Goal: Task Accomplishment & Management: Manage account settings

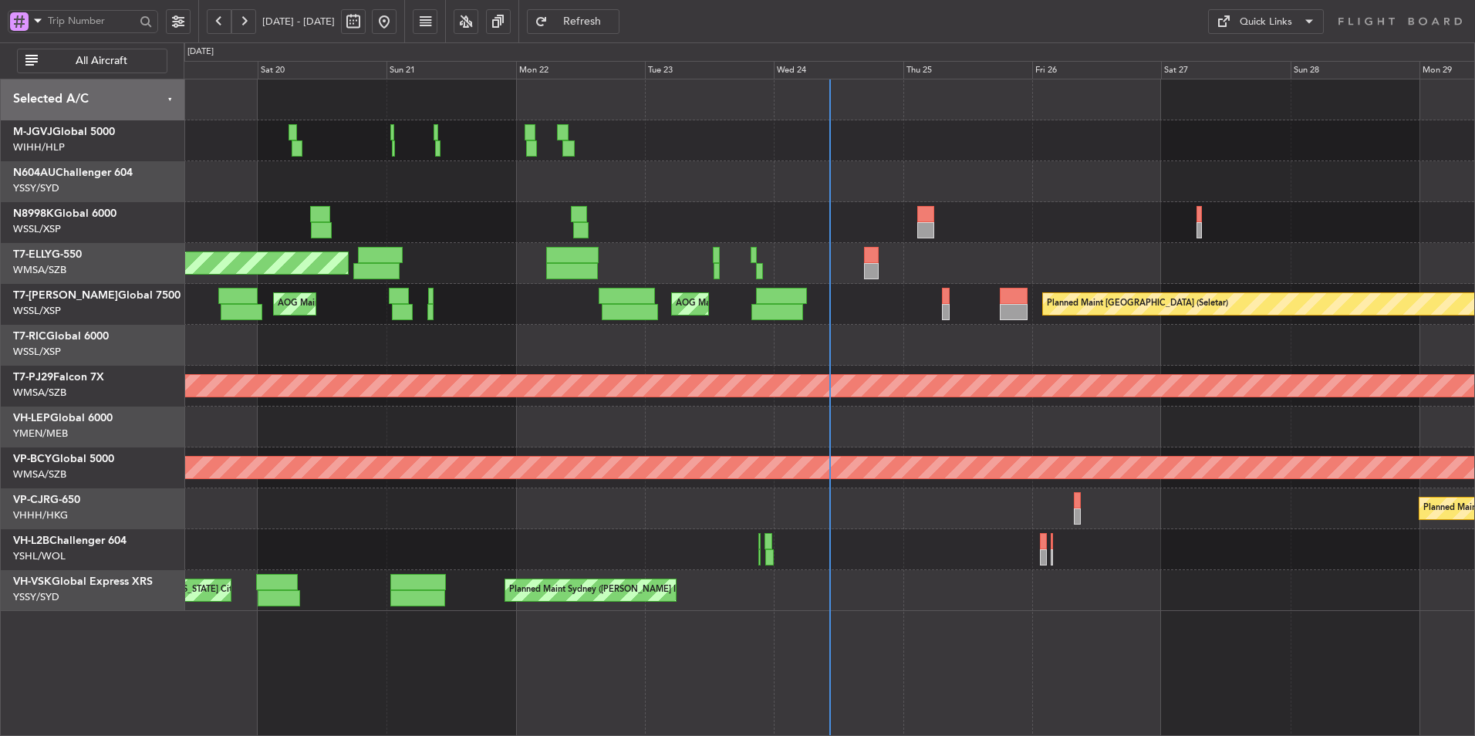
click at [825, 359] on div at bounding box center [829, 345] width 1291 height 41
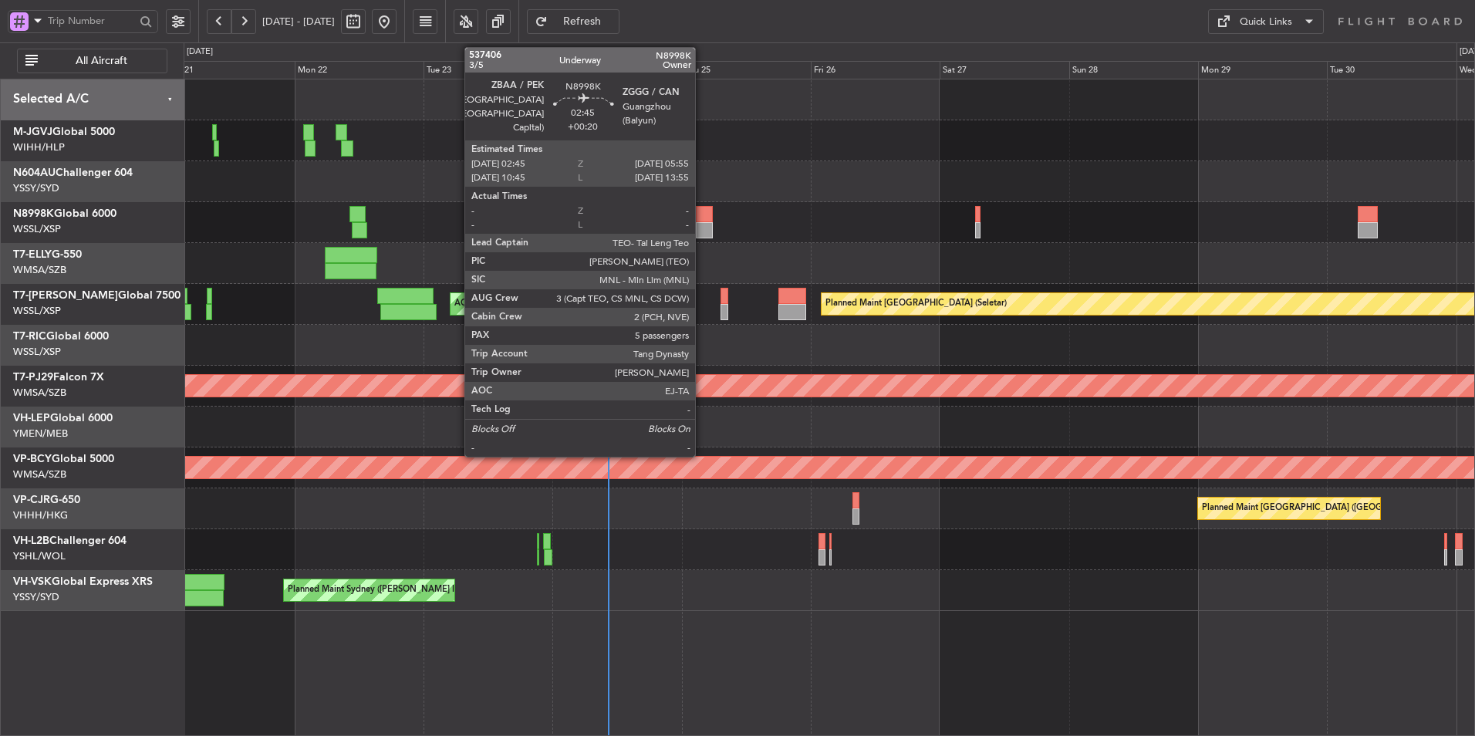
click at [702, 211] on div at bounding box center [705, 214] width 18 height 16
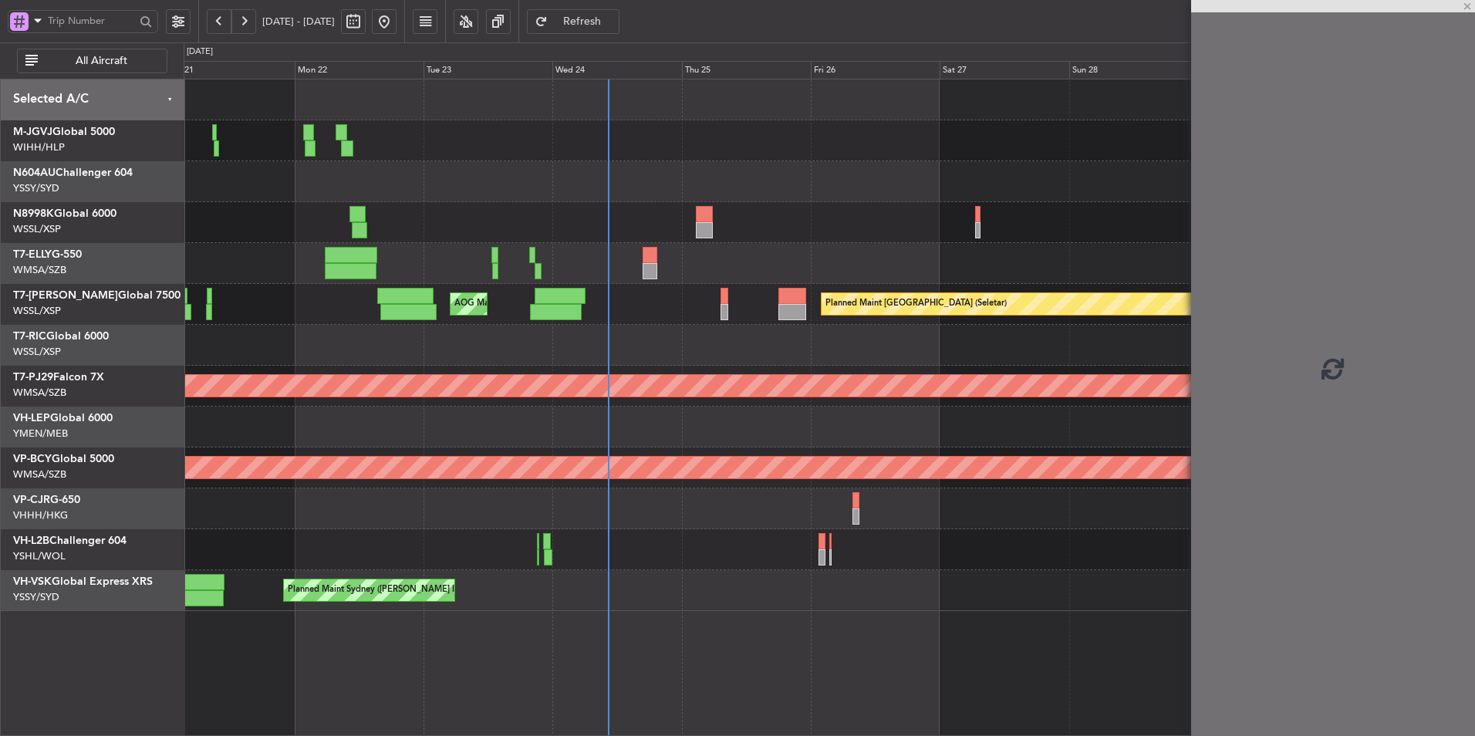
click at [778, 218] on div at bounding box center [829, 222] width 1291 height 41
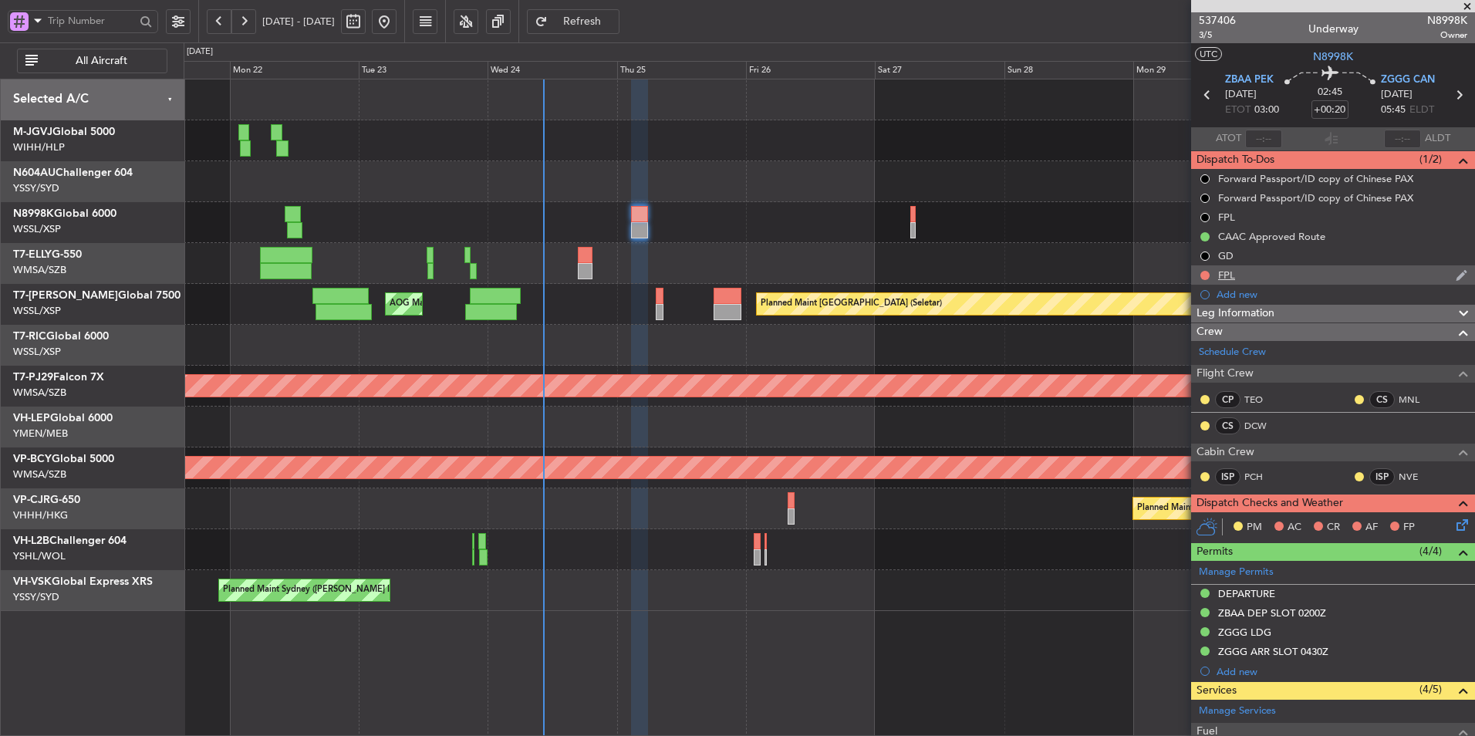
click at [1224, 282] on mat-tooltip-component "FPL" at bounding box center [1227, 301] width 42 height 41
click at [1230, 275] on div "FPL" at bounding box center [1226, 274] width 17 height 13
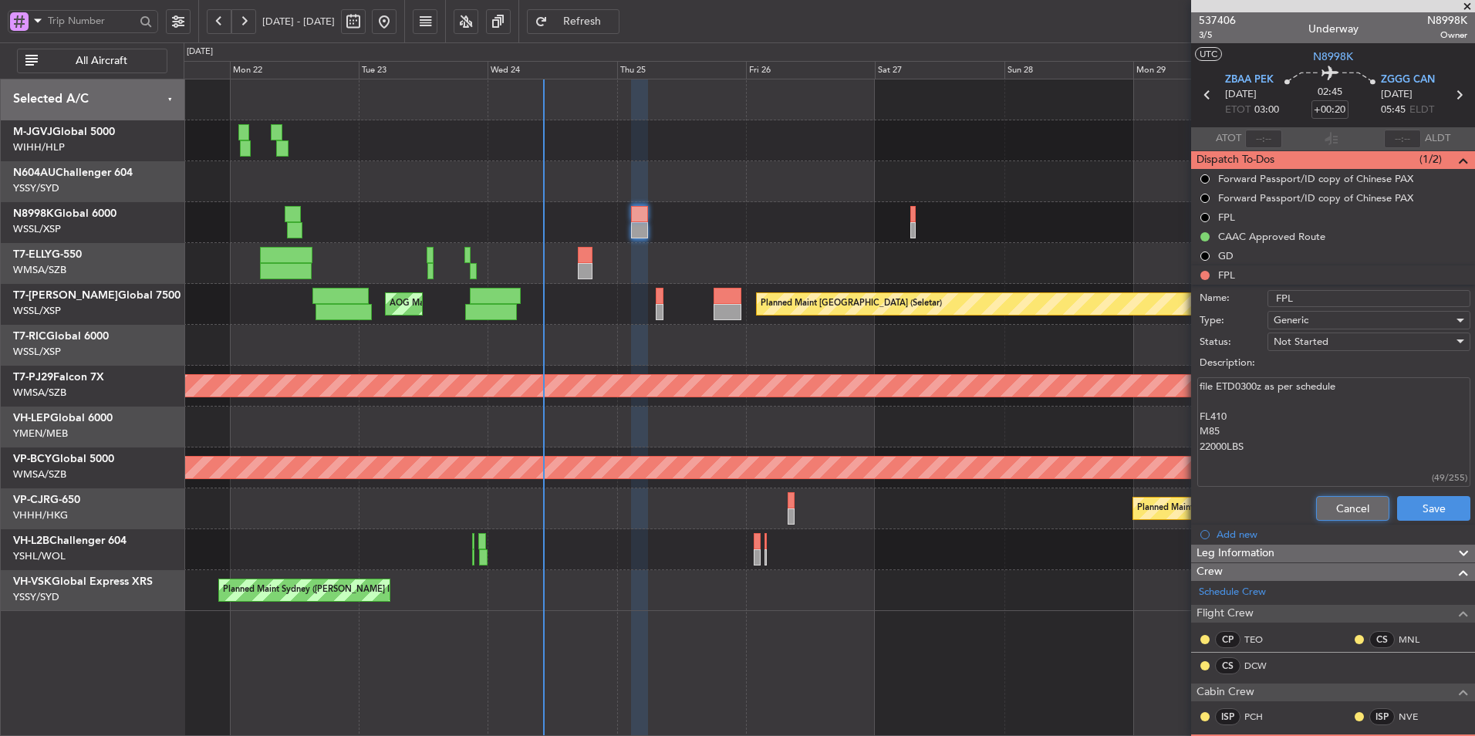
click at [1316, 501] on button "Cancel" at bounding box center [1352, 508] width 73 height 25
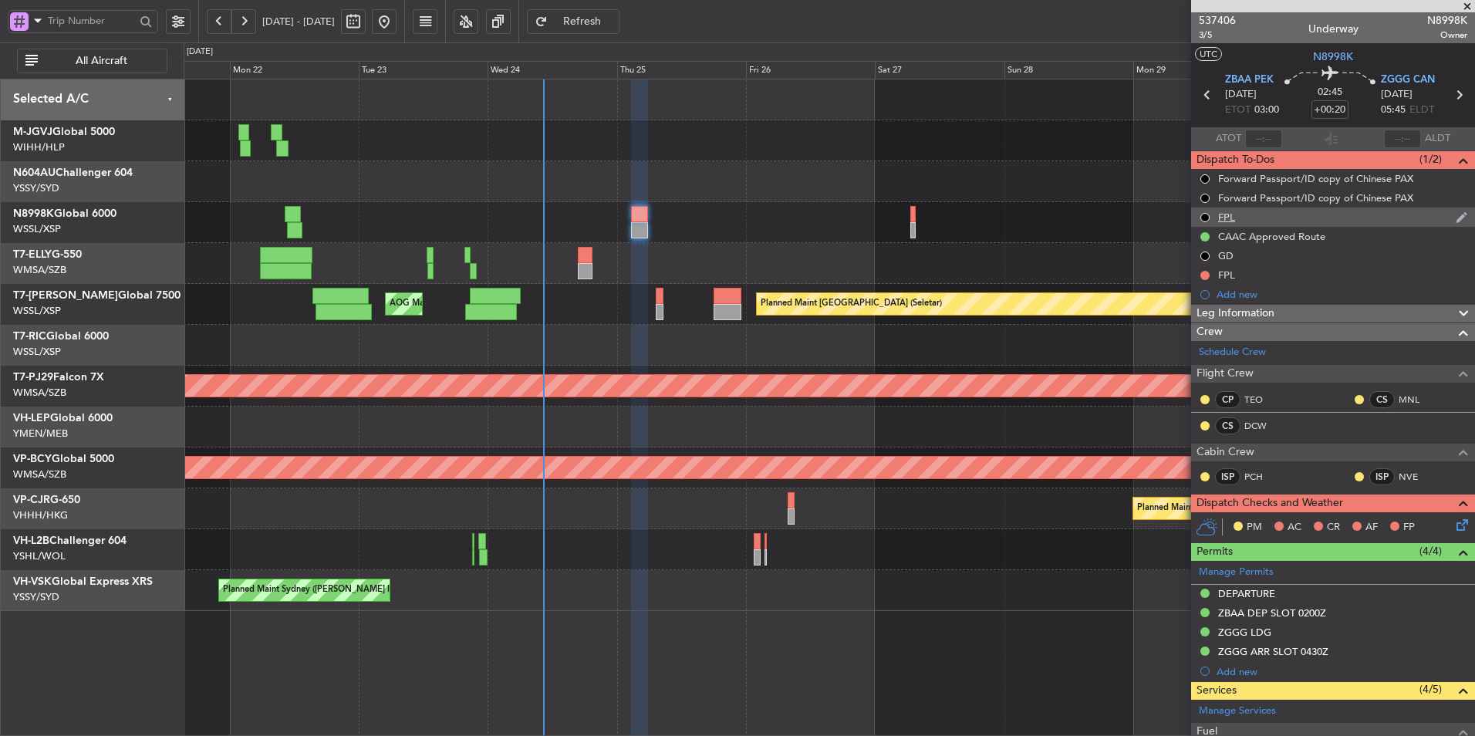
click at [1227, 216] on div "FPL" at bounding box center [1226, 217] width 17 height 13
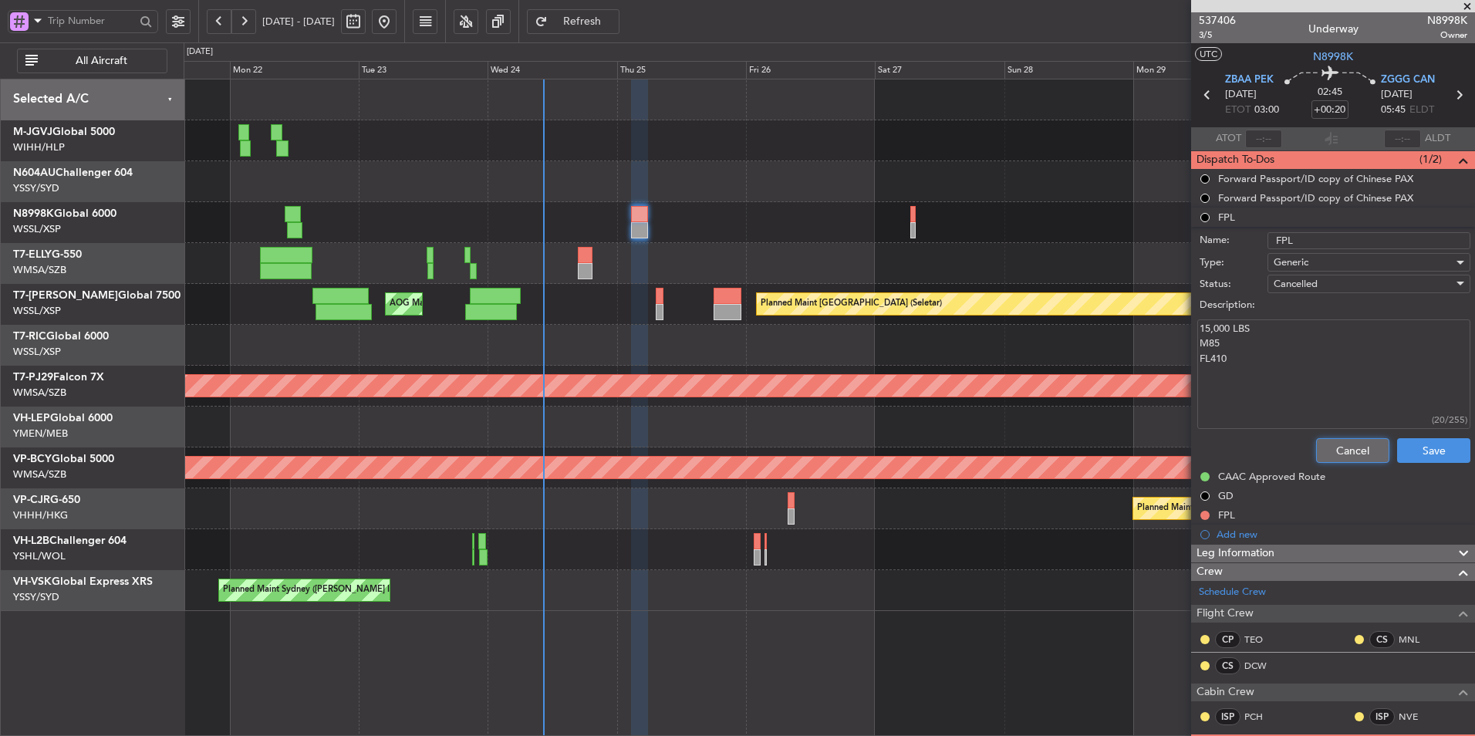
click at [1342, 442] on button "Cancel" at bounding box center [1352, 450] width 73 height 25
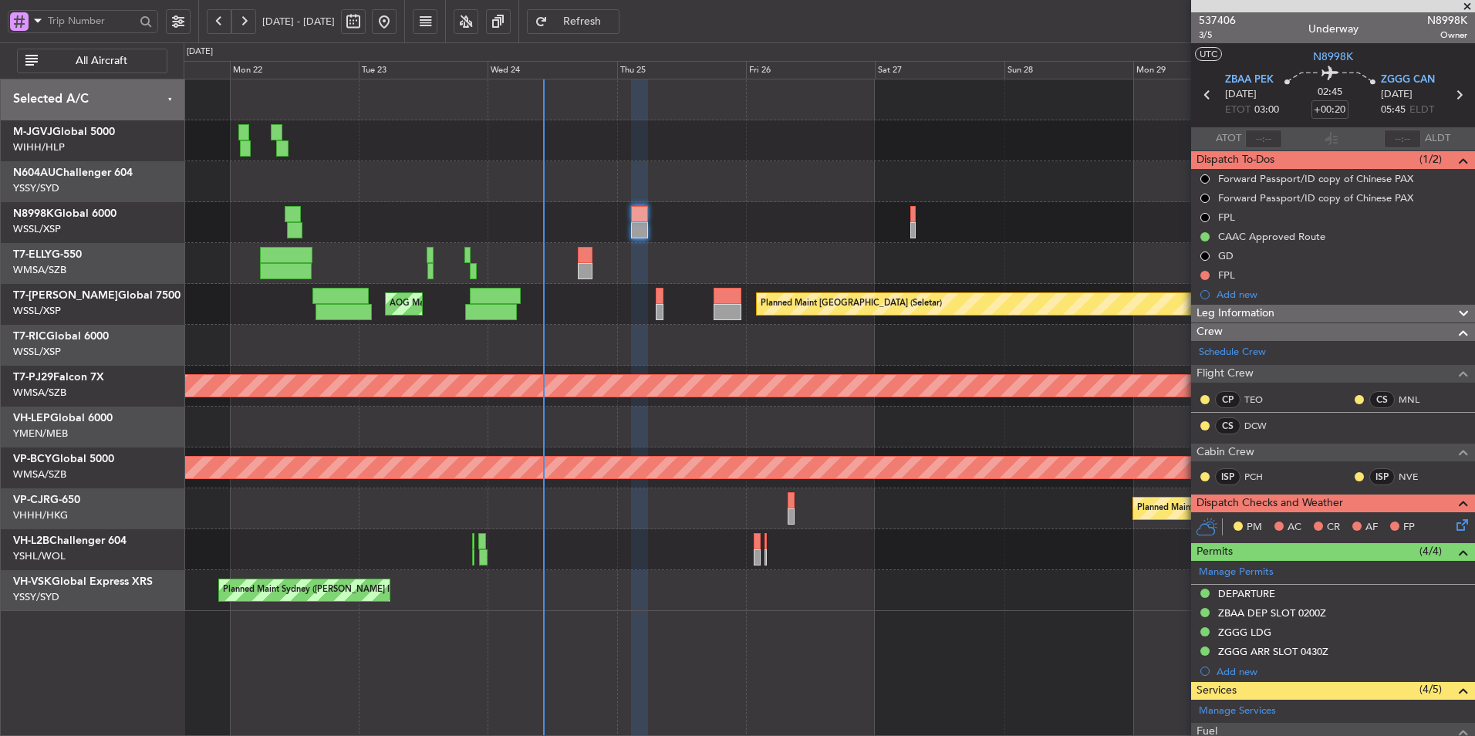
scroll to position [309, 0]
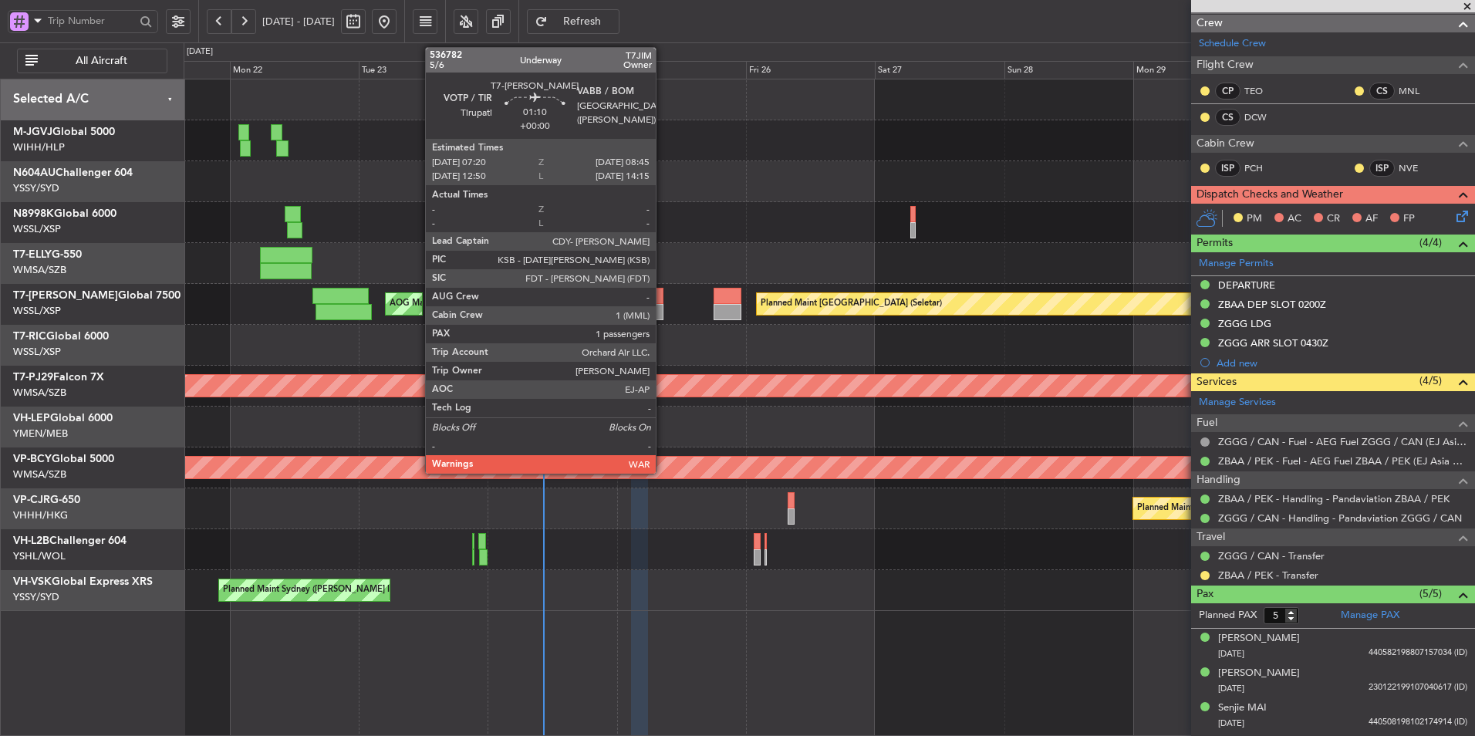
click at [660, 306] on div at bounding box center [660, 312] width 8 height 16
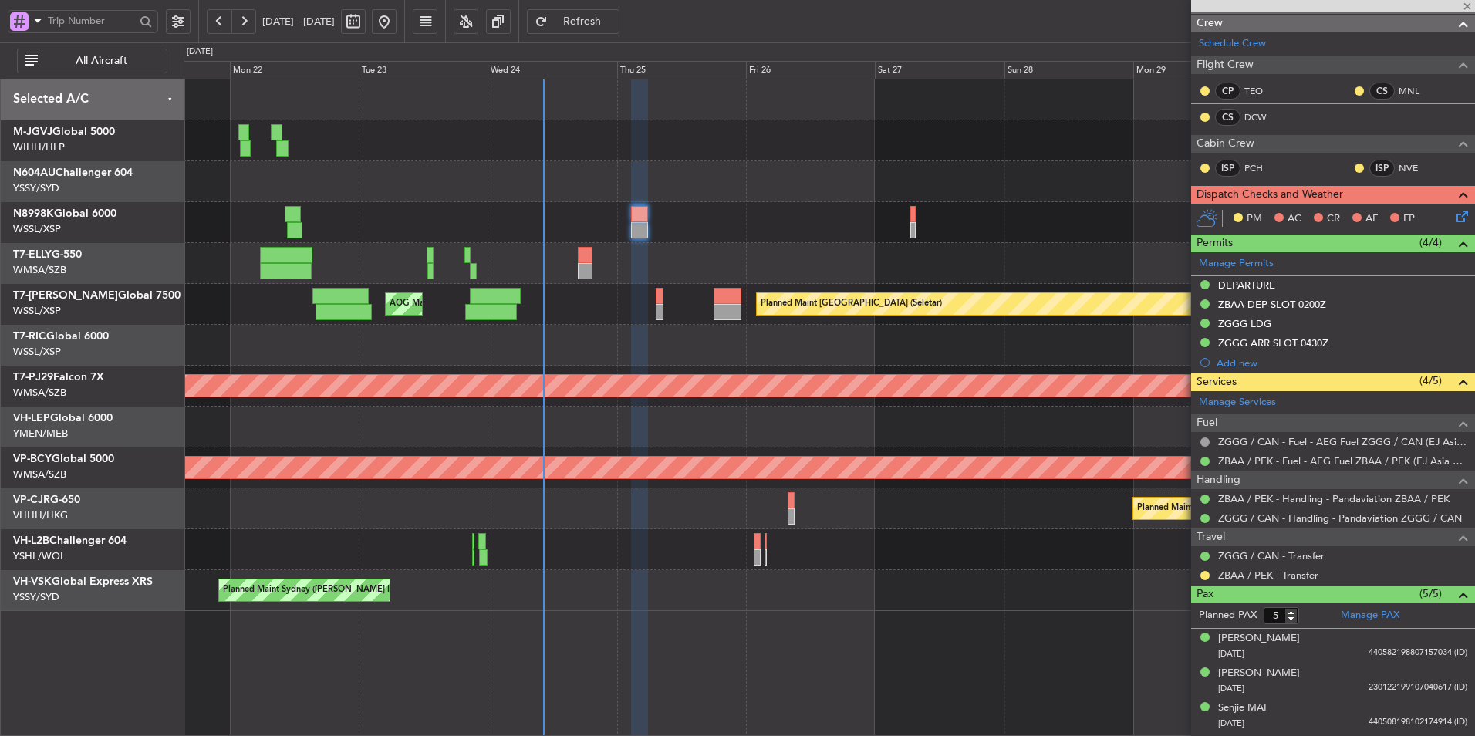
type input "1"
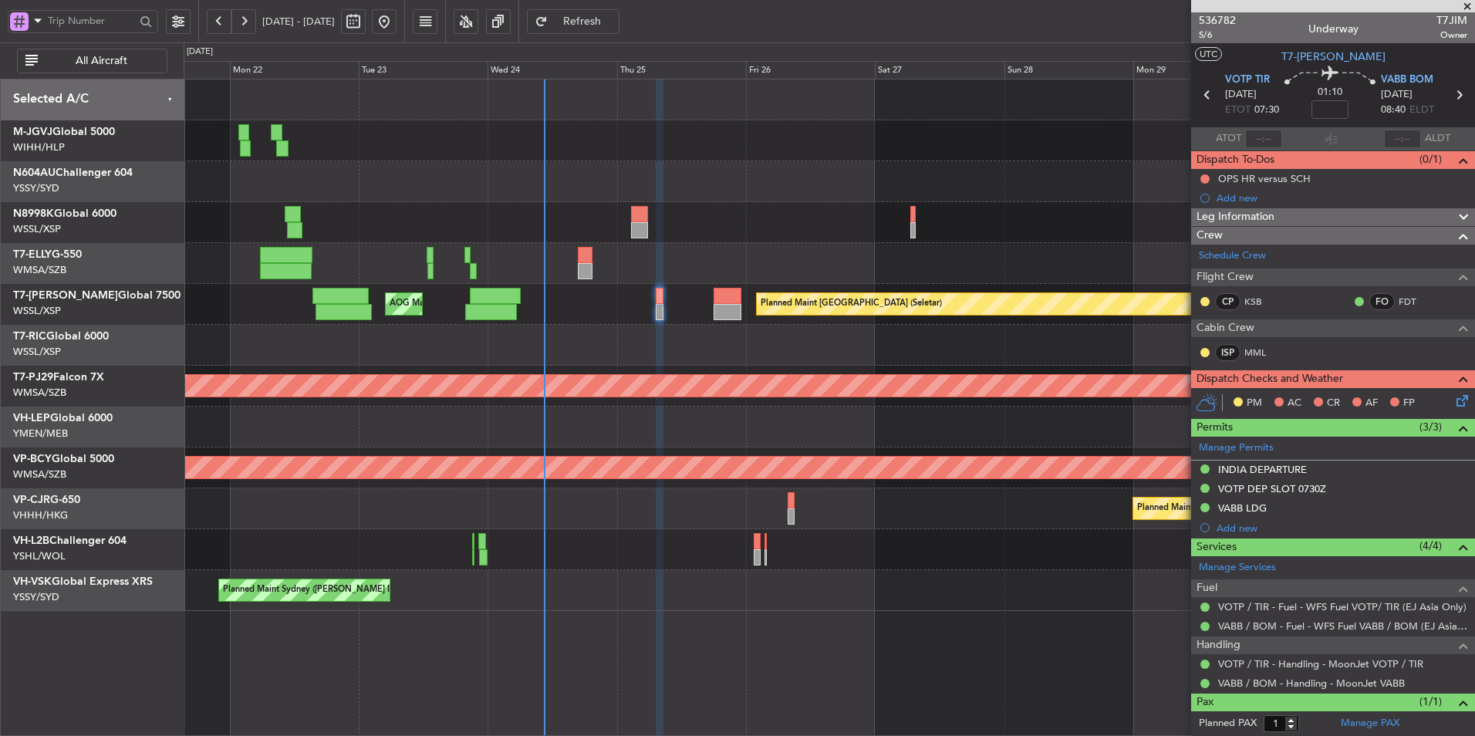
click at [770, 292] on div "Planned Maint [GEOGRAPHIC_DATA] (Seletar) [PERSON_NAME] Jakarta (Halim Intl) [P…" at bounding box center [829, 345] width 1291 height 532
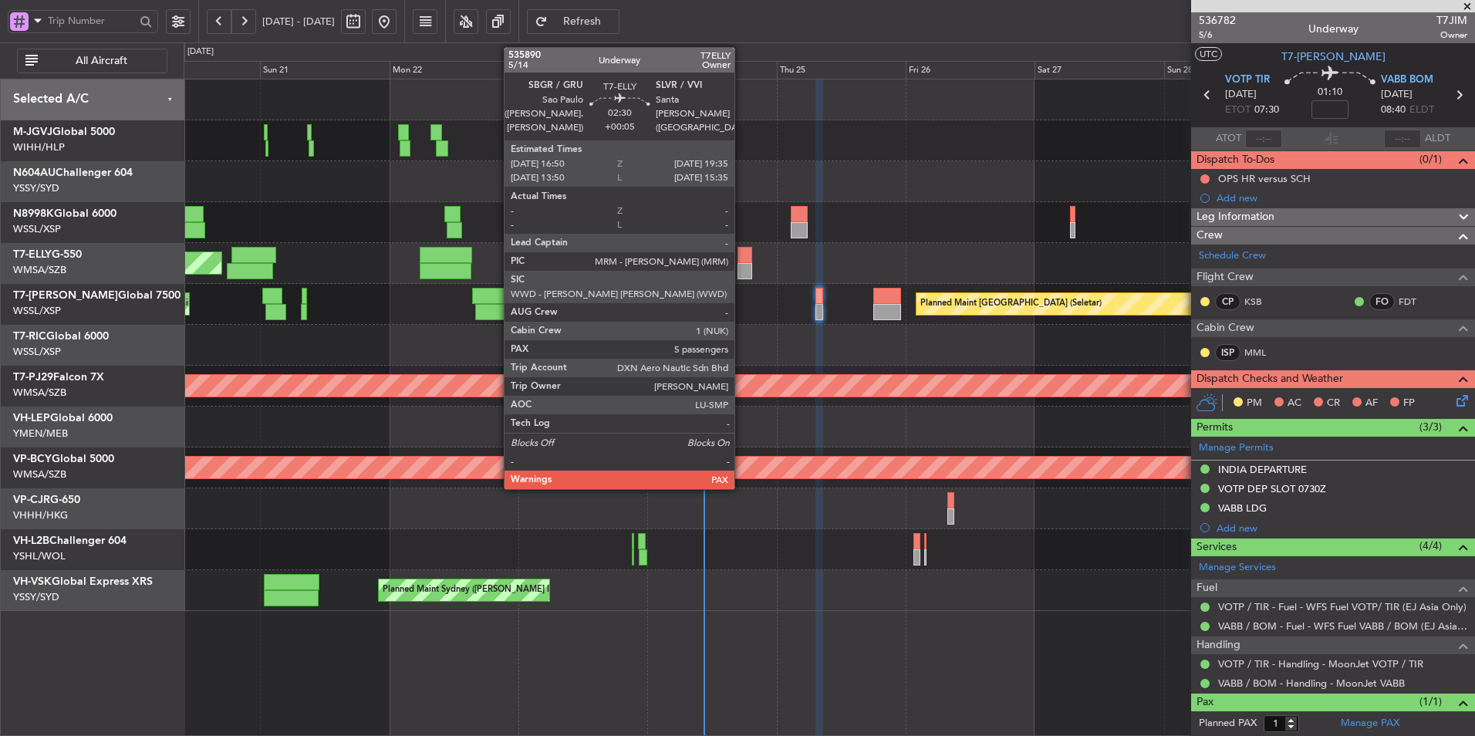
click at [741, 265] on div at bounding box center [745, 271] width 15 height 16
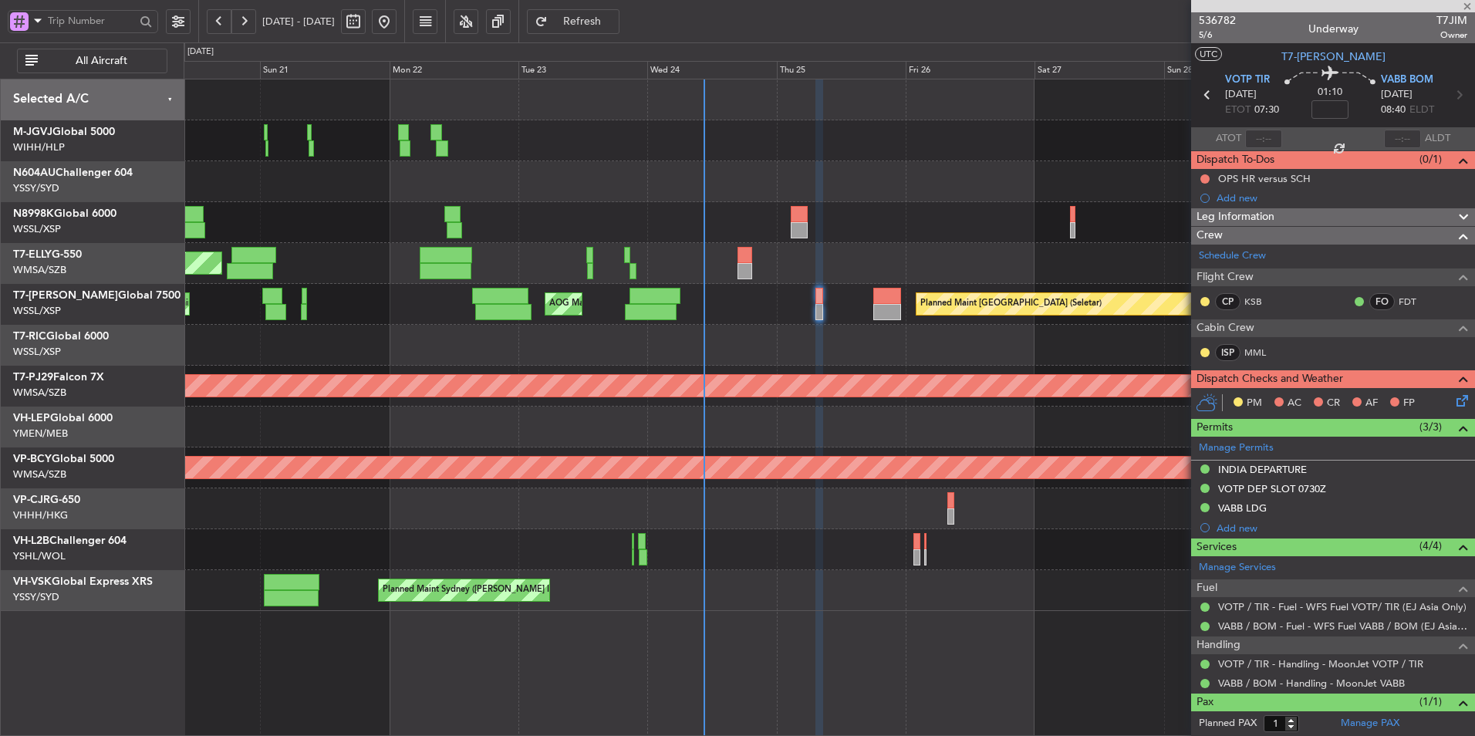
type input "+00:05"
type input "5"
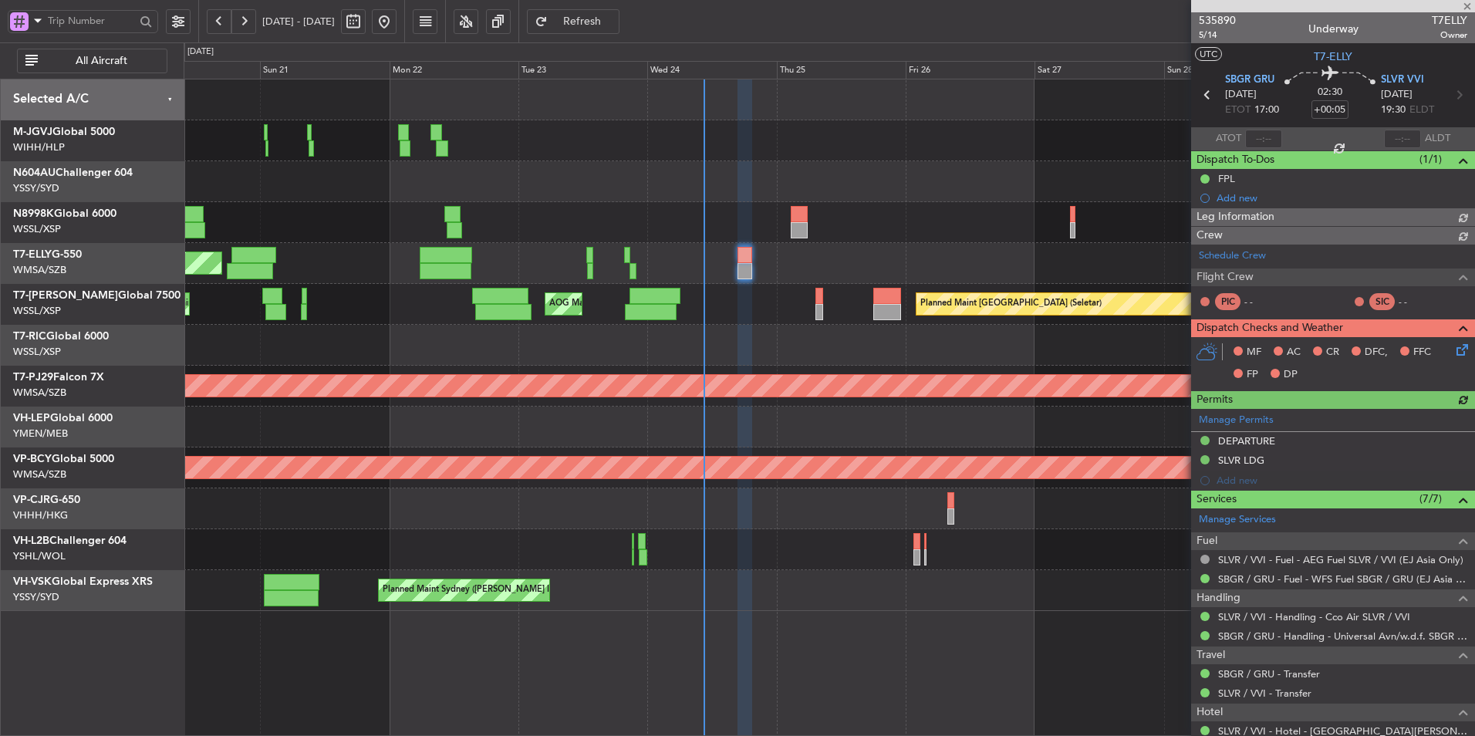
type input "[PERSON_NAME] (KYA)"
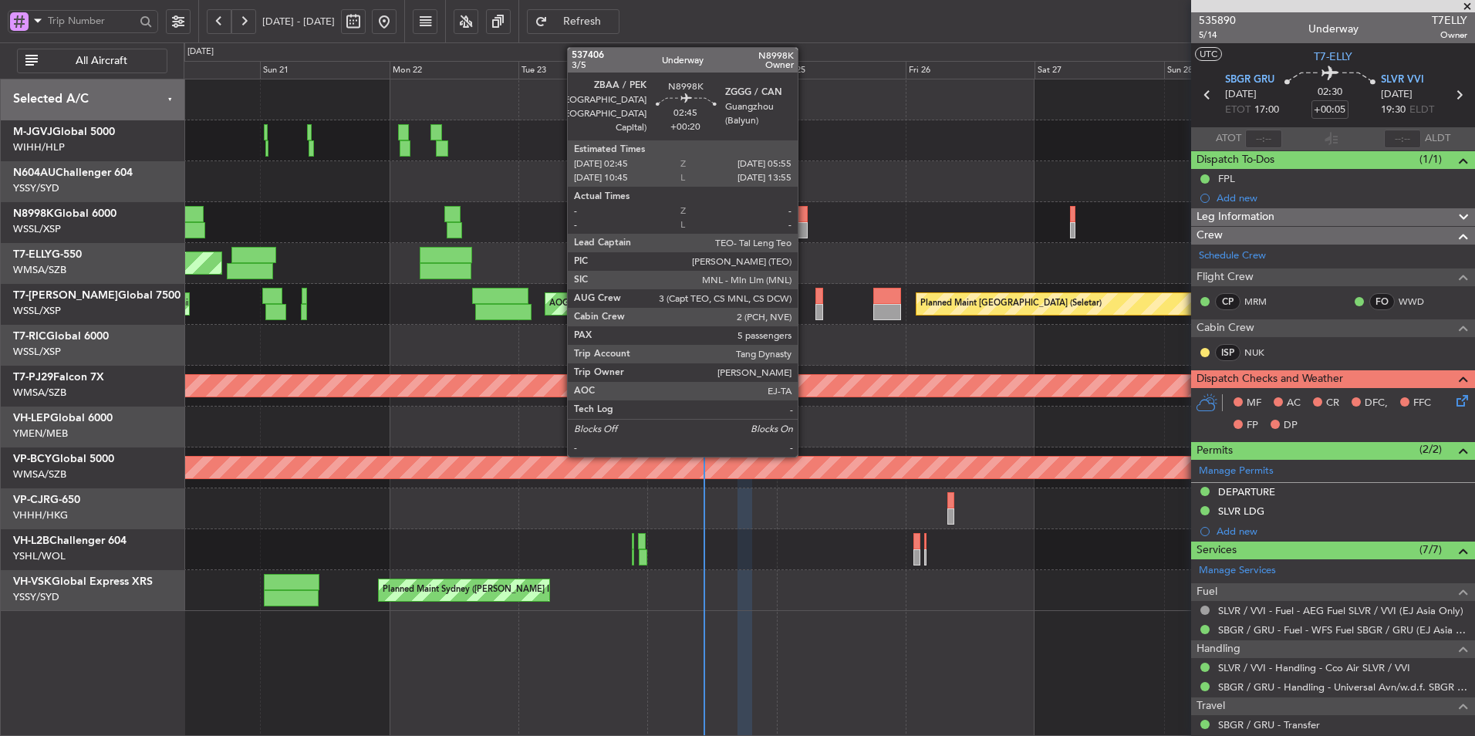
click at [805, 227] on div at bounding box center [800, 230] width 18 height 16
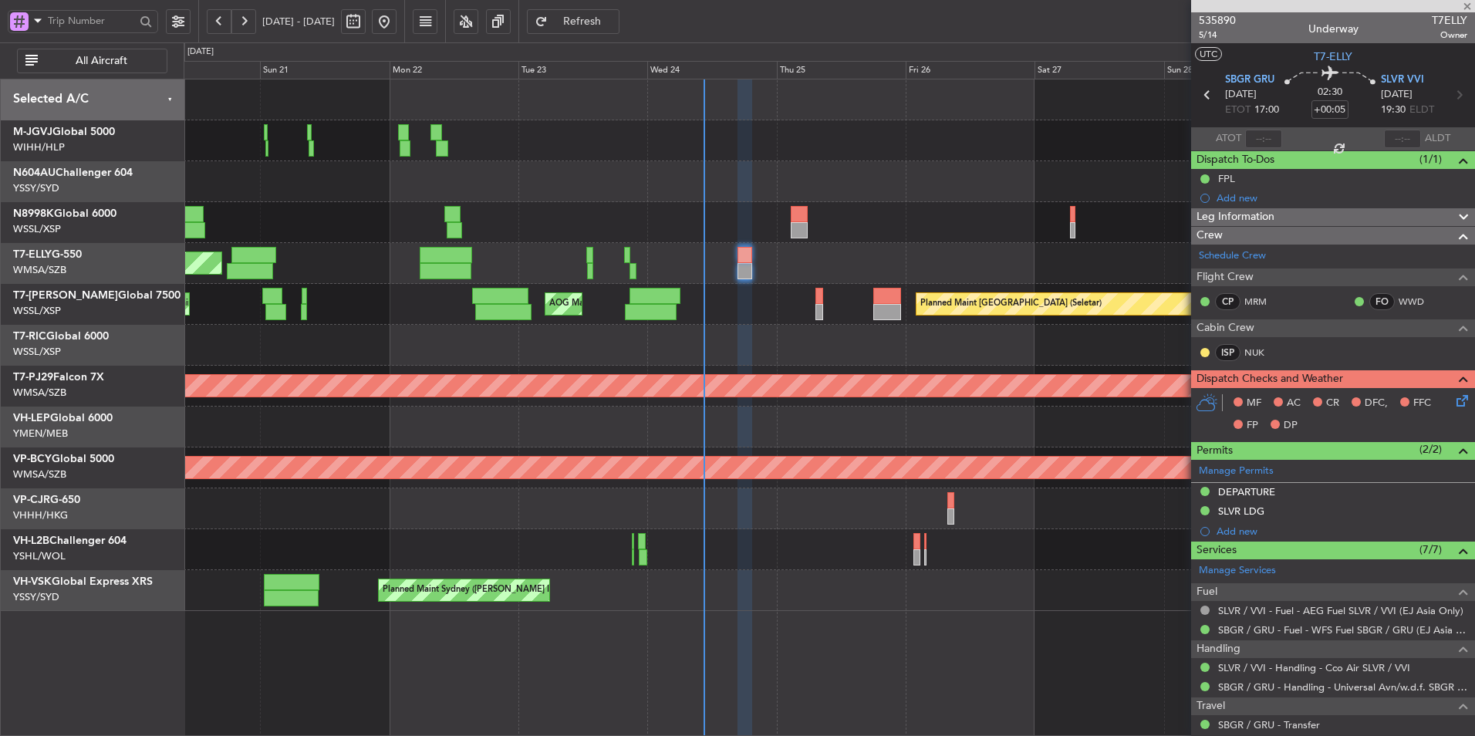
type input "+00:20"
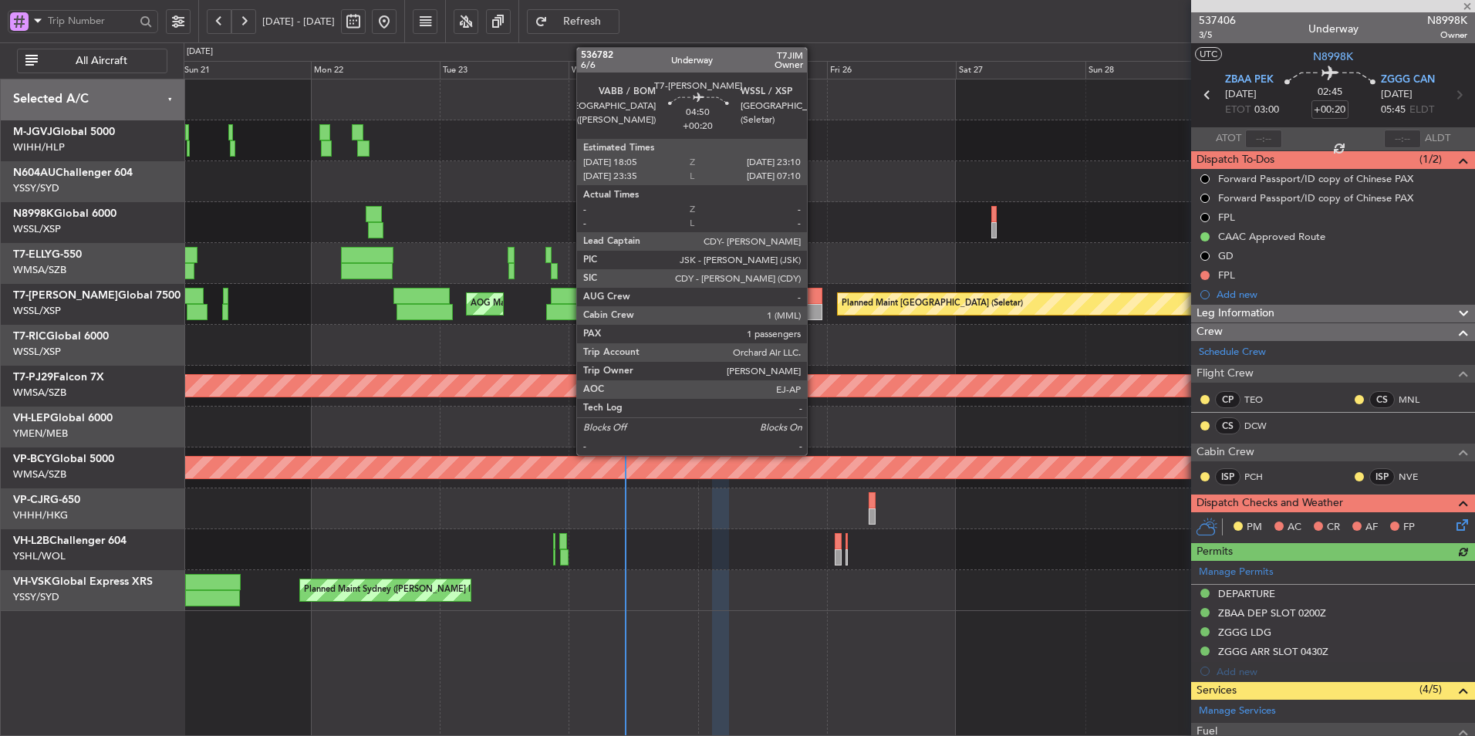
click at [814, 303] on div at bounding box center [809, 296] width 28 height 16
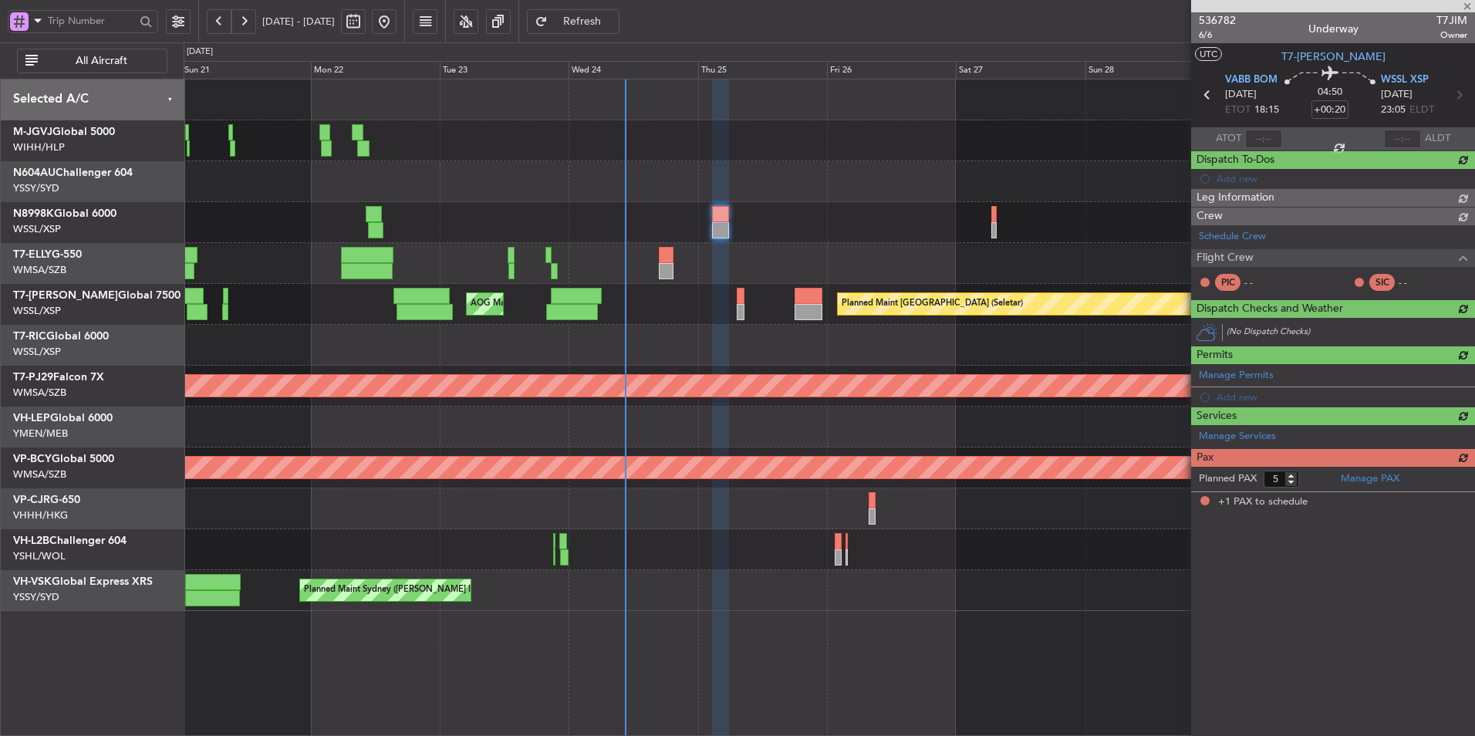
type input "1"
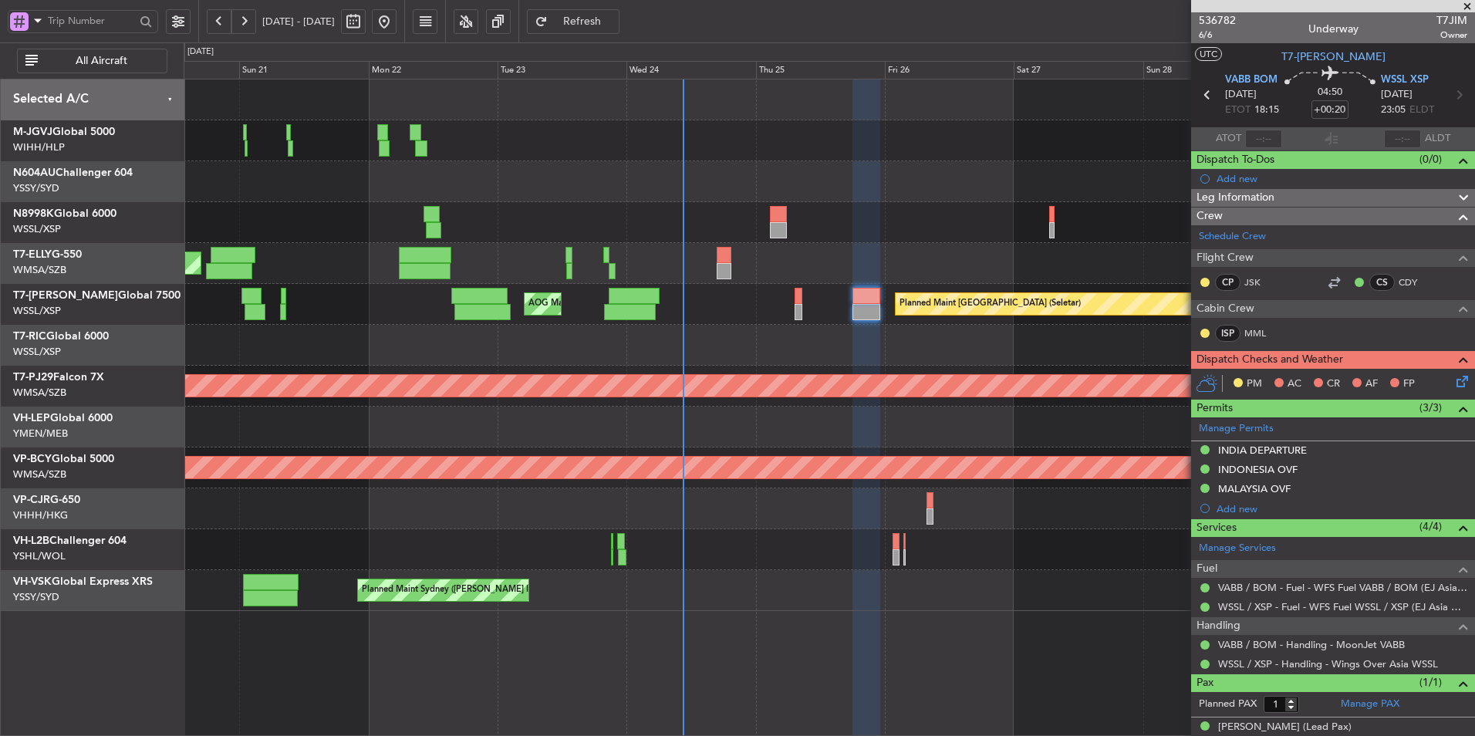
click at [740, 360] on div at bounding box center [829, 345] width 1291 height 41
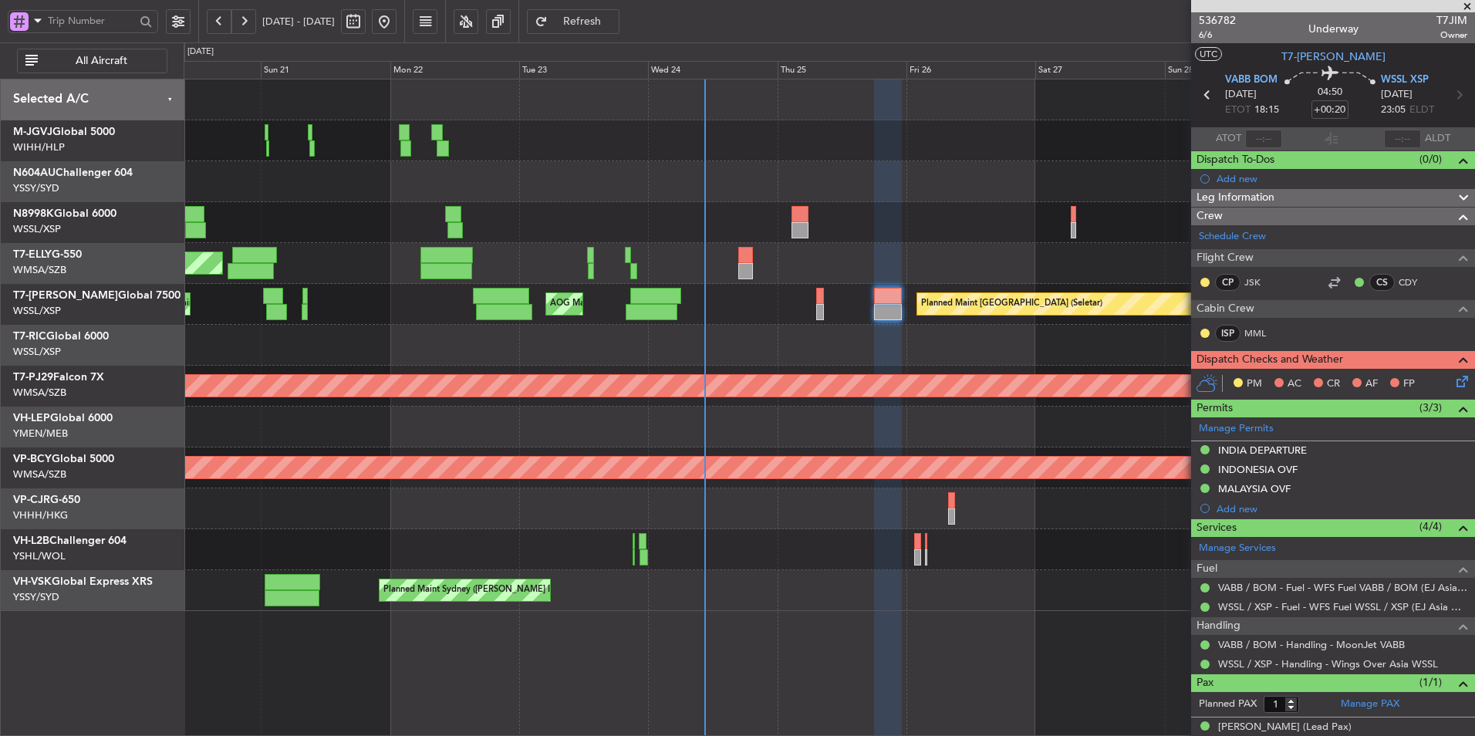
click at [663, 560] on div "Planned Maint [GEOGRAPHIC_DATA] (Seletar) [PERSON_NAME] Jakarta (Halim Intl) [P…" at bounding box center [829, 345] width 1291 height 532
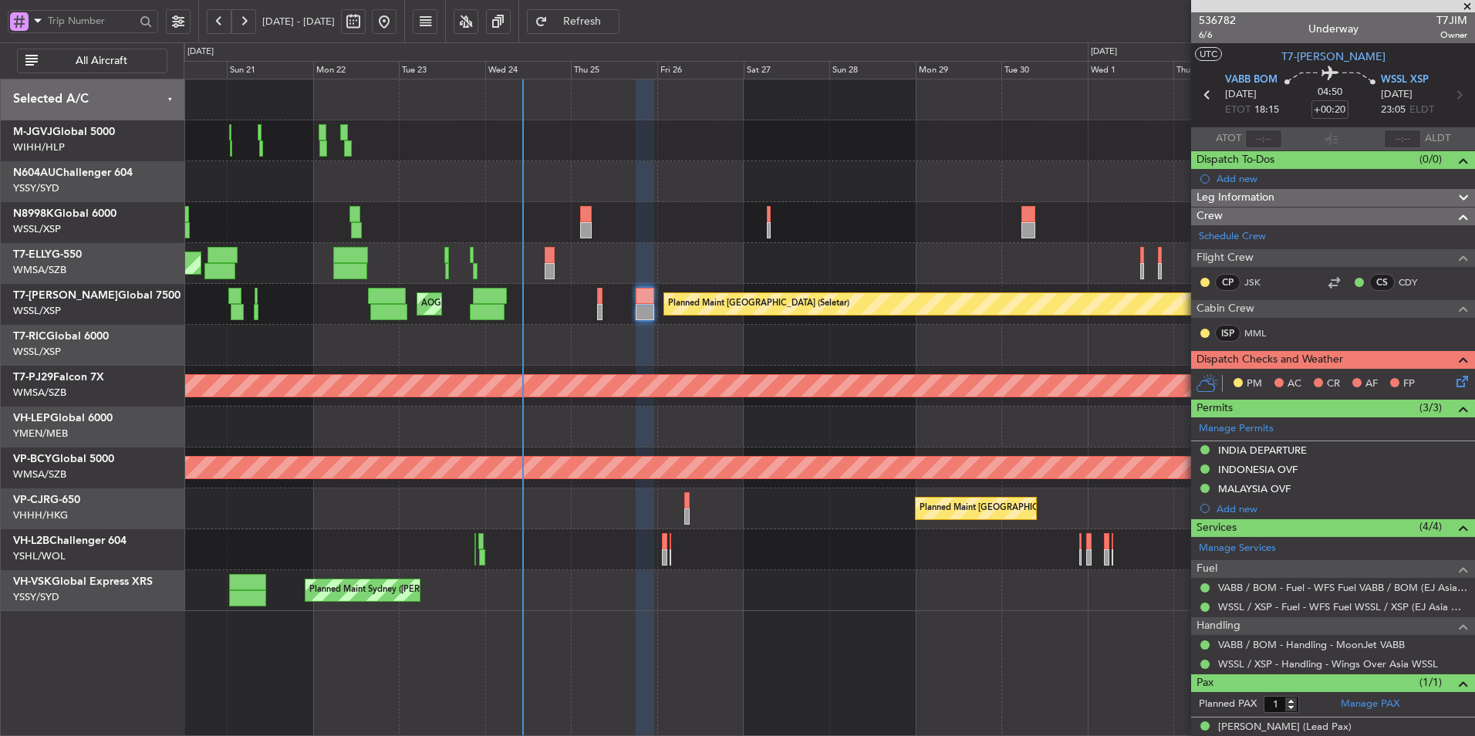
click at [820, 596] on div "No Crew Planned Maint Sydney ([PERSON_NAME] Intl) AOG Maint [US_STATE][GEOGRAPH…" at bounding box center [829, 590] width 1291 height 41
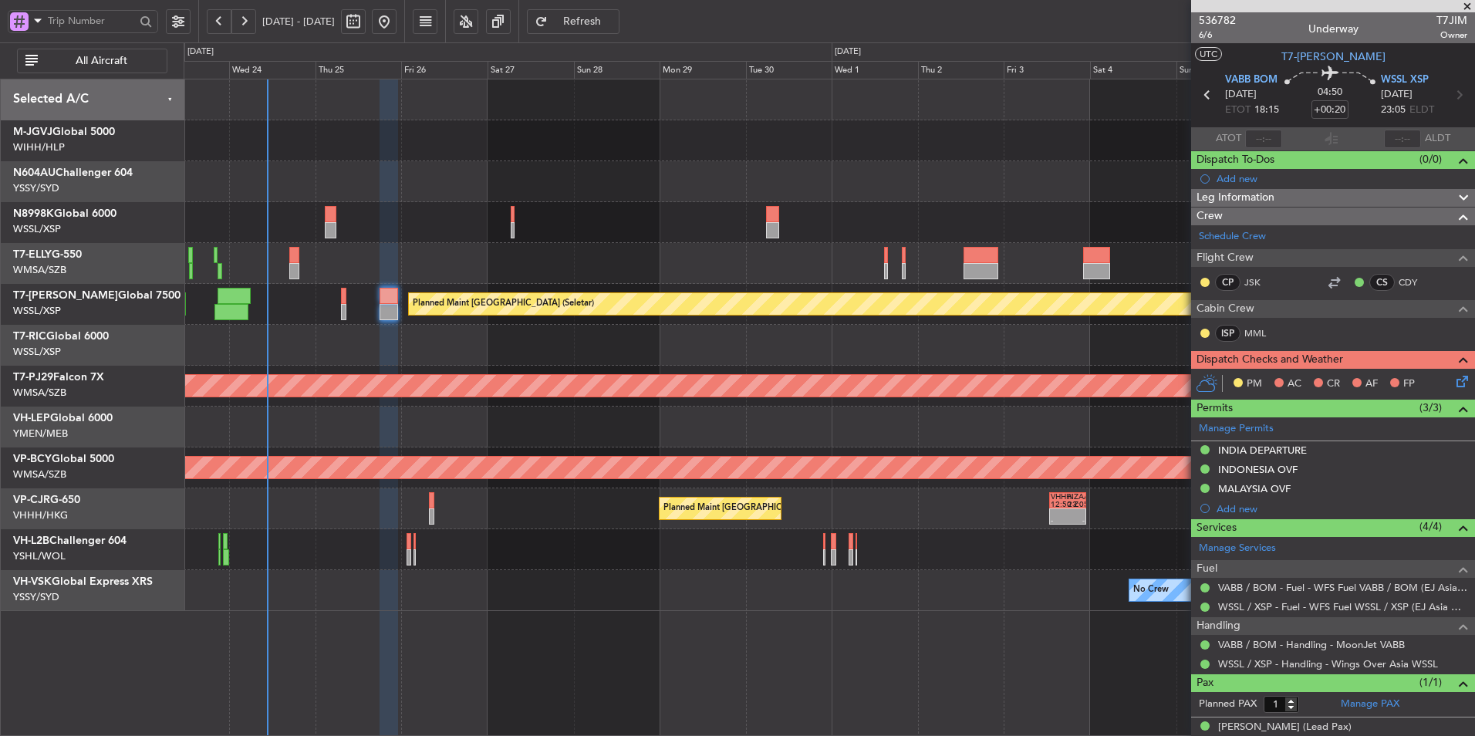
click at [606, 173] on div "Planned Maint [GEOGRAPHIC_DATA] ([GEOGRAPHIC_DATA] Intl) [PERSON_NAME] [GEOGRAP…" at bounding box center [829, 345] width 1291 height 532
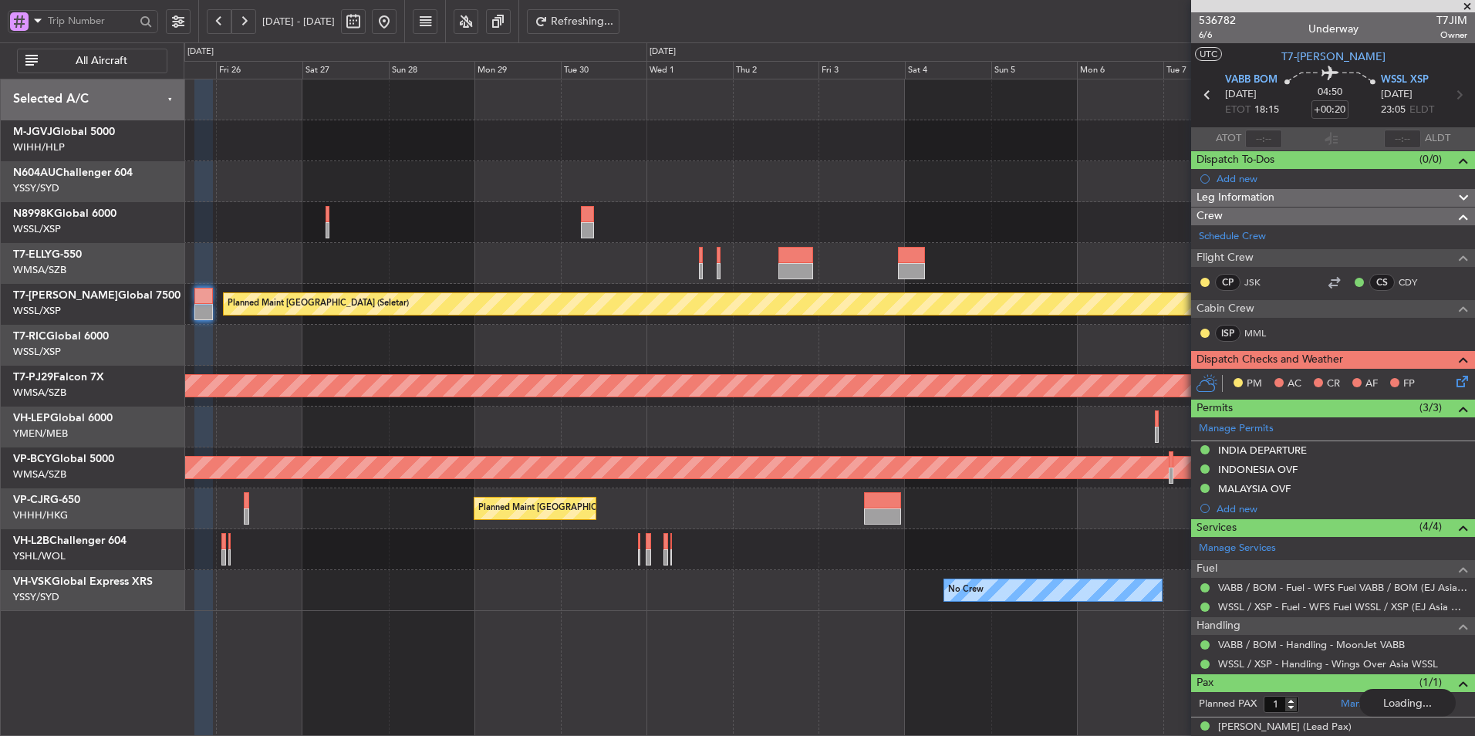
click at [645, 143] on div at bounding box center [829, 140] width 1291 height 41
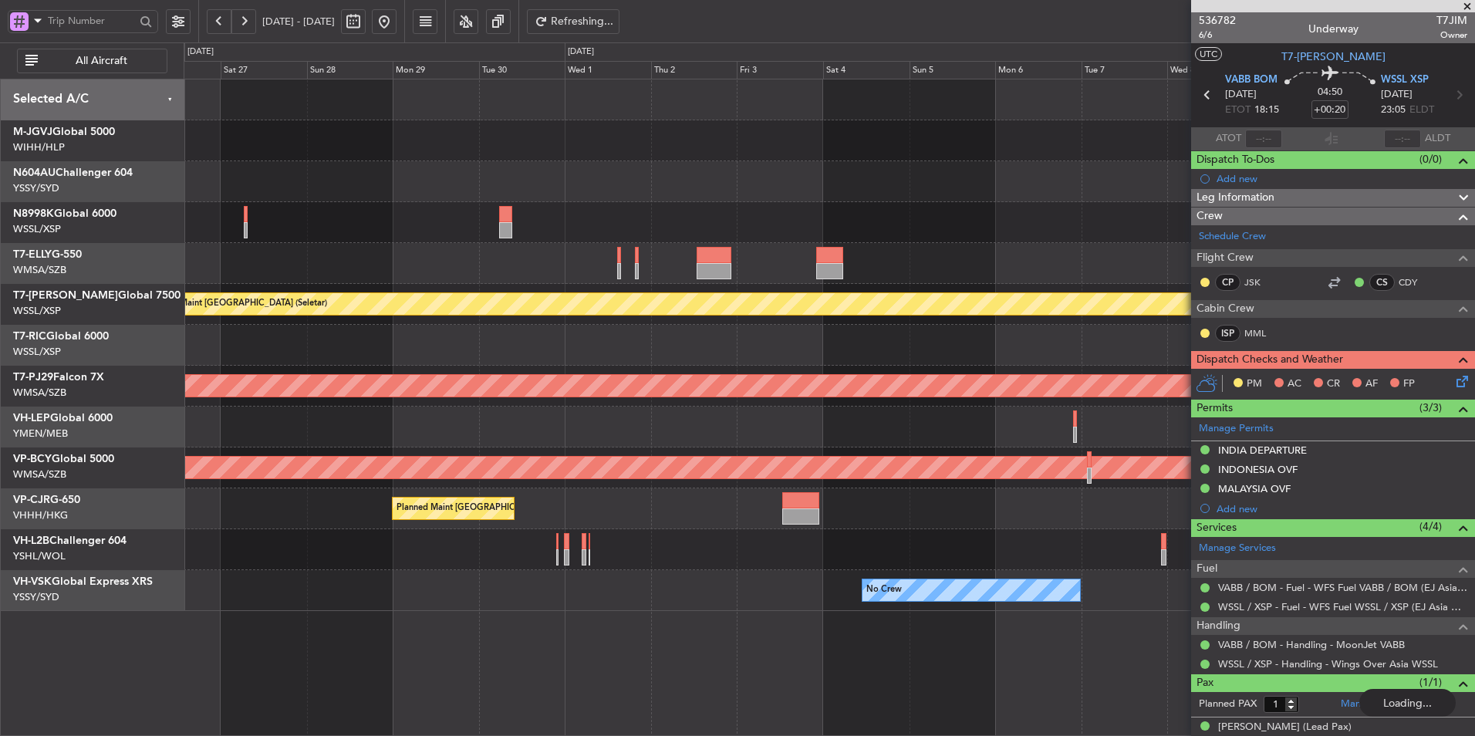
click at [610, 167] on div "Planned Maint [GEOGRAPHIC_DATA] (Seletar) AOG Maint [GEOGRAPHIC_DATA] ([GEOGRAP…" at bounding box center [829, 345] width 1291 height 532
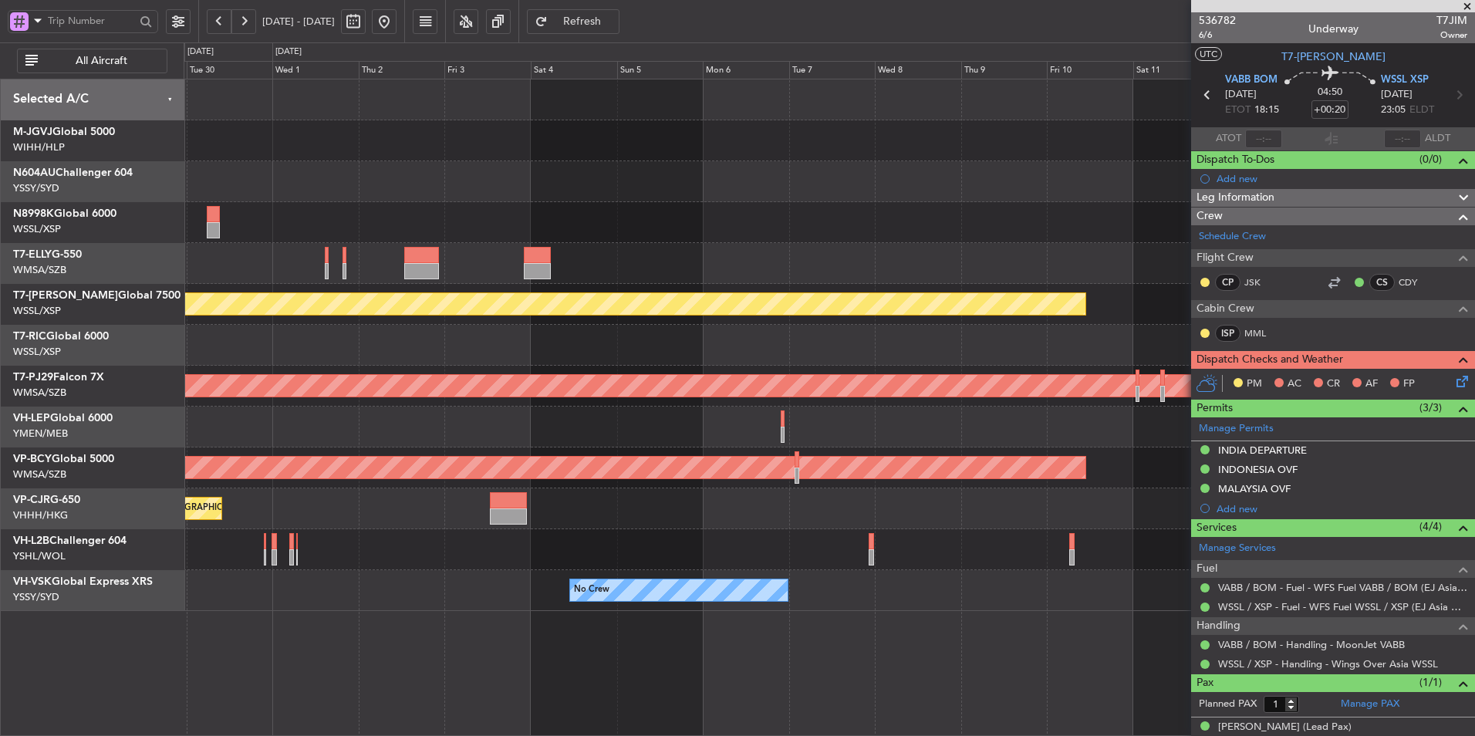
click at [473, 174] on div at bounding box center [829, 181] width 1291 height 41
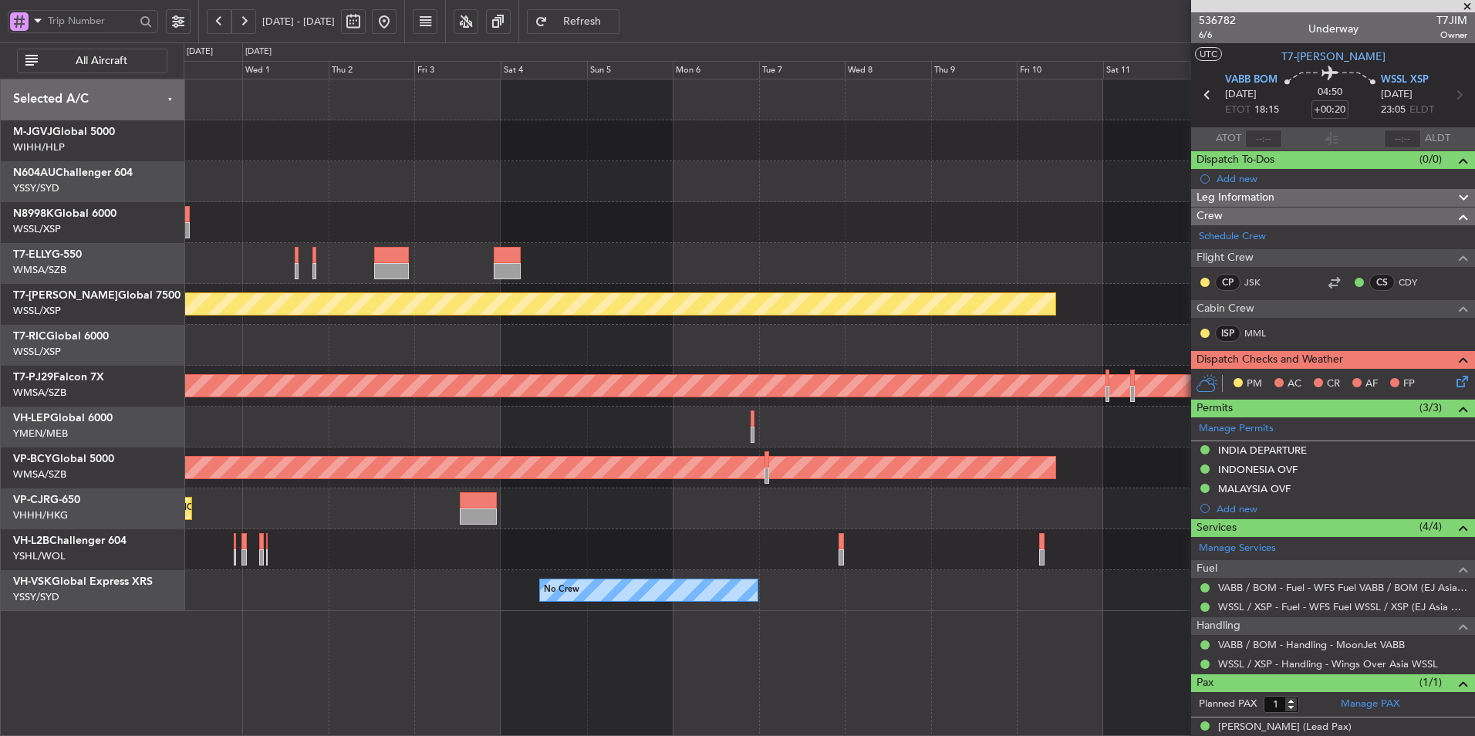
click at [837, 172] on div "Planned Maint [GEOGRAPHIC_DATA] (Seletar) Planned Maint [GEOGRAPHIC_DATA] (Sult…" at bounding box center [829, 345] width 1291 height 532
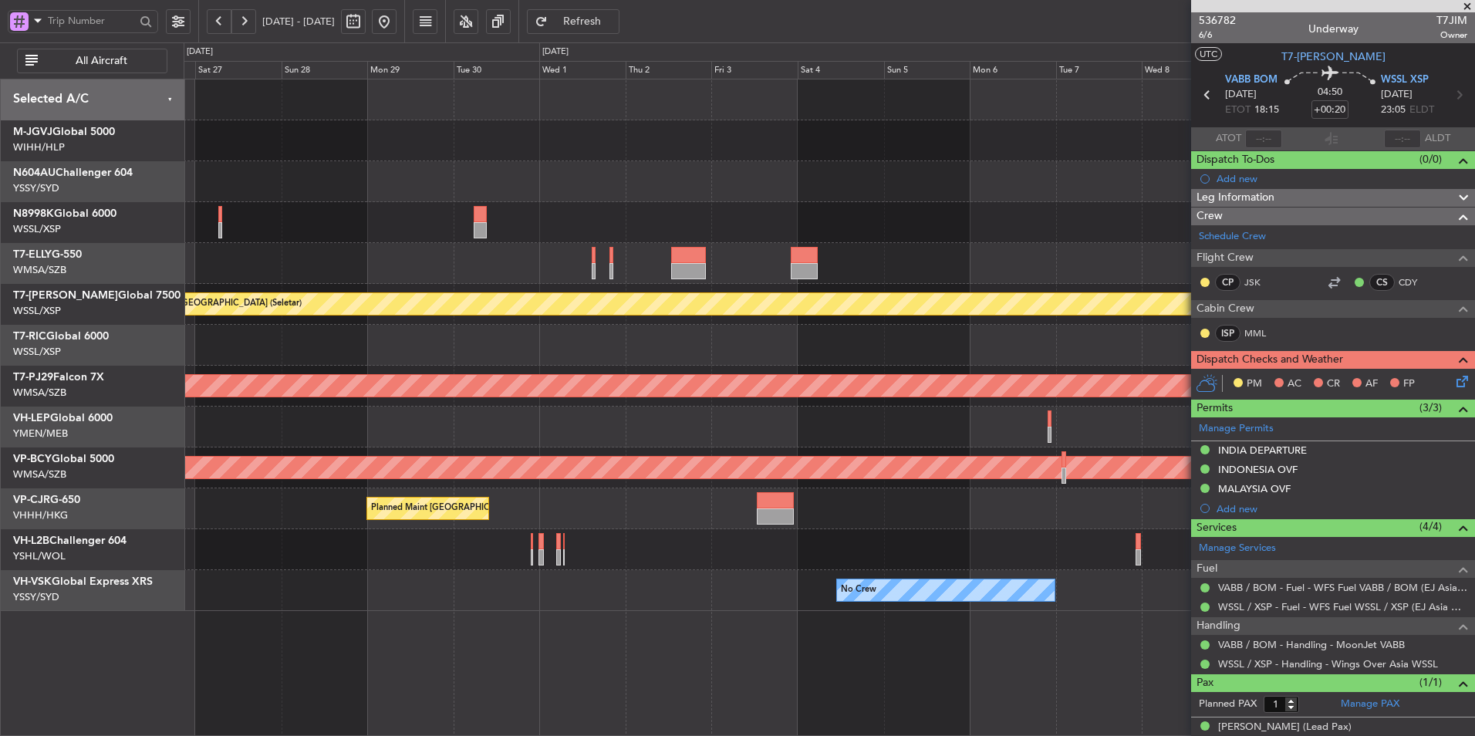
click at [852, 175] on div at bounding box center [829, 181] width 1291 height 41
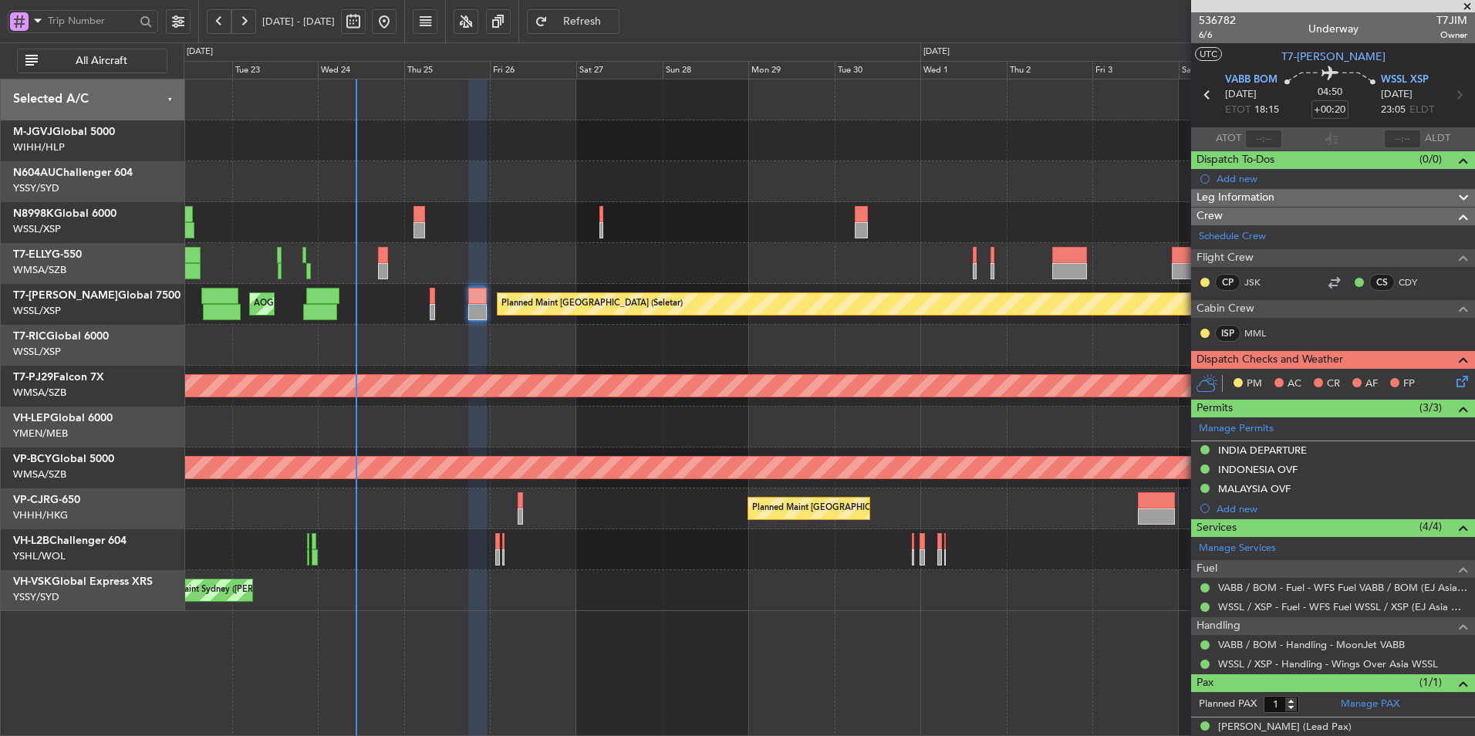
click at [797, 177] on div at bounding box center [829, 181] width 1291 height 41
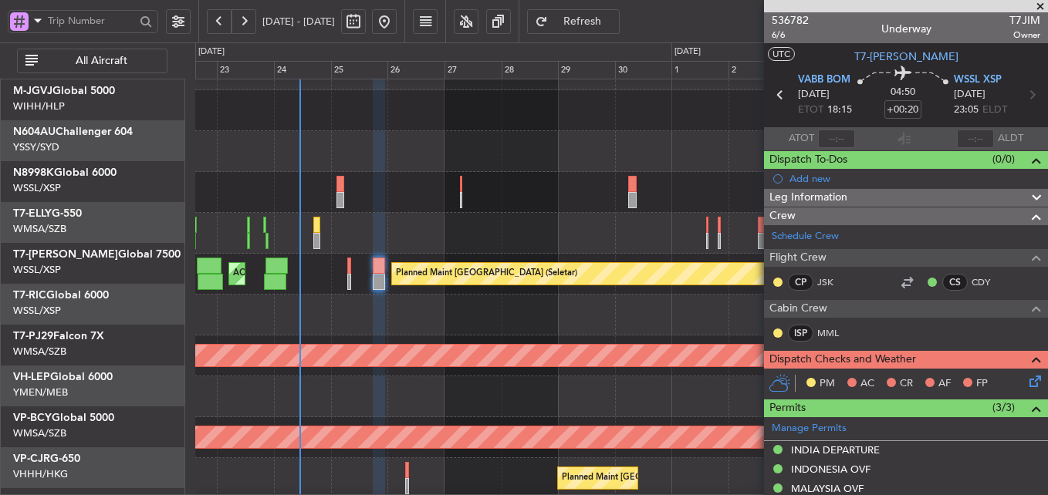
scroll to position [30, 0]
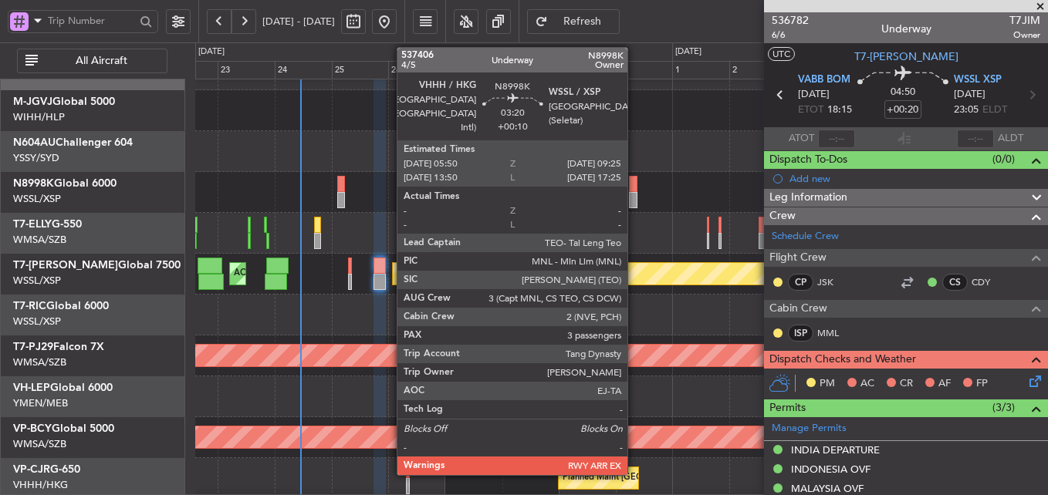
click at [634, 187] on div at bounding box center [633, 184] width 8 height 16
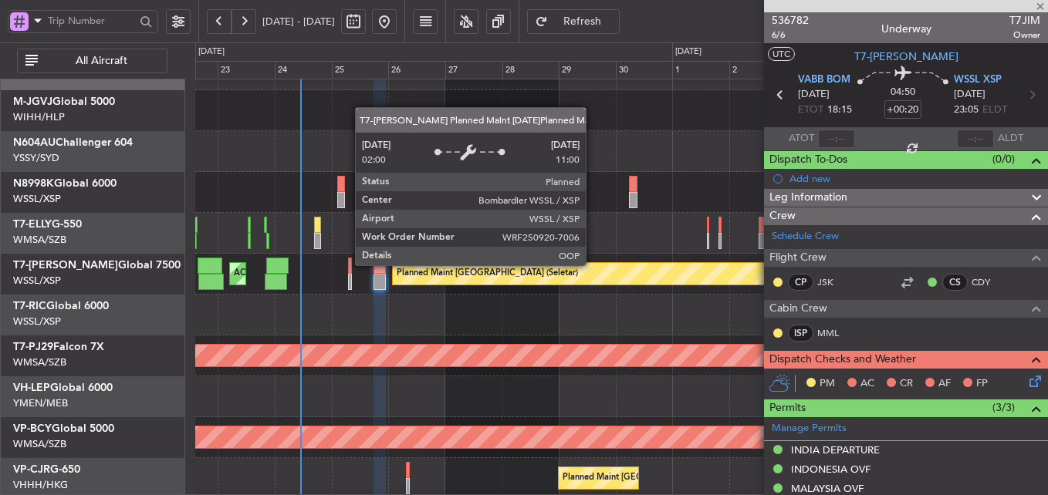
type input "+00:10"
type input "3"
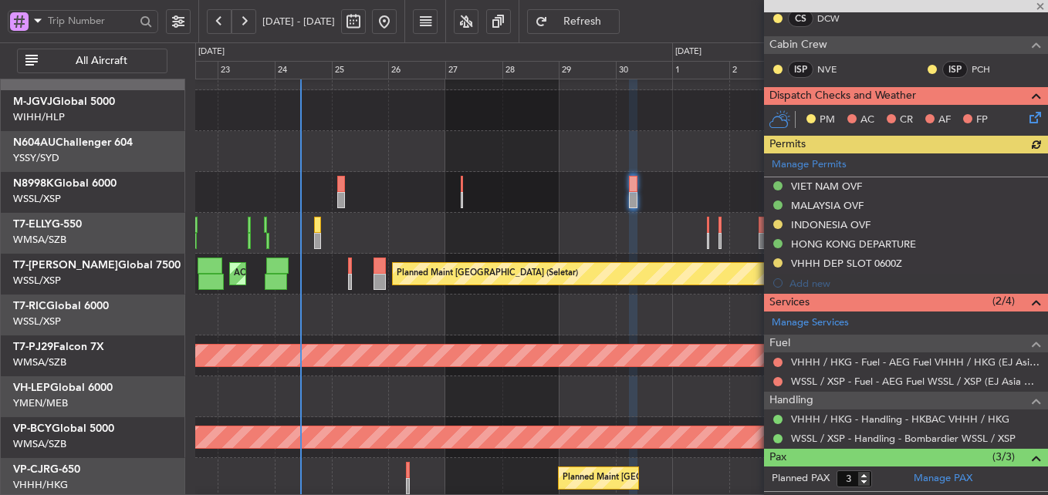
scroll to position [312, 0]
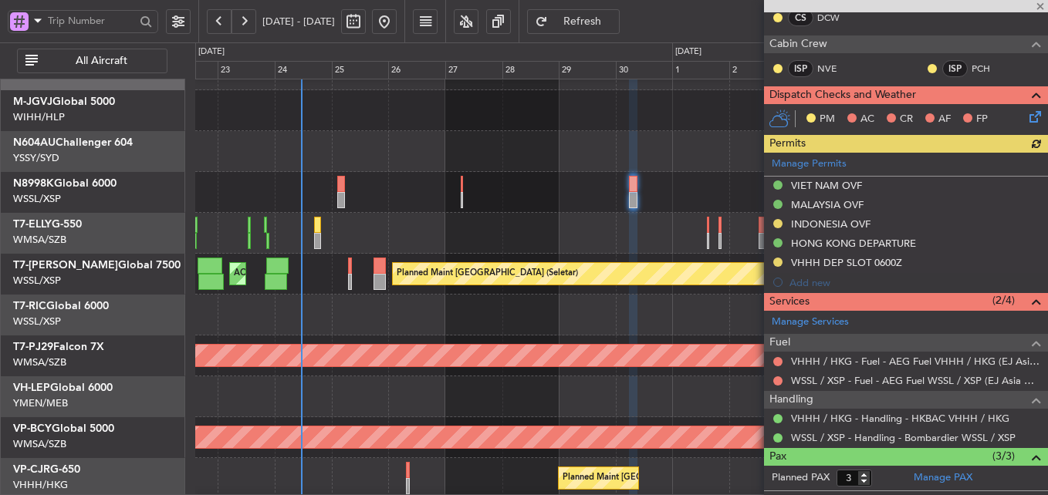
click at [607, 192] on div at bounding box center [621, 192] width 852 height 41
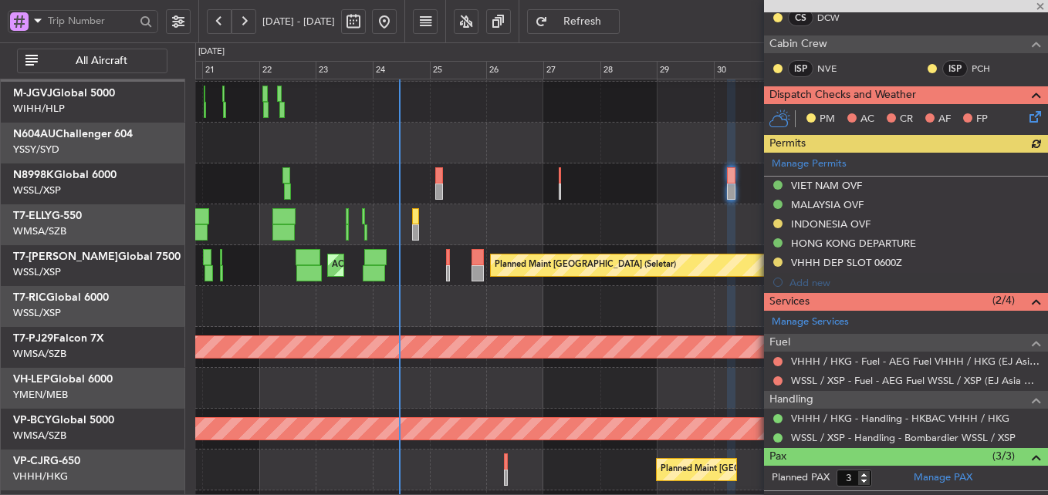
scroll to position [0, 0]
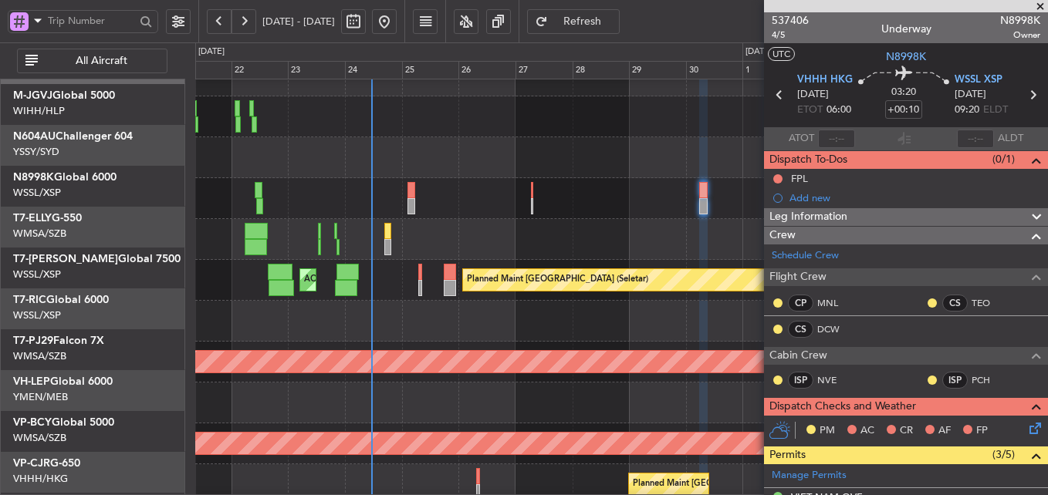
click at [462, 201] on div at bounding box center [621, 198] width 852 height 41
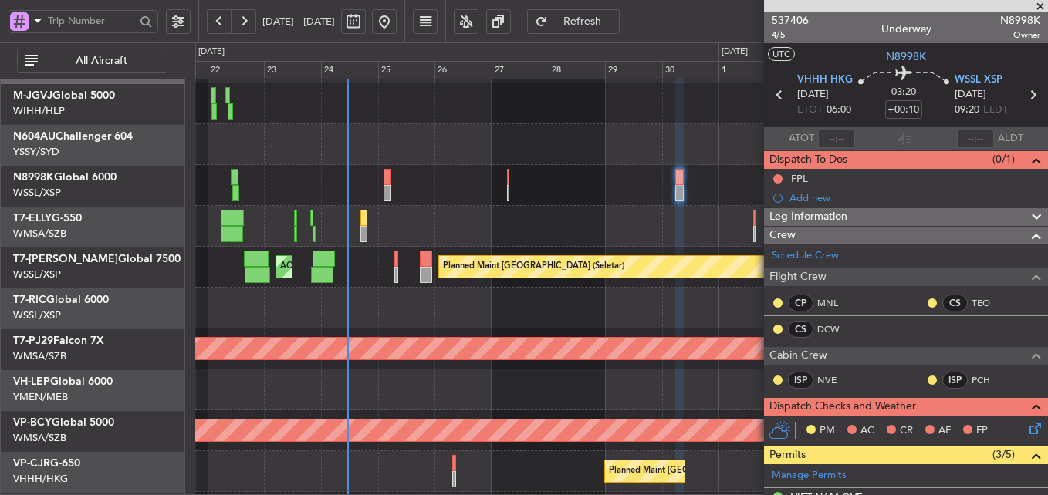
scroll to position [37, 0]
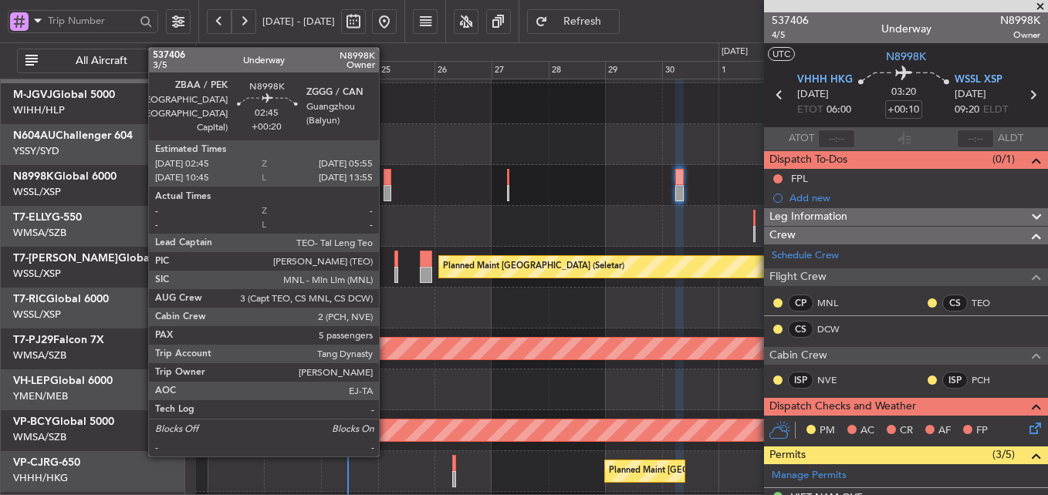
click at [386, 183] on div at bounding box center [387, 177] width 8 height 16
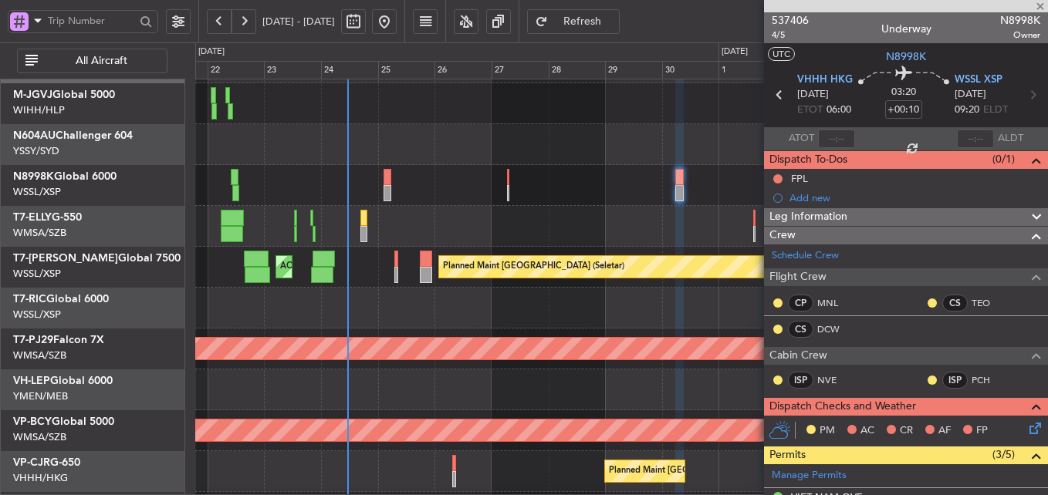
type input "+00:20"
type input "5"
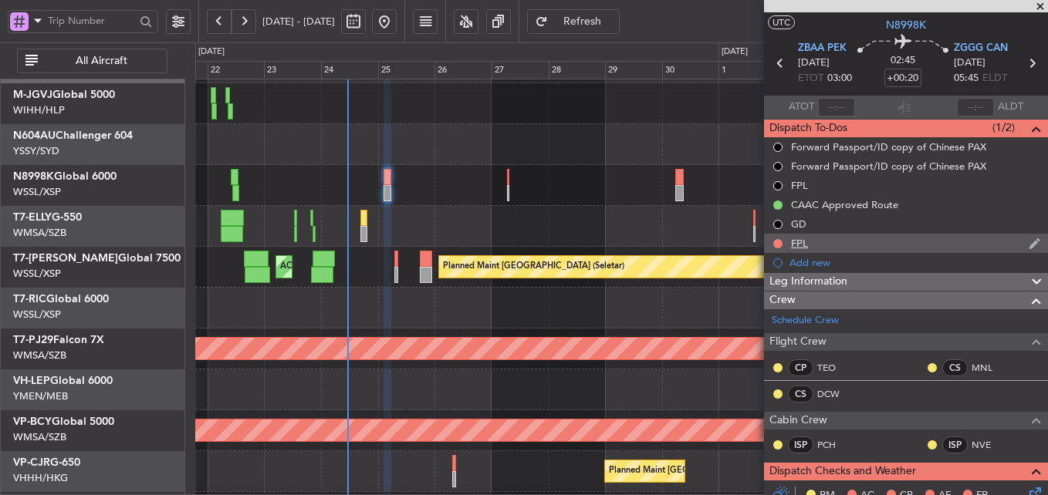
scroll to position [0, 0]
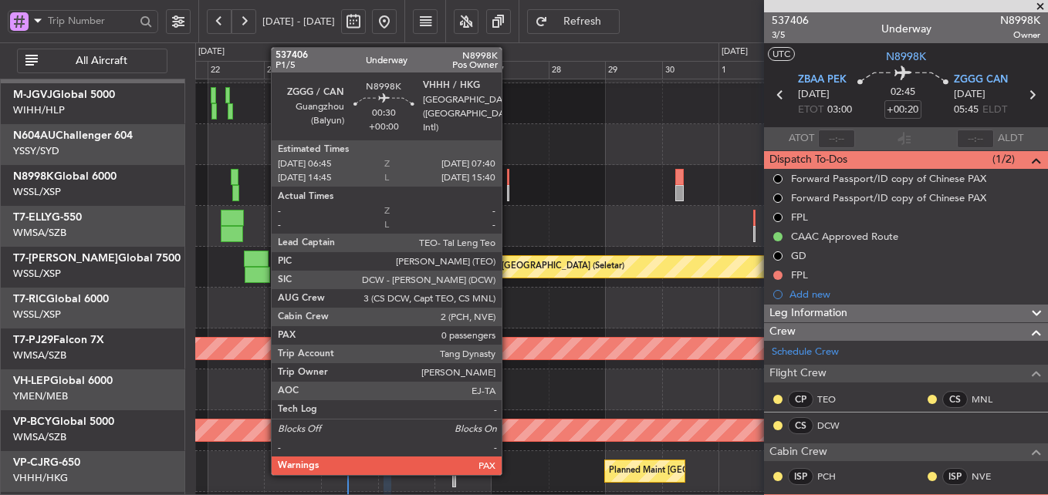
click at [508, 183] on div at bounding box center [508, 177] width 2 height 16
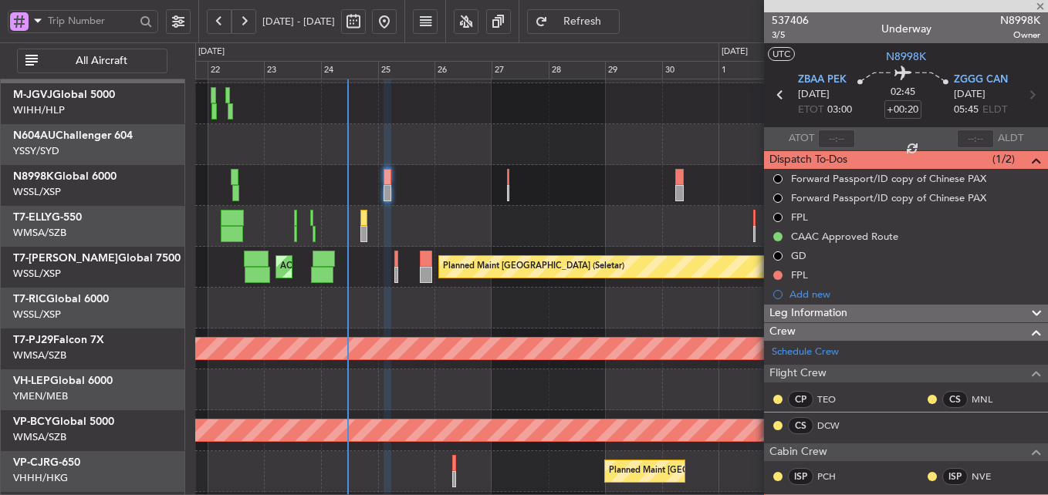
type input "0"
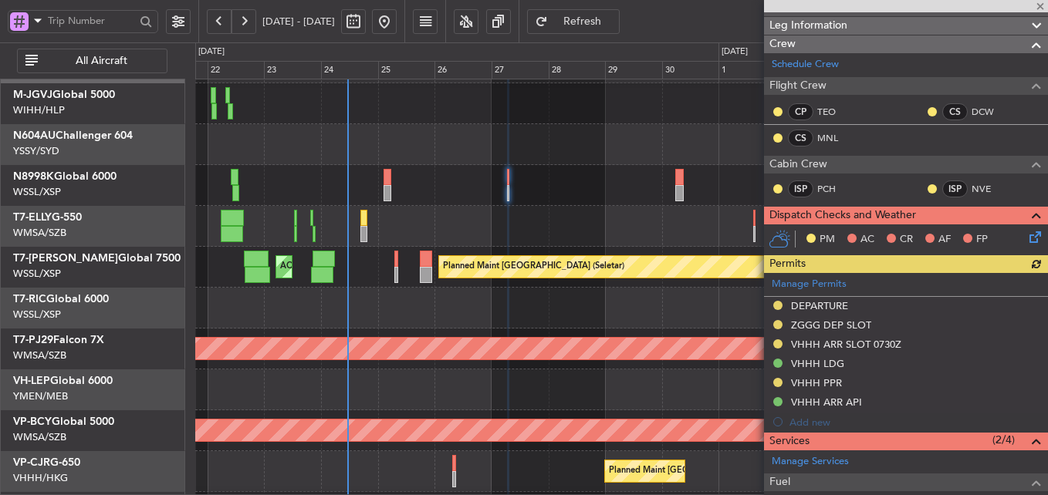
scroll to position [286, 0]
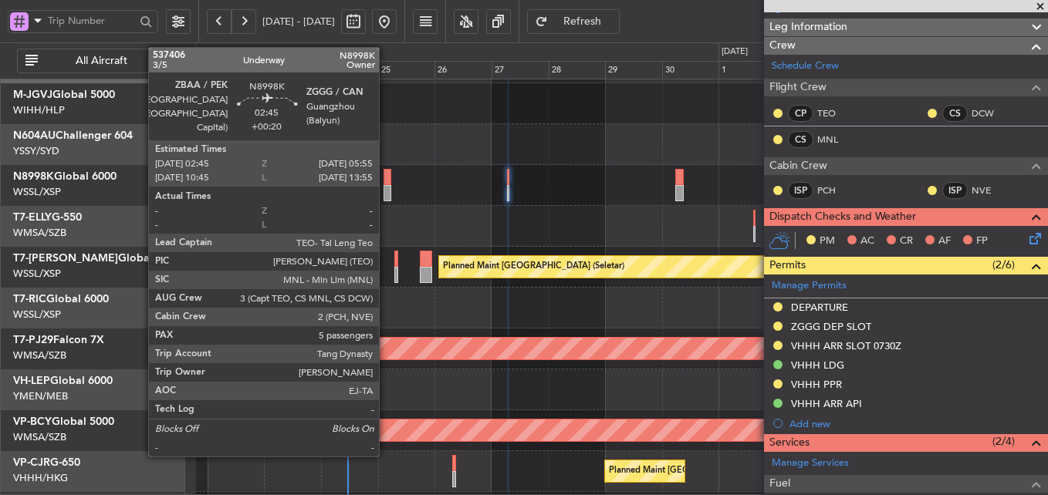
click at [386, 184] on div at bounding box center [387, 177] width 8 height 16
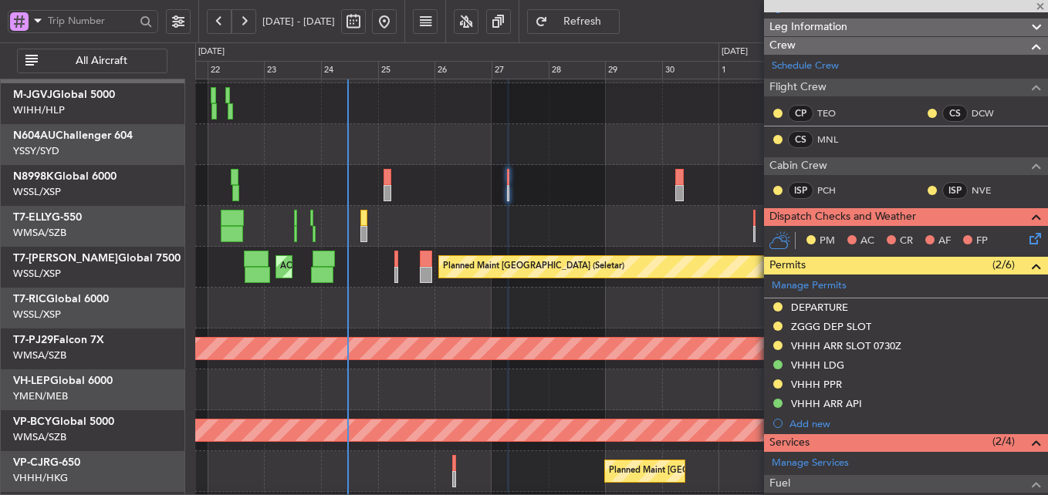
type input "+00:20"
type input "5"
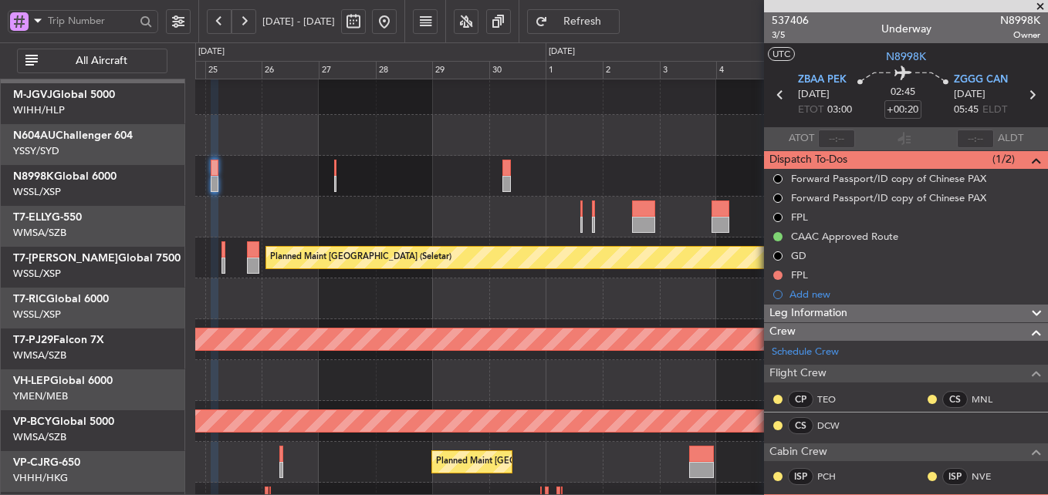
scroll to position [46, 0]
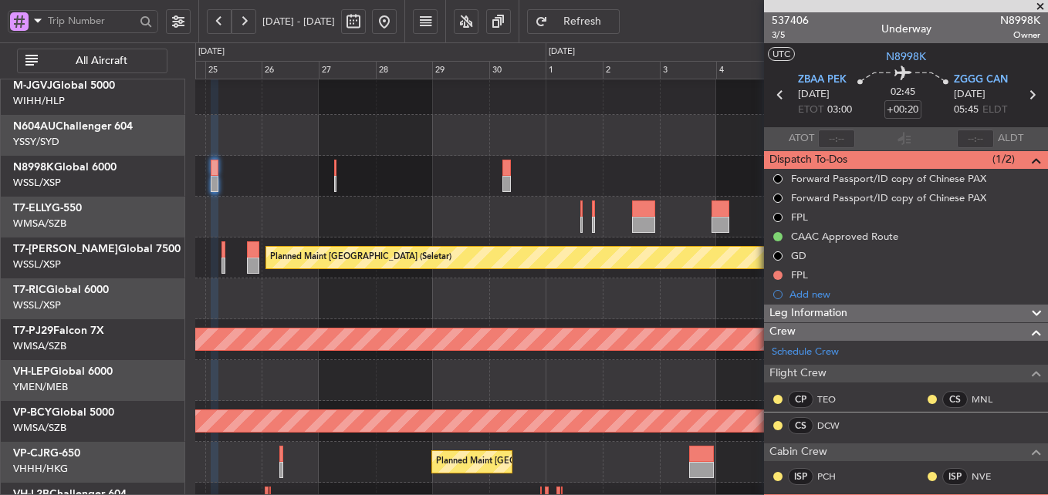
click at [538, 177] on div at bounding box center [621, 176] width 852 height 41
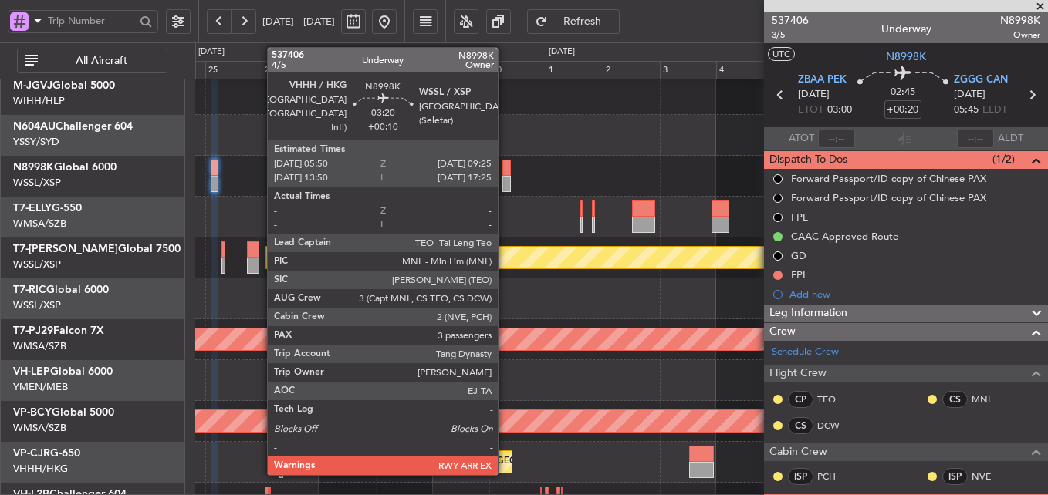
click at [505, 170] on div at bounding box center [506, 168] width 8 height 16
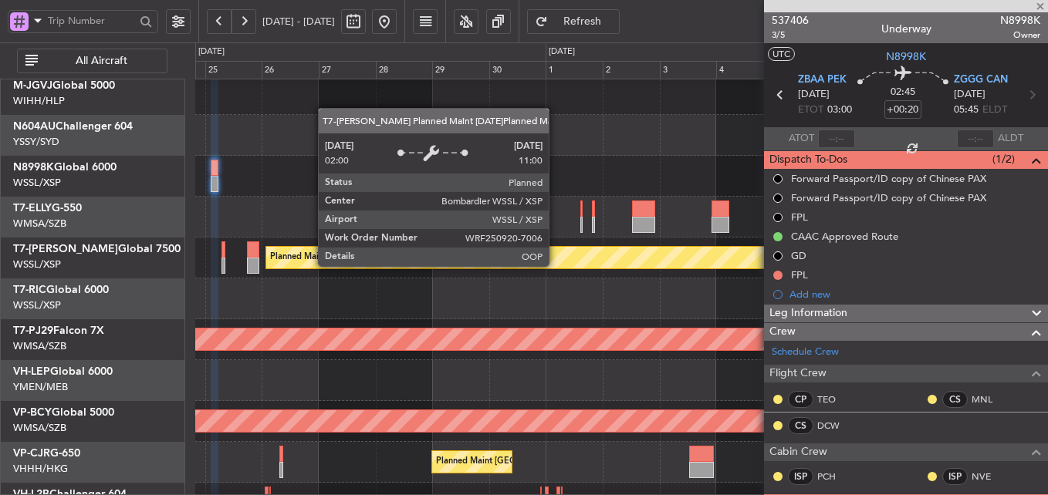
type input "+00:10"
type input "3"
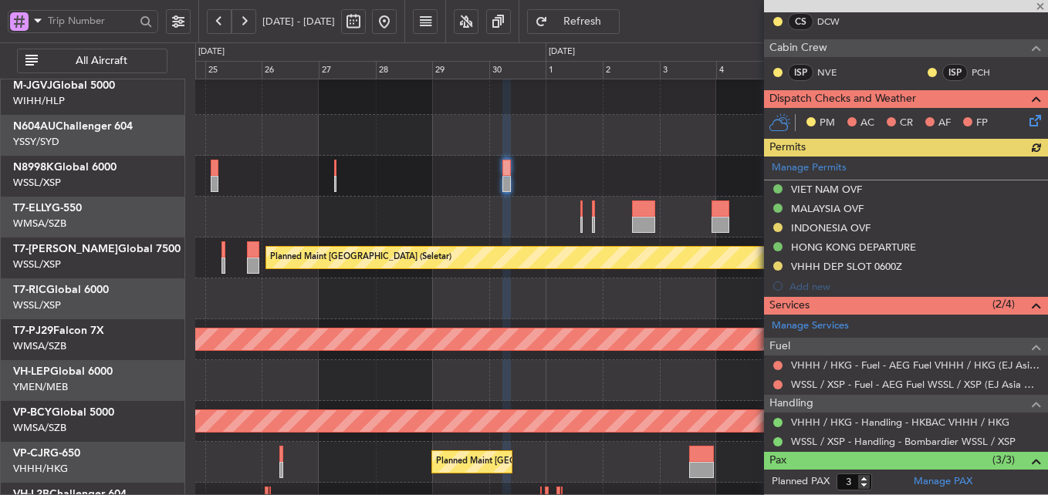
scroll to position [309, 0]
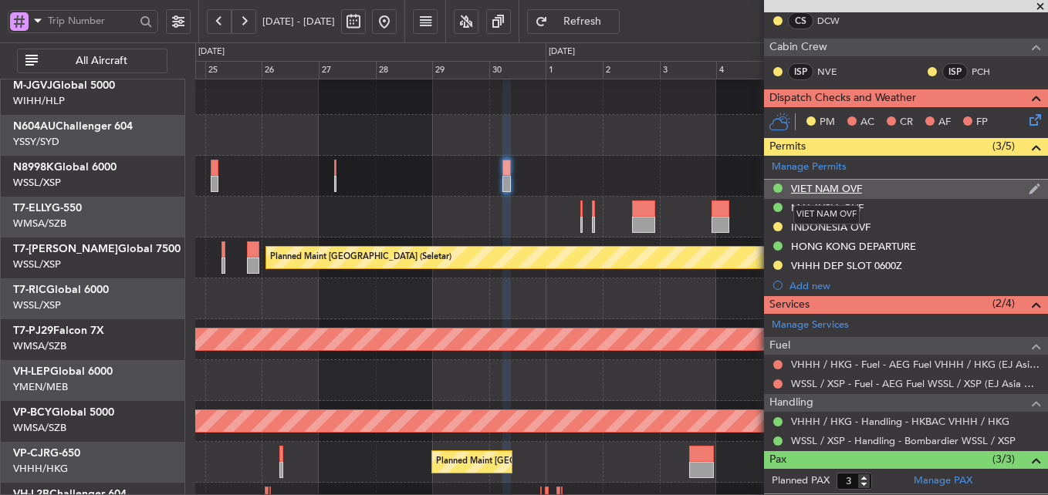
click at [839, 185] on div "VIET NAM OVF" at bounding box center [826, 188] width 71 height 13
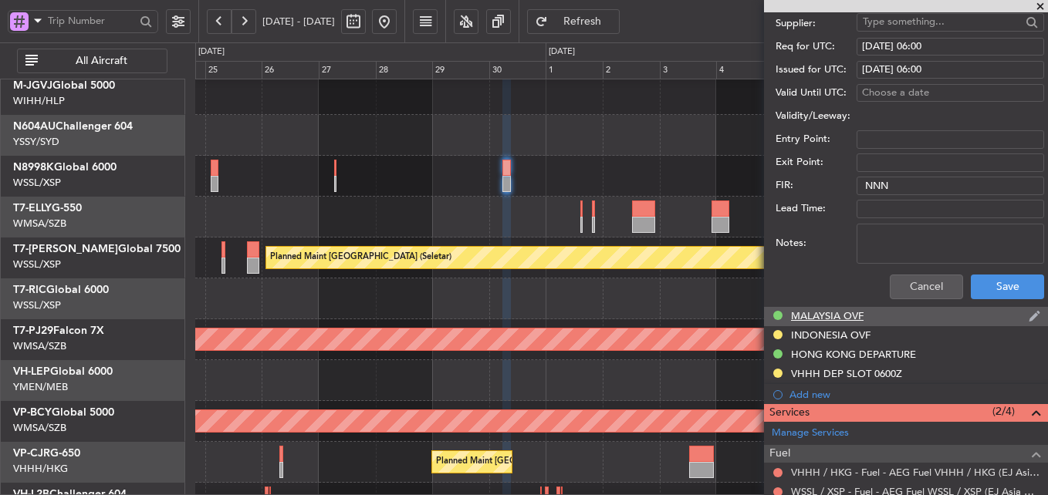
scroll to position [662, 0]
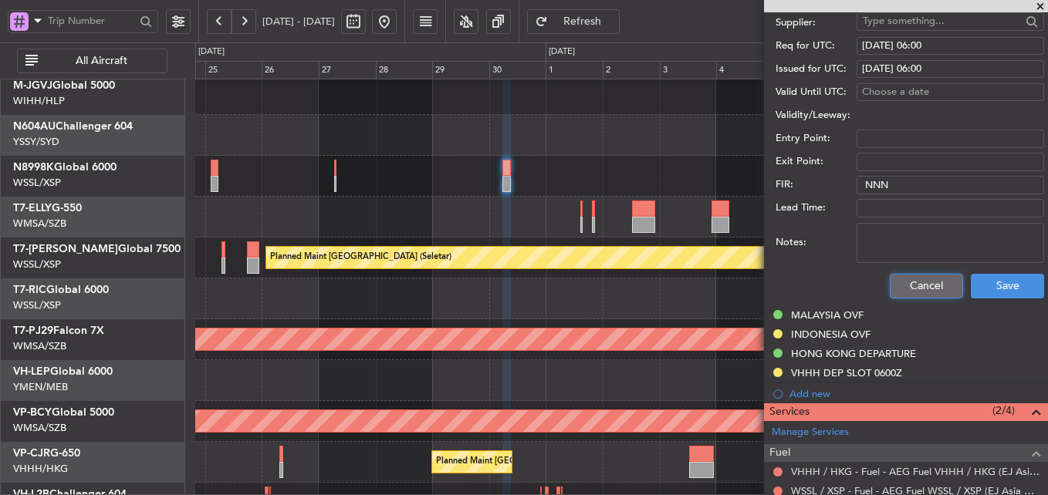
click at [907, 276] on button "Cancel" at bounding box center [925, 286] width 73 height 25
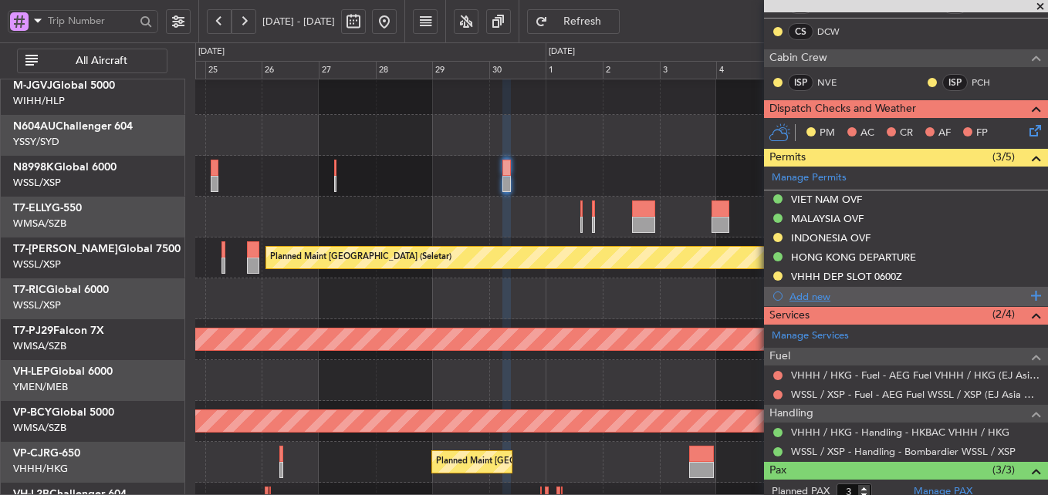
scroll to position [411, 0]
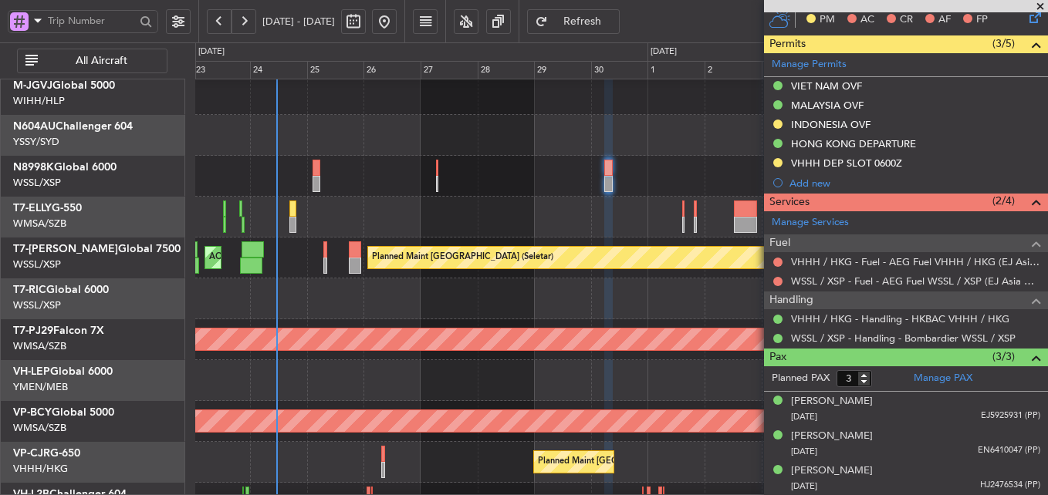
click at [501, 278] on div at bounding box center [621, 298] width 852 height 41
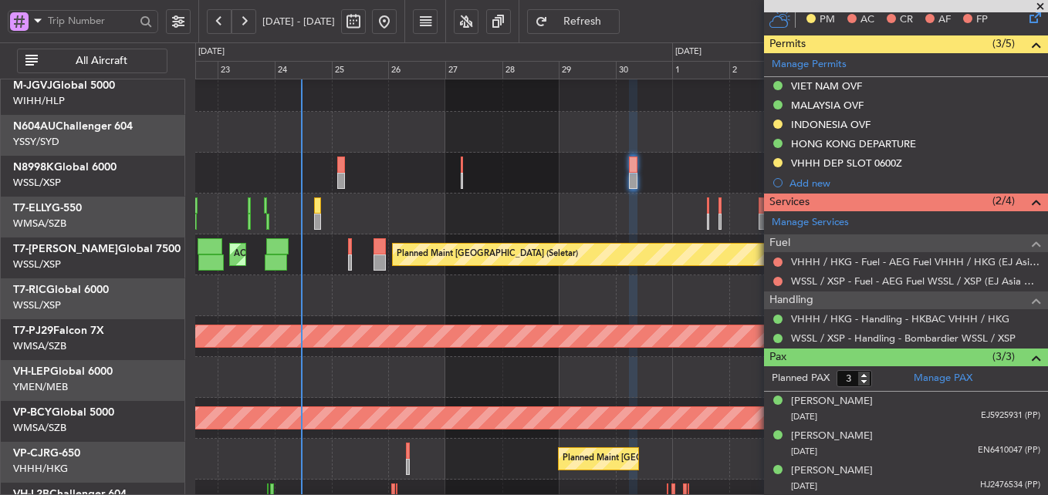
scroll to position [49, 0]
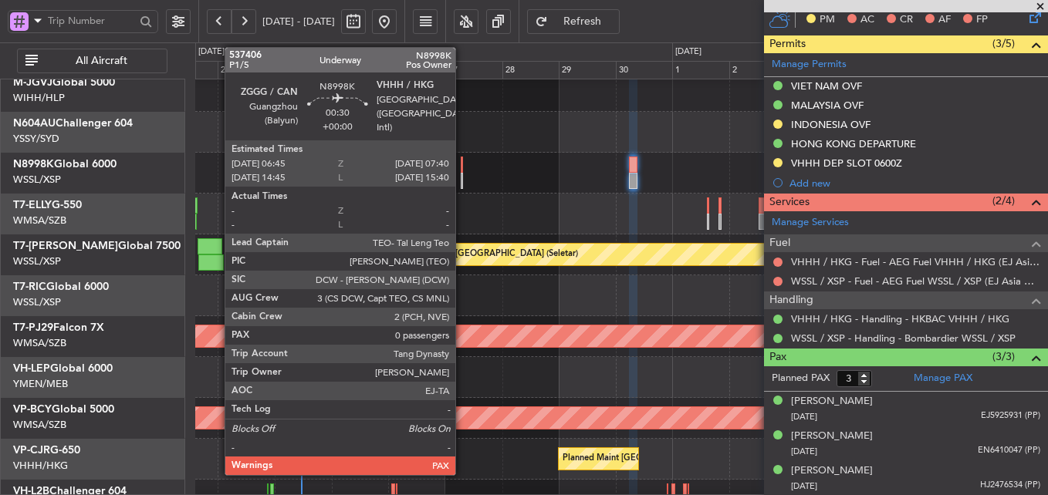
click at [462, 172] on div at bounding box center [462, 165] width 2 height 16
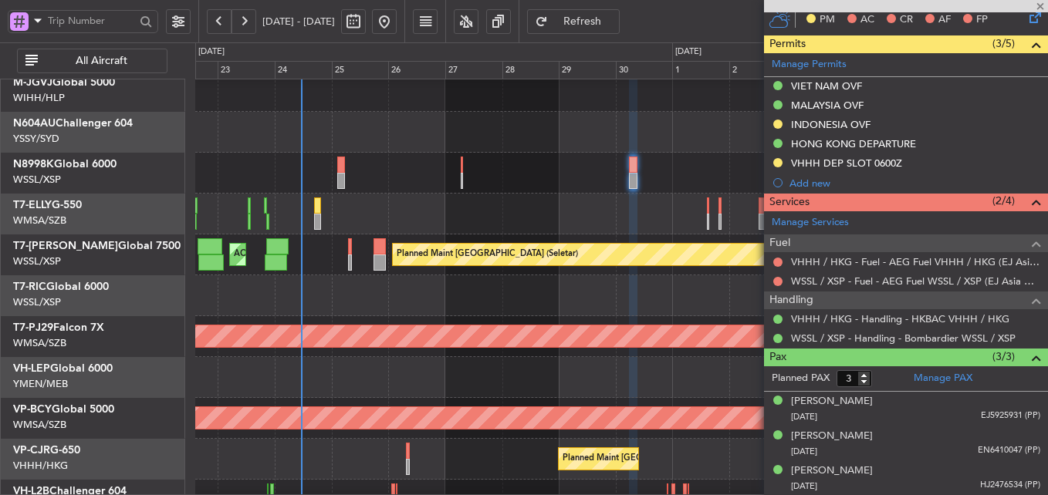
type input "0"
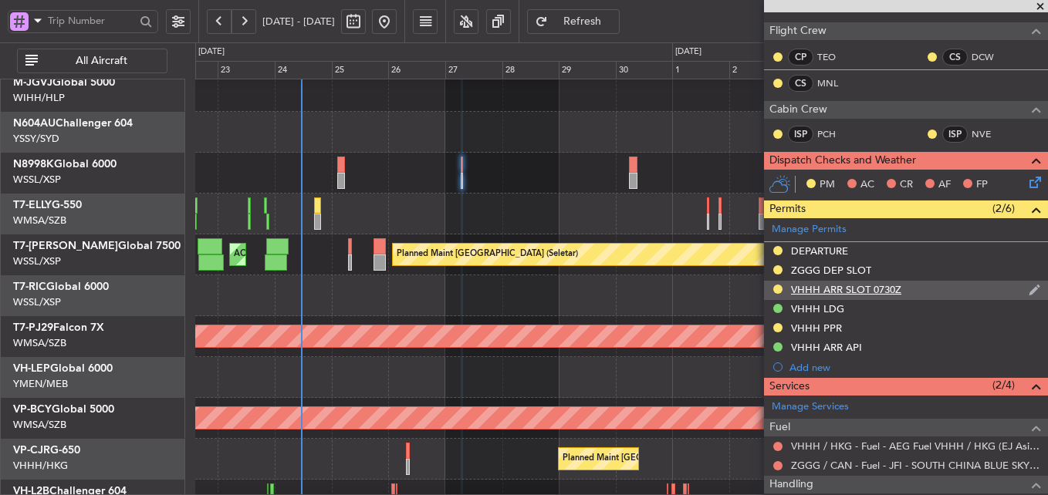
scroll to position [423, 0]
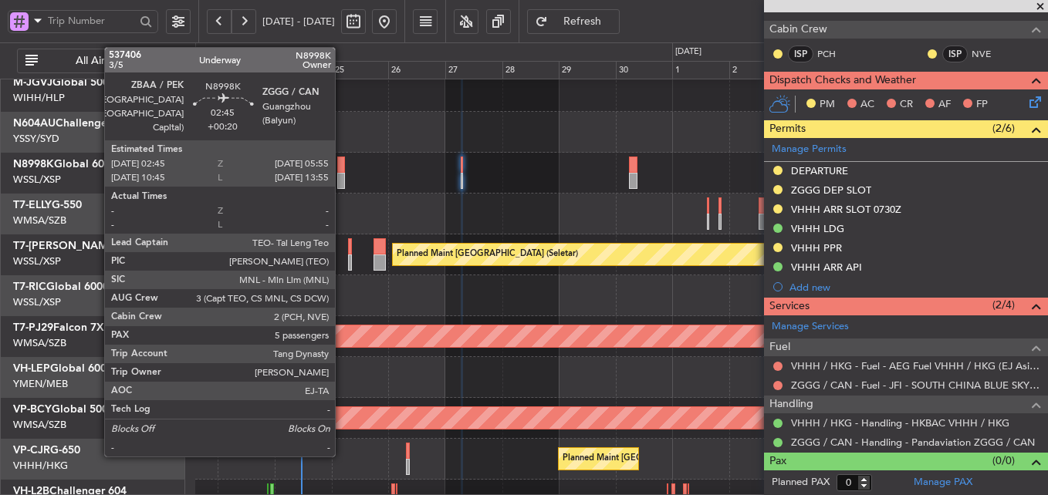
click at [342, 165] on div at bounding box center [341, 165] width 8 height 16
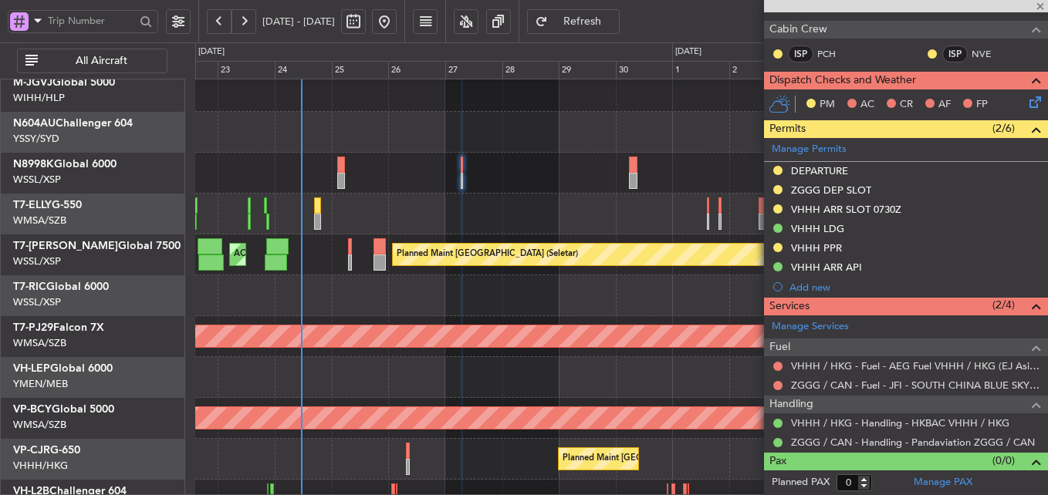
type input "+00:20"
type input "5"
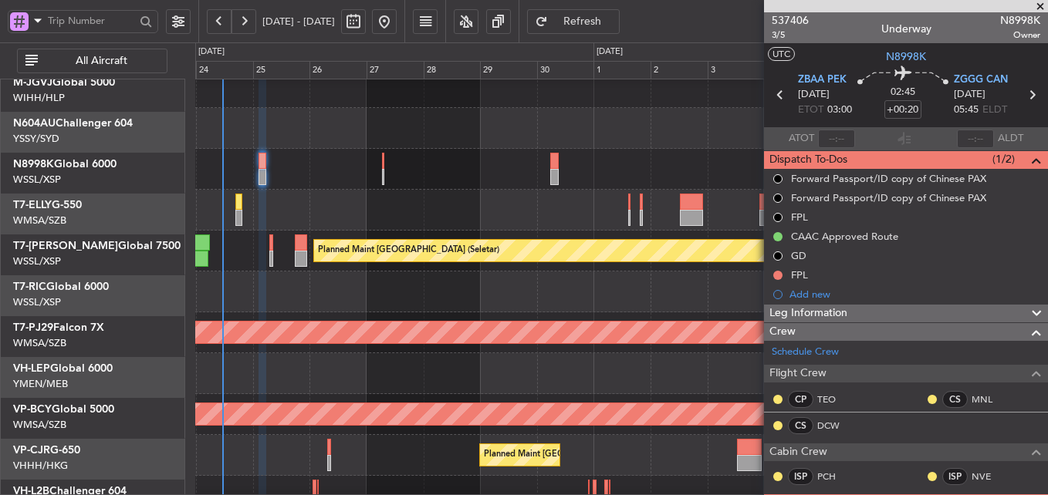
scroll to position [53, 0]
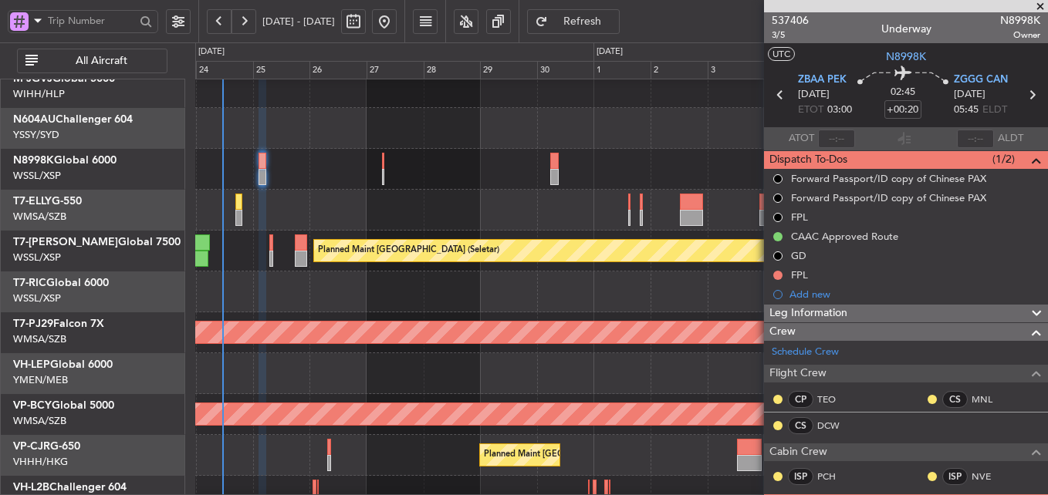
click at [525, 277] on div at bounding box center [621, 292] width 852 height 41
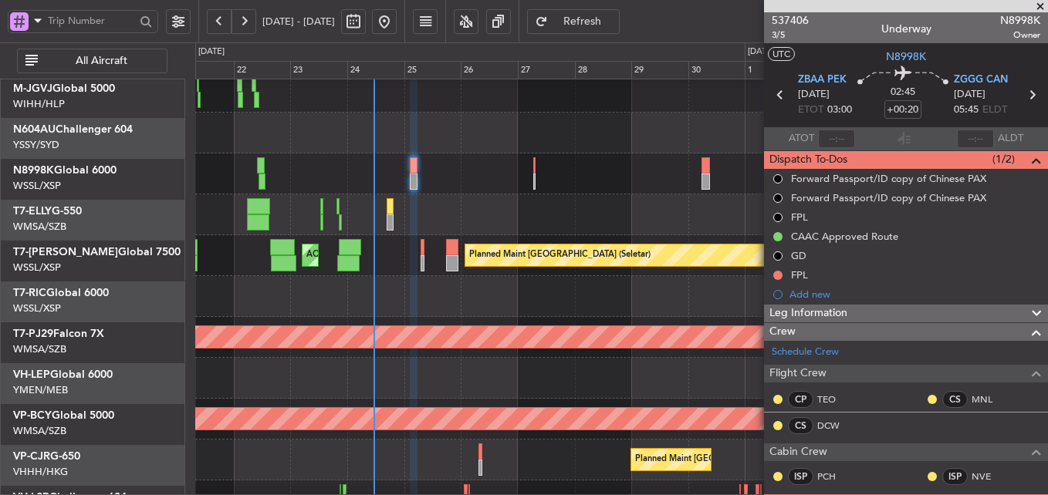
scroll to position [49, 0]
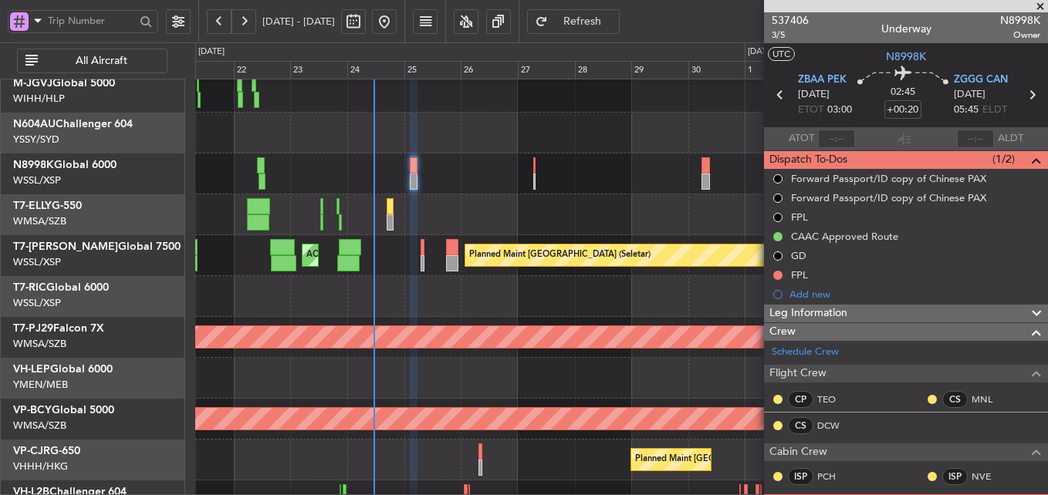
click at [474, 143] on div at bounding box center [621, 133] width 852 height 41
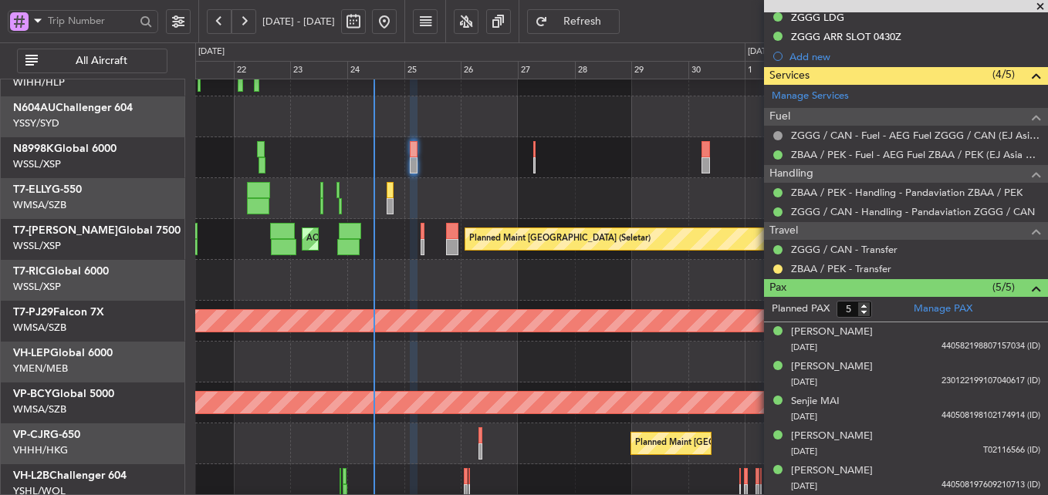
scroll to position [0, 0]
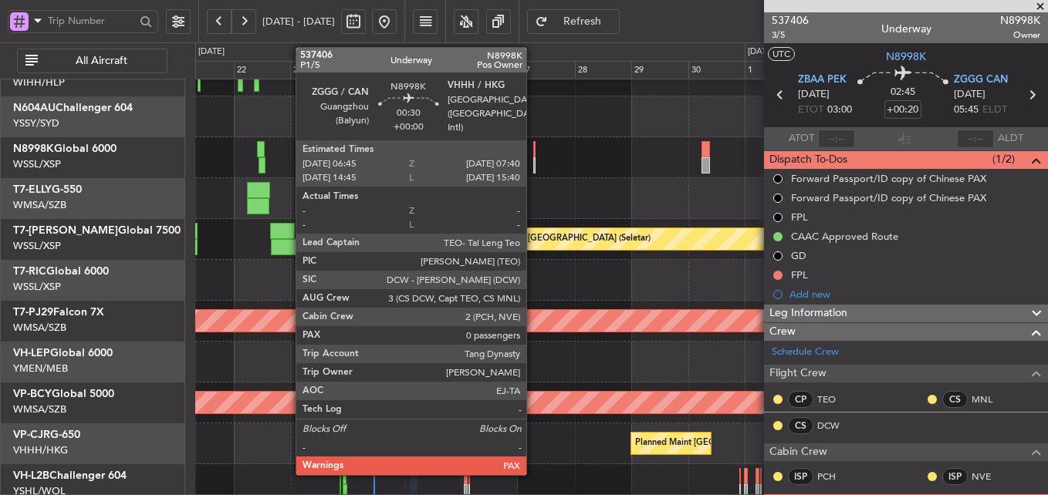
click at [533, 153] on div at bounding box center [534, 149] width 2 height 16
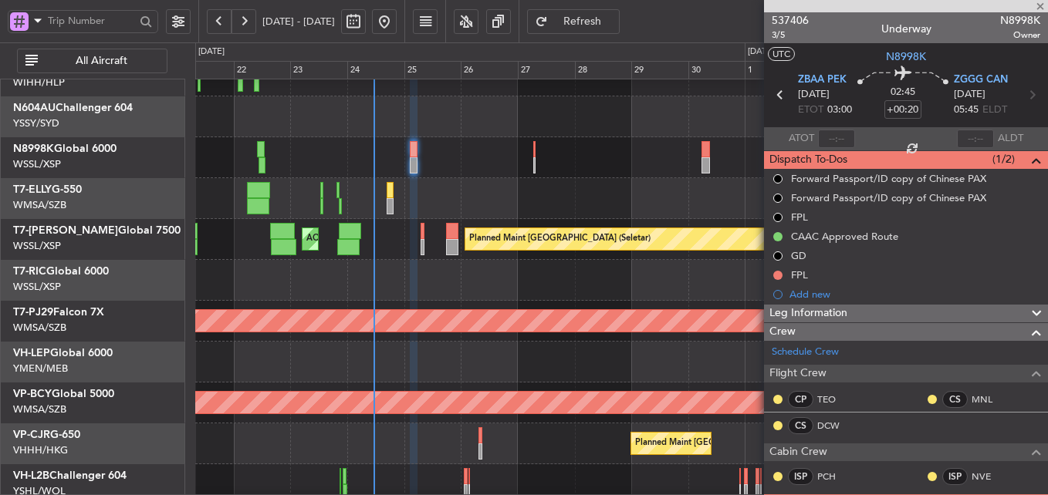
type input "0"
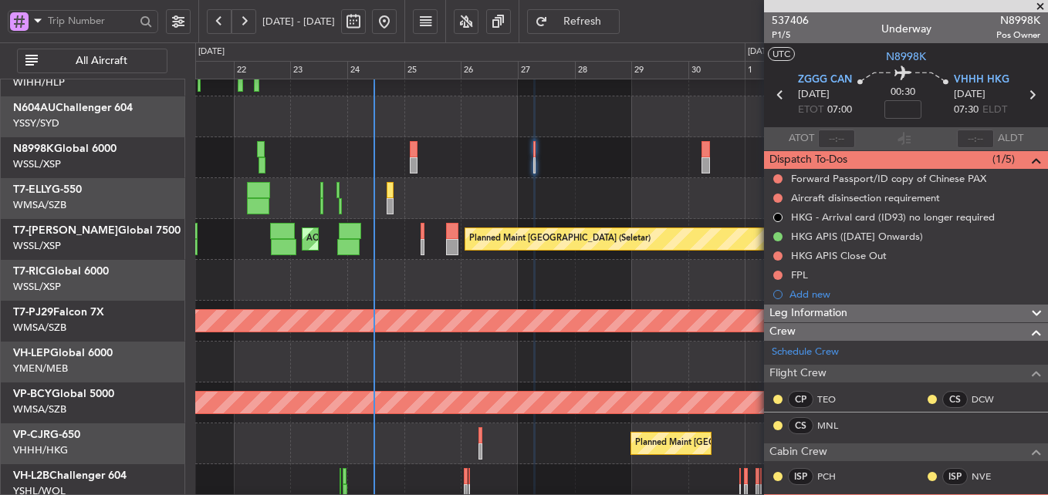
scroll to position [423, 0]
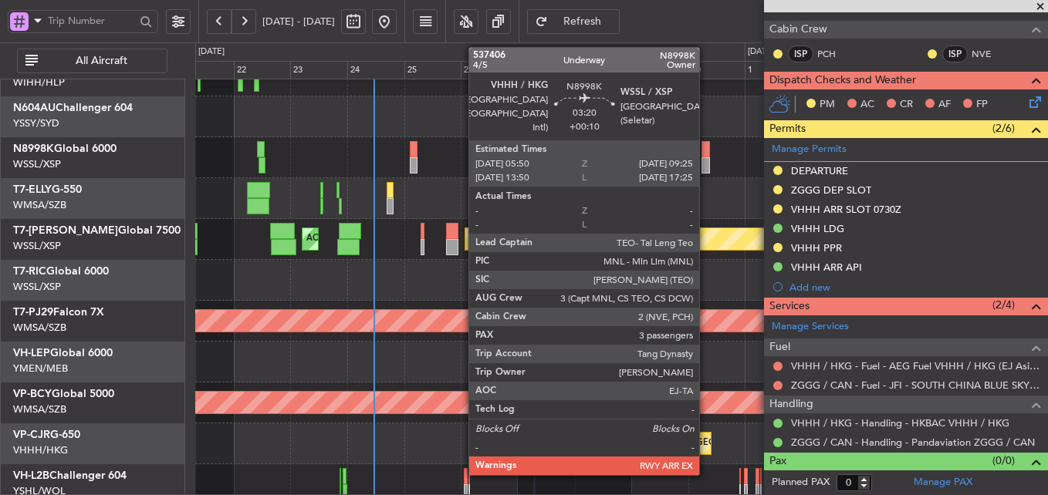
click at [706, 162] on div at bounding box center [705, 165] width 8 height 16
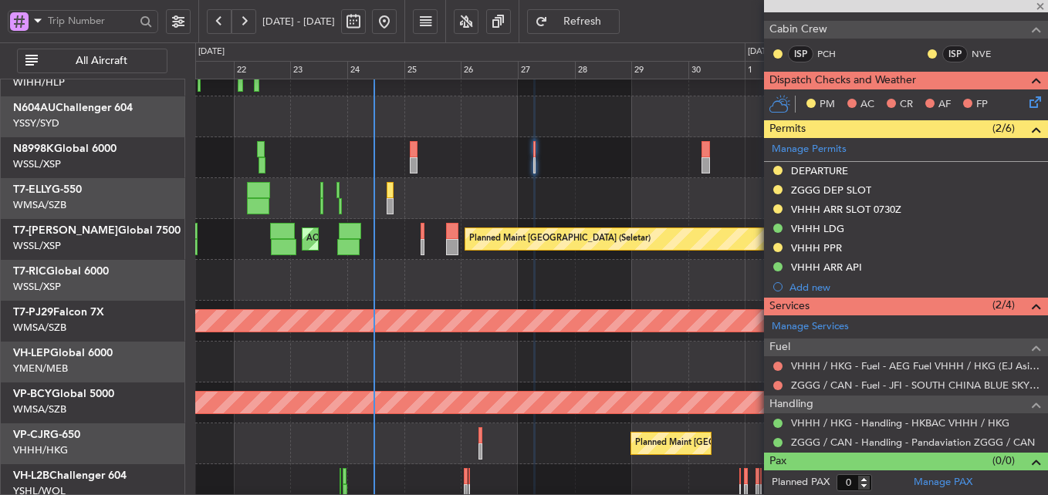
type input "+00:10"
type input "3"
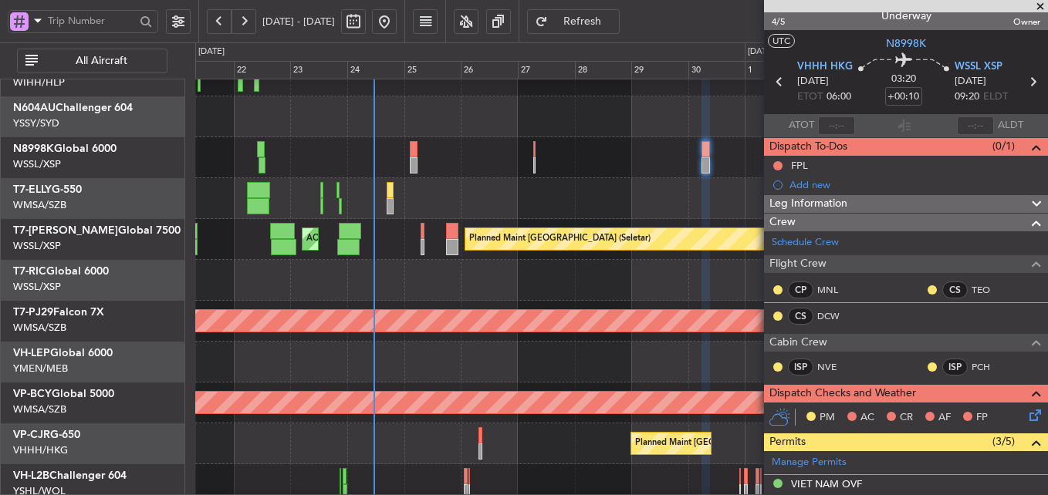
scroll to position [0, 0]
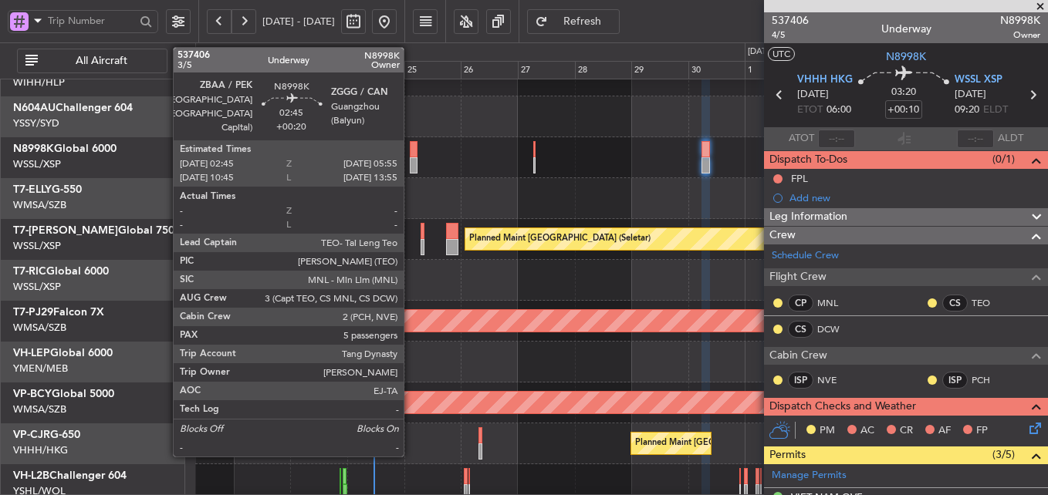
click at [410, 155] on div at bounding box center [414, 149] width 8 height 16
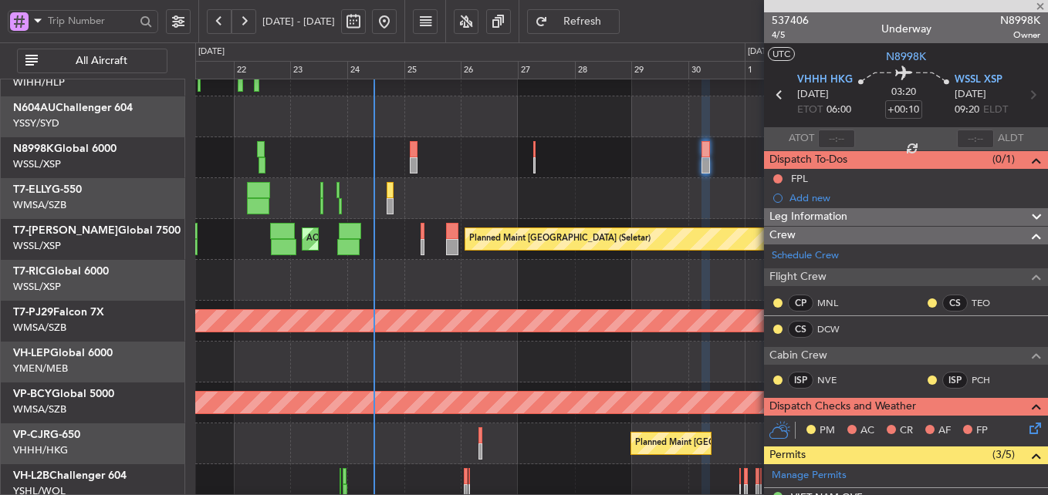
type input "+00:20"
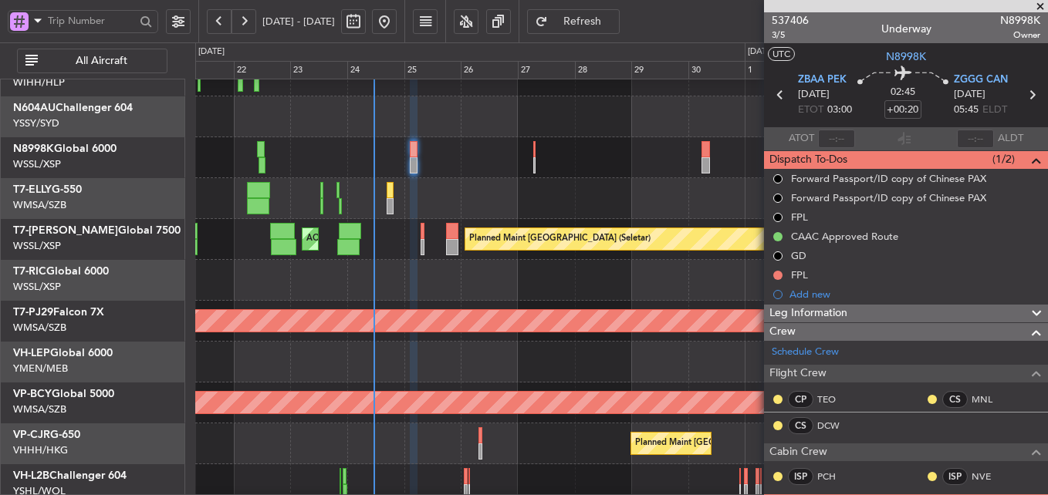
click at [457, 201] on div "Planned Maint [GEOGRAPHIC_DATA] ([GEOGRAPHIC_DATA] Intl) [PERSON_NAME] [GEOGRAP…" at bounding box center [621, 198] width 852 height 41
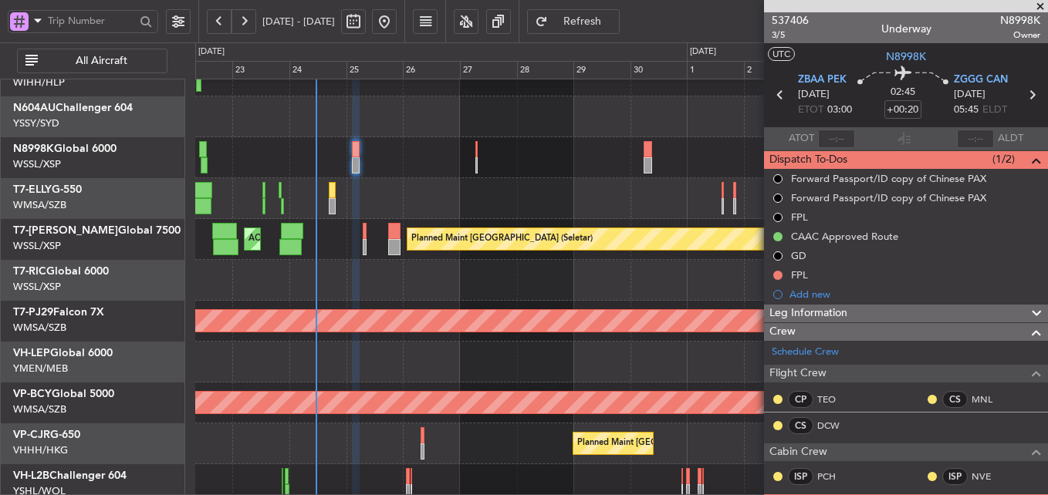
scroll to position [65, 0]
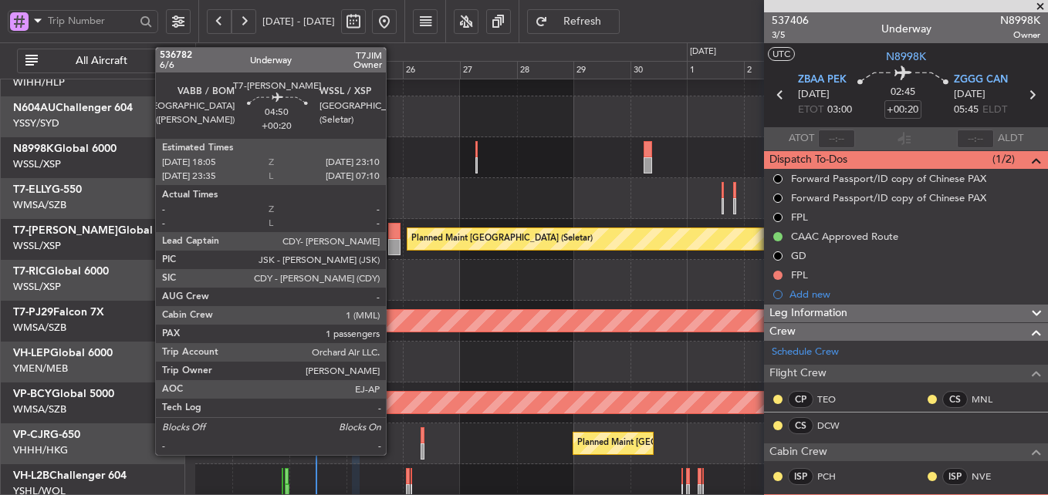
click at [393, 236] on div at bounding box center [394, 231] width 12 height 16
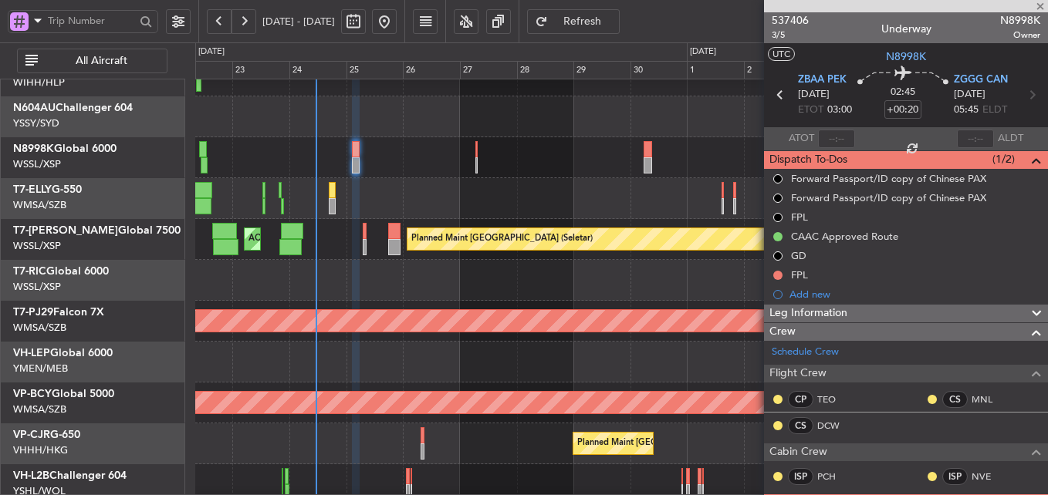
type input "1"
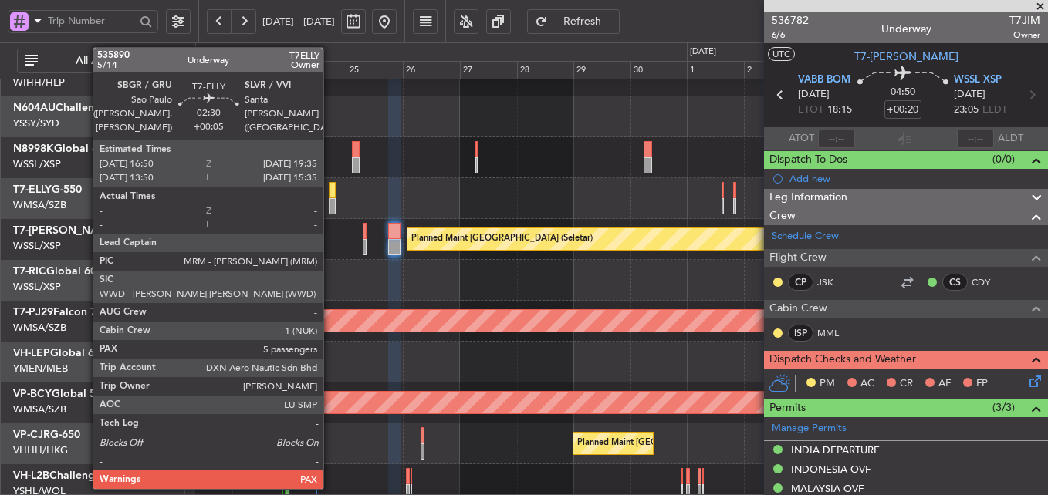
click at [330, 194] on div at bounding box center [332, 190] width 7 height 16
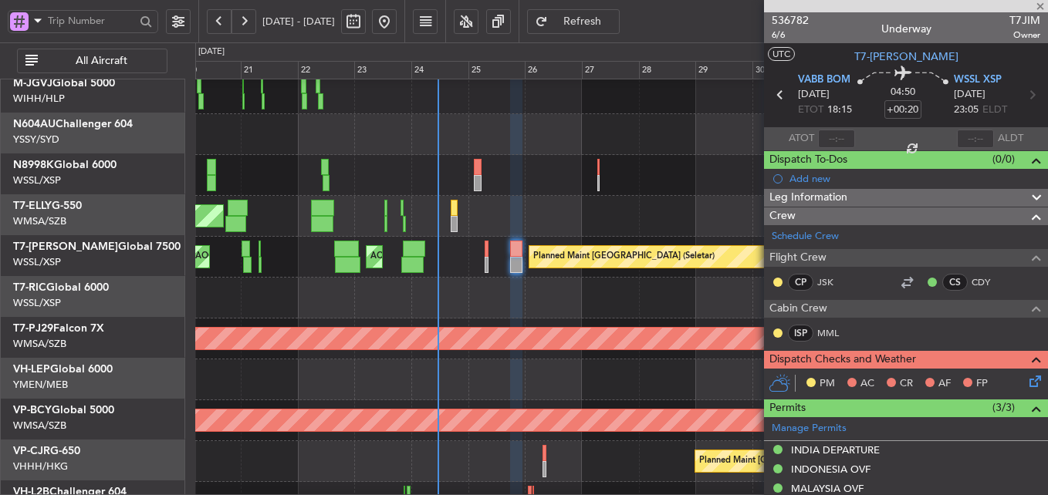
click at [452, 248] on div "Planned Maint [GEOGRAPHIC_DATA] (Seletar) AOG Maint [GEOGRAPHIC_DATA] ([GEOGRAP…" at bounding box center [621, 257] width 852 height 41
type input "+00:05"
type input "5"
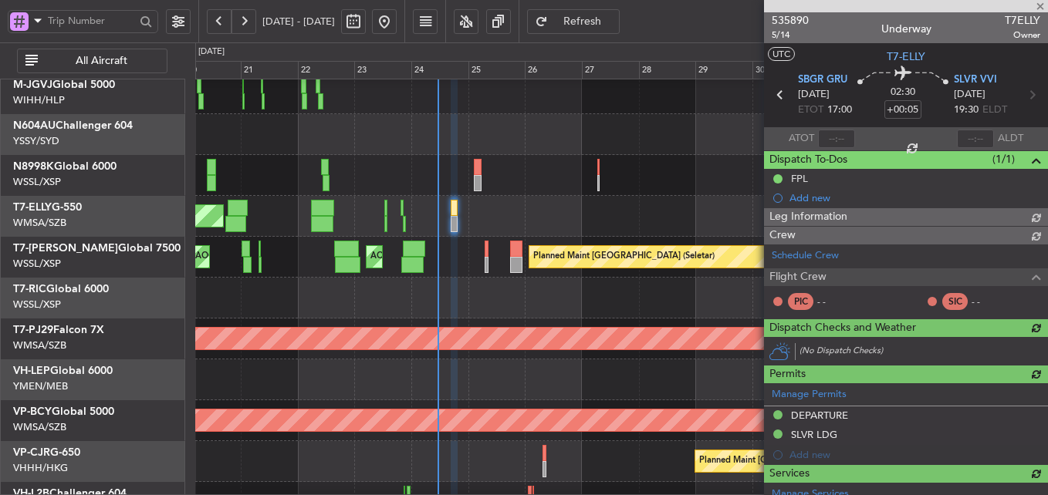
type input "[PERSON_NAME] (KYA)"
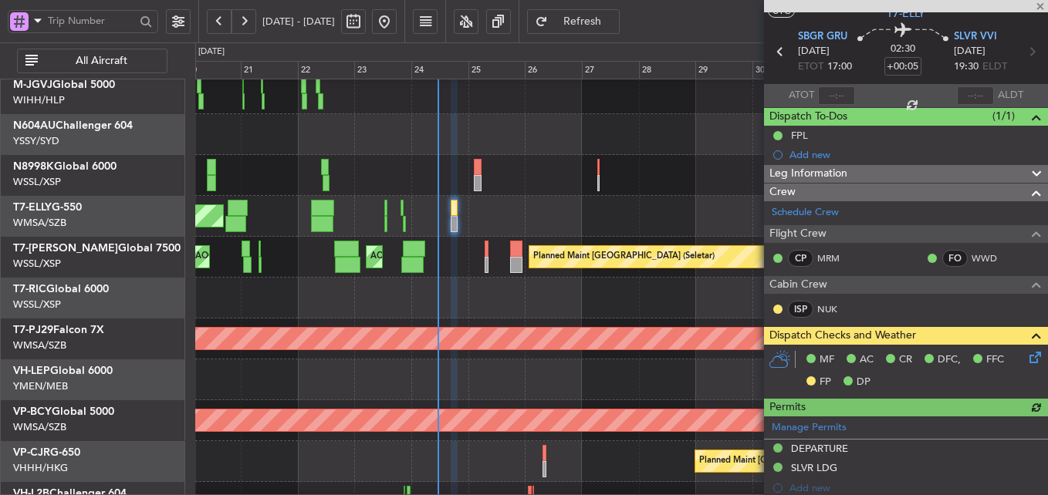
scroll to position [0, 0]
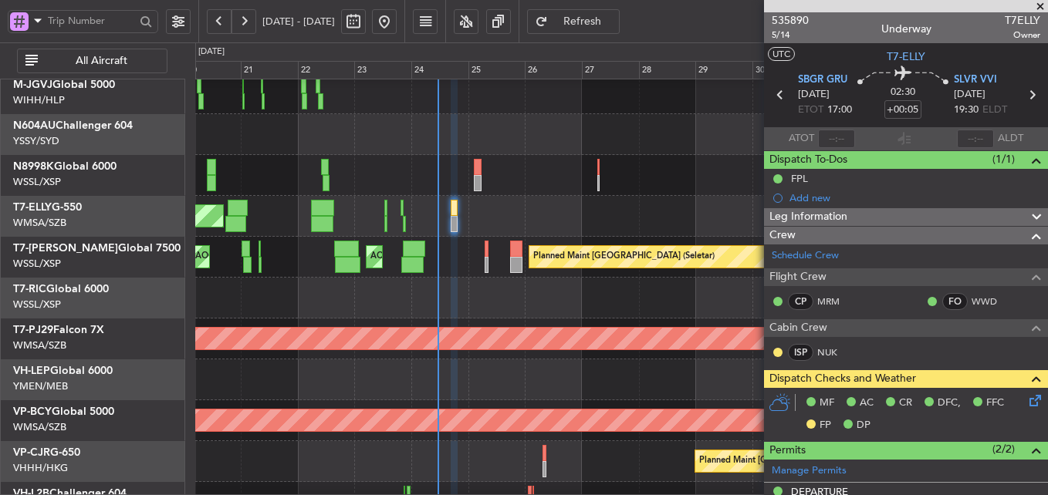
click at [1026, 403] on icon at bounding box center [1032, 398] width 12 height 12
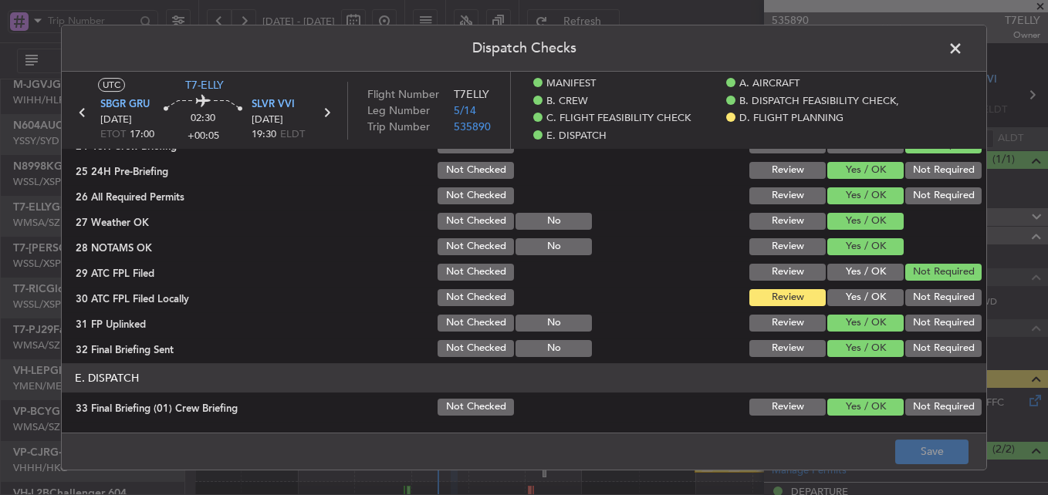
scroll to position [876, 0]
click at [963, 46] on span at bounding box center [963, 52] width 0 height 31
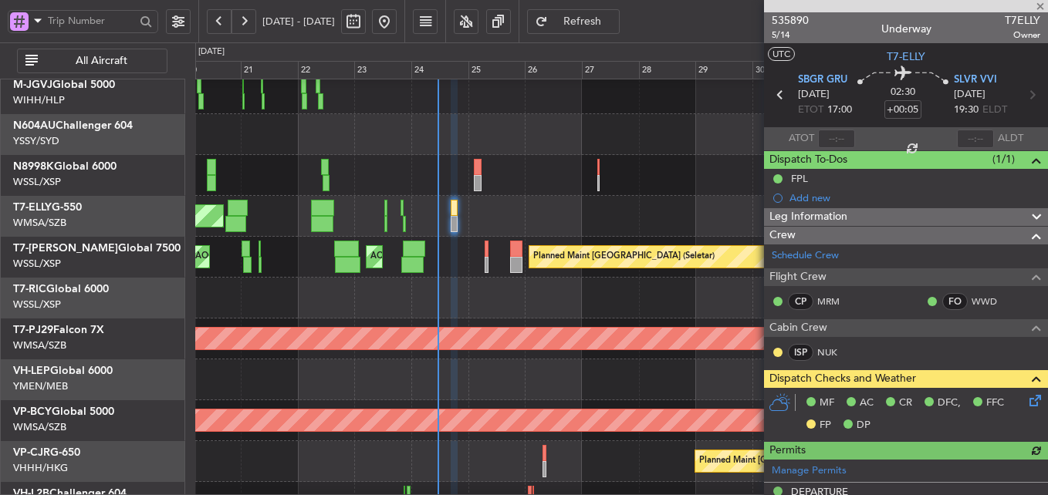
type input "[PERSON_NAME] (KYA)"
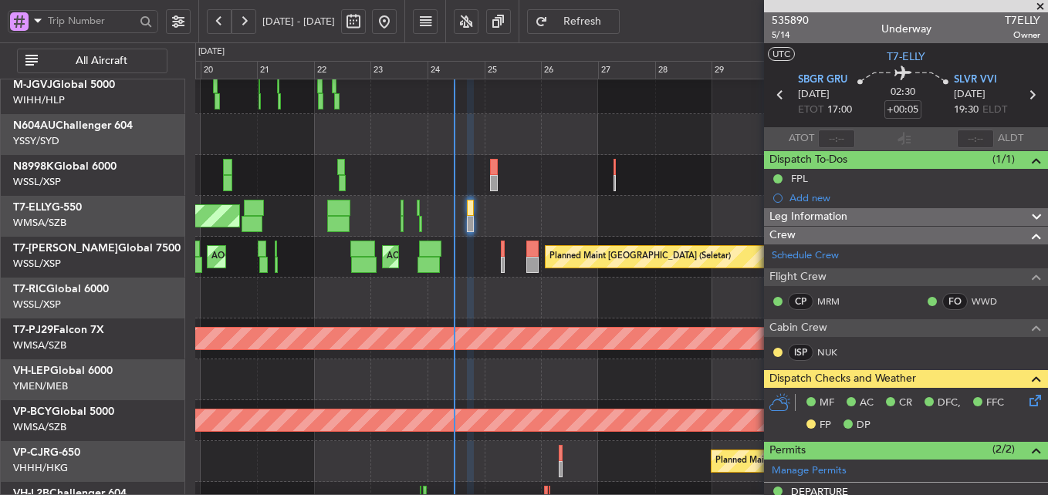
click at [554, 214] on div "[PERSON_NAME] [GEOGRAPHIC_DATA] (Dubai Intl) Planned Maint [GEOGRAPHIC_DATA] ([…" at bounding box center [621, 216] width 852 height 41
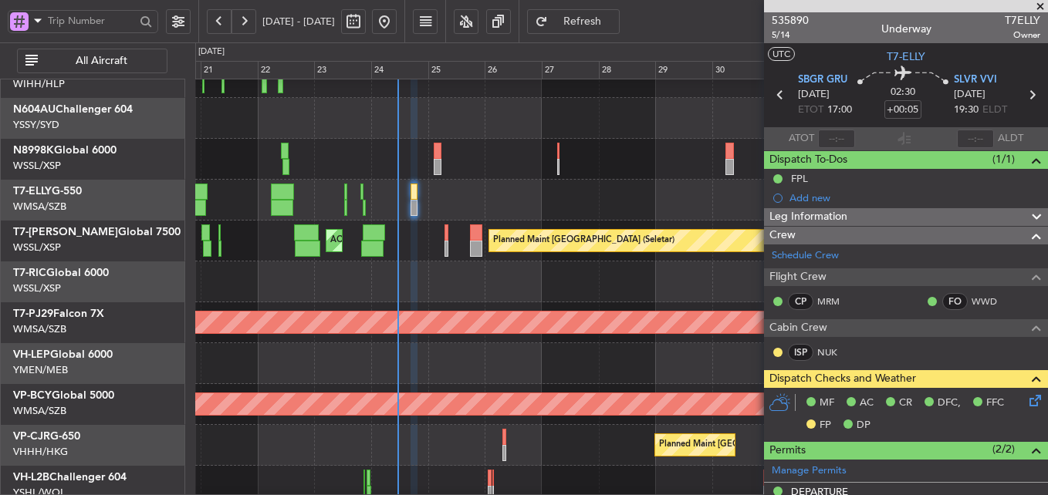
click at [490, 205] on div "Planned Maint [GEOGRAPHIC_DATA] ([GEOGRAPHIC_DATA] Intl) [PERSON_NAME] [GEOGRAP…" at bounding box center [621, 200] width 852 height 41
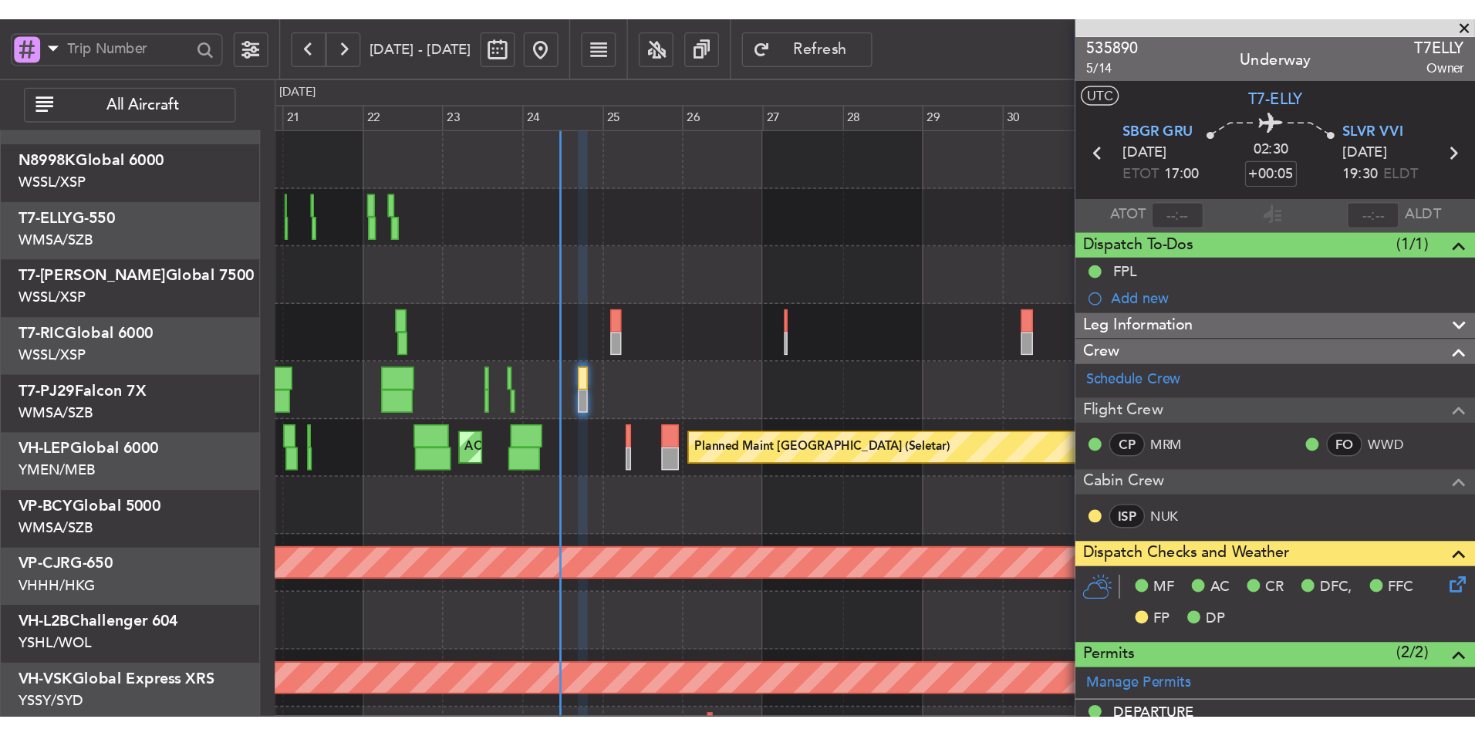
scroll to position [0, 0]
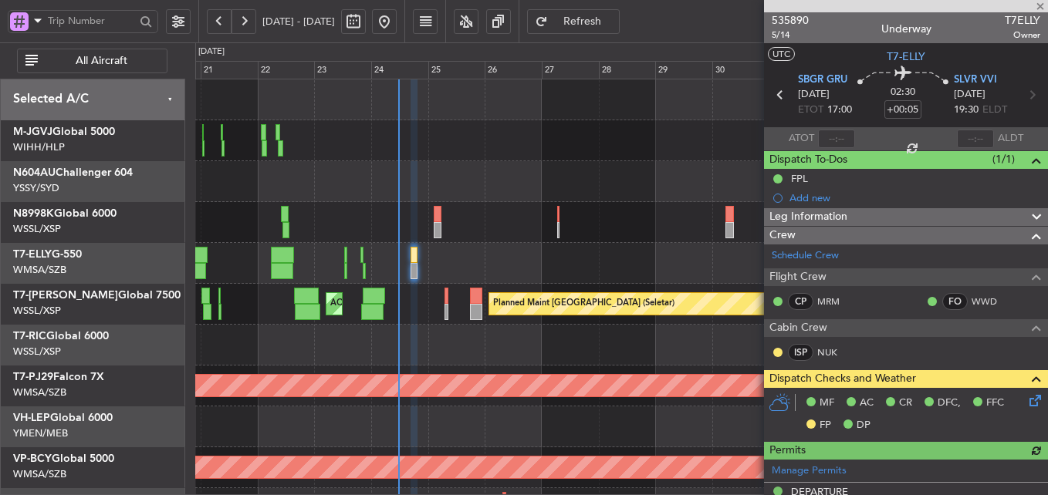
type input "[PERSON_NAME] (KYA)"
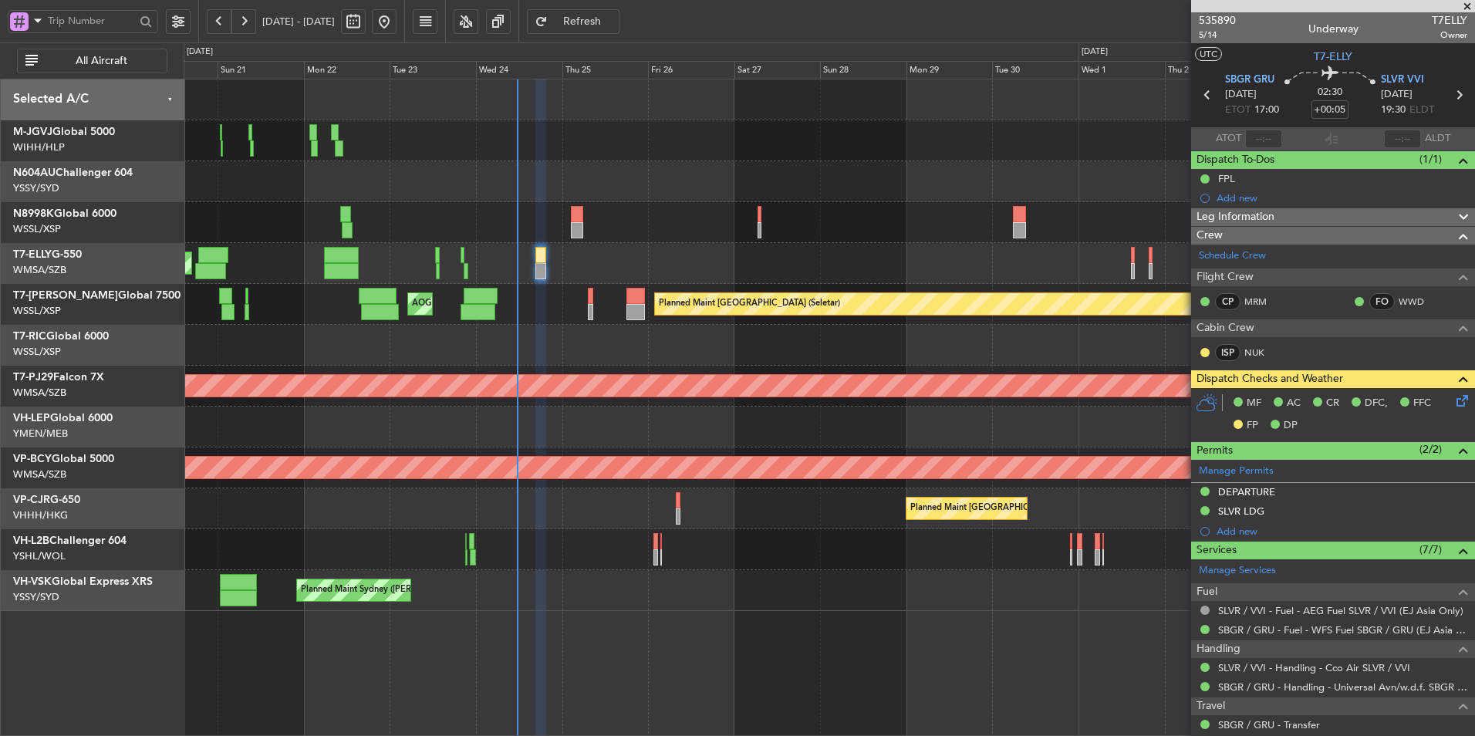
click at [664, 322] on div "Planned Maint [GEOGRAPHIC_DATA] (Seletar) AOG Maint [GEOGRAPHIC_DATA] ([GEOGRAP…" at bounding box center [829, 304] width 1291 height 41
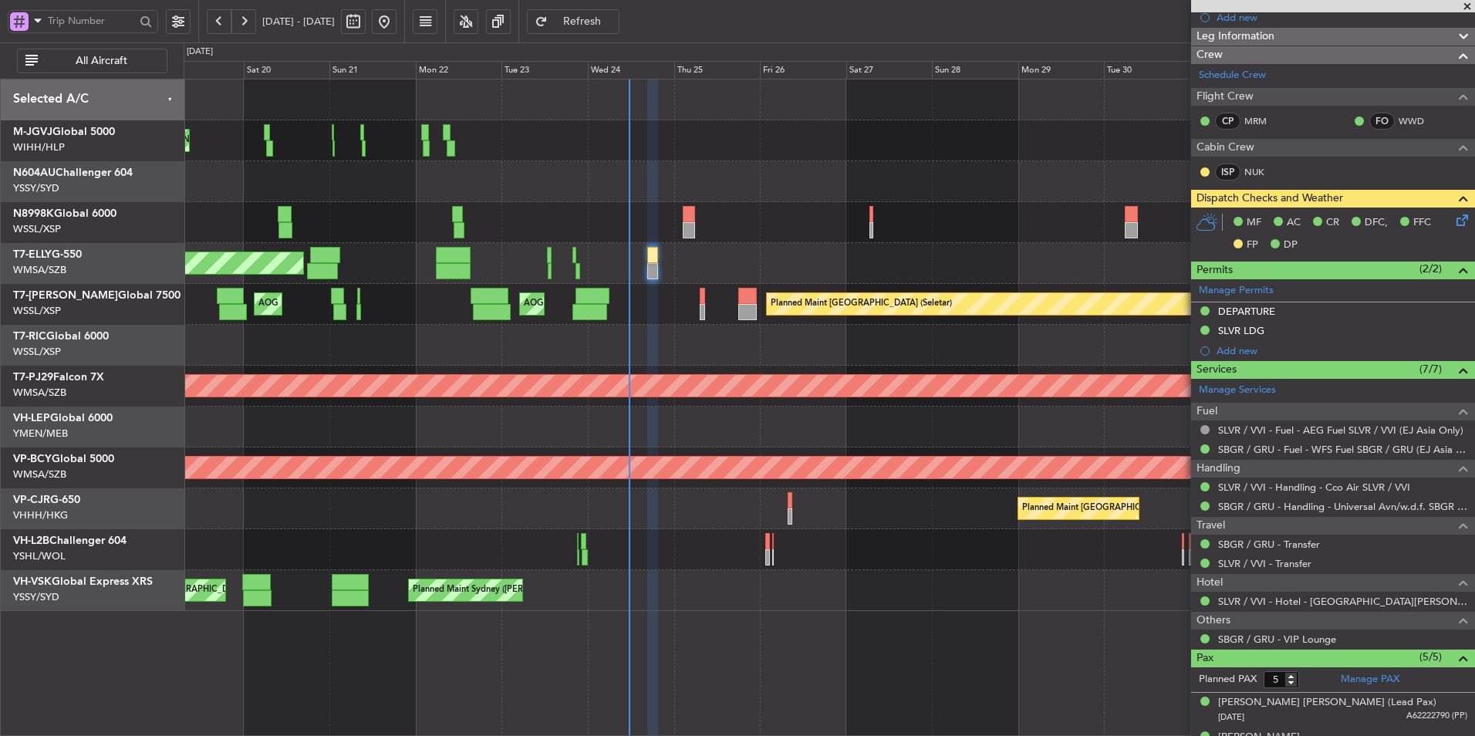
scroll to position [310, 0]
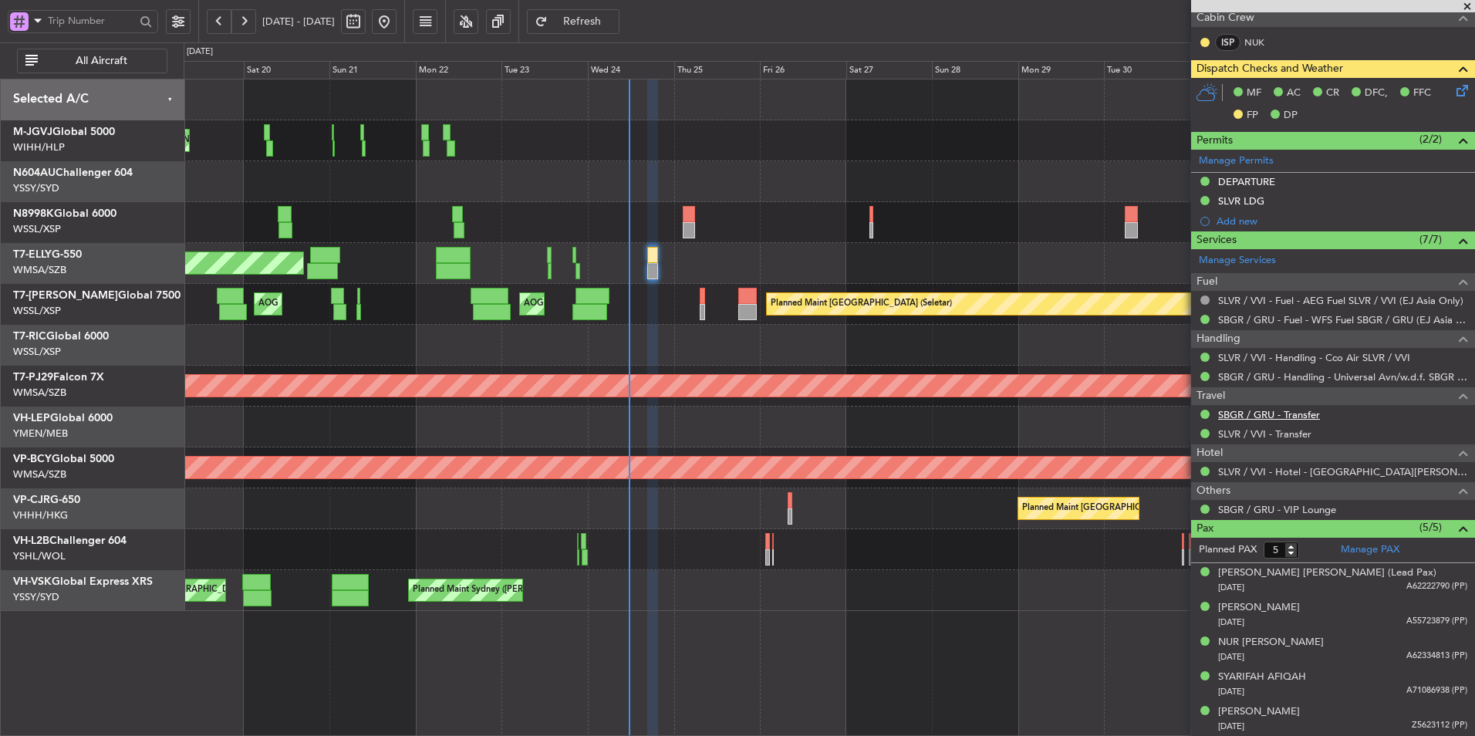
click at [1255, 415] on link "SBGR / GRU - Transfer" at bounding box center [1269, 414] width 102 height 13
type input "[PERSON_NAME] (KYA)"
click at [694, 215] on div at bounding box center [689, 214] width 12 height 16
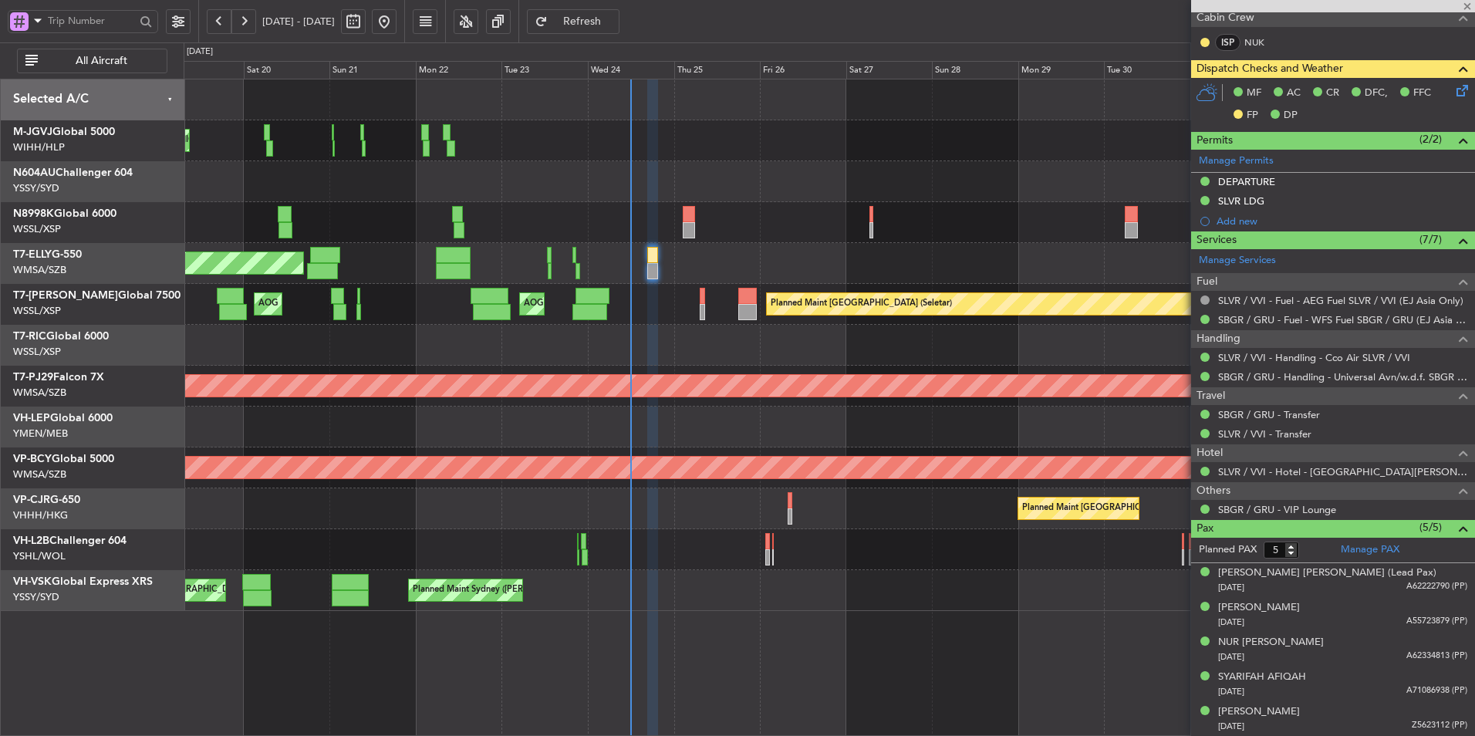
type input "+00:20"
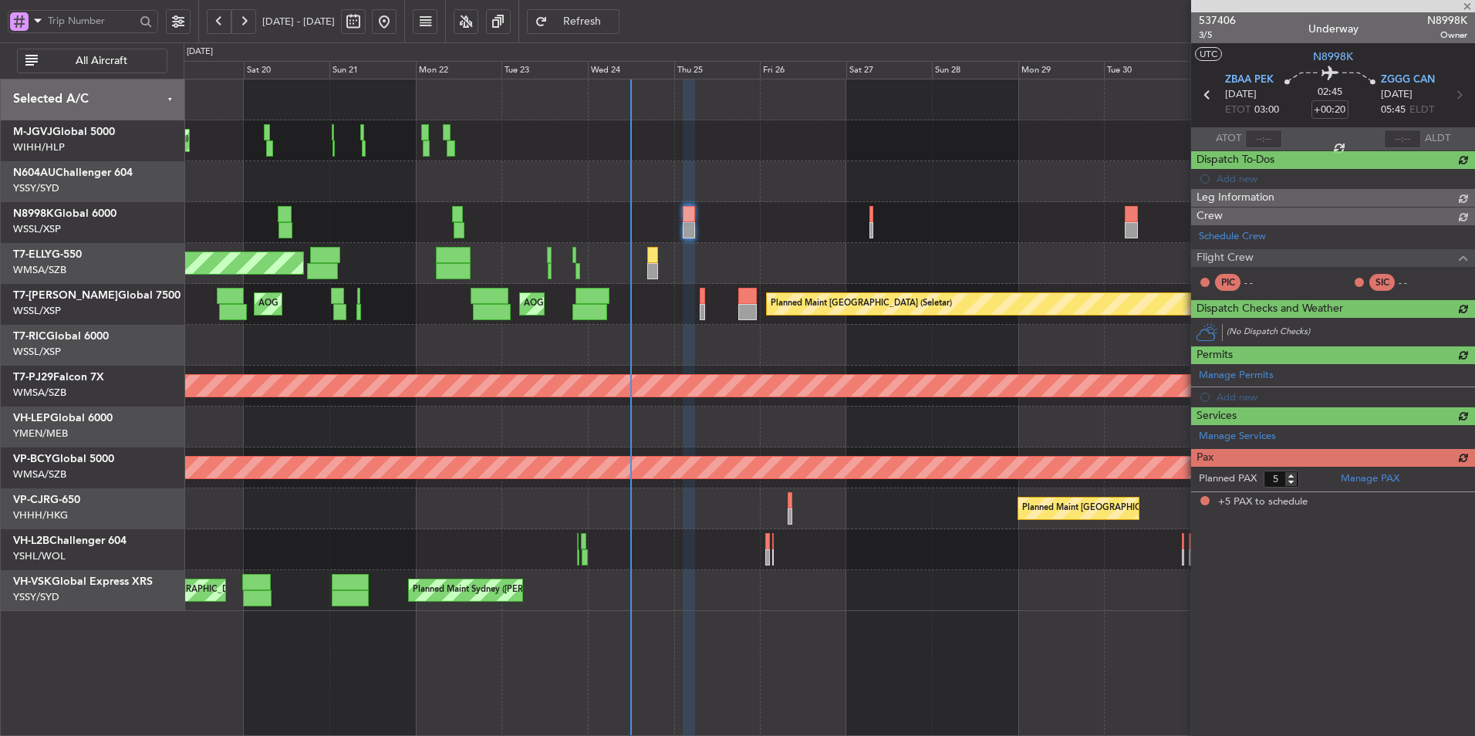
scroll to position [0, 0]
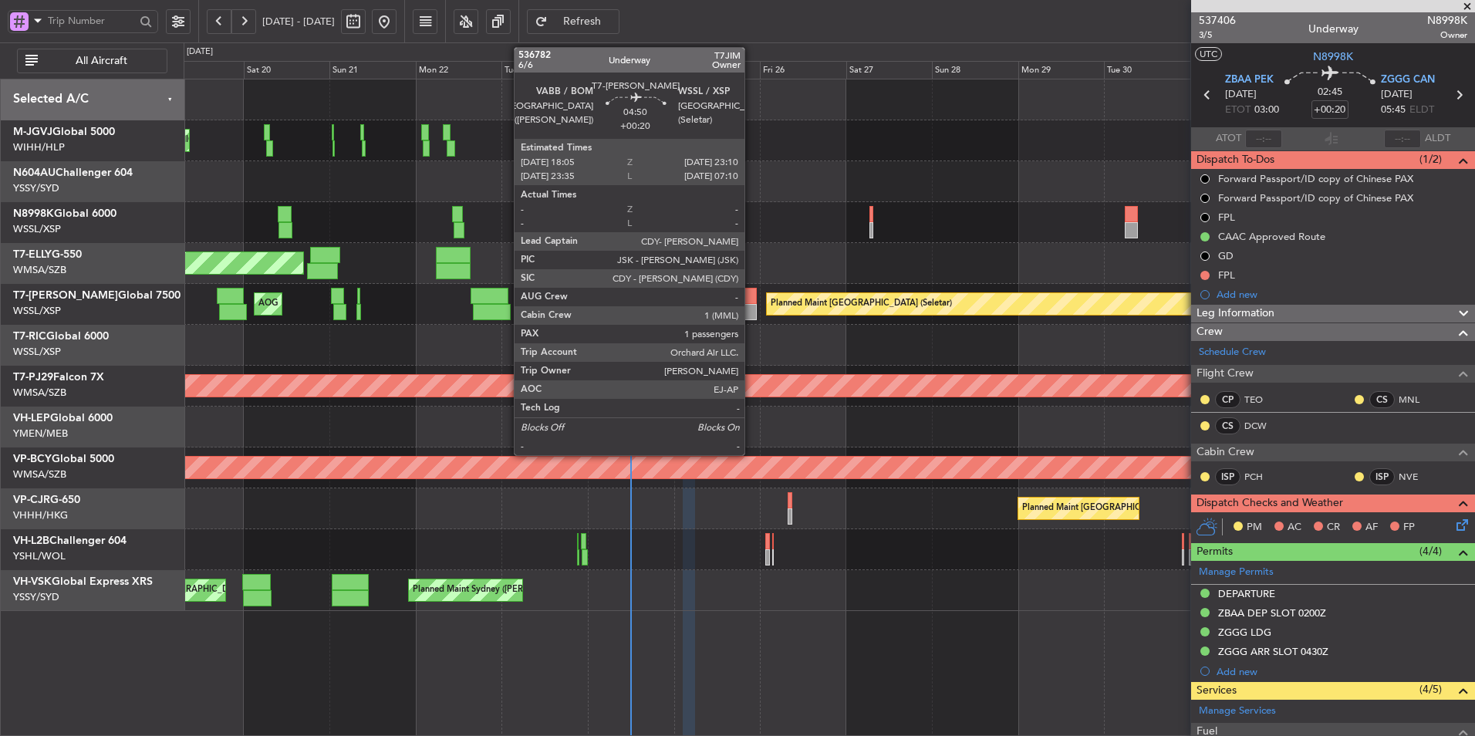
click at [751, 303] on div at bounding box center [747, 296] width 19 height 16
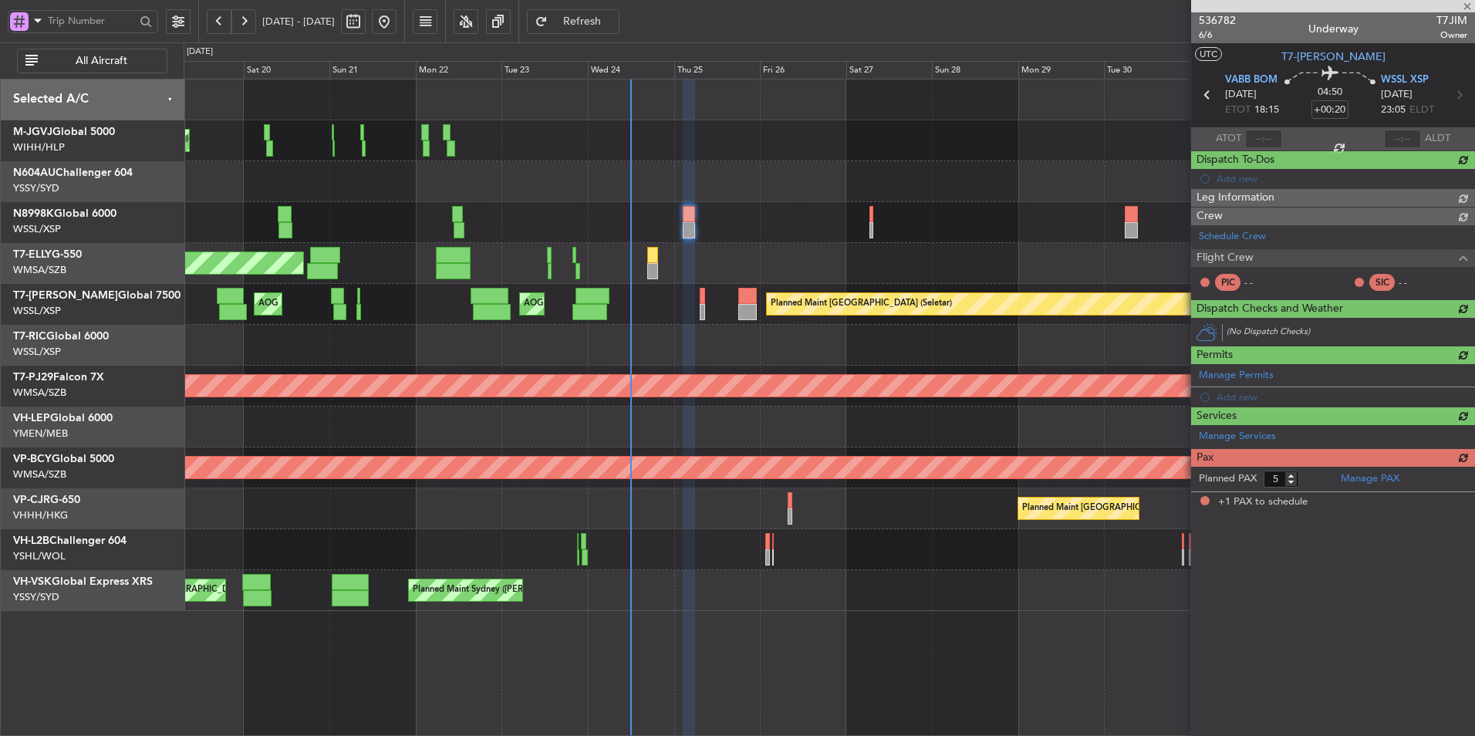
type input "1"
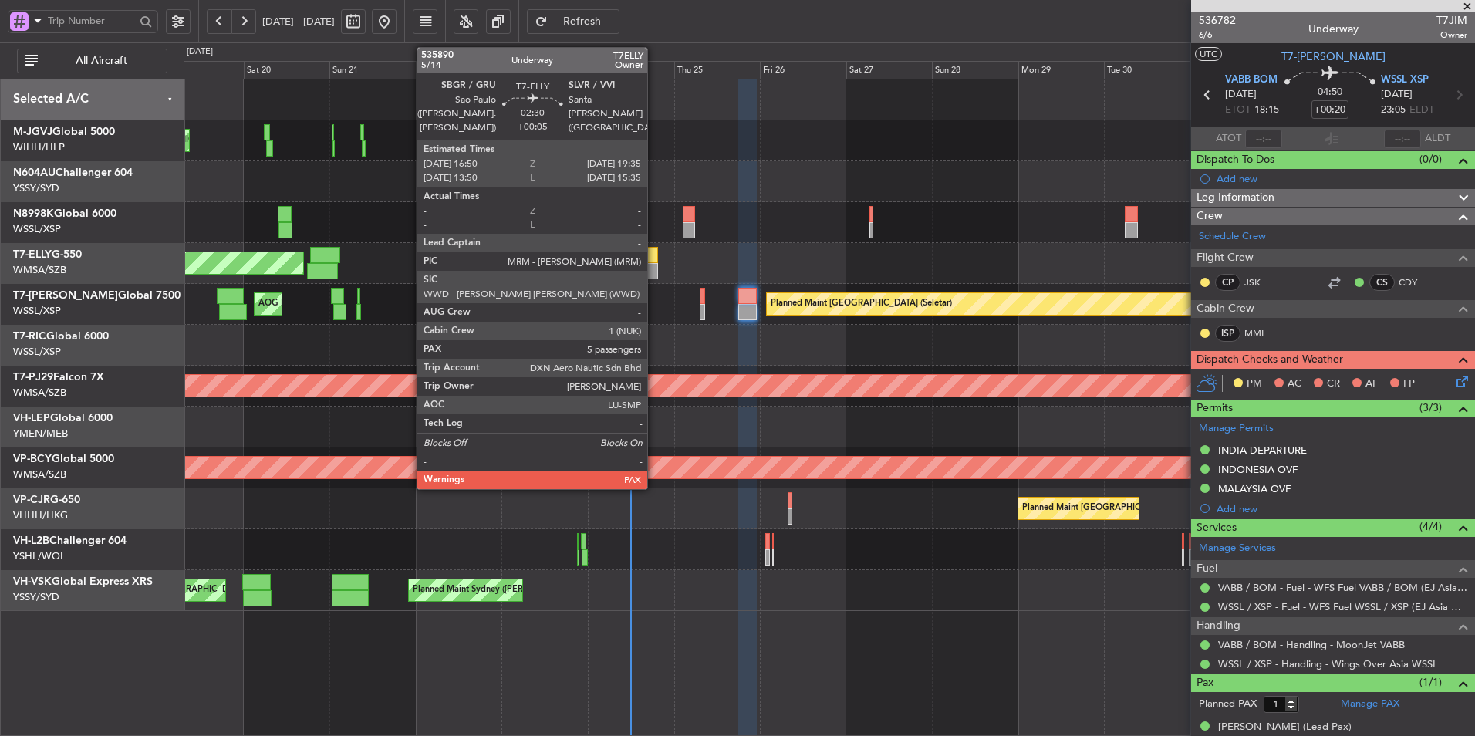
click at [654, 250] on div at bounding box center [652, 255] width 10 height 16
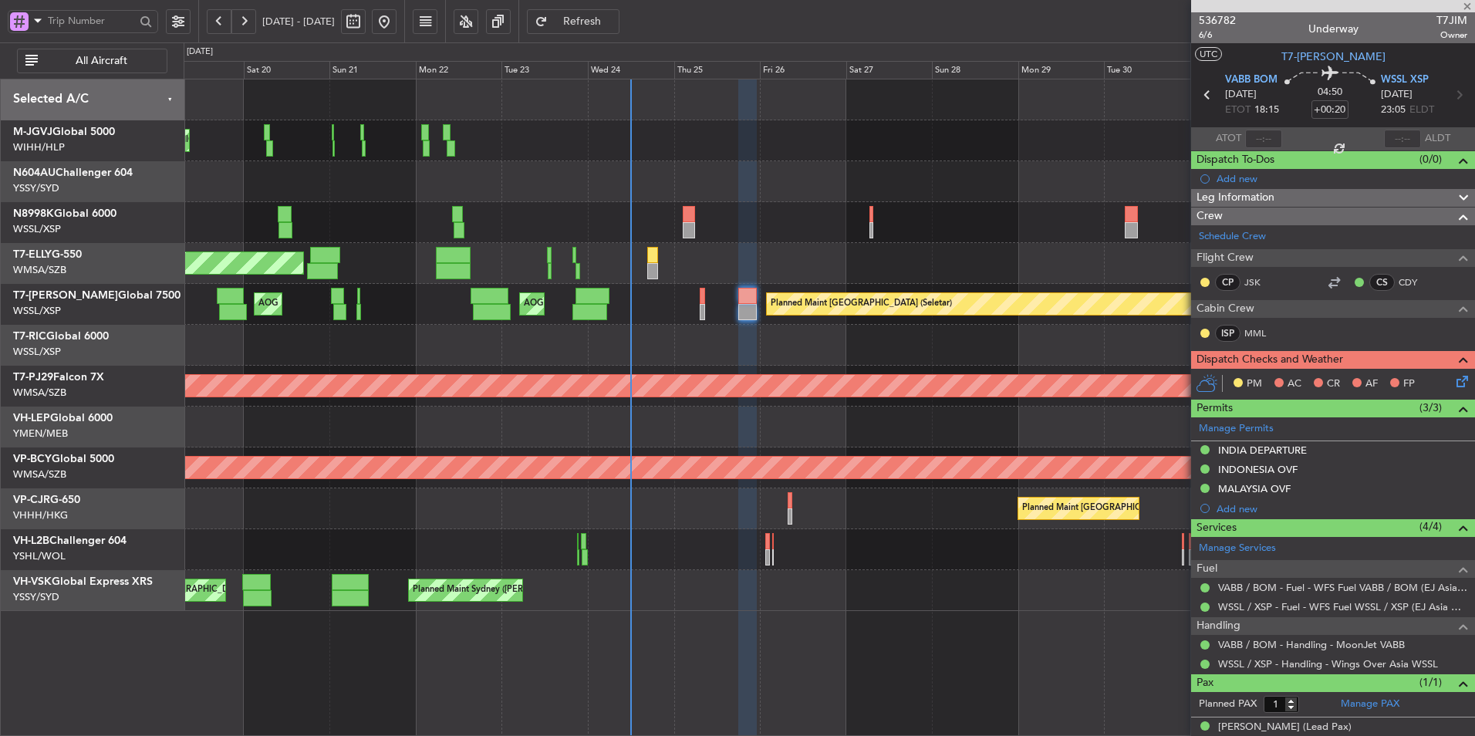
click at [825, 165] on div "[PERSON_NAME][GEOGRAPHIC_DATA] ([PERSON_NAME] Intl) [PERSON_NAME] Jakarta (Hali…" at bounding box center [829, 345] width 1291 height 532
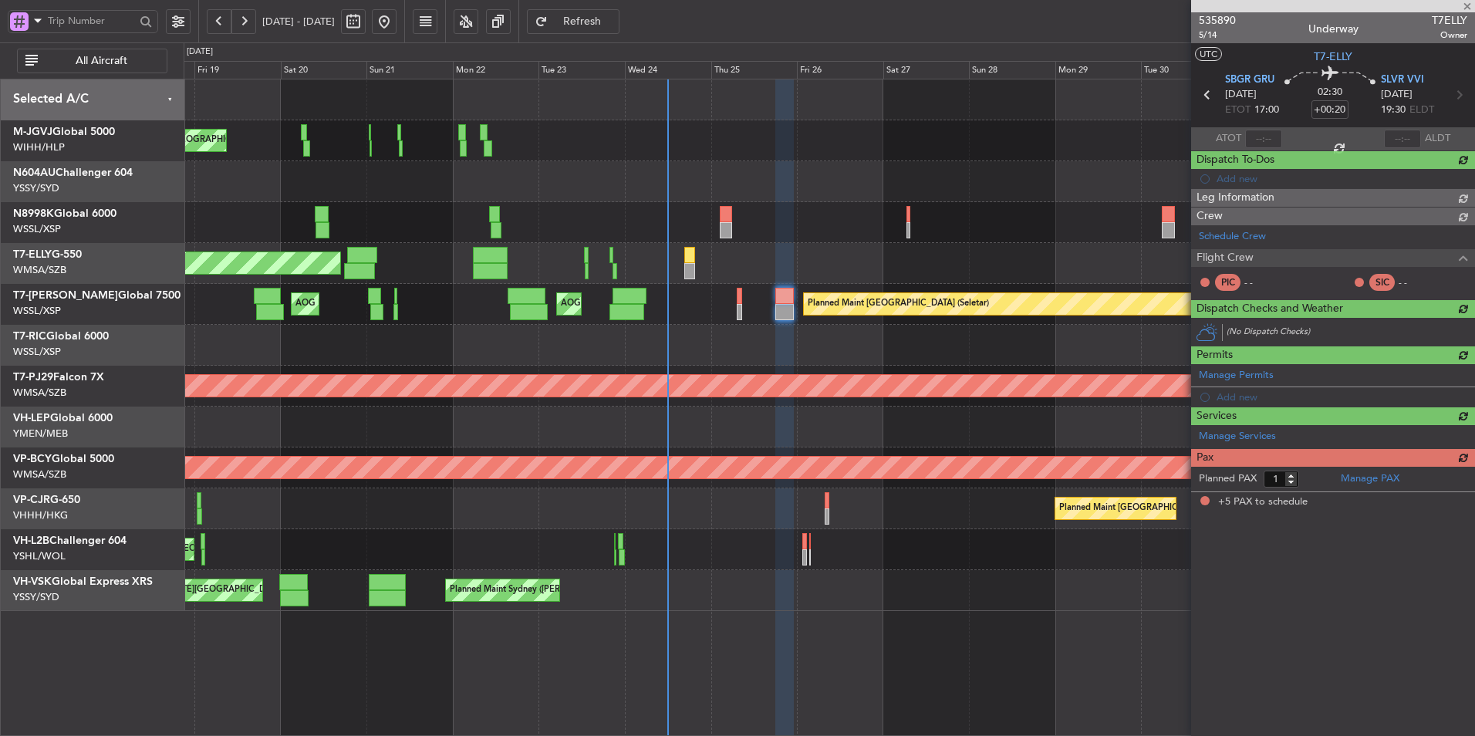
type input "+00:05"
type input "5"
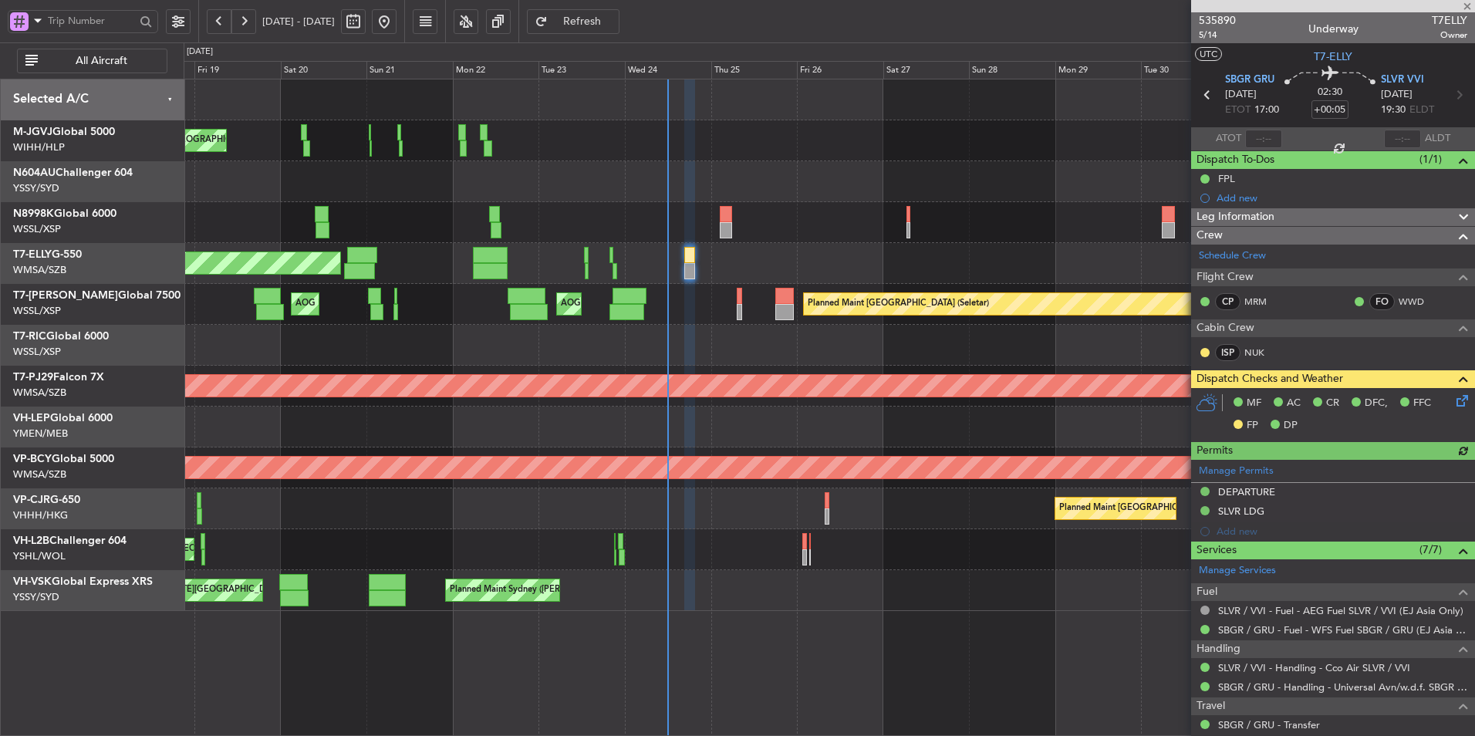
type input "[PERSON_NAME] (KYA)"
click at [688, 181] on div at bounding box center [829, 181] width 1291 height 41
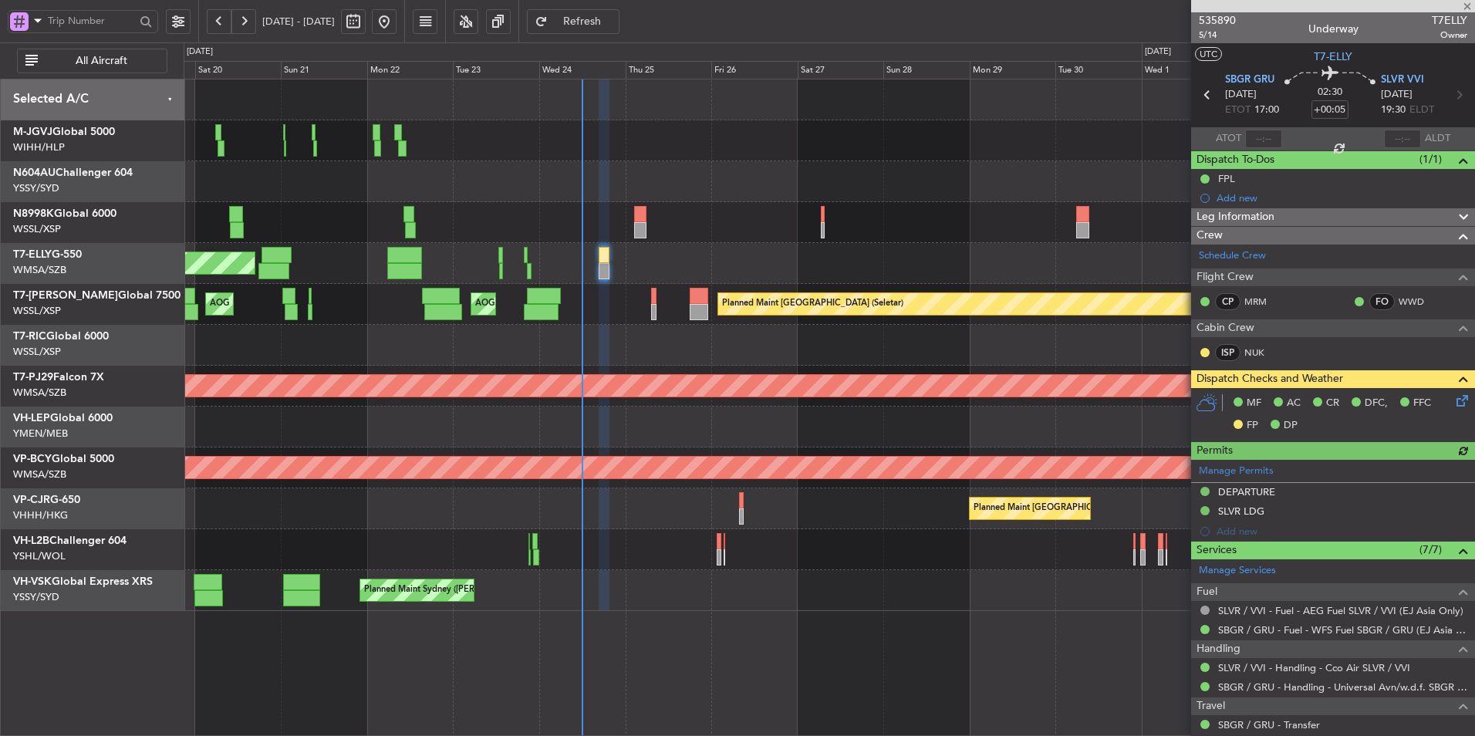
type input "[PERSON_NAME] (KYA)"
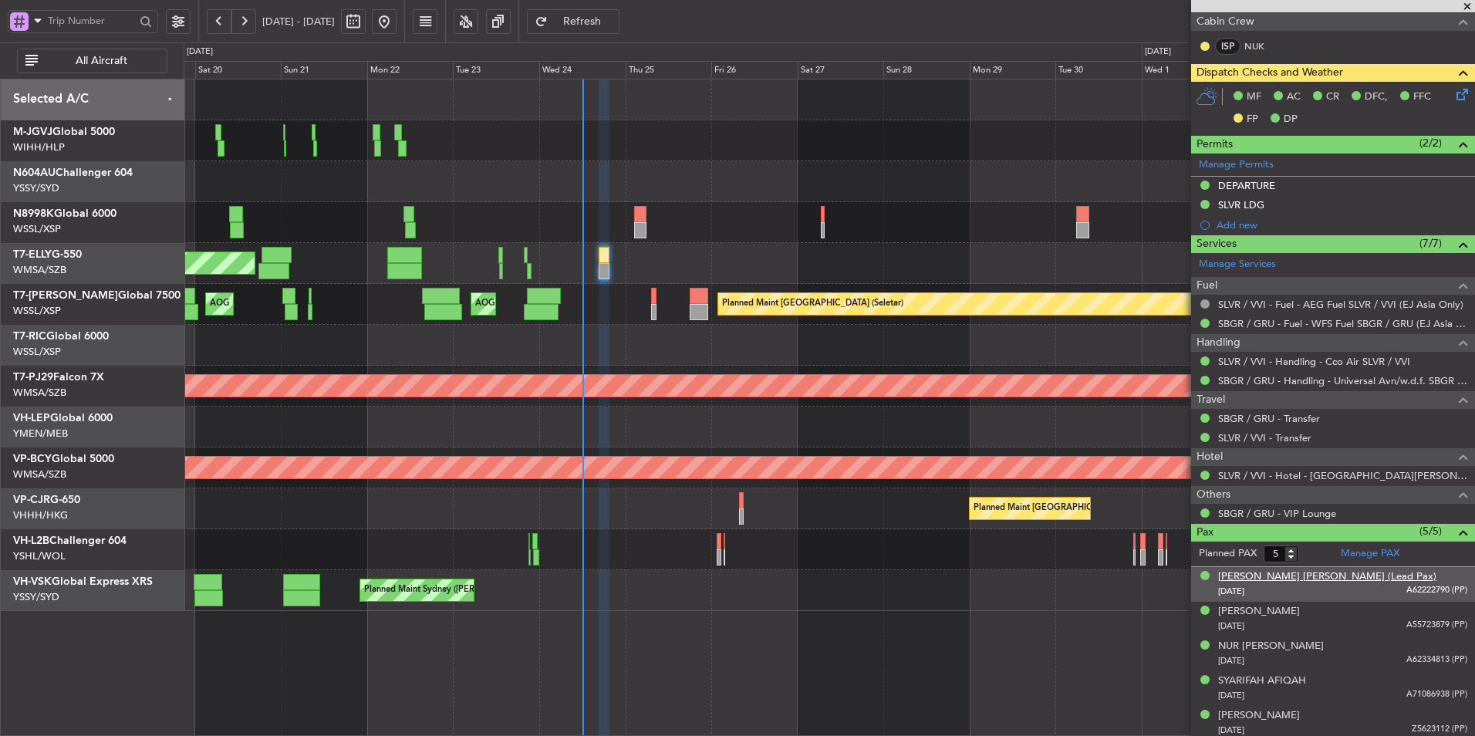
scroll to position [310, 0]
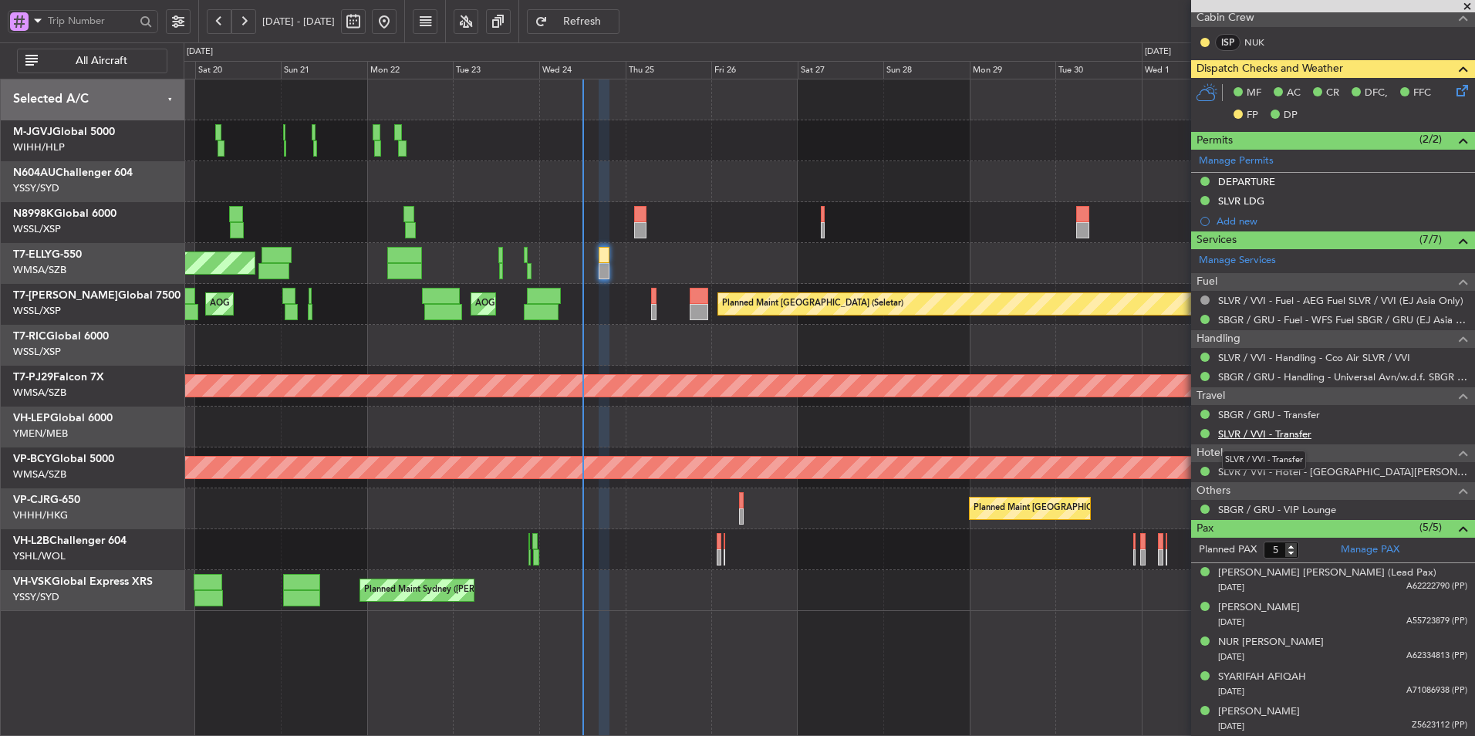
click at [1263, 430] on link "SLVR / VVI - Transfer" at bounding box center [1264, 433] width 93 height 13
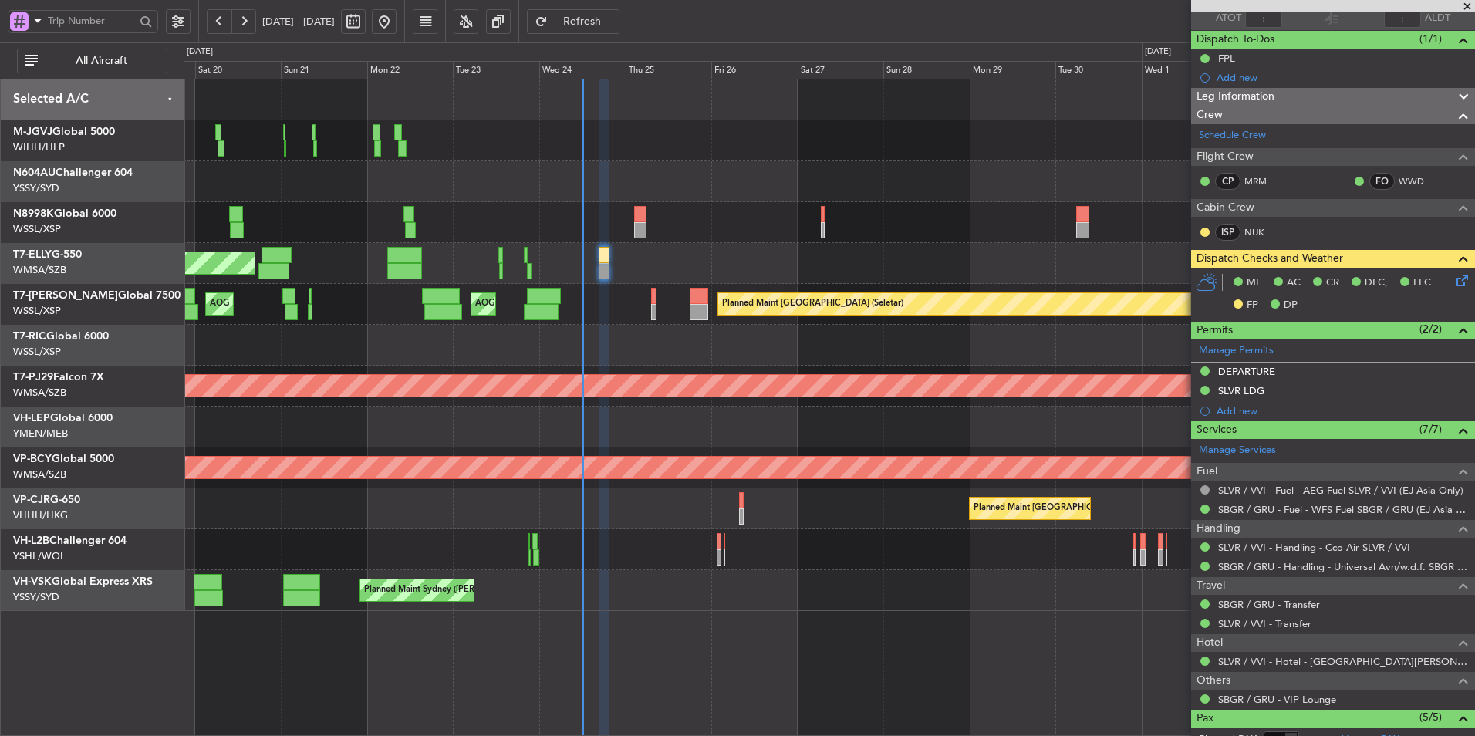
scroll to position [0, 0]
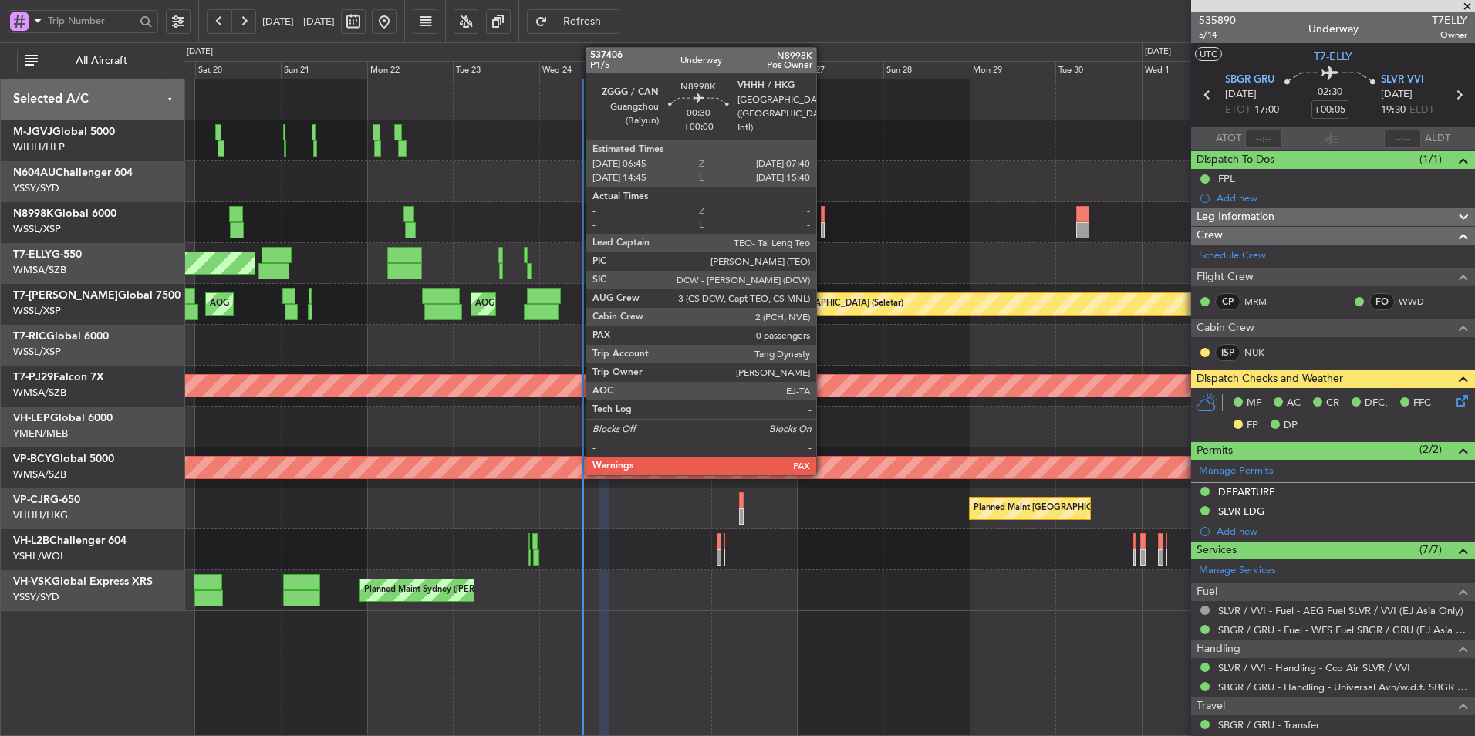
click at [823, 220] on div at bounding box center [823, 214] width 4 height 16
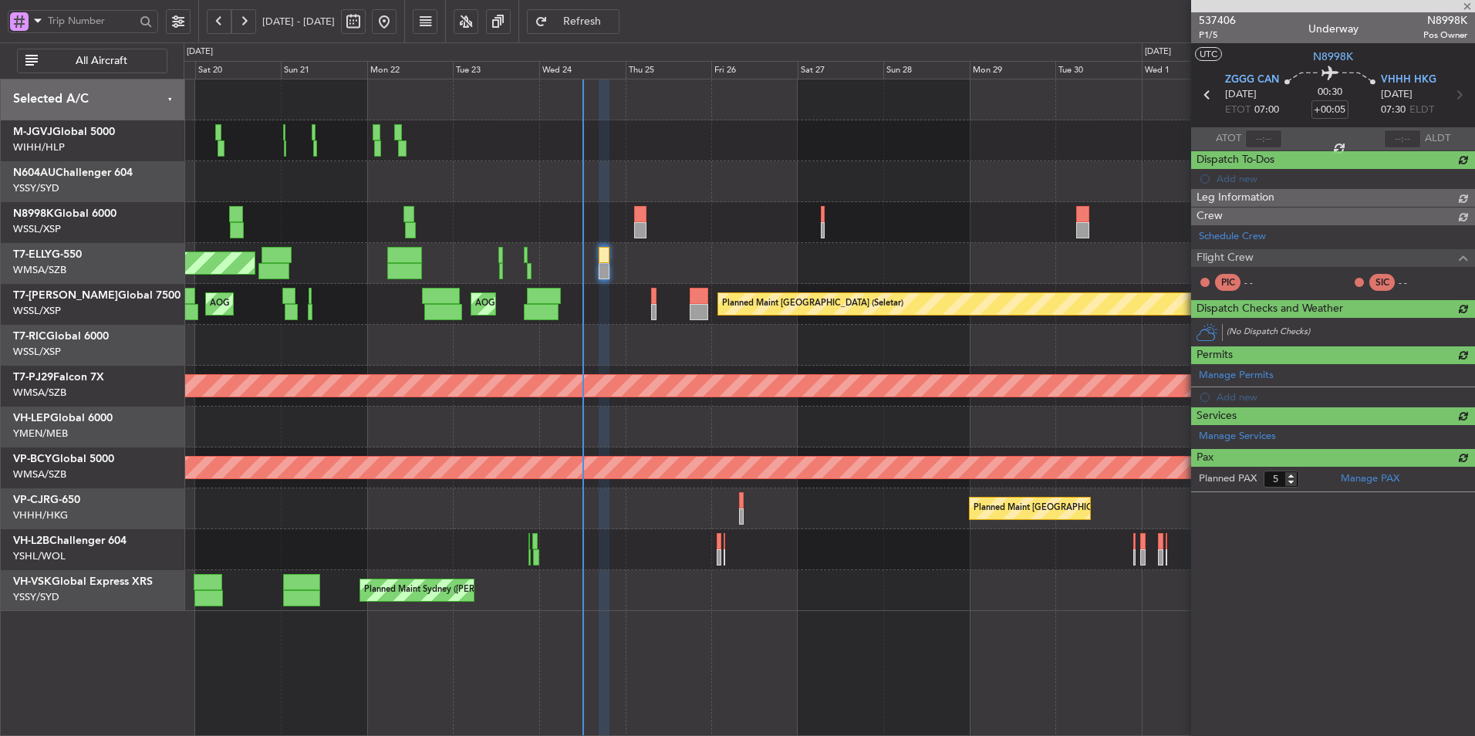
type input "0"
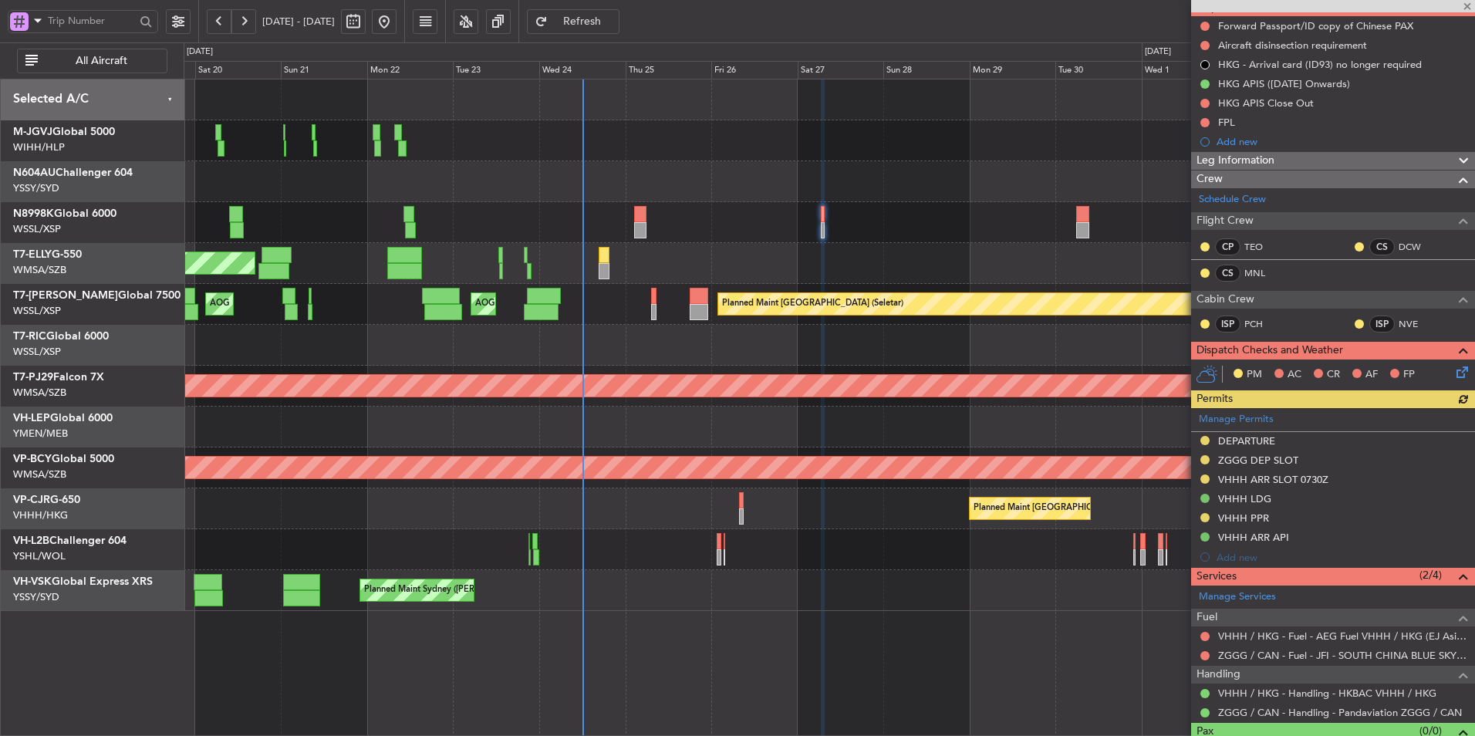
scroll to position [182, 0]
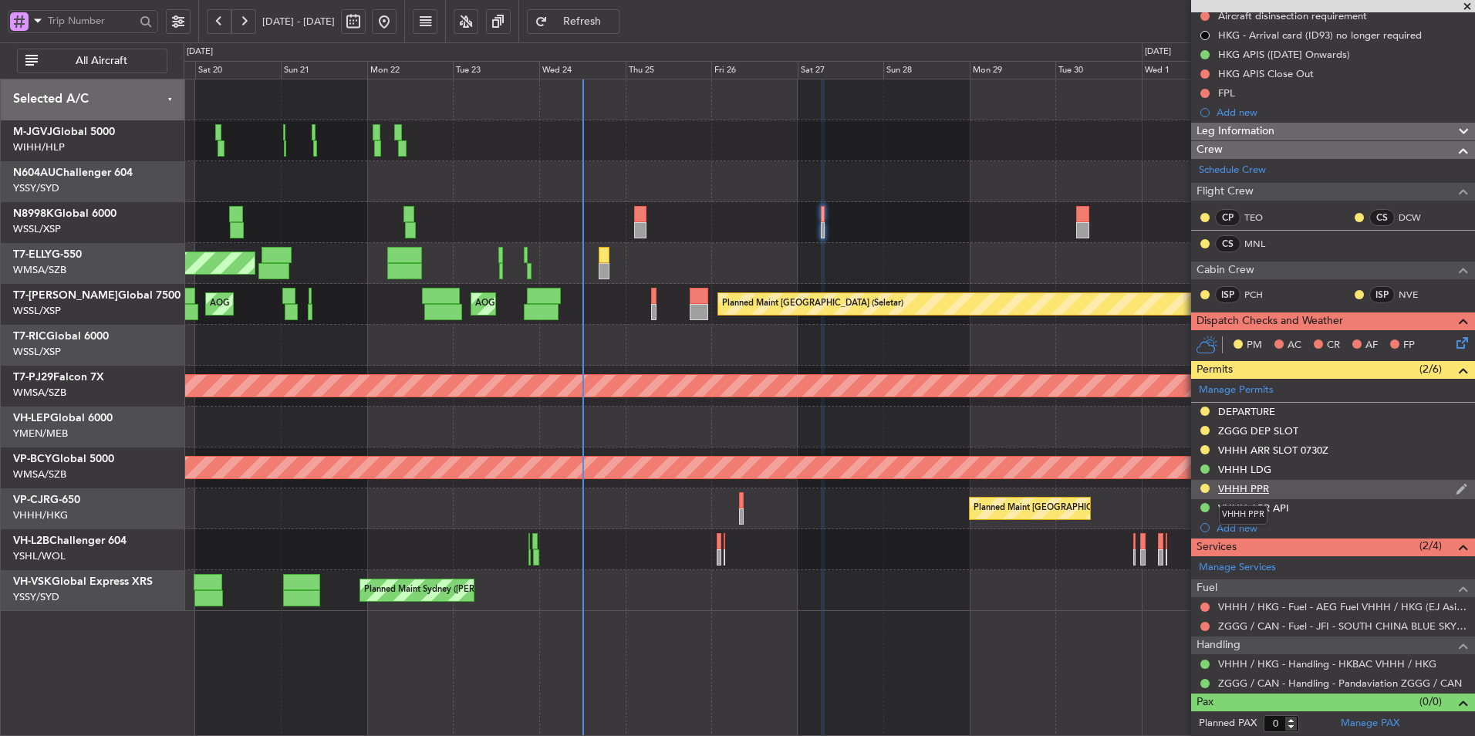
click at [1248, 491] on div "VHHH PPR" at bounding box center [1243, 488] width 51 height 13
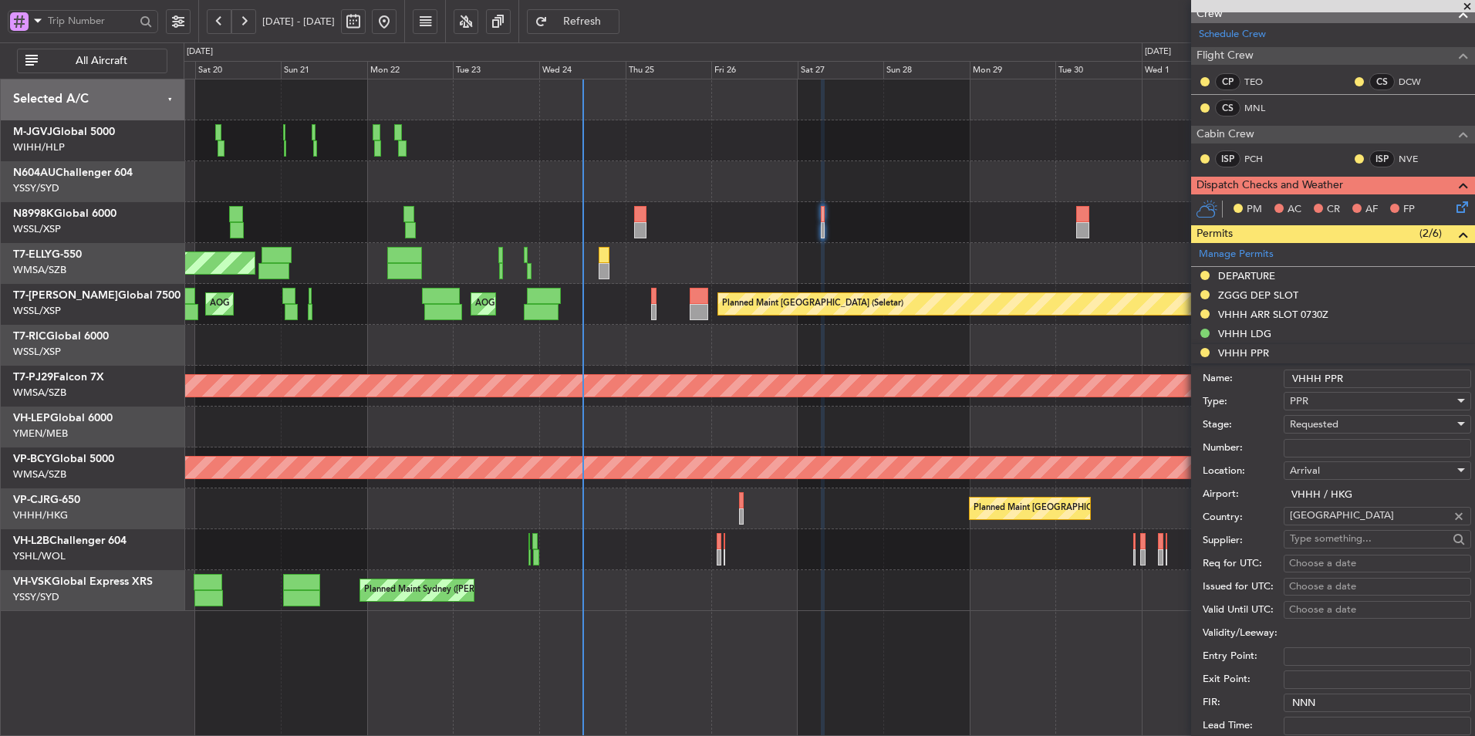
scroll to position [414, 0]
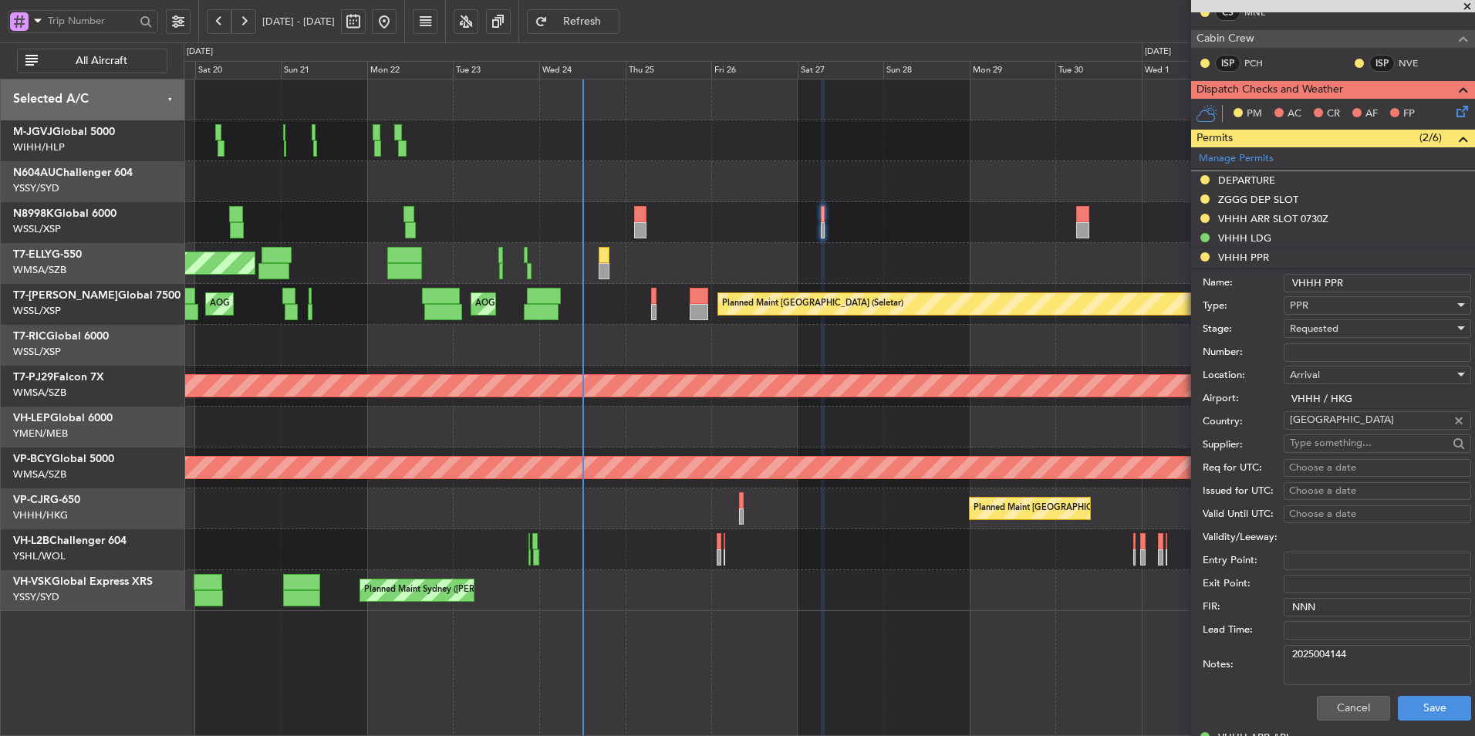
click at [1333, 320] on div "Requested" at bounding box center [1372, 328] width 164 height 23
click at [1345, 451] on span "Received OK" at bounding box center [1372, 445] width 162 height 23
click at [1399, 704] on button "Save" at bounding box center [1434, 708] width 73 height 25
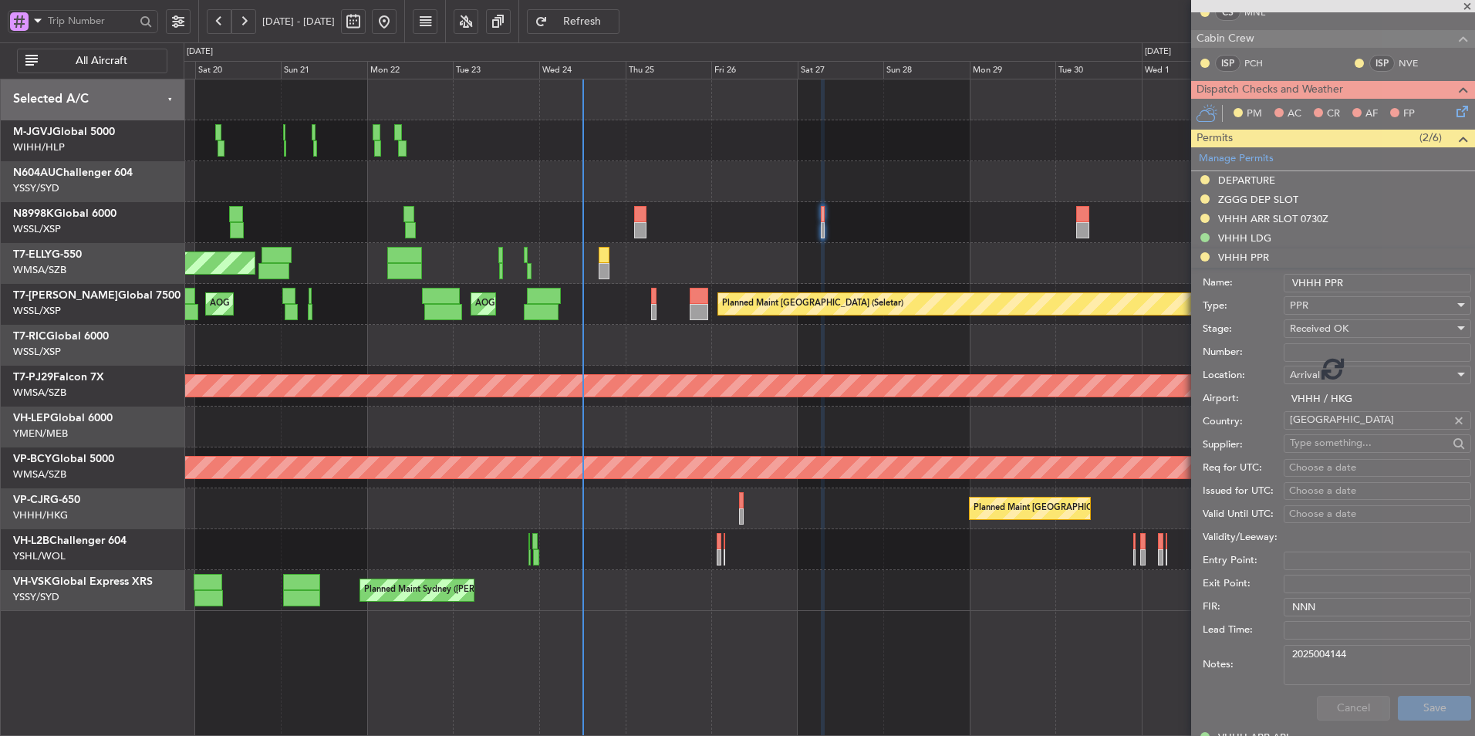
scroll to position [182, 0]
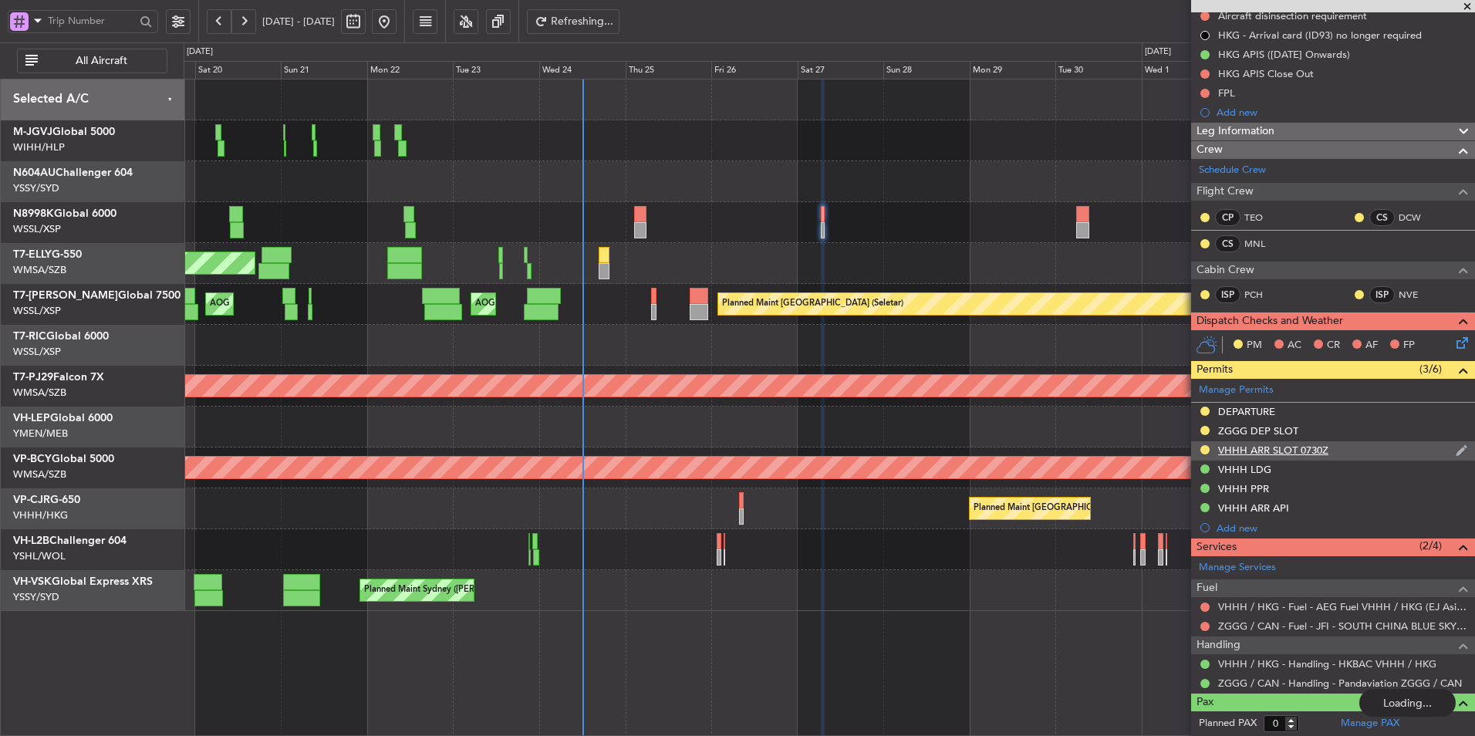
click at [1277, 453] on div "VHHH ARR SLOT 0730Z" at bounding box center [1273, 450] width 110 height 13
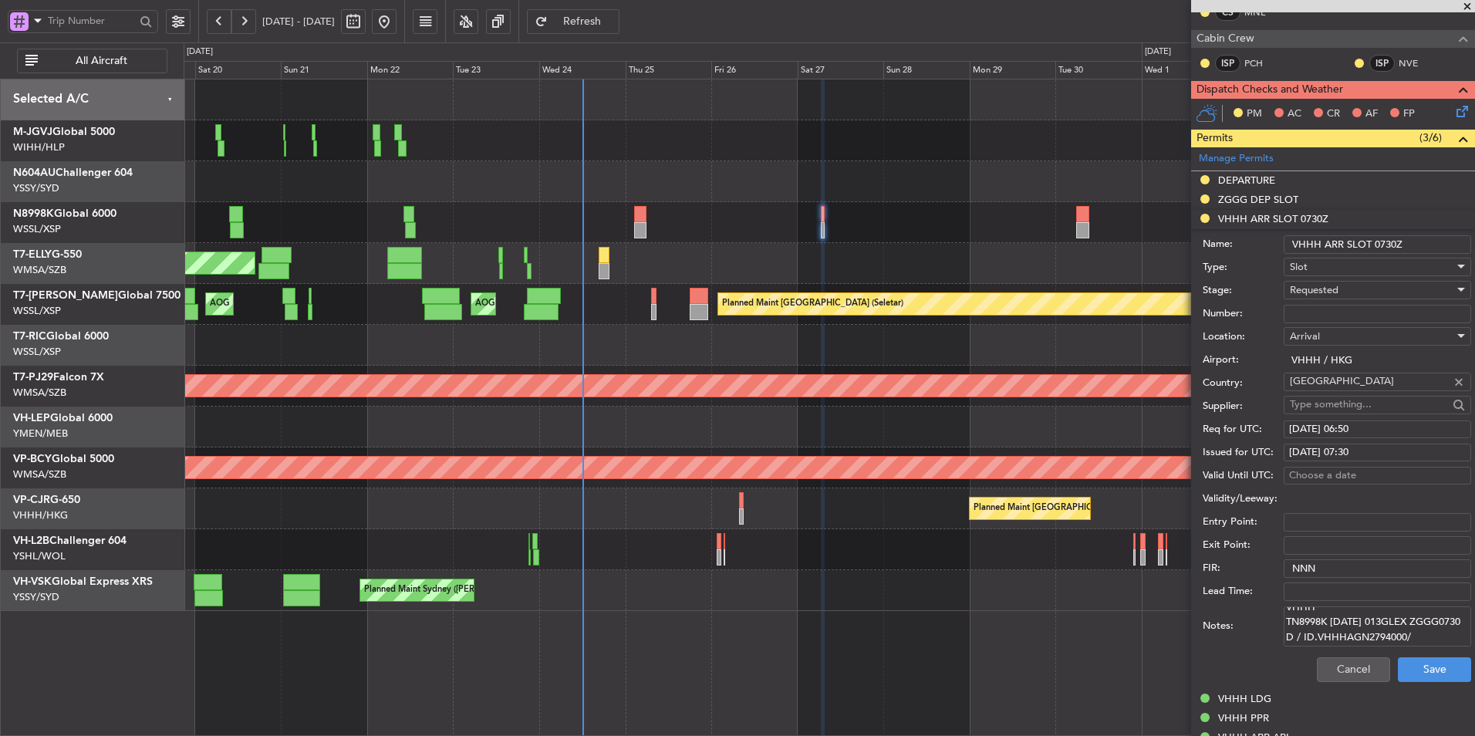
scroll to position [55, 0]
click at [1359, 622] on textarea "GCR /REG VHHH TN8998K [DATE] 013GLEX ZGGG0730 D / ID.VHHHAGN2794000/" at bounding box center [1377, 626] width 187 height 40
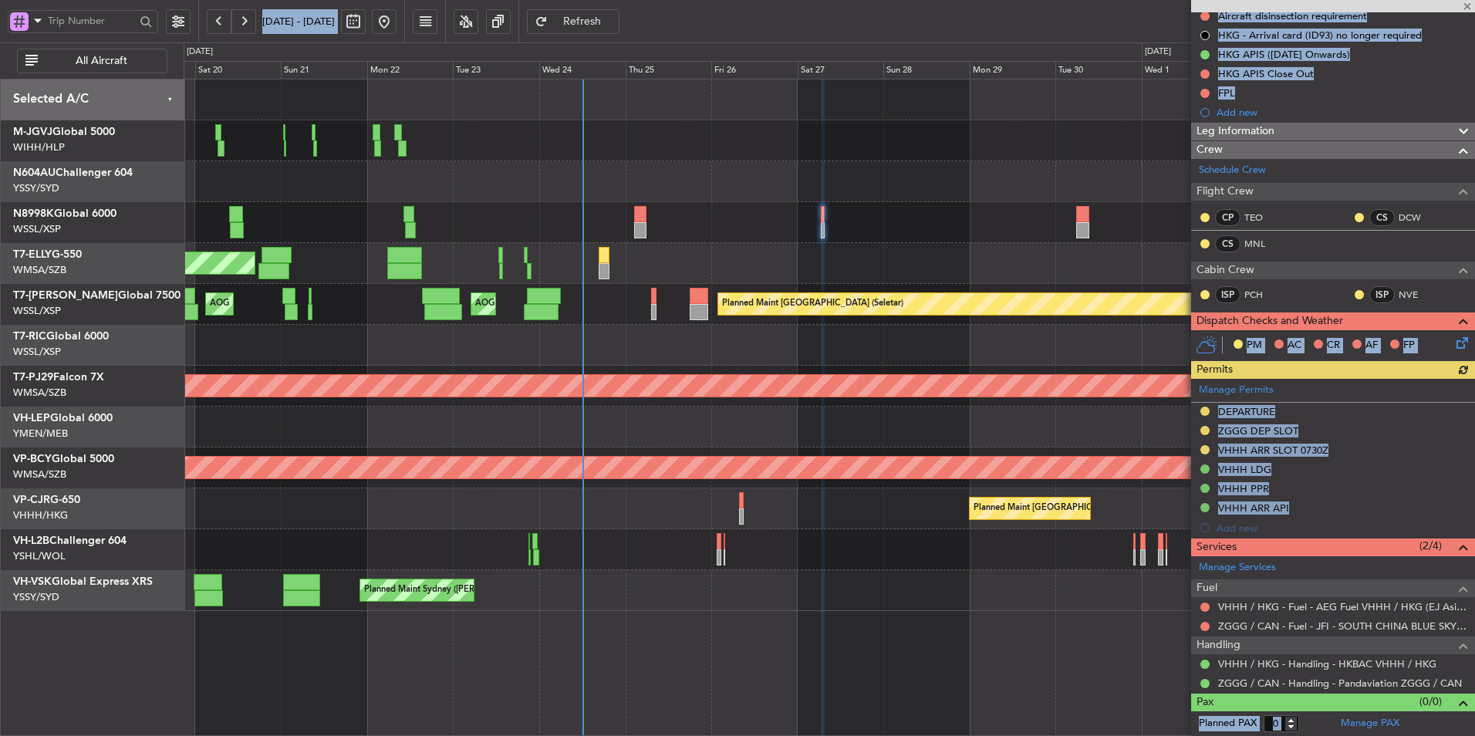
click at [1301, 450] on div "Manage Permits DEPARTURE ZGGG DEP SLOT VHHH ARR SLOT 0730Z VHHH LDG VHHH PPR VH…" at bounding box center [1333, 458] width 284 height 159
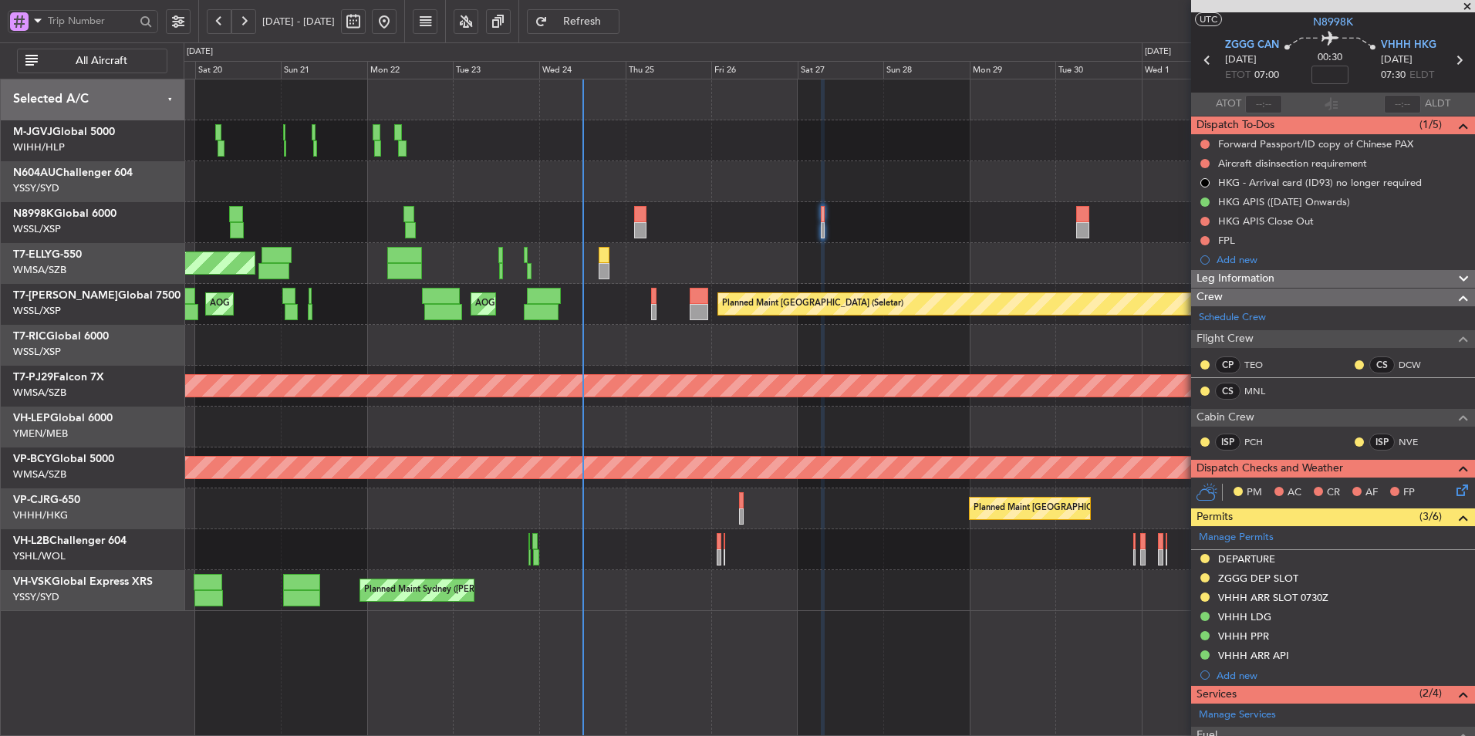
scroll to position [0, 0]
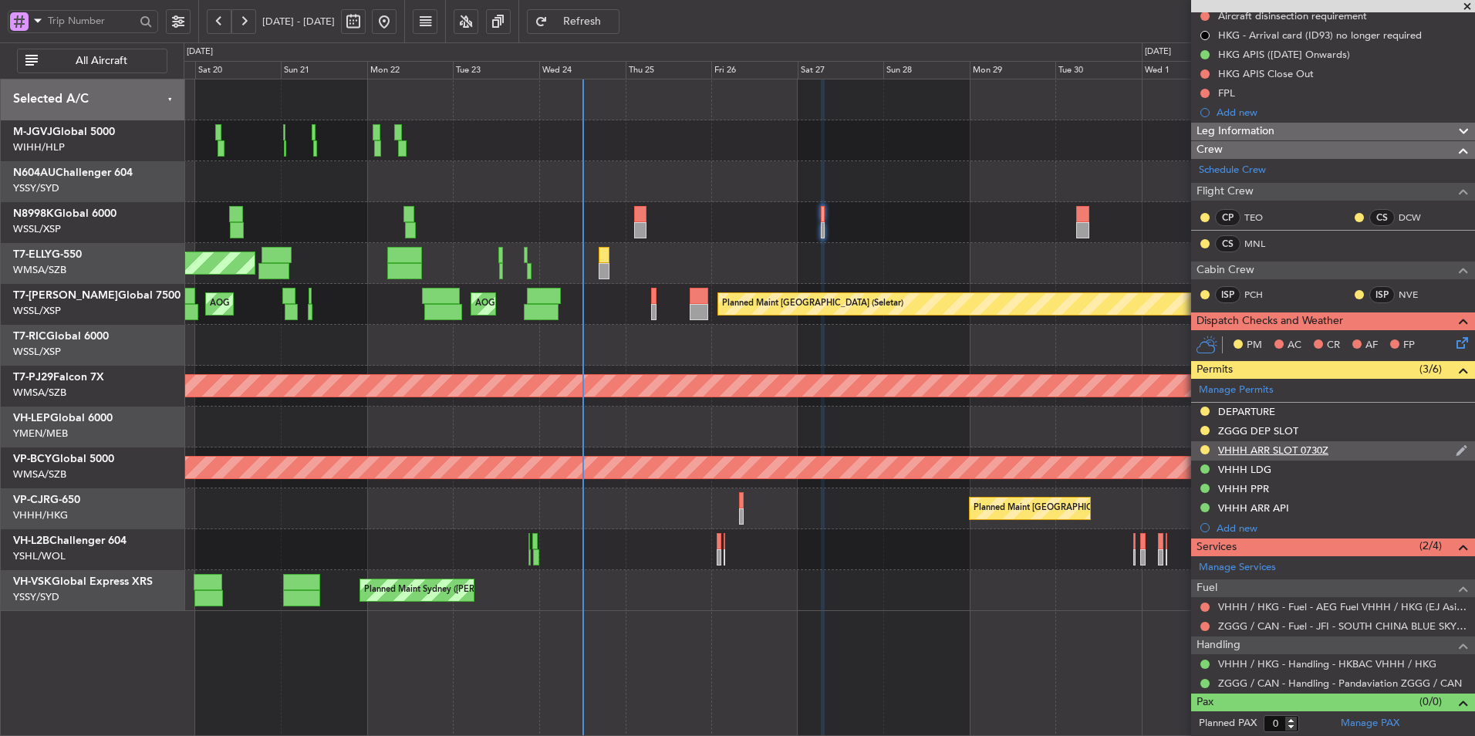
click at [1264, 447] on div "VHHH ARR SLOT 0730Z" at bounding box center [1273, 450] width 110 height 13
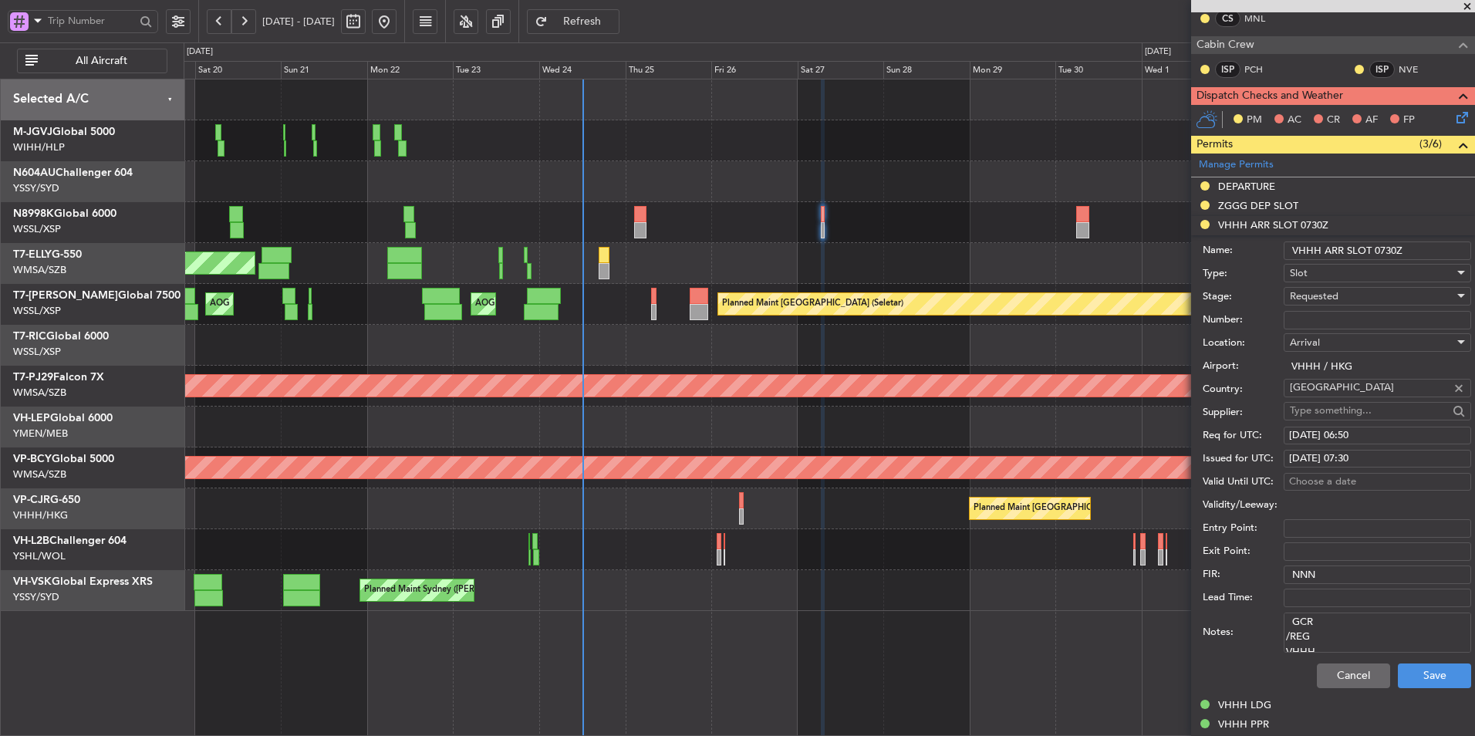
scroll to position [568, 0]
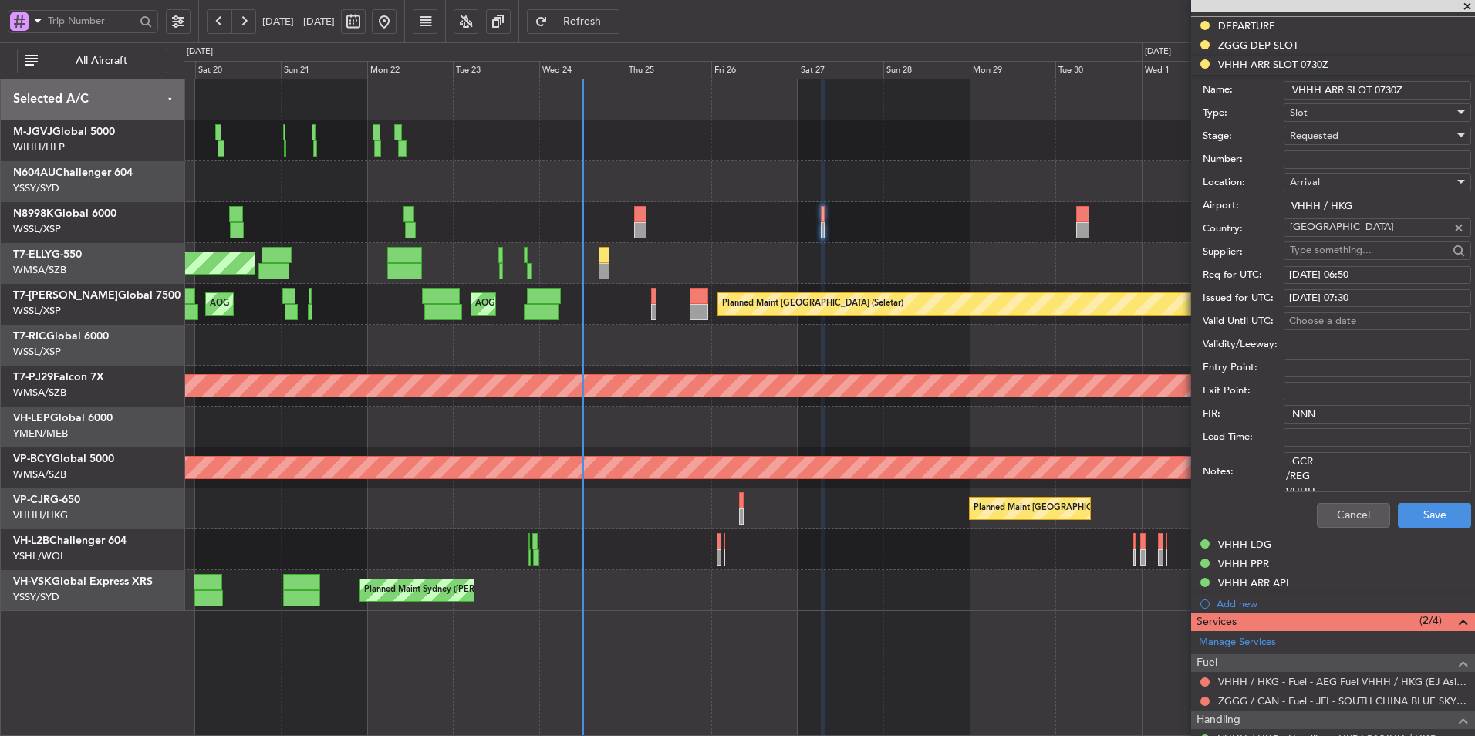
click at [1366, 474] on textarea "GCR /REG VHHH TN8998K [DATE] 013GLEX ZGGG0730 D / ID.VHHHAGN2794000/" at bounding box center [1377, 472] width 187 height 40
paste textarea "KN8998K [DATE] 013GLEX ZGGG0730 D / RE.N8998K [PERSON_NAME]"
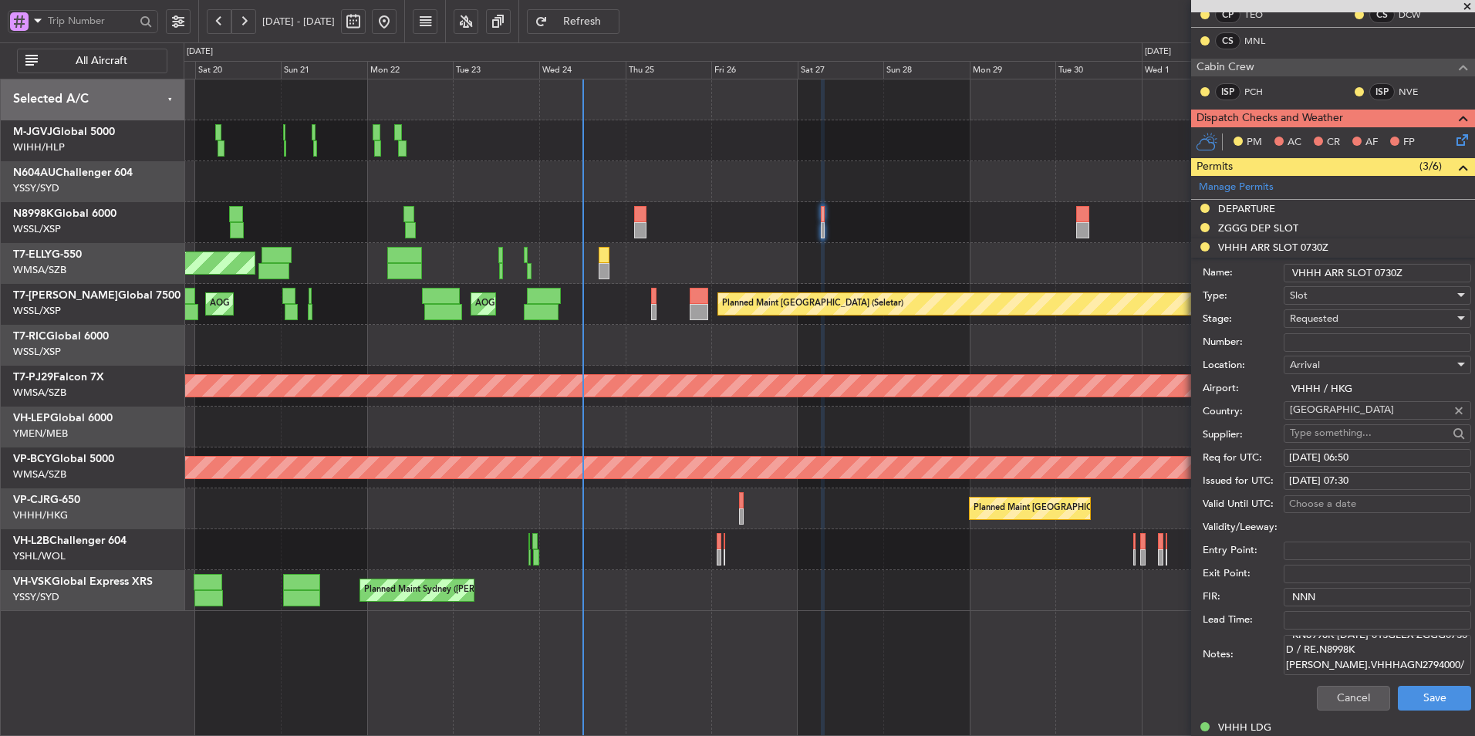
scroll to position [386, 0]
type textarea "KN8998K [DATE] 013GLEX ZGGG0730 D / RE.N8998K [PERSON_NAME].VHHHAGN2794000/"
click at [1316, 454] on div "[DATE] 06:50" at bounding box center [1377, 457] width 177 height 15
select select "9"
select select "2025"
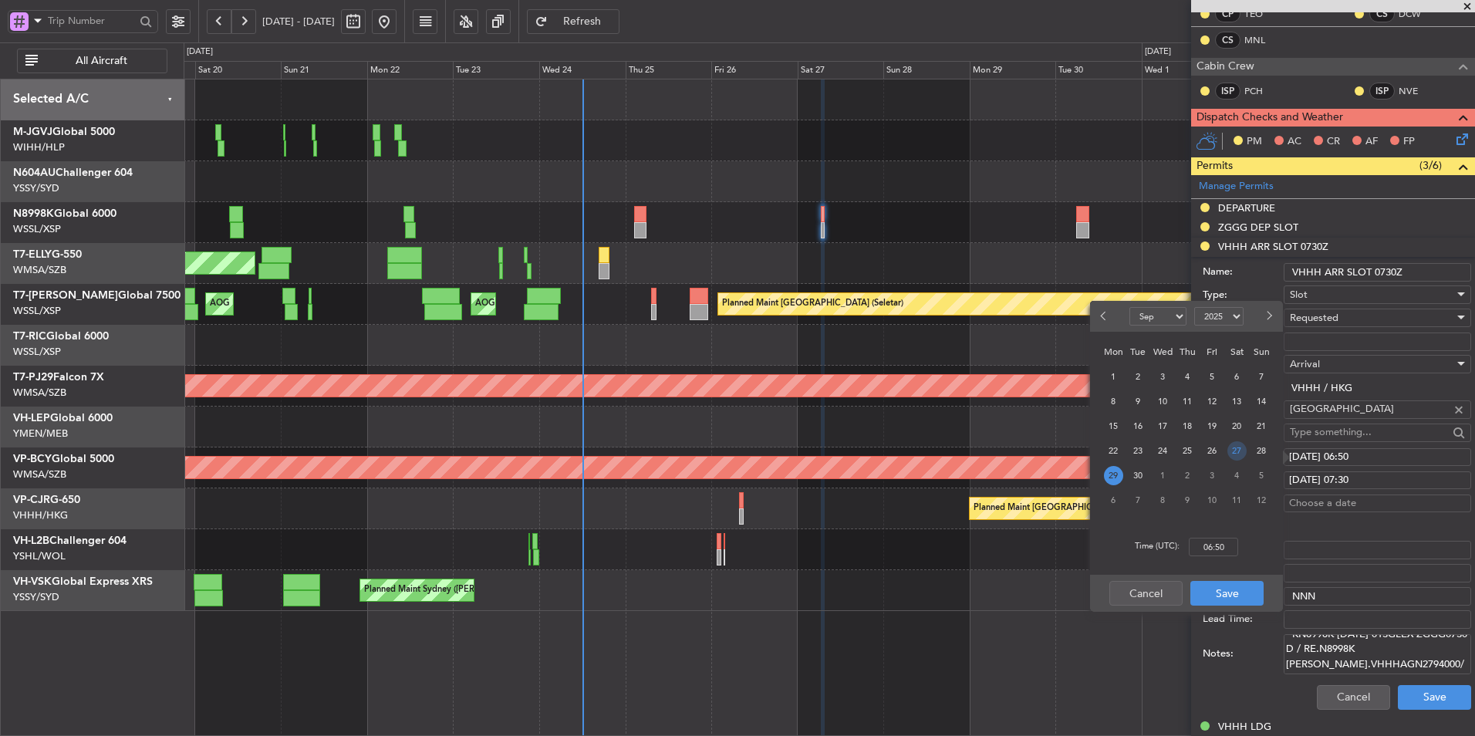
click at [1230, 452] on span "27" at bounding box center [1236, 450] width 19 height 19
click at [1228, 546] on input "00:00" at bounding box center [1213, 547] width 49 height 19
click at [1244, 552] on div "Time (UTC): 00:07" at bounding box center [1186, 547] width 193 height 56
click at [1230, 549] on input "00:07" at bounding box center [1213, 547] width 49 height 19
click at [1241, 547] on div "Time (UTC): 0730" at bounding box center [1186, 547] width 193 height 56
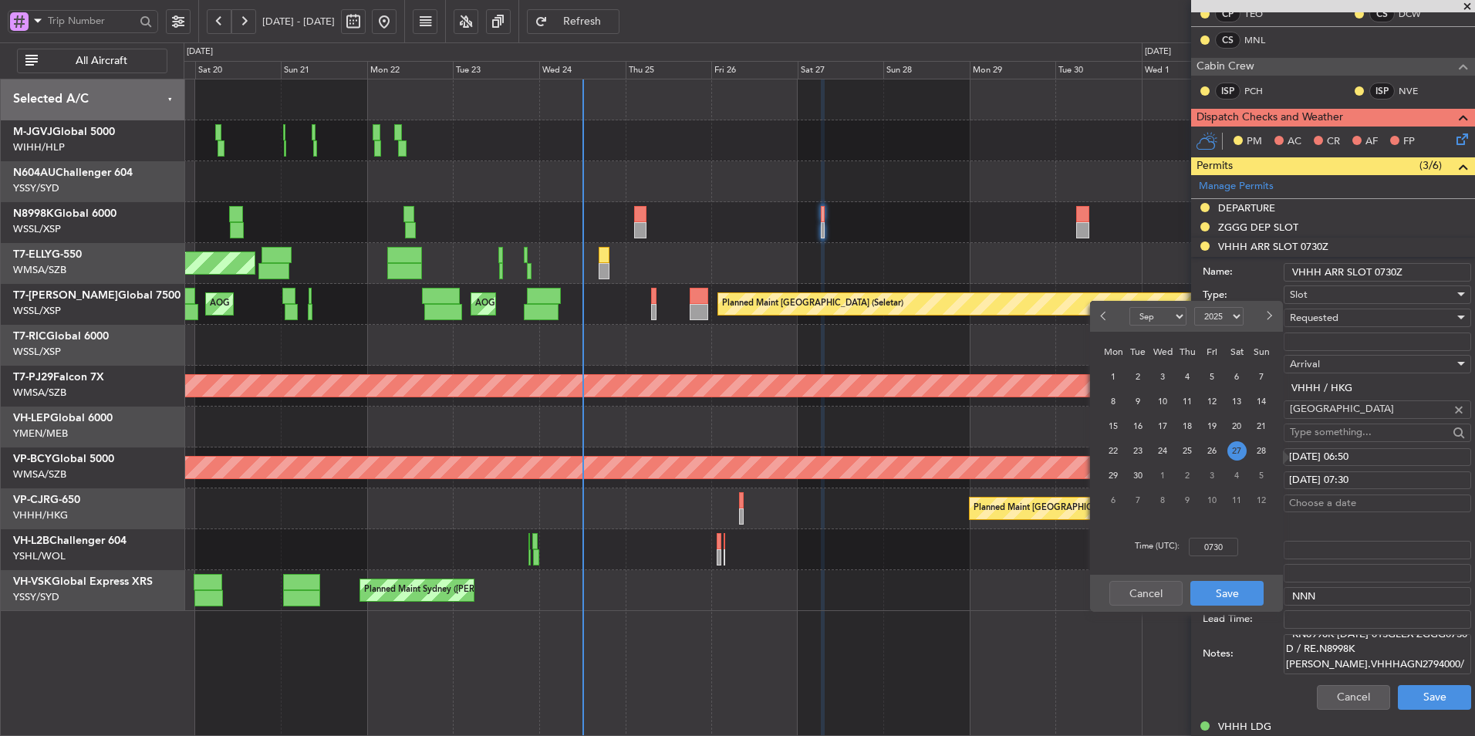
type input "07:30"
click at [1235, 589] on button "Save" at bounding box center [1226, 593] width 73 height 25
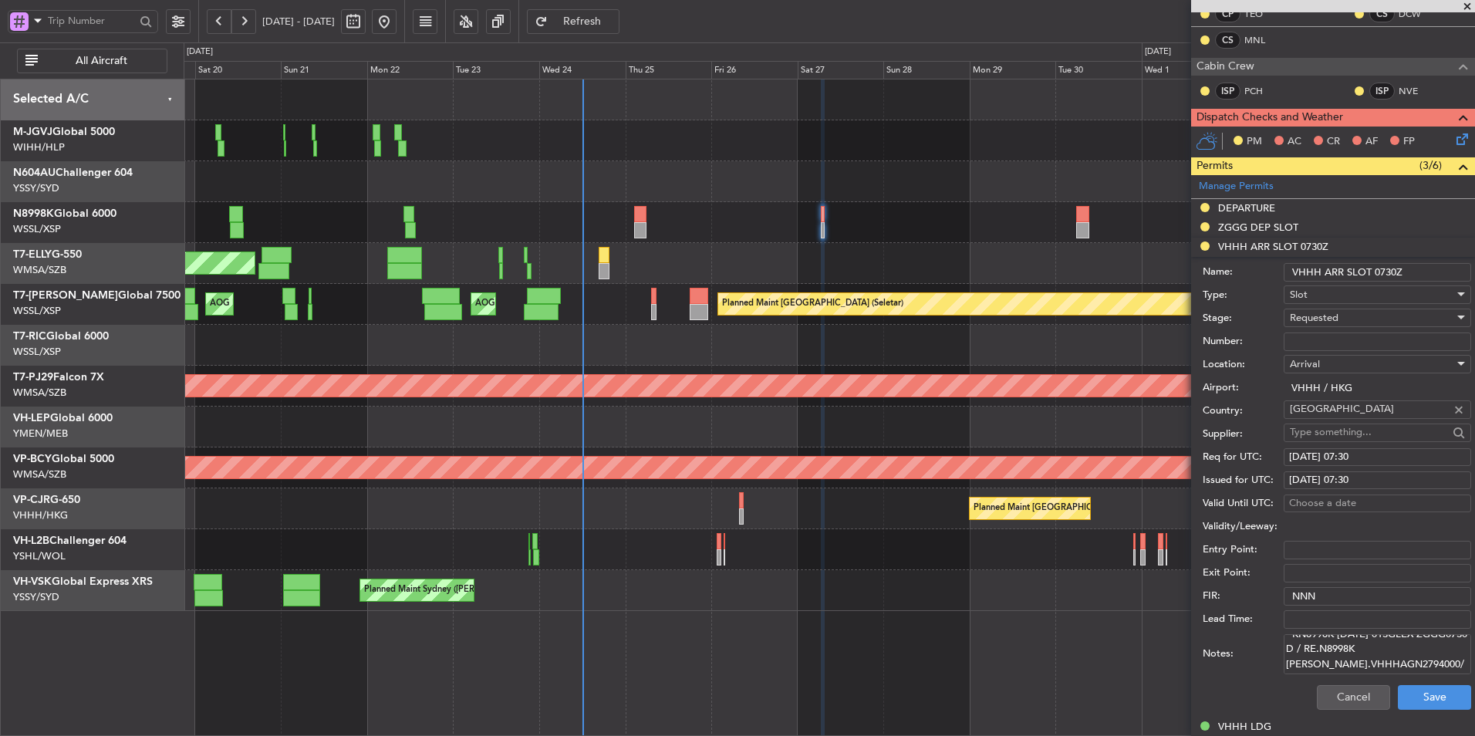
scroll to position [463, 0]
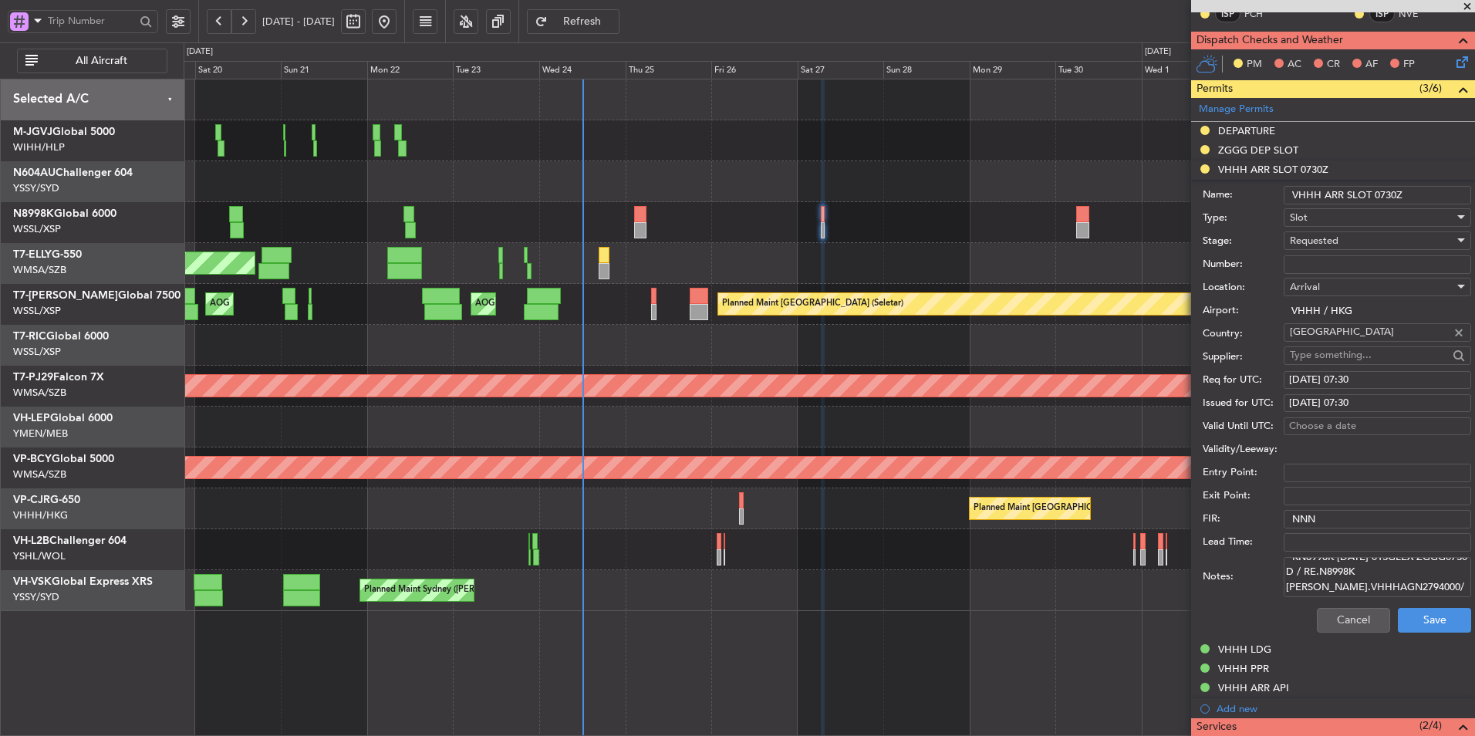
click at [1338, 245] on span "Requested" at bounding box center [1314, 241] width 49 height 14
click at [1336, 351] on span "Received OK" at bounding box center [1372, 357] width 162 height 23
click at [1415, 618] on button "Save" at bounding box center [1434, 620] width 73 height 25
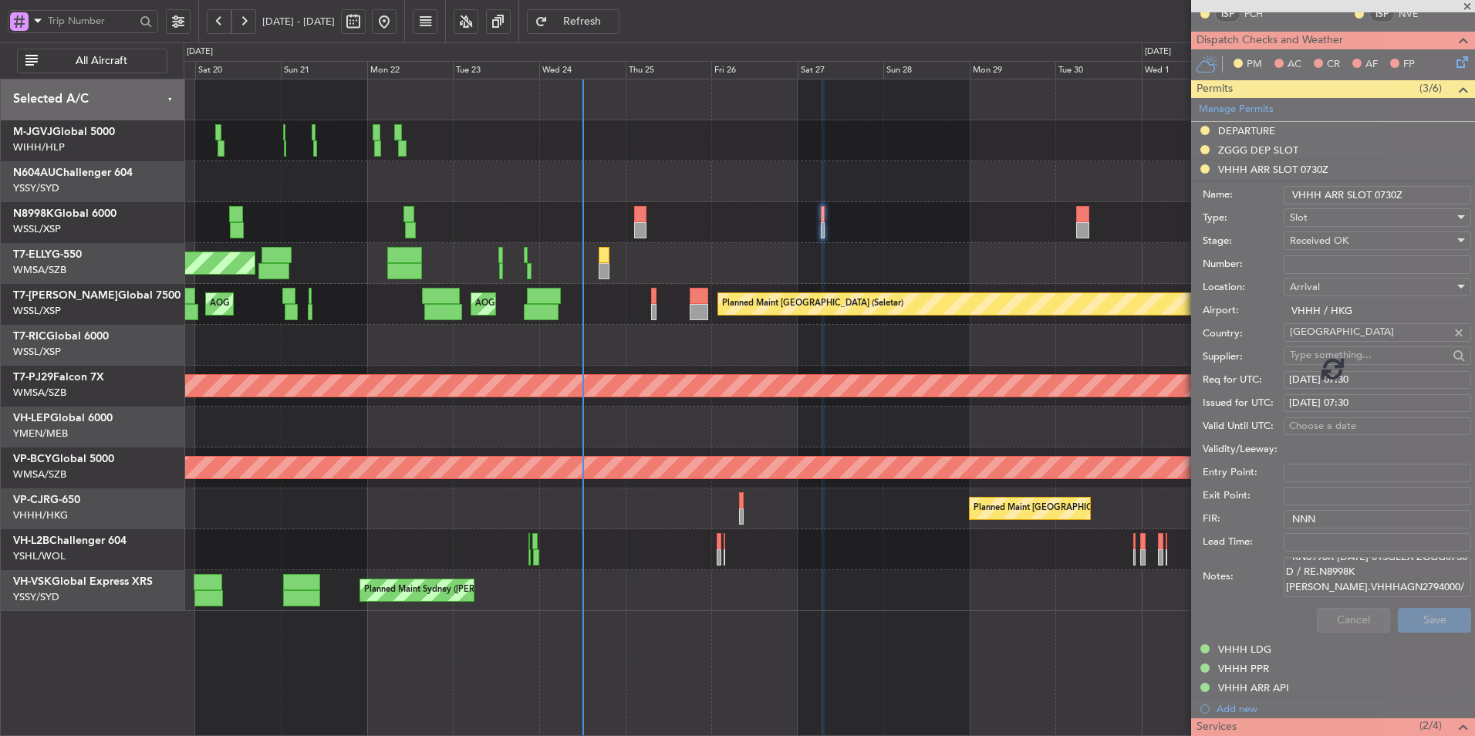
scroll to position [182, 0]
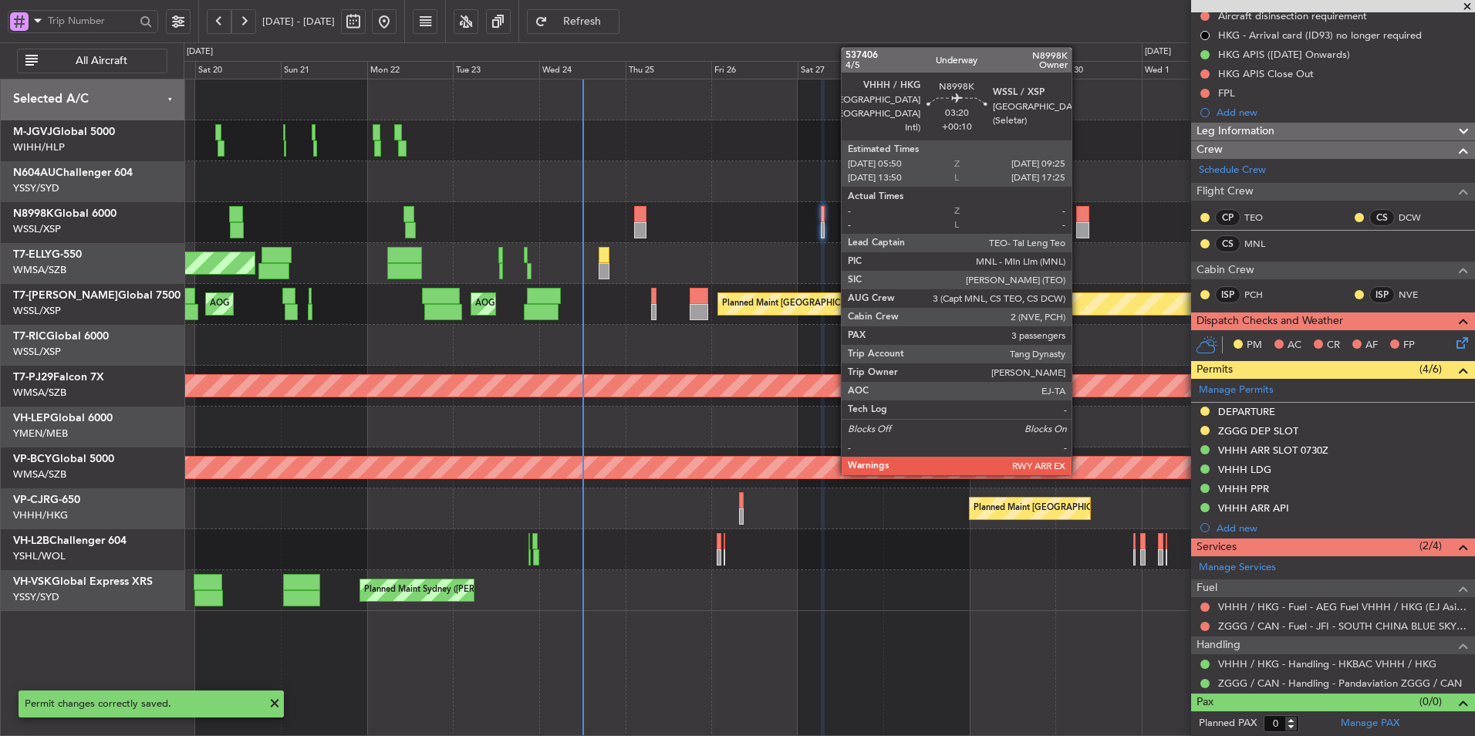
click at [1078, 223] on div at bounding box center [1082, 230] width 13 height 16
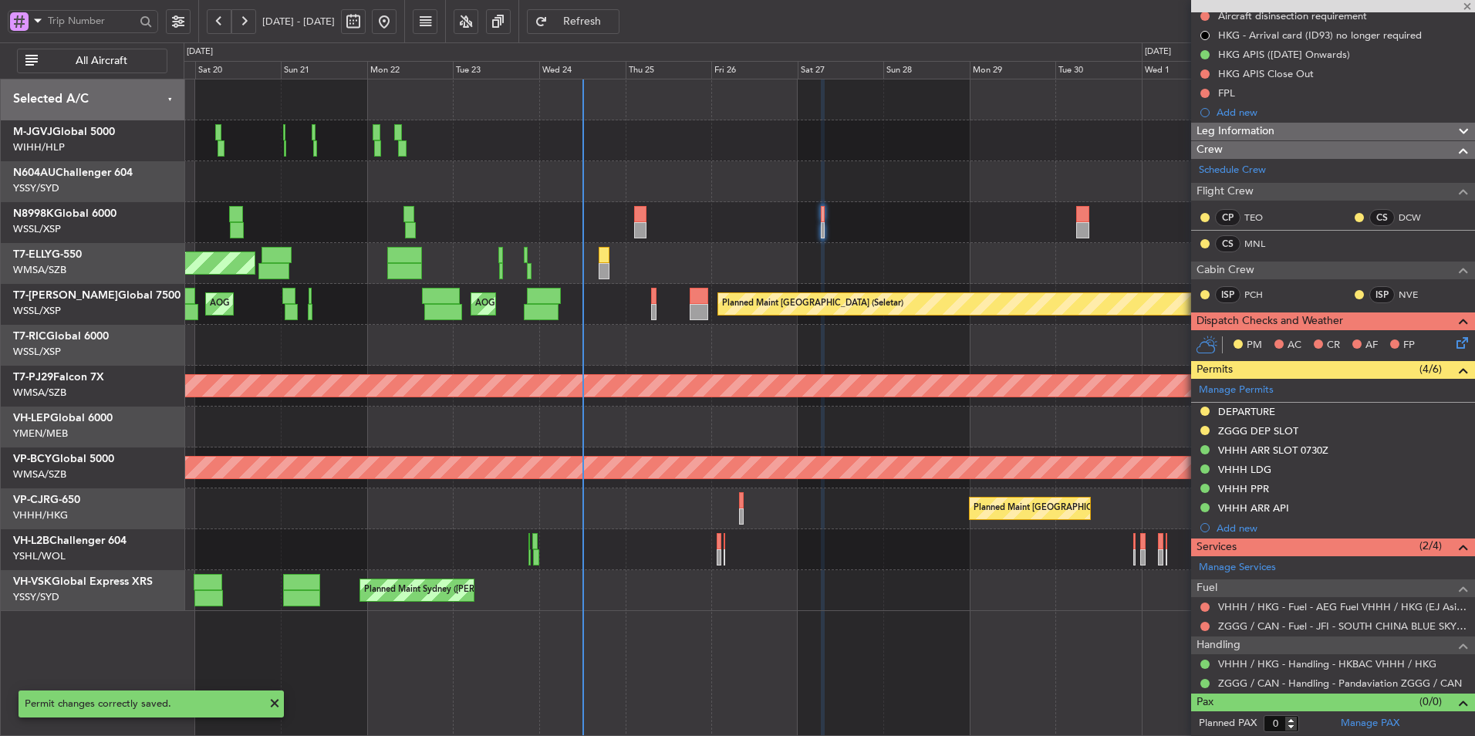
type input "+00:10"
type input "3"
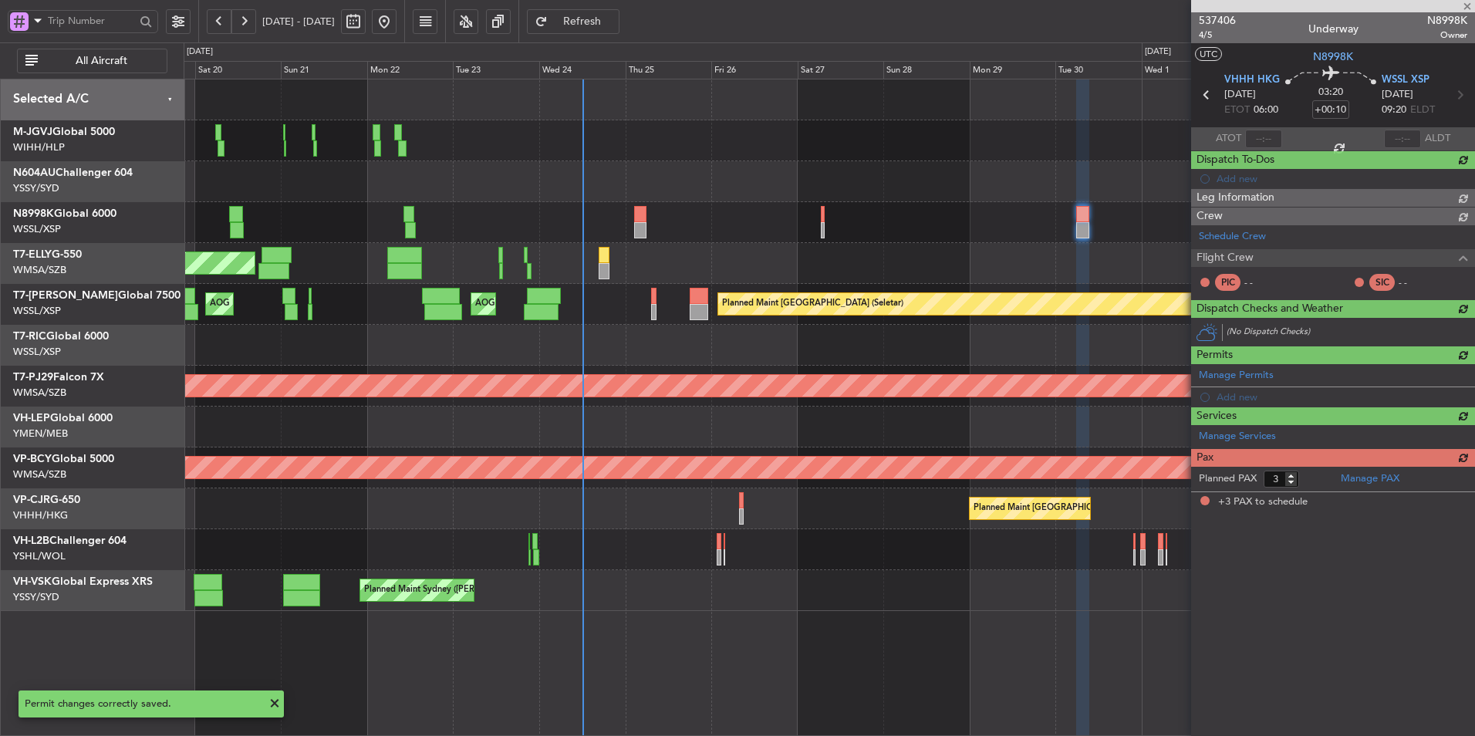
scroll to position [0, 0]
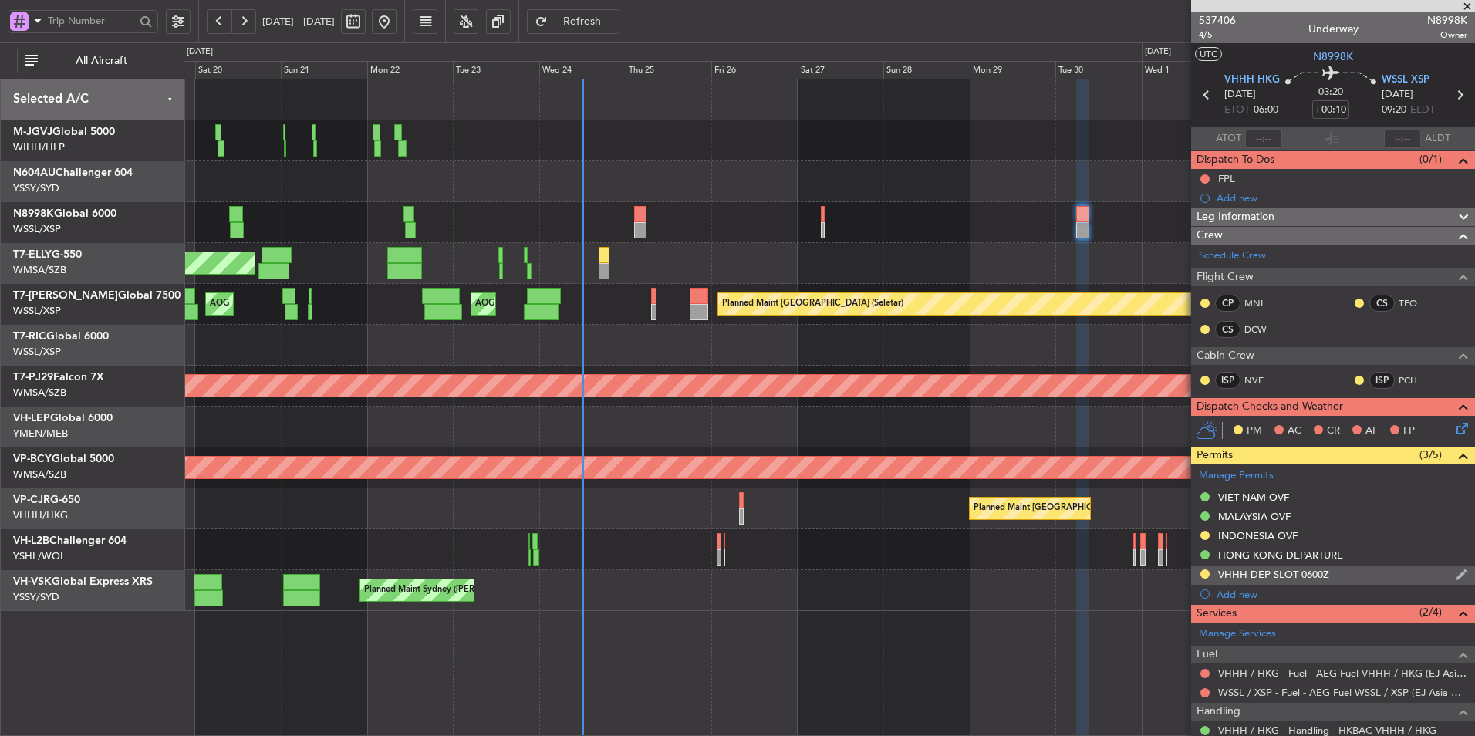
click at [1268, 576] on div "VHHH DEP SLOT 0600Z" at bounding box center [1273, 574] width 111 height 13
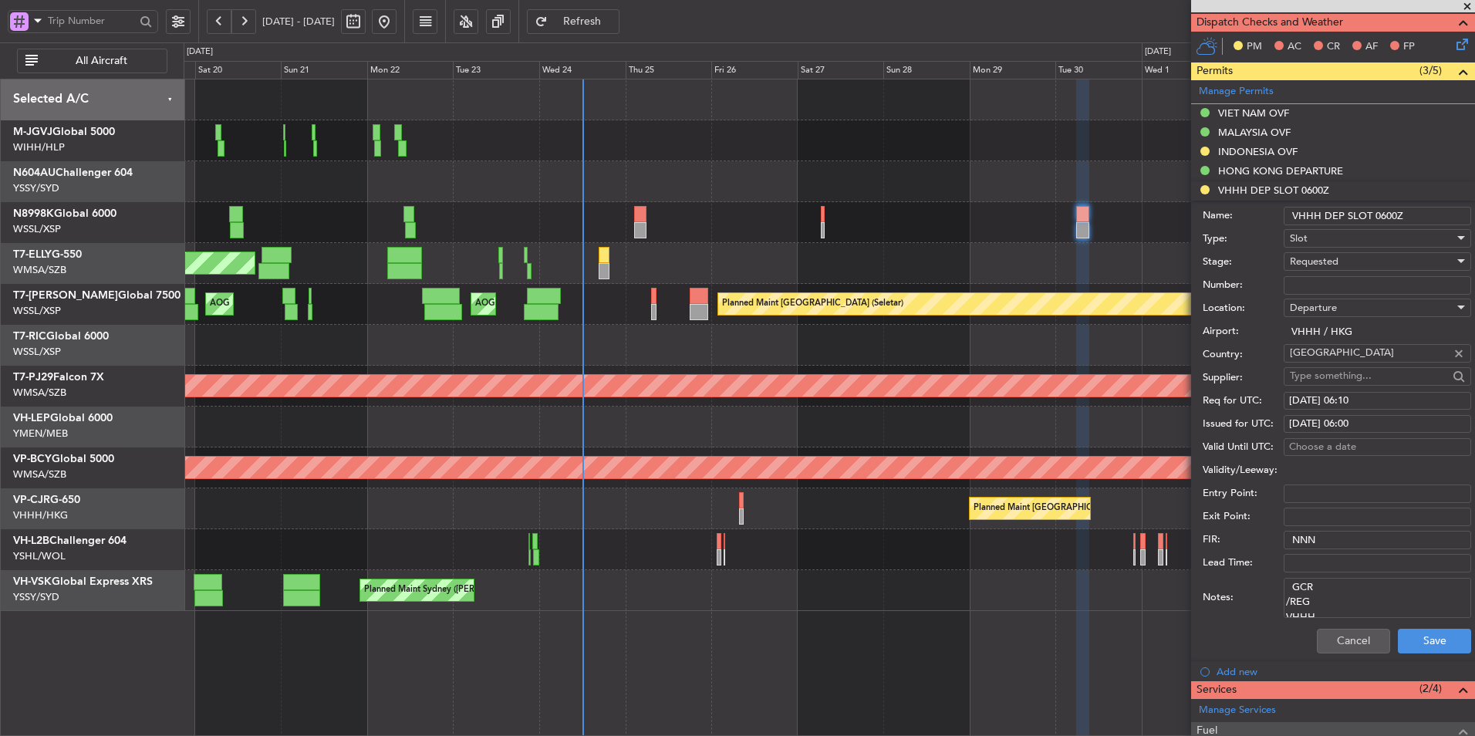
scroll to position [386, 0]
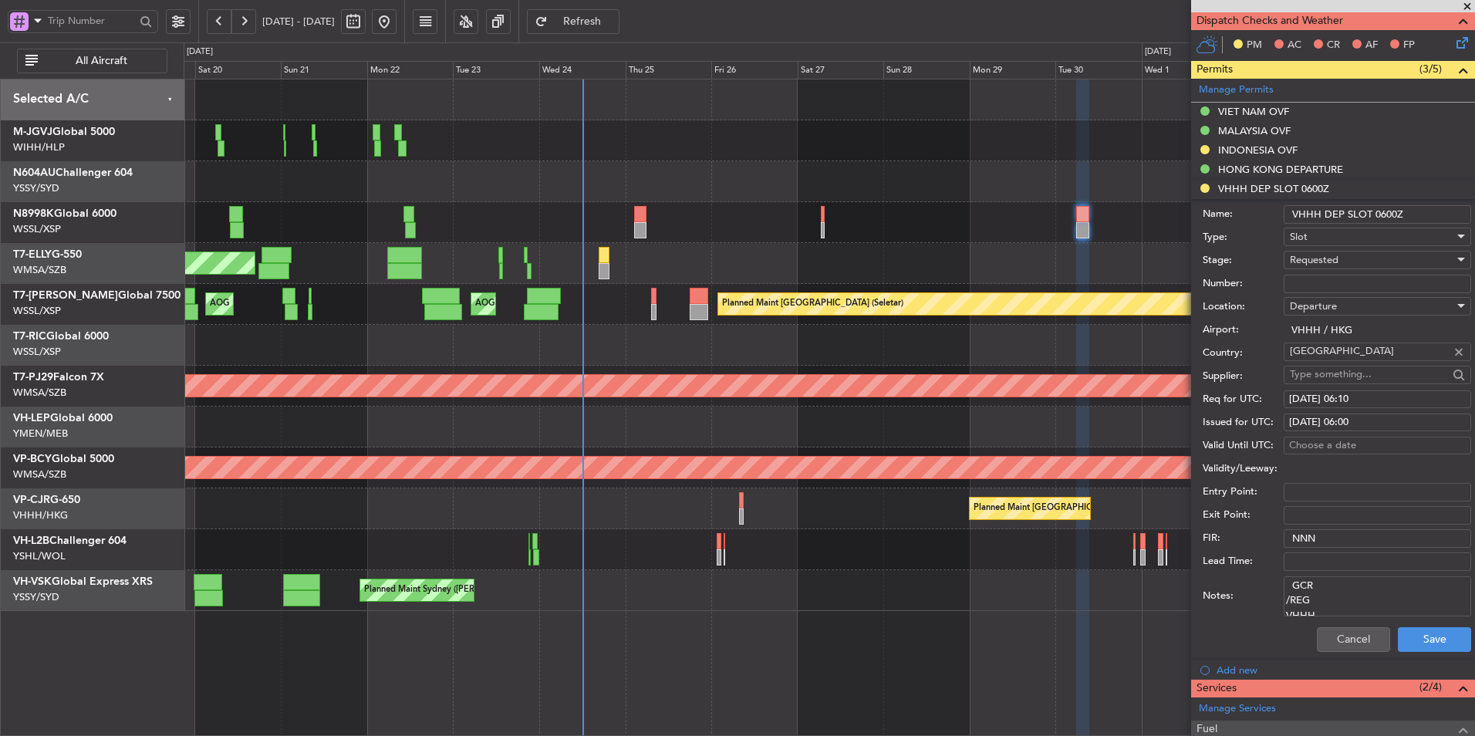
click at [1349, 606] on textarea "GCR /REG VHHH T N8998K [DATE] 013GLEX 0600WSSL D / ID.VHHHDGN2797000/" at bounding box center [1377, 596] width 187 height 40
paste textarea "K N8998K [DATE] 013GLEX 0600WSSL D / RE.N8998K ID"
type textarea "K N8998K [DATE] 013GLEX 0600WSSL D / RE.N8998K IDD.VHHHDGN2797000/"
click at [1342, 258] on div "Requested" at bounding box center [1372, 259] width 164 height 23
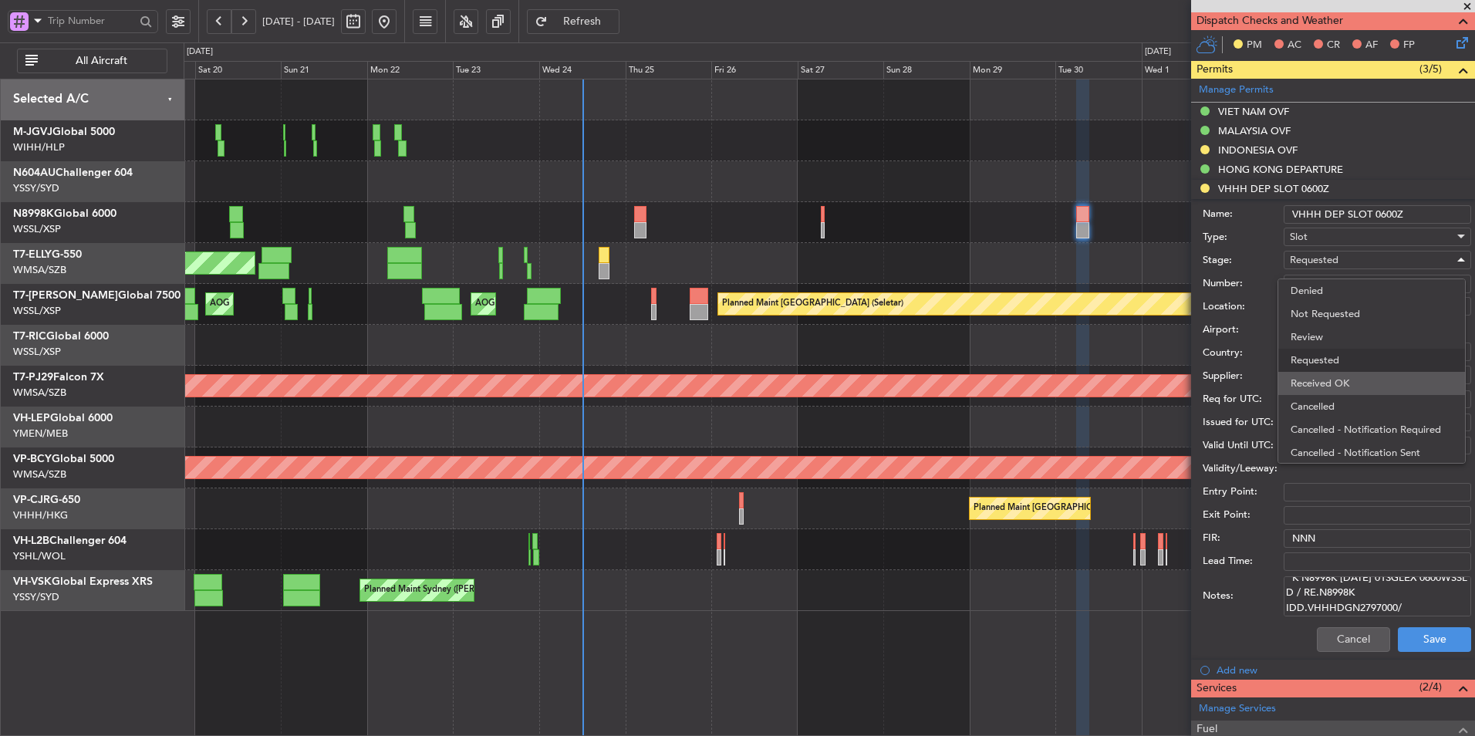
scroll to position [7, 0]
click at [1338, 373] on span "Received OK" at bounding box center [1372, 376] width 162 height 23
click at [1311, 402] on div "[DATE] 06:10" at bounding box center [1377, 399] width 177 height 15
select select "9"
select select "2025"
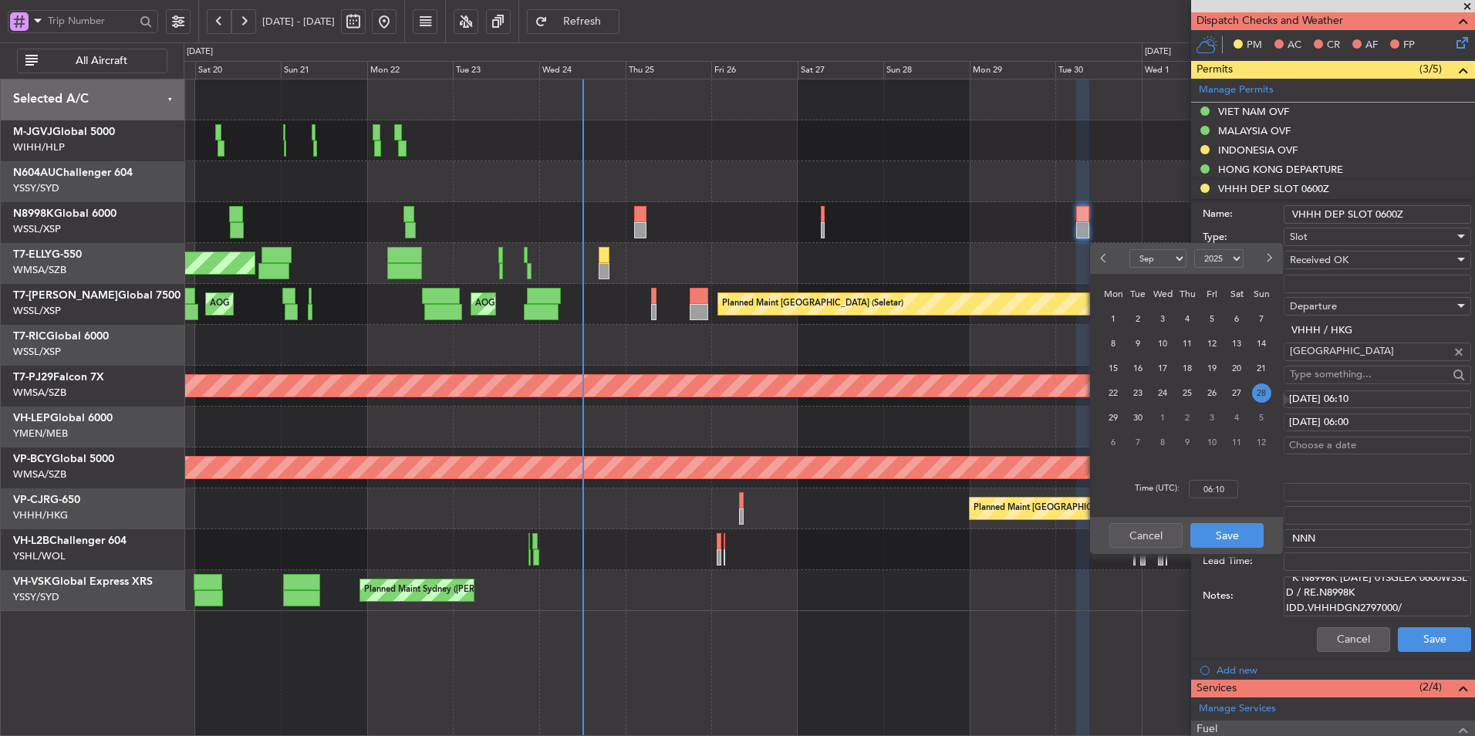
click at [1316, 426] on div "[DATE] 06:00" at bounding box center [1377, 422] width 177 height 15
select select "9"
select select "2025"
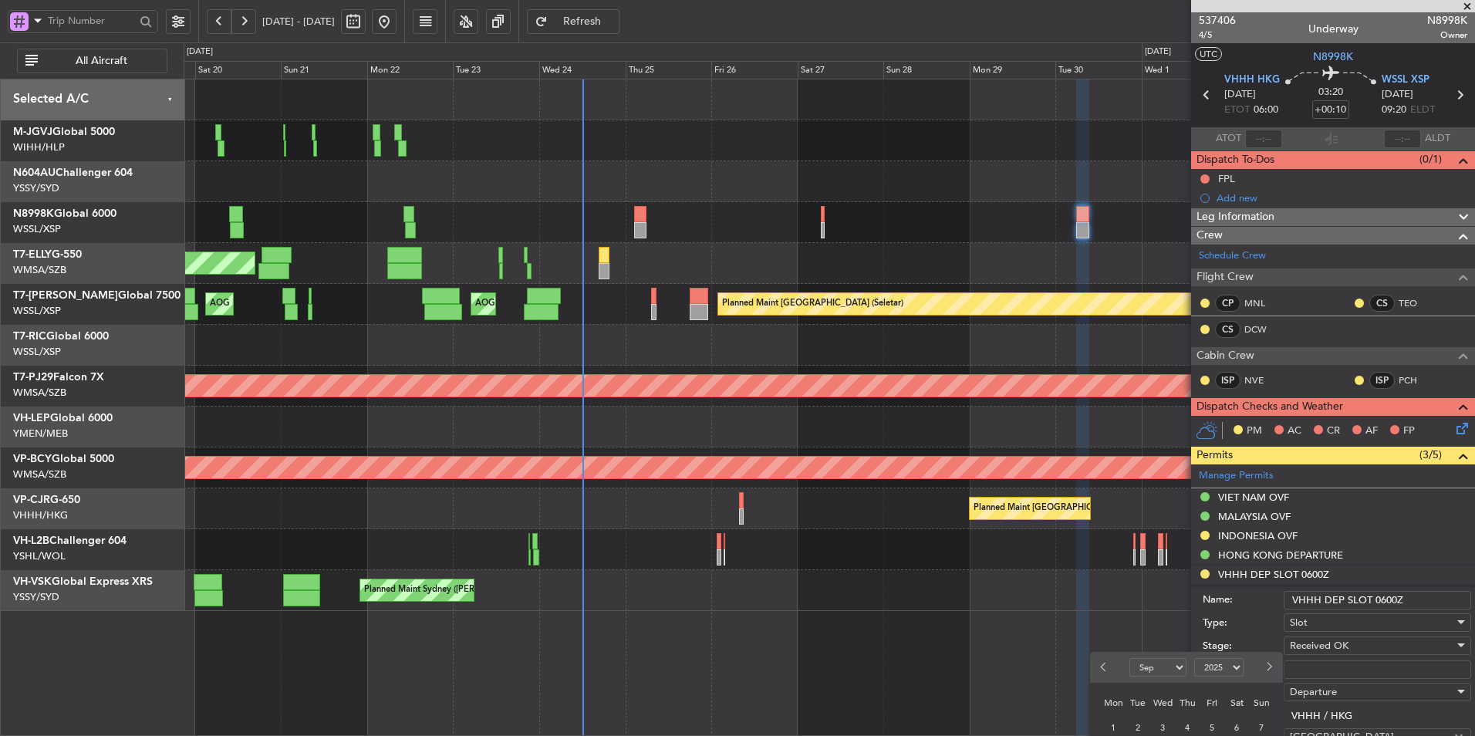
scroll to position [231, 0]
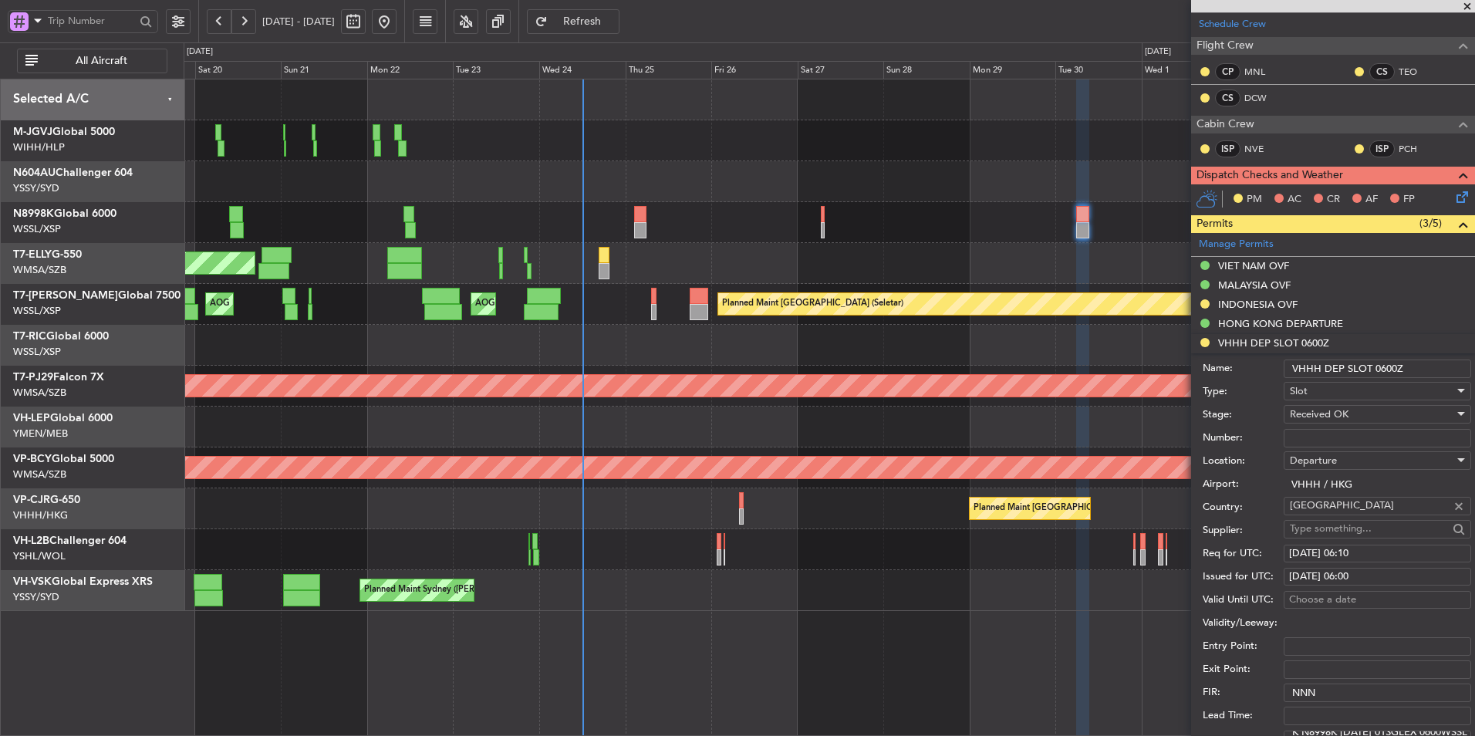
click at [1338, 555] on div "[DATE] 06:10" at bounding box center [1377, 553] width 177 height 15
select select "9"
select select "2025"
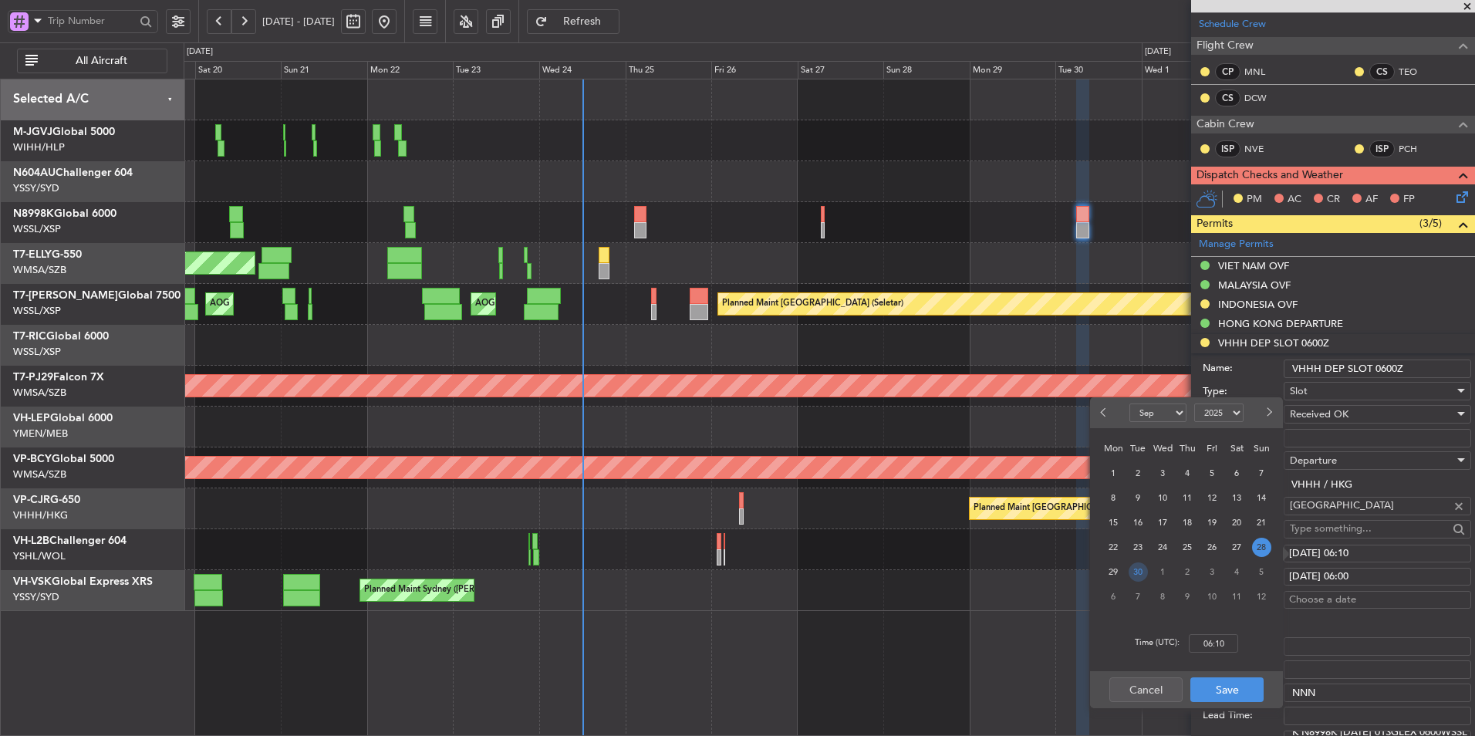
click at [1129, 569] on span "30" at bounding box center [1138, 571] width 19 height 19
click at [1227, 644] on input "00:00" at bounding box center [1213, 643] width 49 height 19
click at [1254, 640] on div "Time (UTC): 0600" at bounding box center [1186, 644] width 193 height 56
type input "06:00"
click at [1226, 682] on button "Save" at bounding box center [1226, 689] width 73 height 25
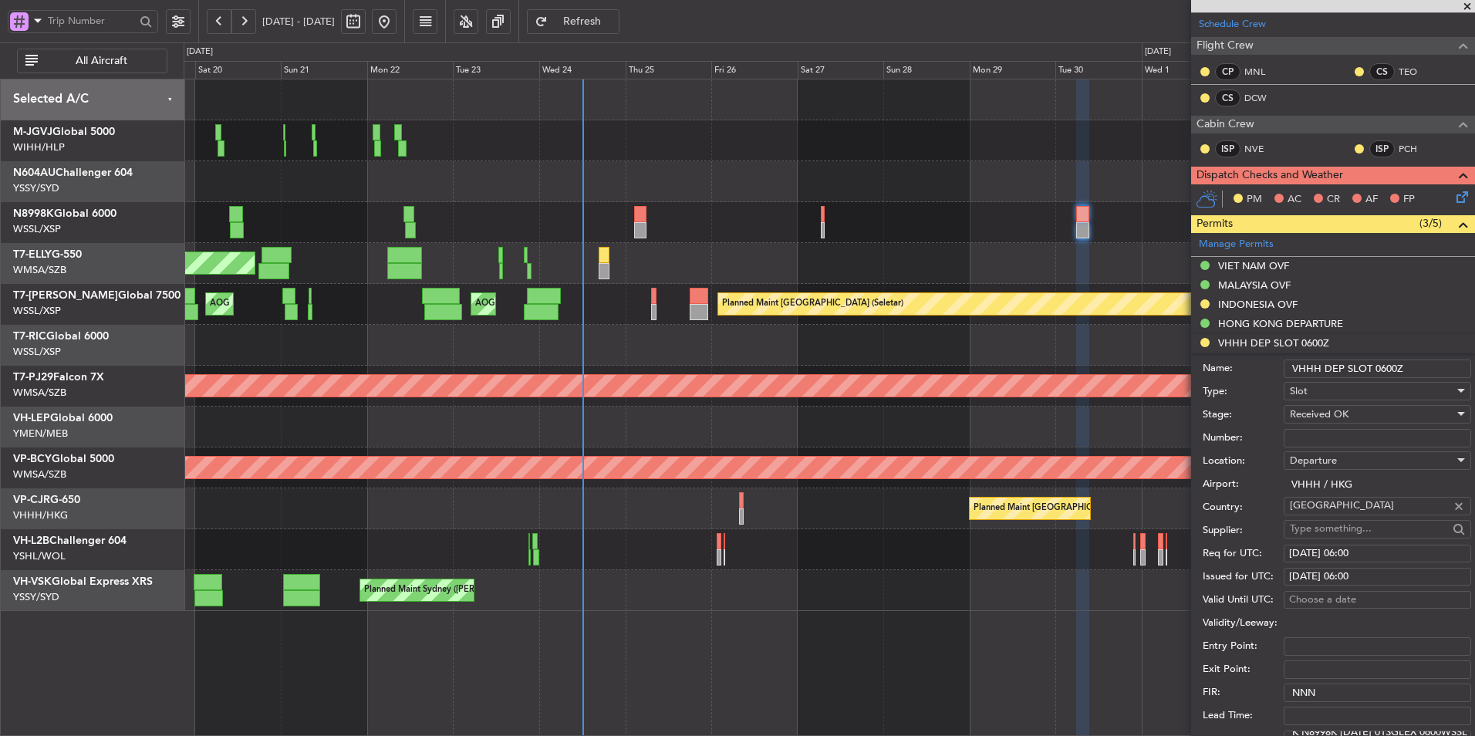
scroll to position [309, 0]
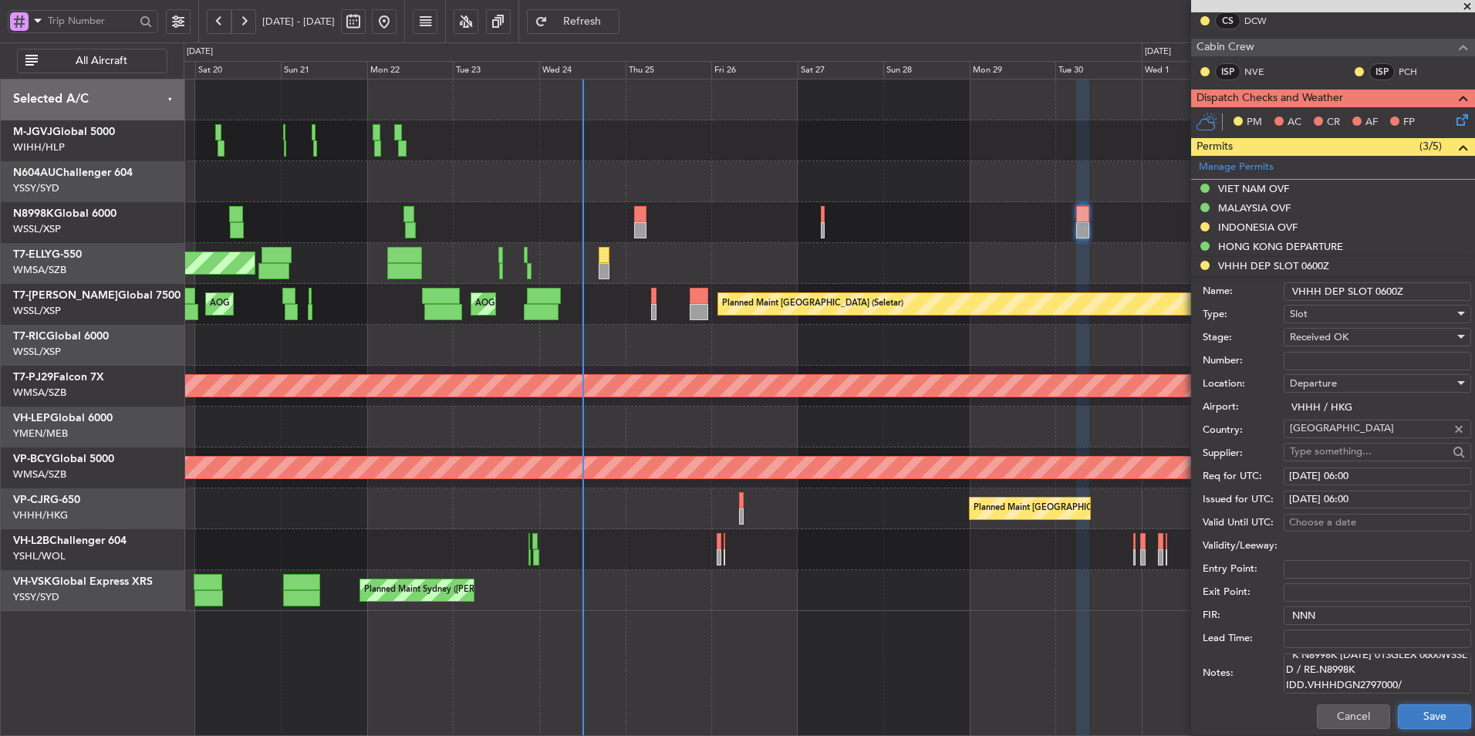
click at [1418, 722] on button "Save" at bounding box center [1434, 716] width 73 height 25
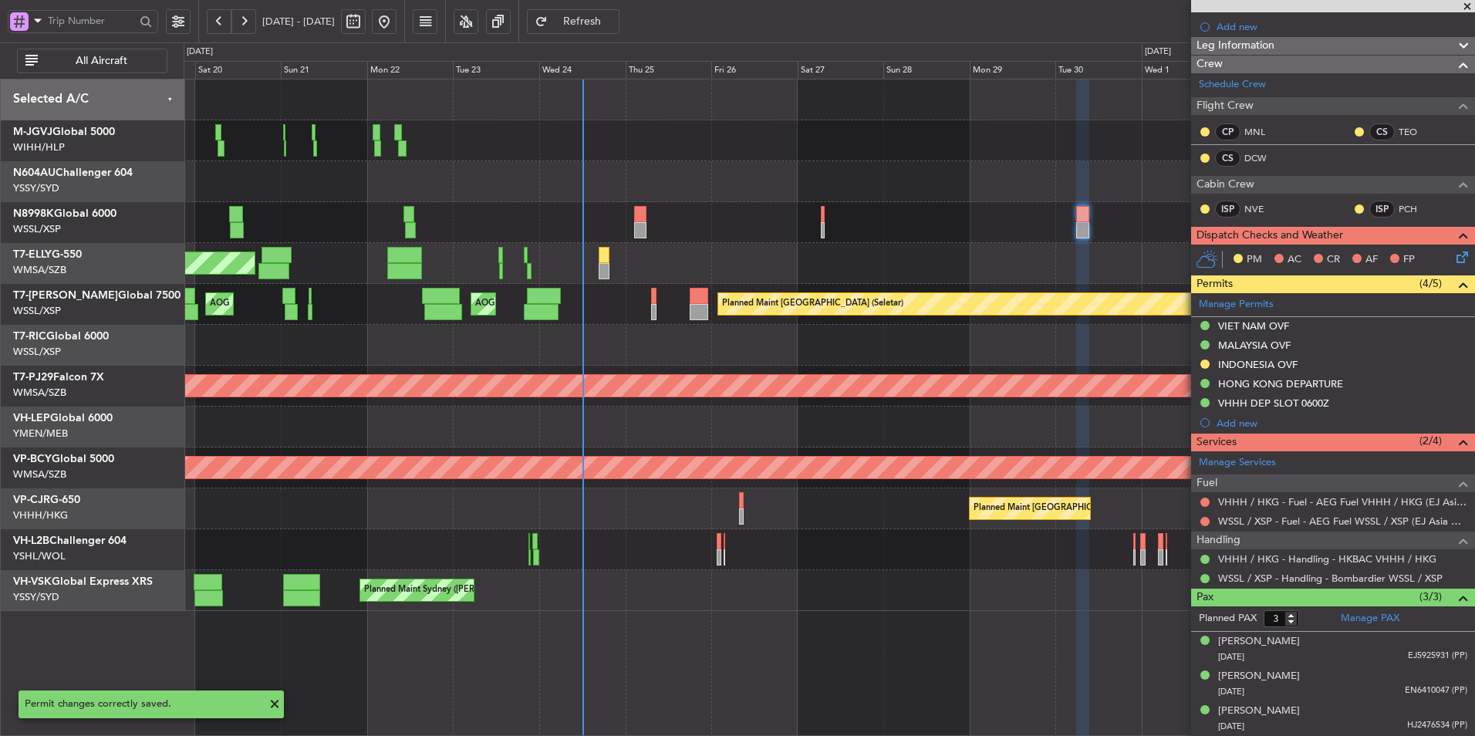
scroll to position [170, 0]
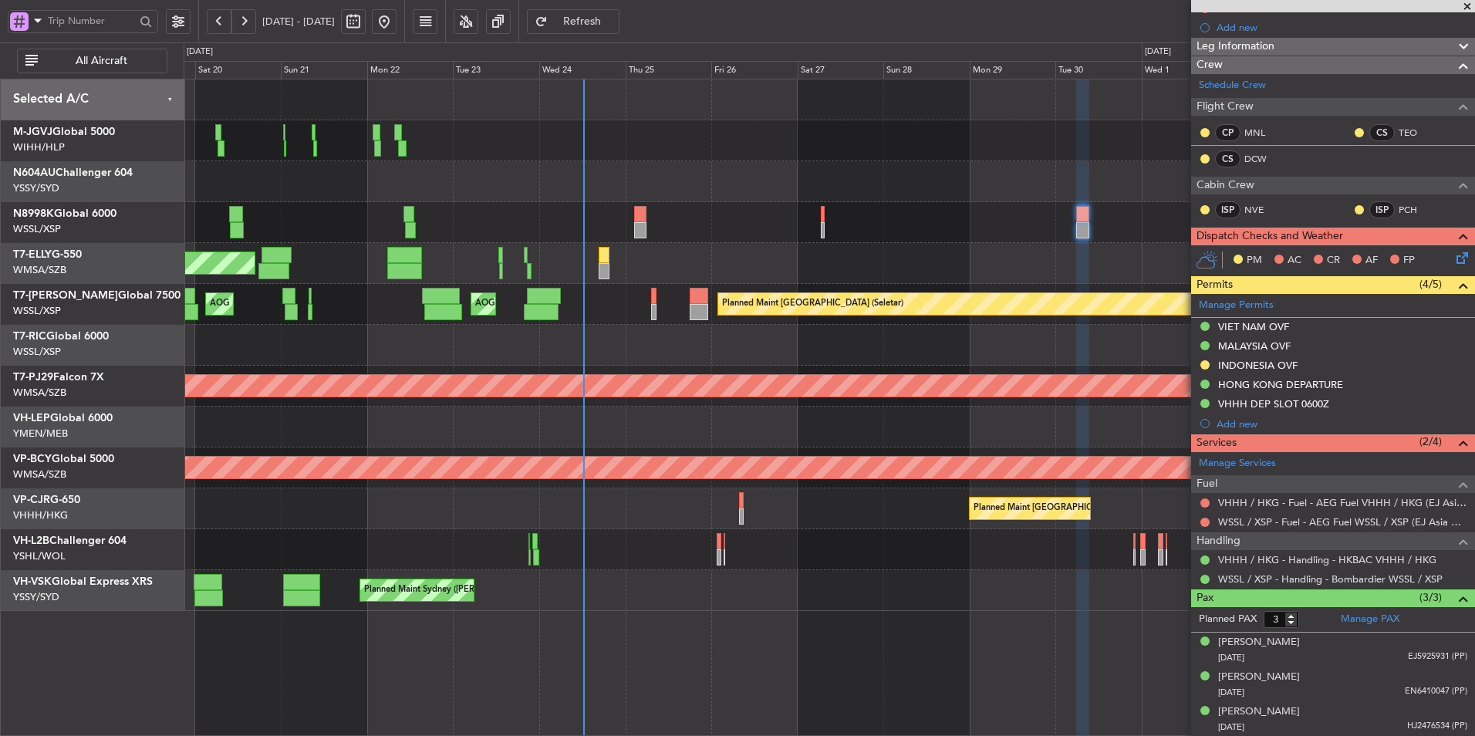
click at [777, 267] on div "Planned Maint [GEOGRAPHIC_DATA] ([GEOGRAPHIC_DATA] Intl) [PERSON_NAME] [GEOGRAP…" at bounding box center [829, 263] width 1291 height 41
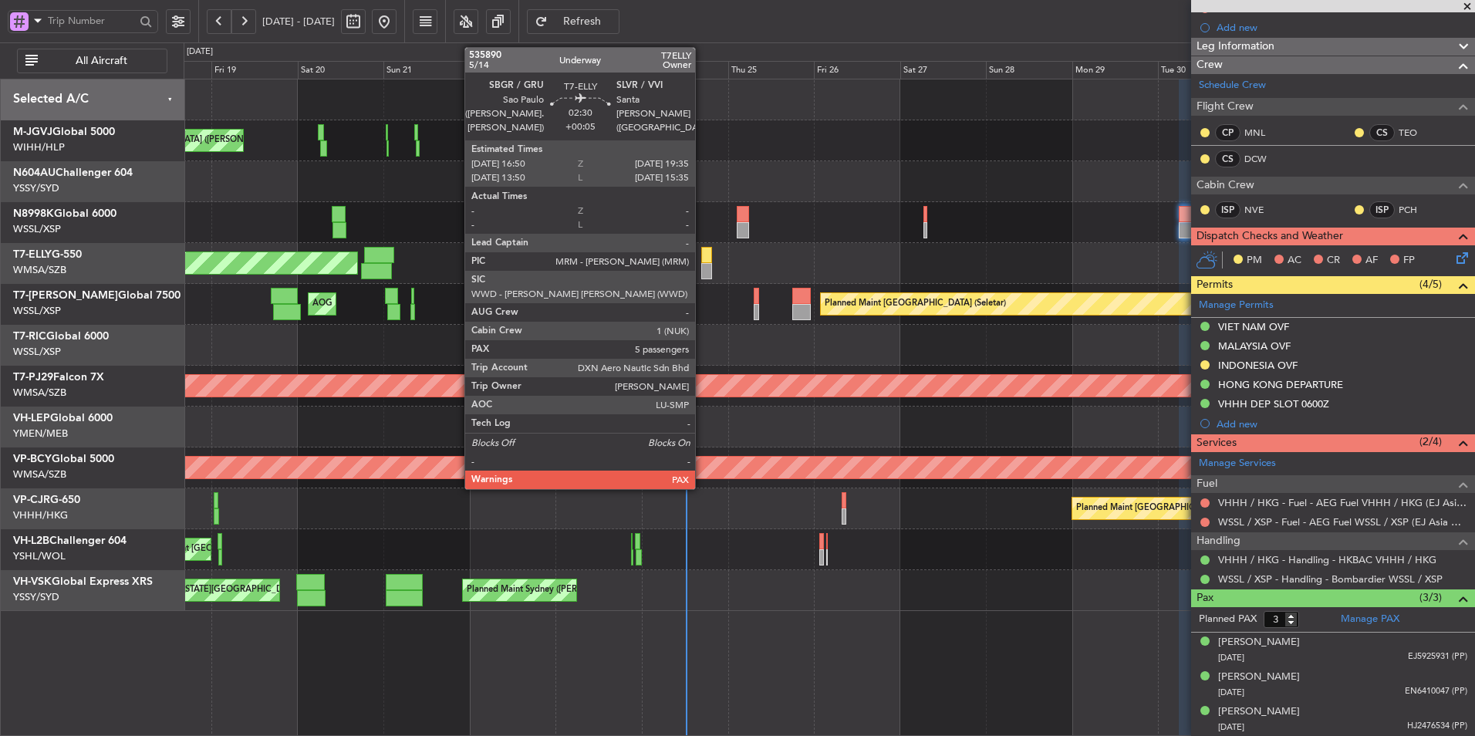
click at [702, 259] on div at bounding box center [706, 255] width 10 height 16
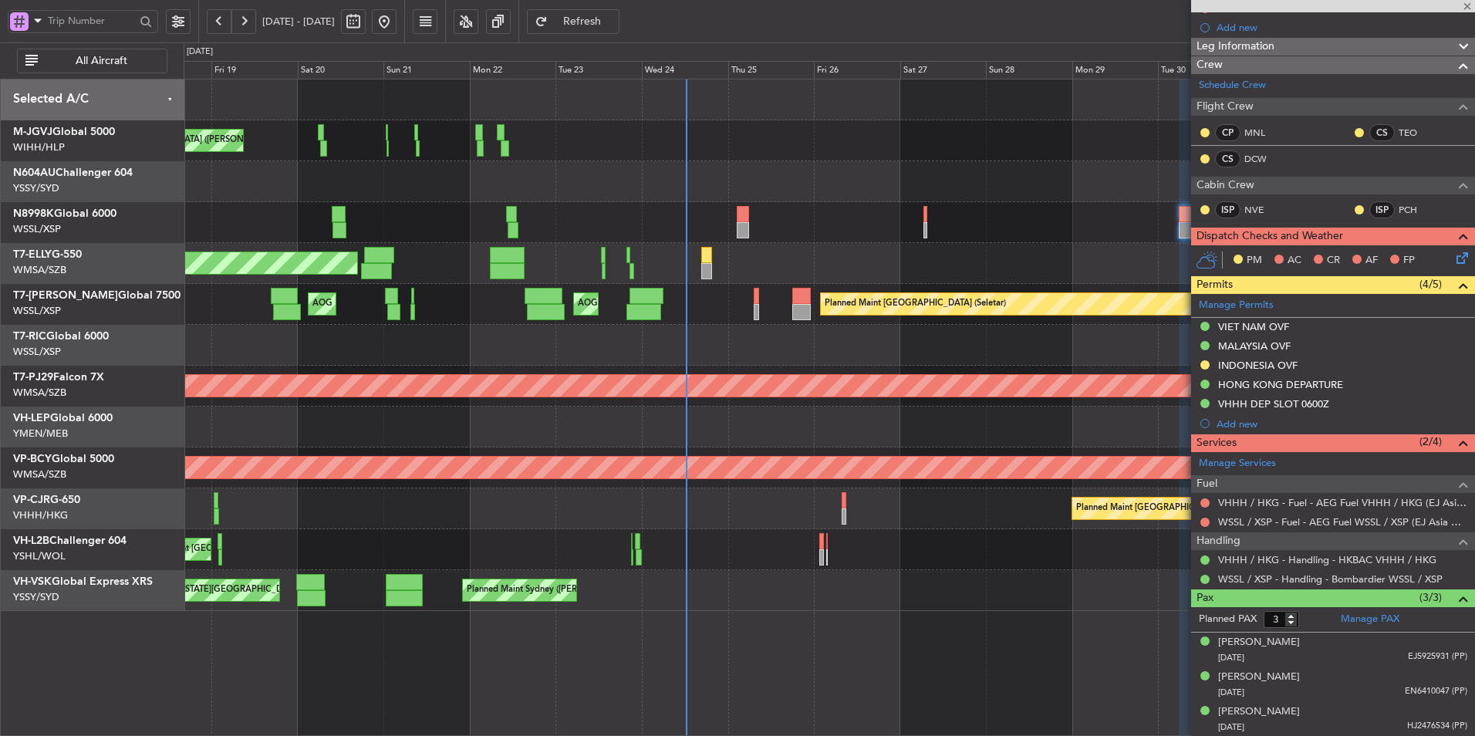
type input "+00:05"
type input "5"
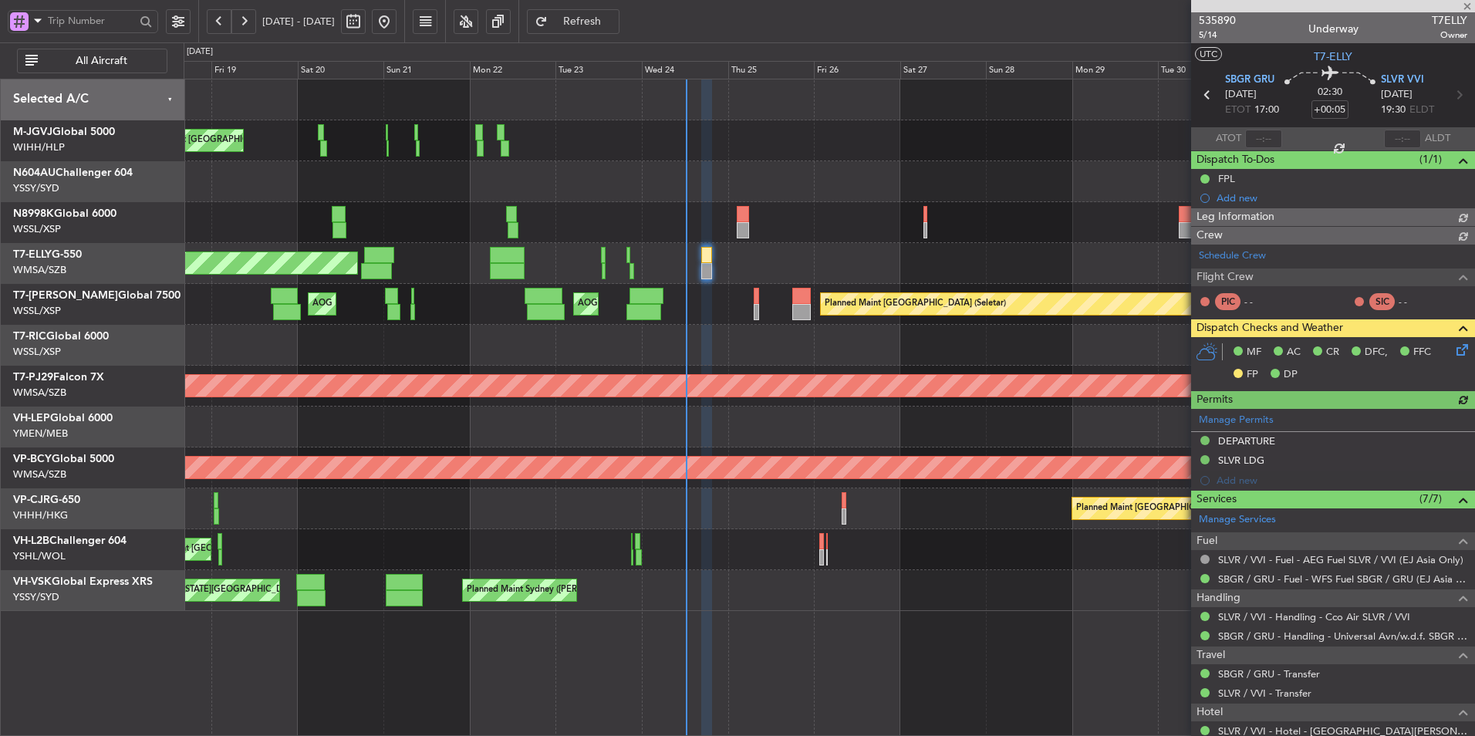
type input "[PERSON_NAME] (KYA)"
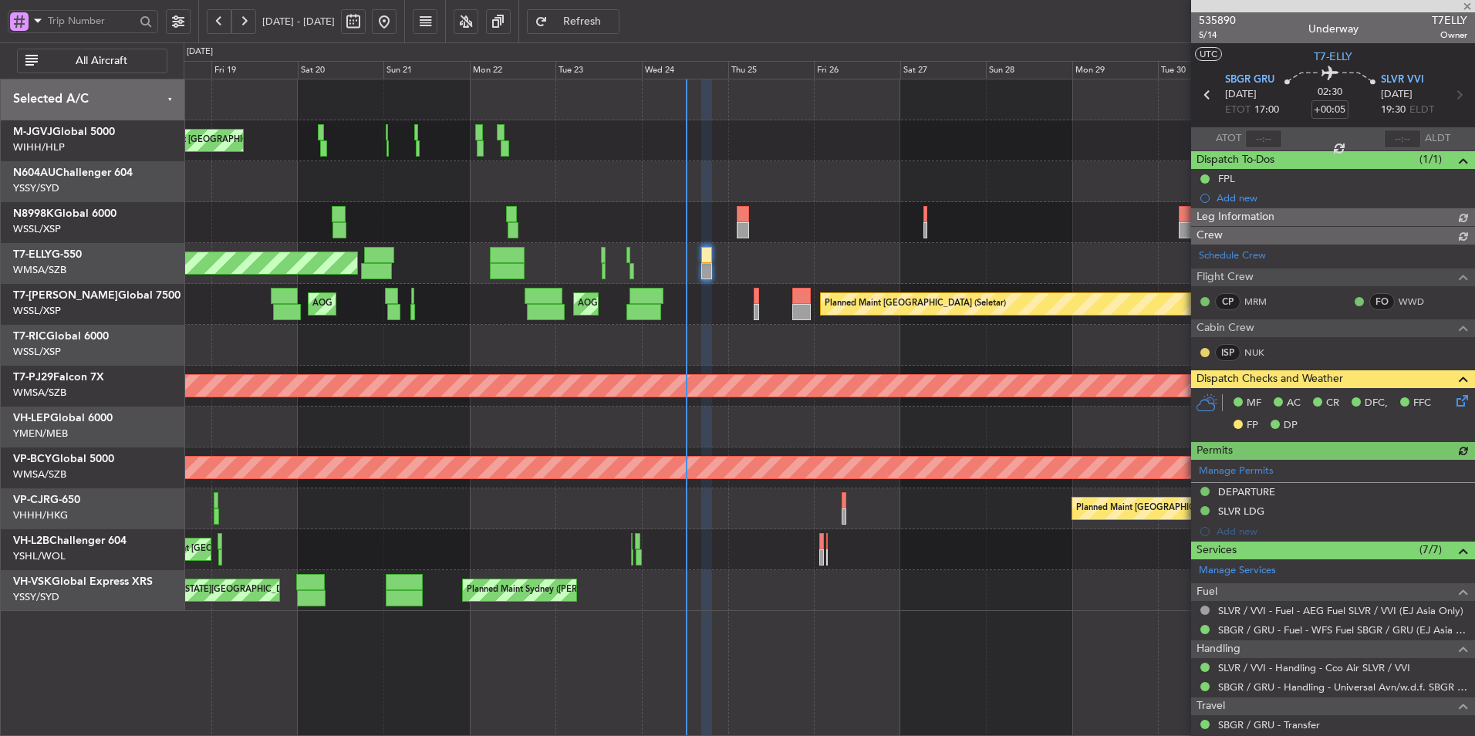
type input "[PERSON_NAME] (KYA)"
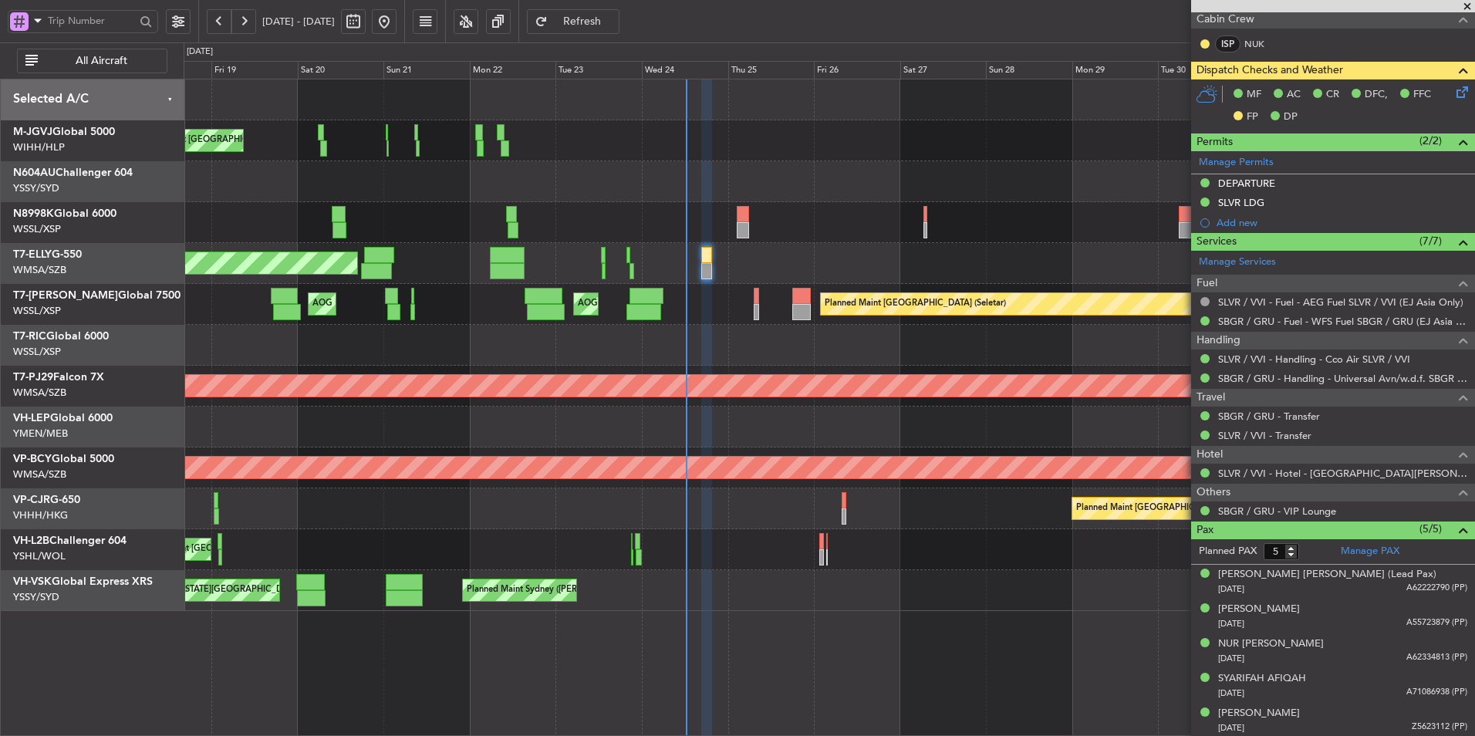
scroll to position [310, 0]
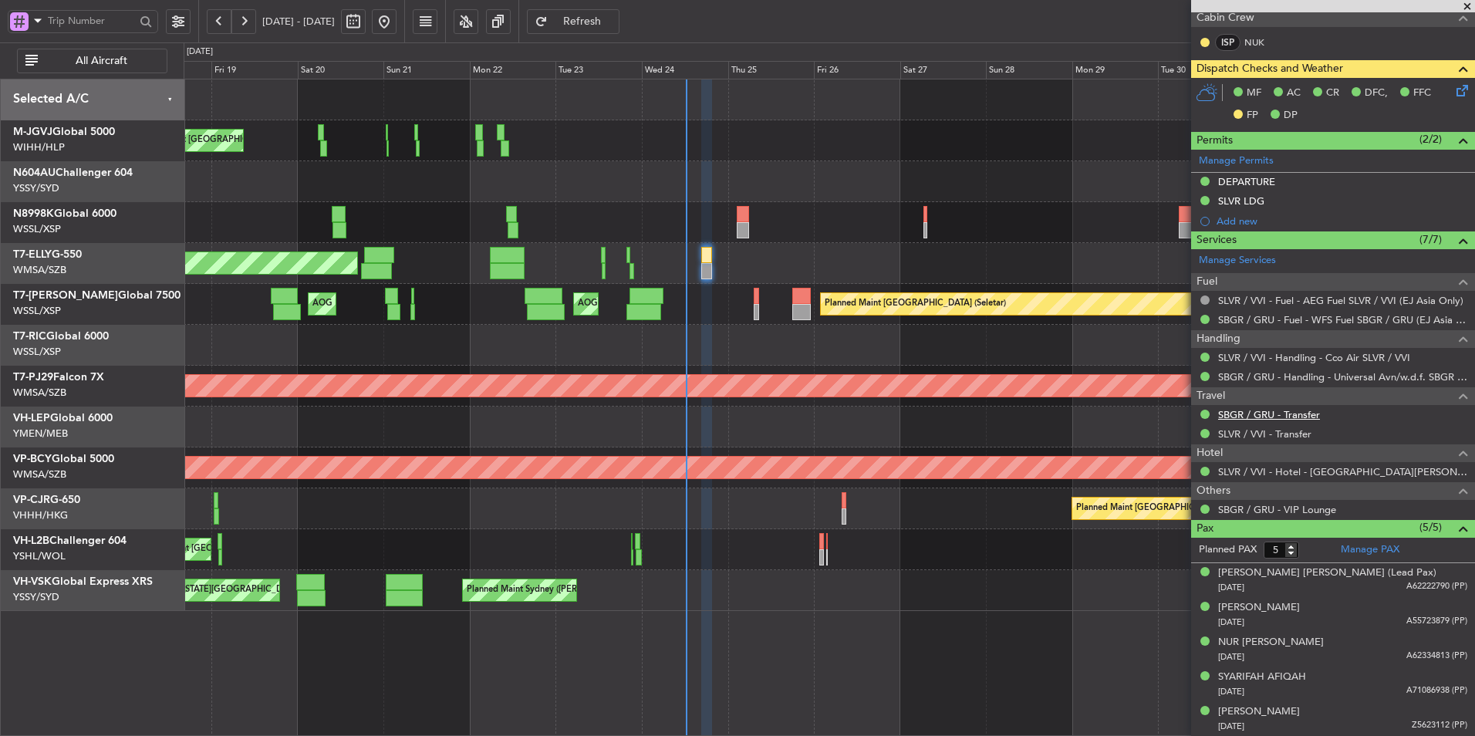
click at [1259, 414] on link "SBGR / GRU - Transfer" at bounding box center [1269, 414] width 102 height 13
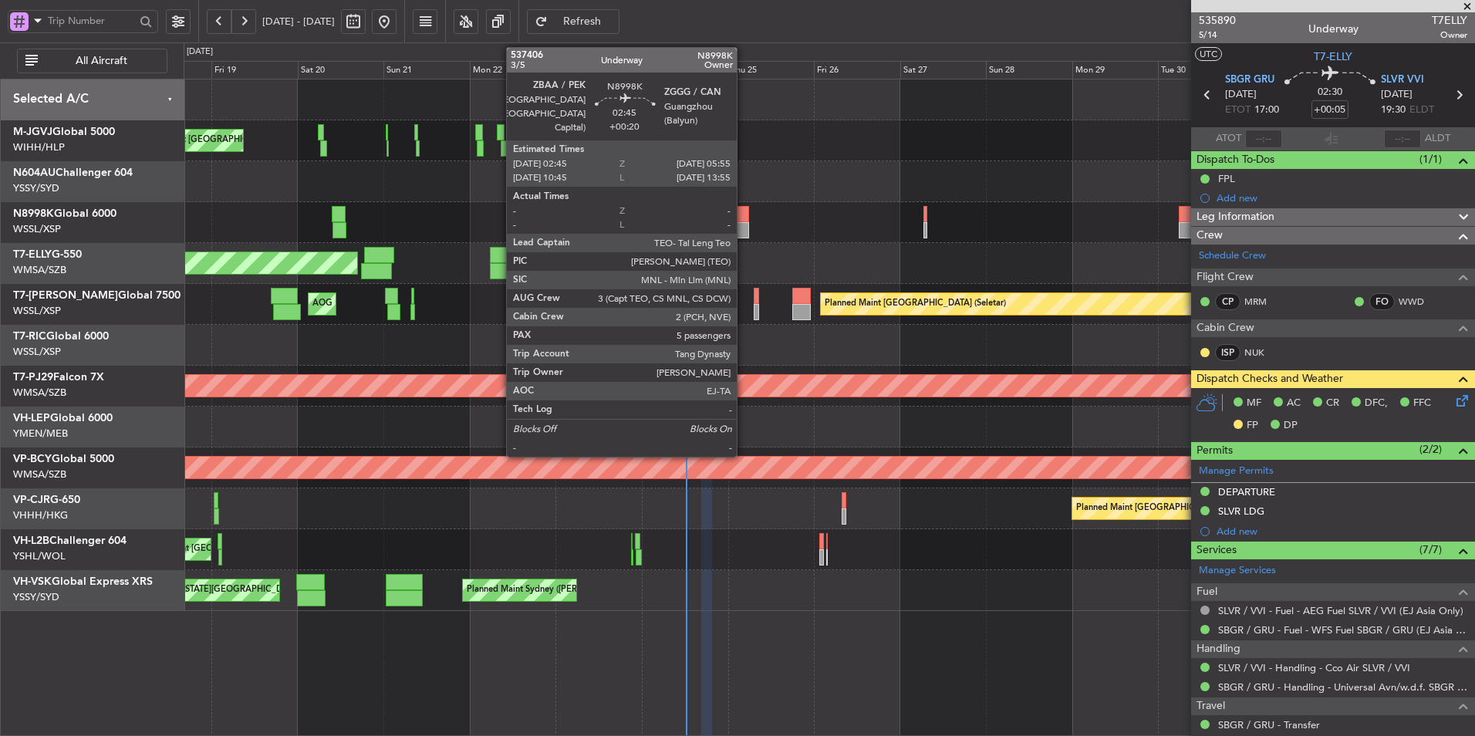
click at [744, 220] on div at bounding box center [743, 214] width 12 height 16
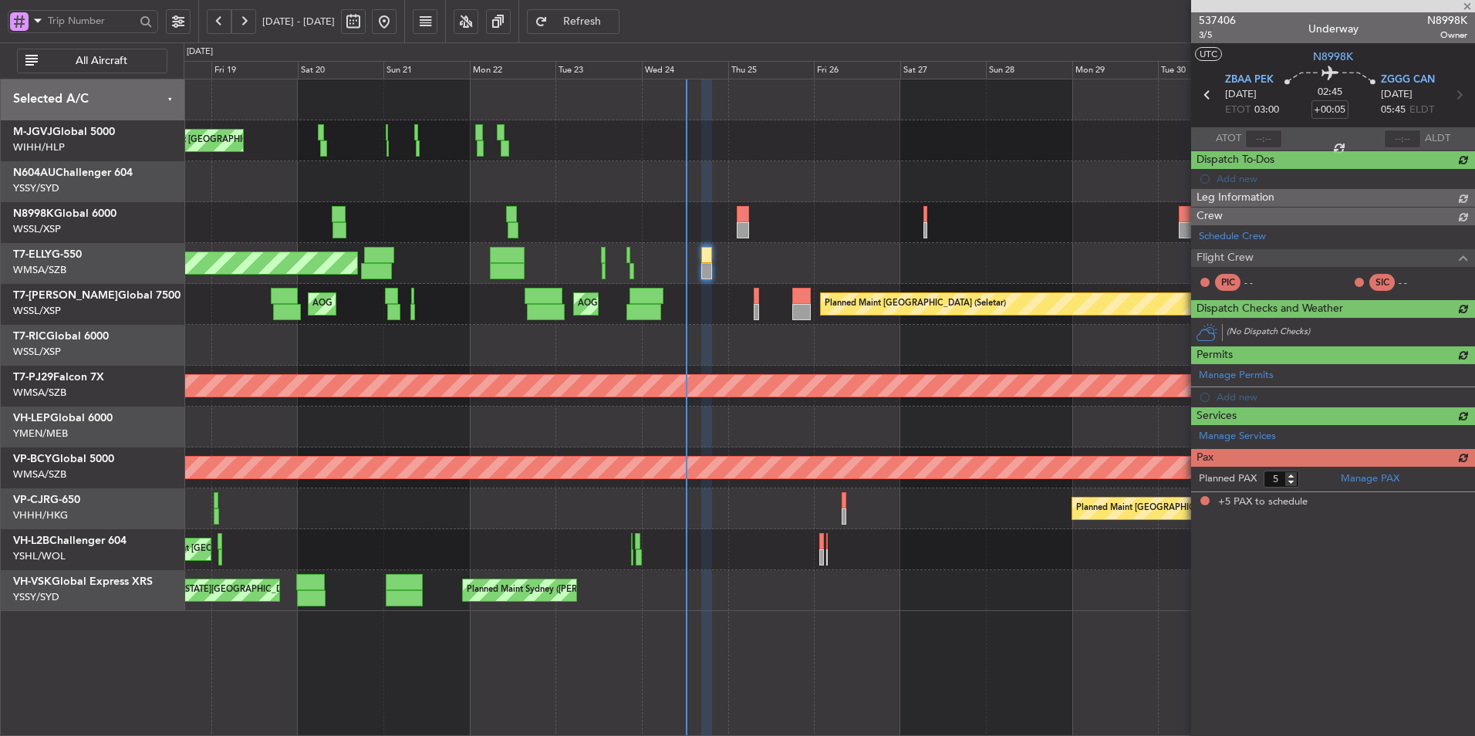
type input "+00:20"
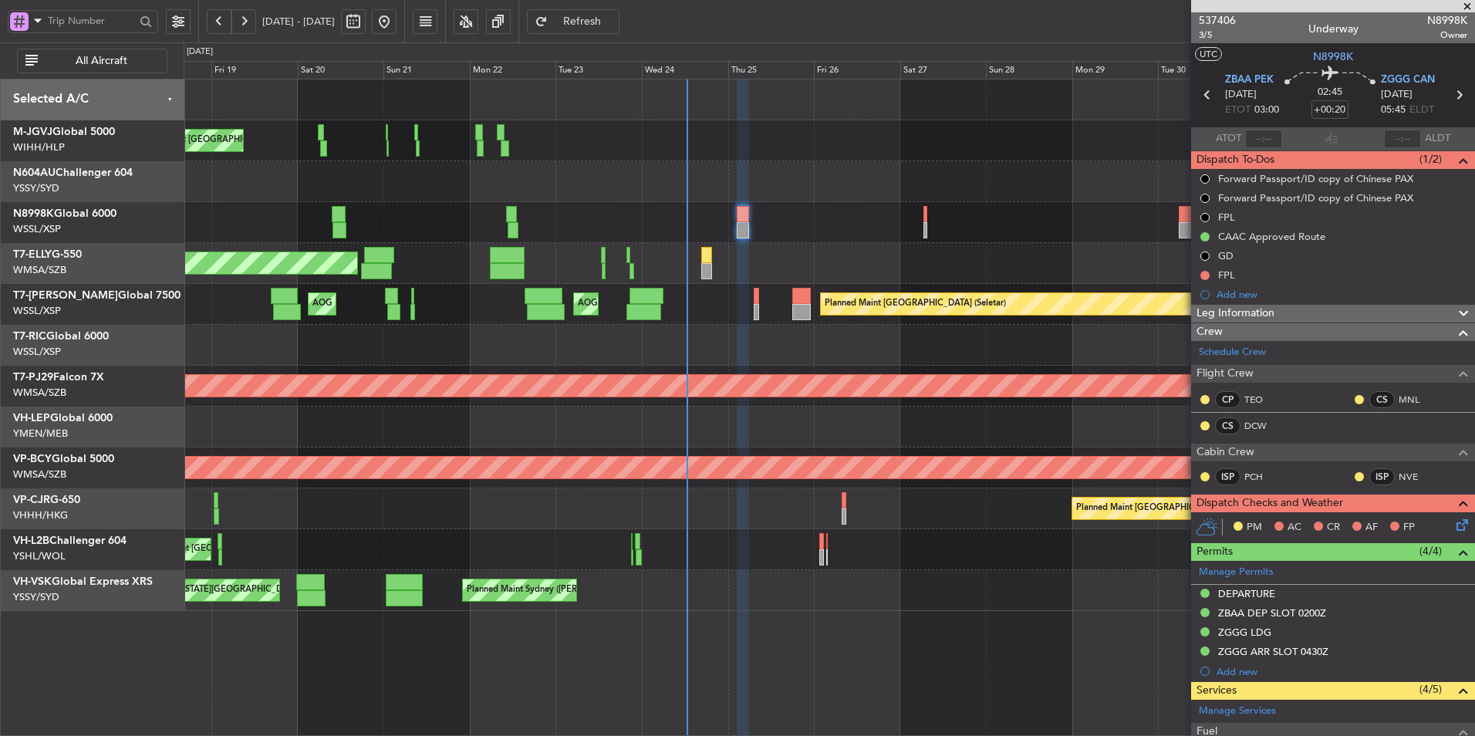
click at [1224, 275] on div "FPL" at bounding box center [1226, 274] width 17 height 13
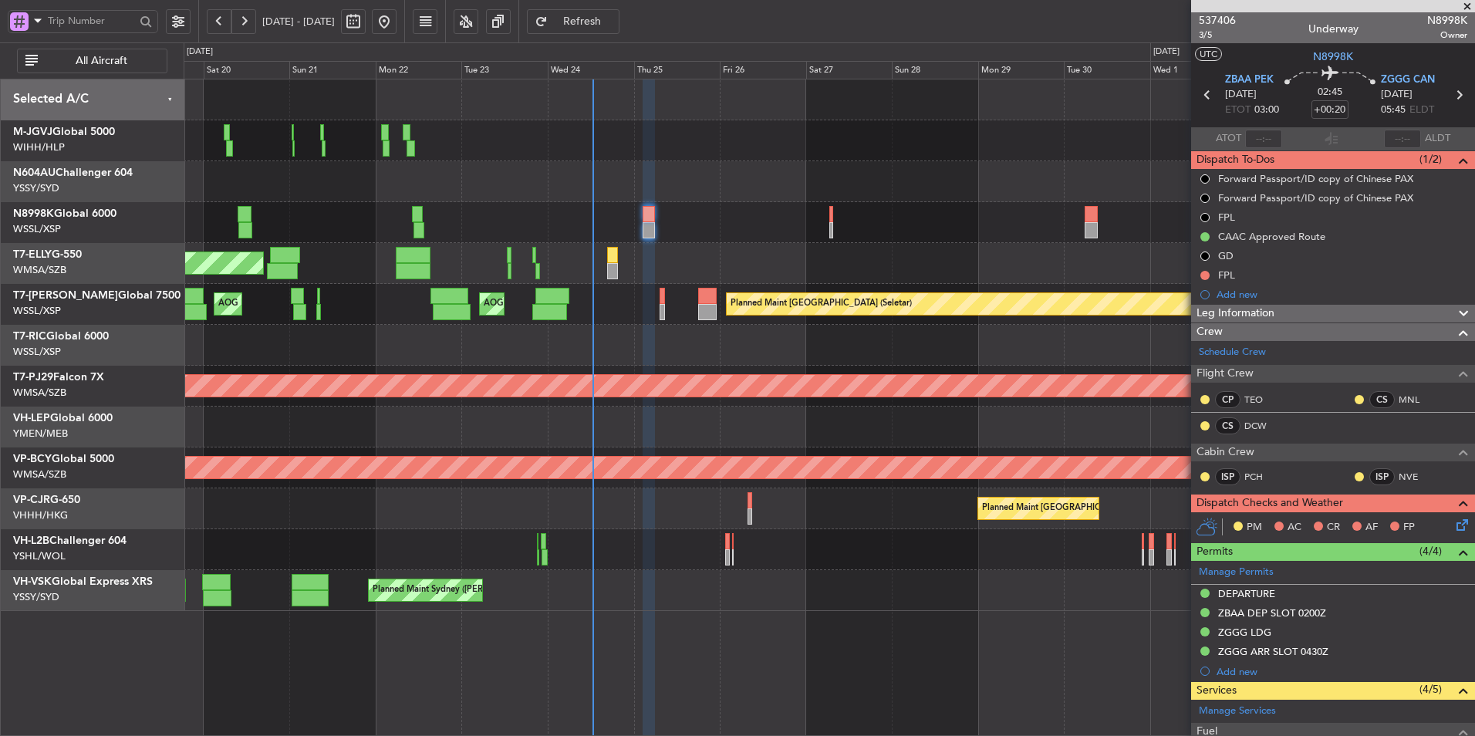
click at [630, 351] on div at bounding box center [829, 345] width 1291 height 41
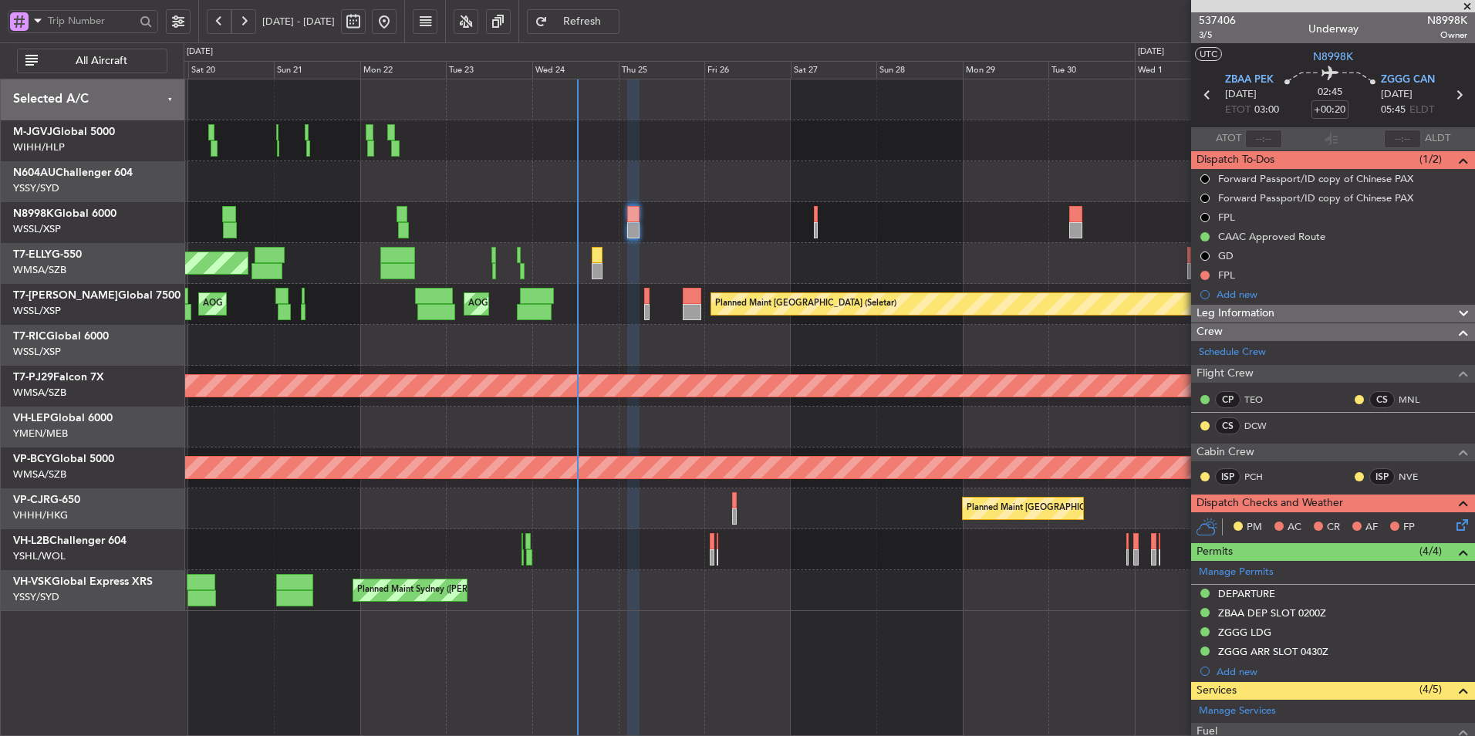
click at [618, 318] on div "Planned Maint [GEOGRAPHIC_DATA] (Seletar) AOG Maint [GEOGRAPHIC_DATA] ([GEOGRAP…" at bounding box center [829, 304] width 1291 height 41
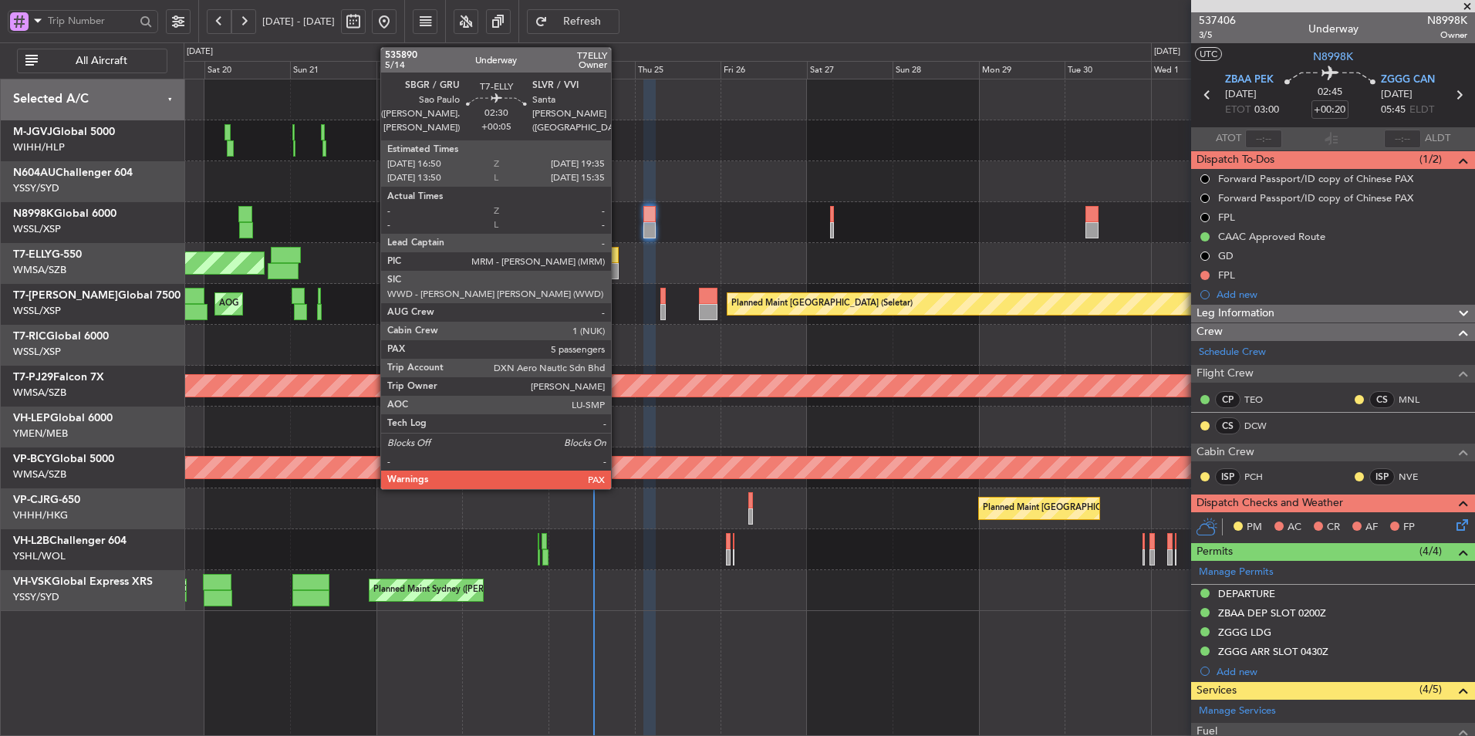
click at [618, 254] on div at bounding box center [613, 255] width 10 height 16
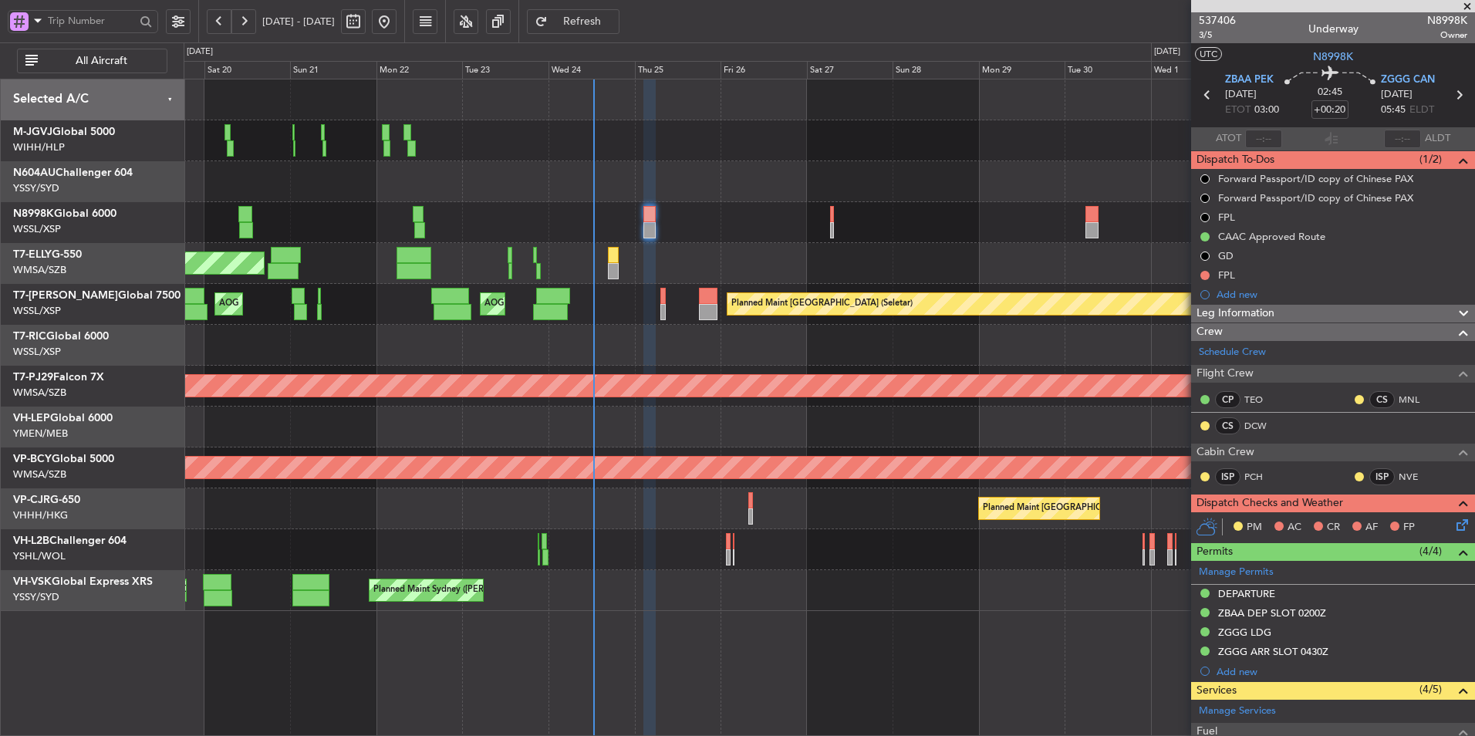
click at [757, 266] on div "[PERSON_NAME] [GEOGRAPHIC_DATA] (Dubai Intl) Planned Maint [GEOGRAPHIC_DATA] ([…" at bounding box center [829, 263] width 1291 height 41
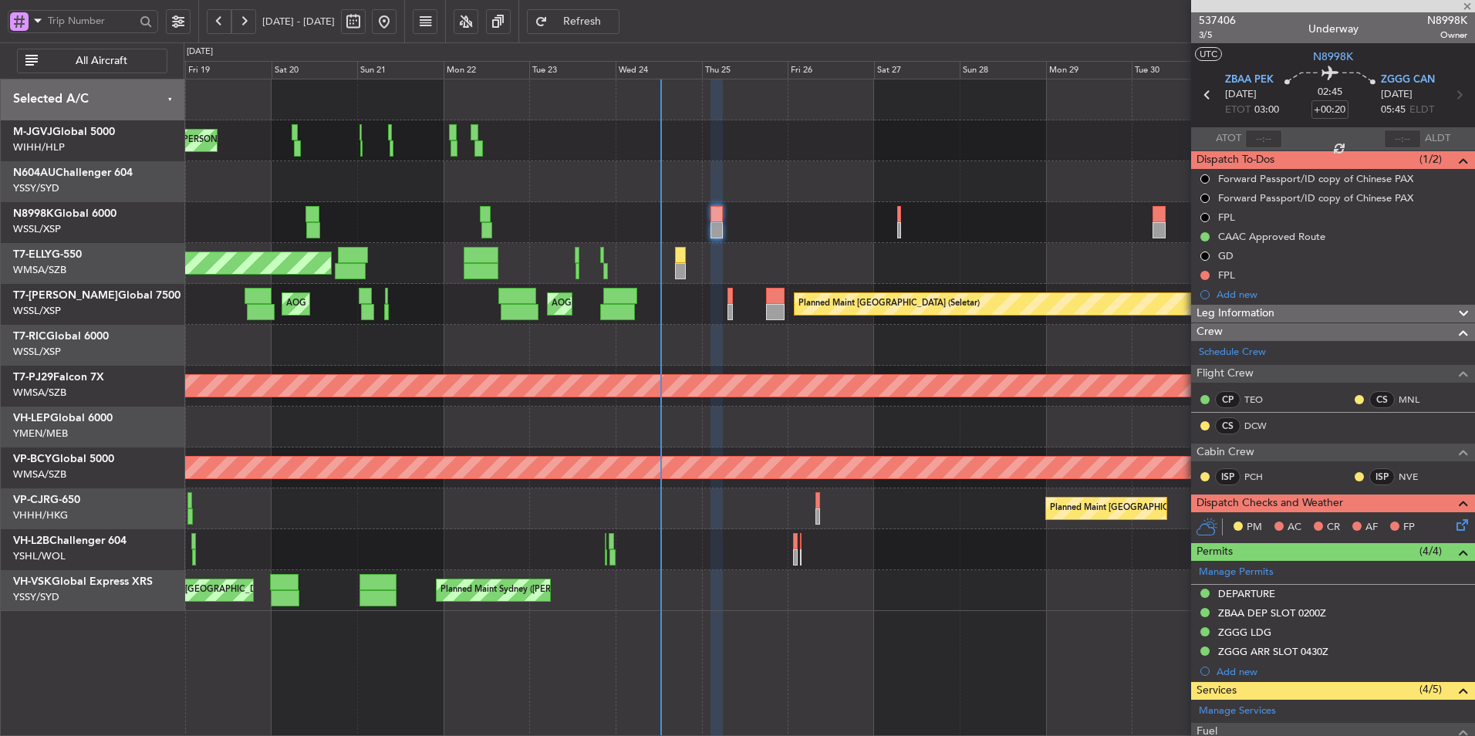
type input "+00:05"
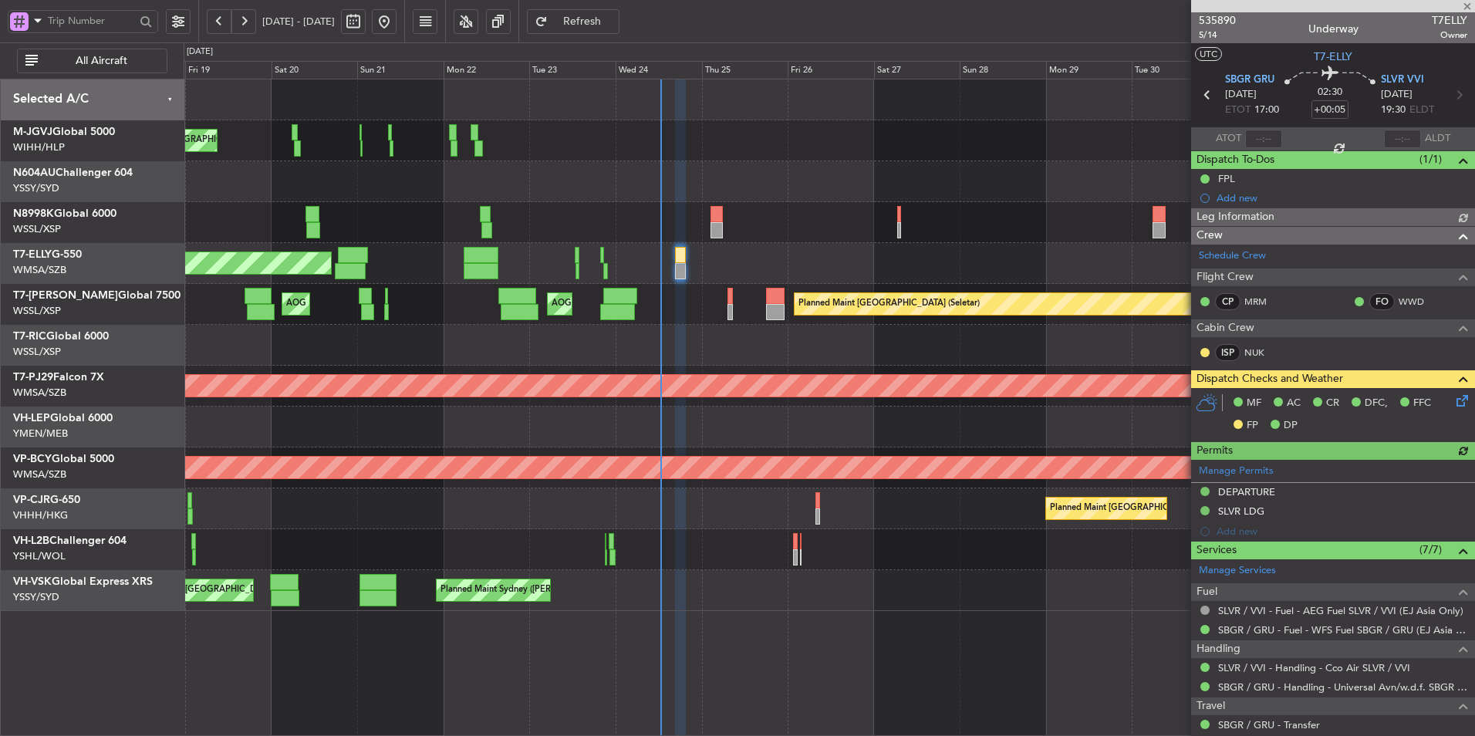
type input "[PERSON_NAME] (KYA)"
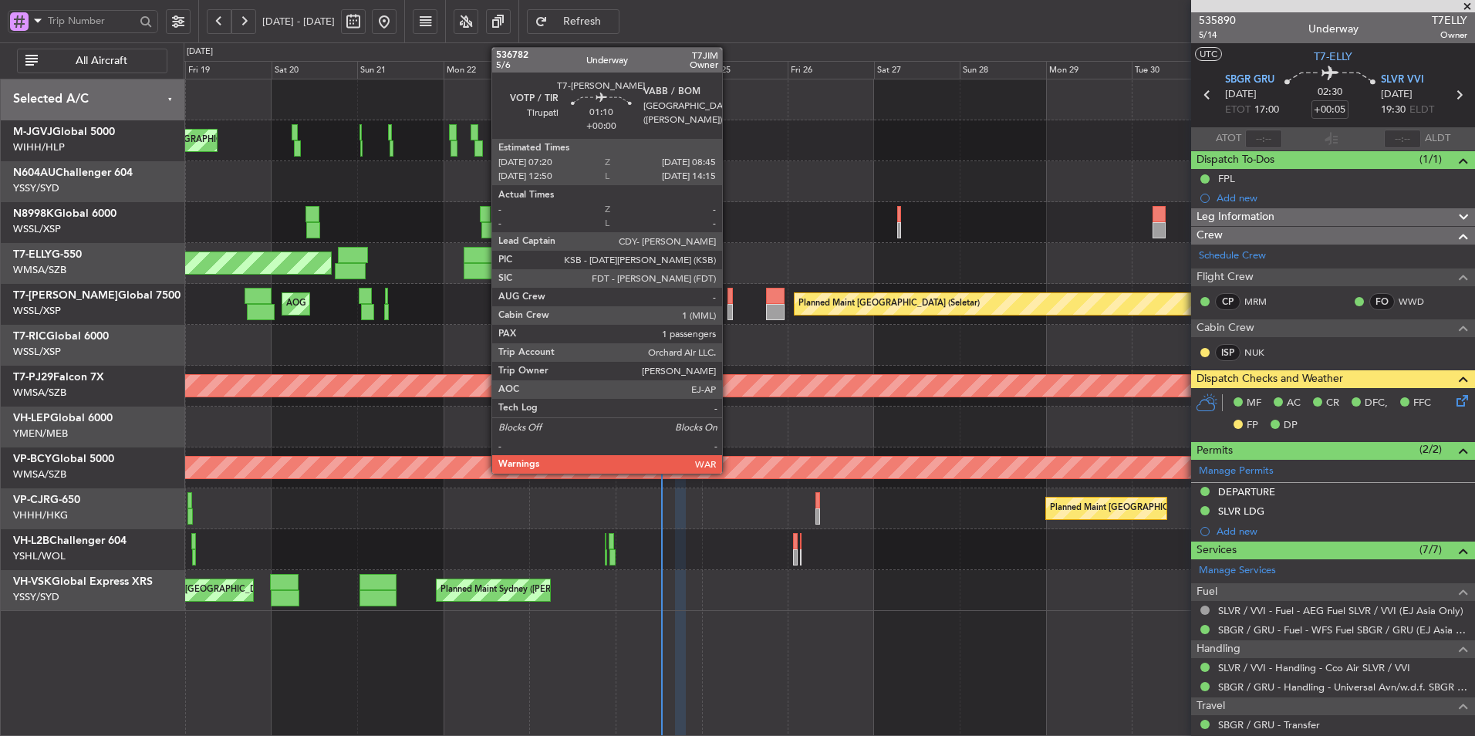
click at [729, 300] on div at bounding box center [729, 296] width 5 height 16
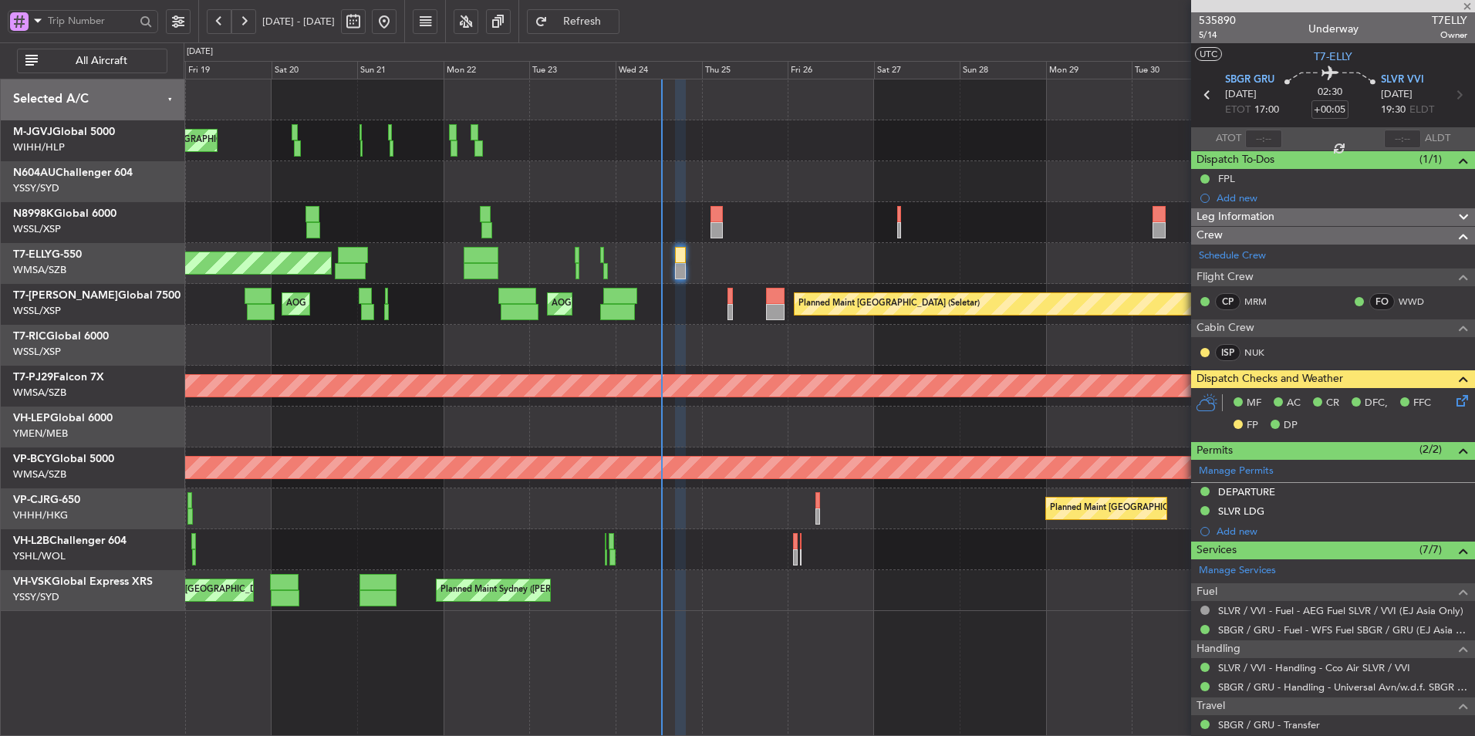
type input "1"
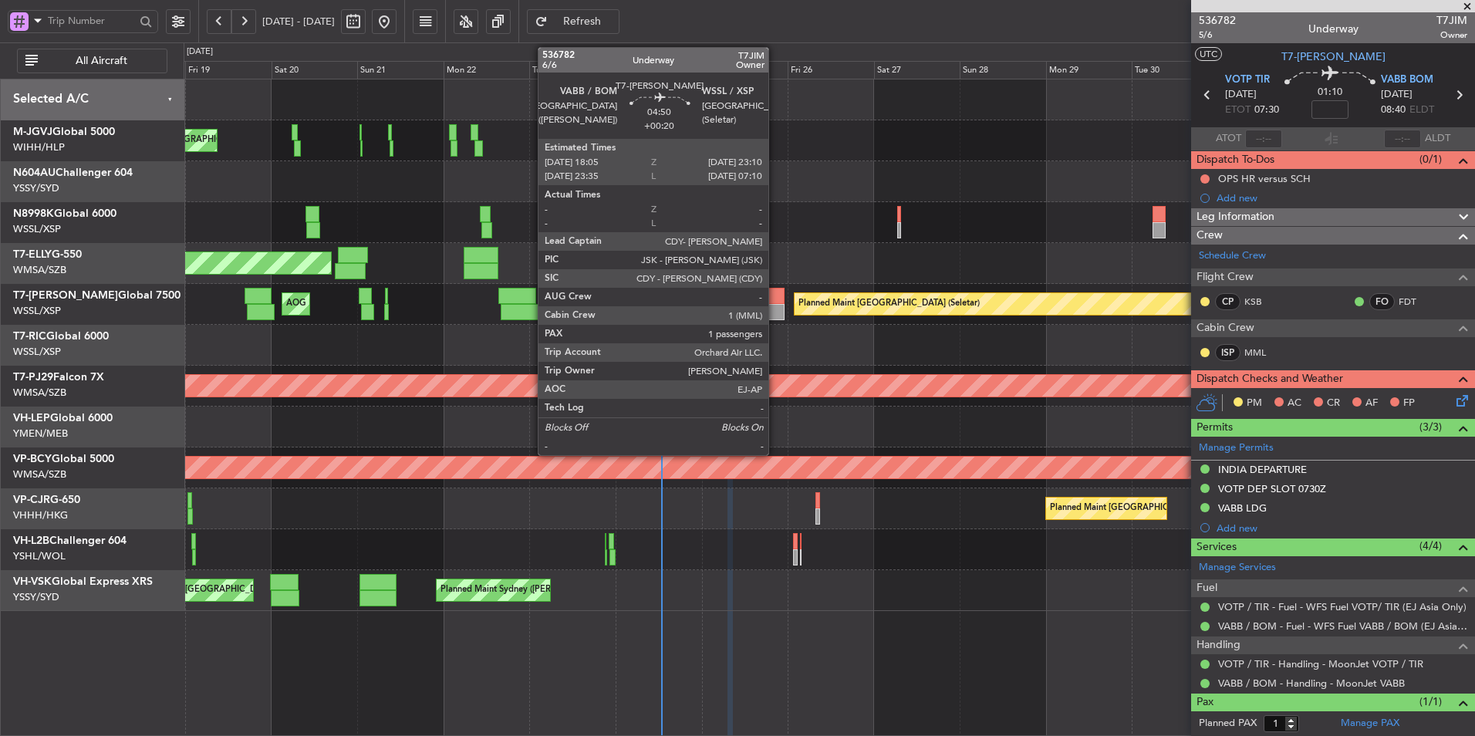
click at [775, 312] on div at bounding box center [775, 312] width 19 height 16
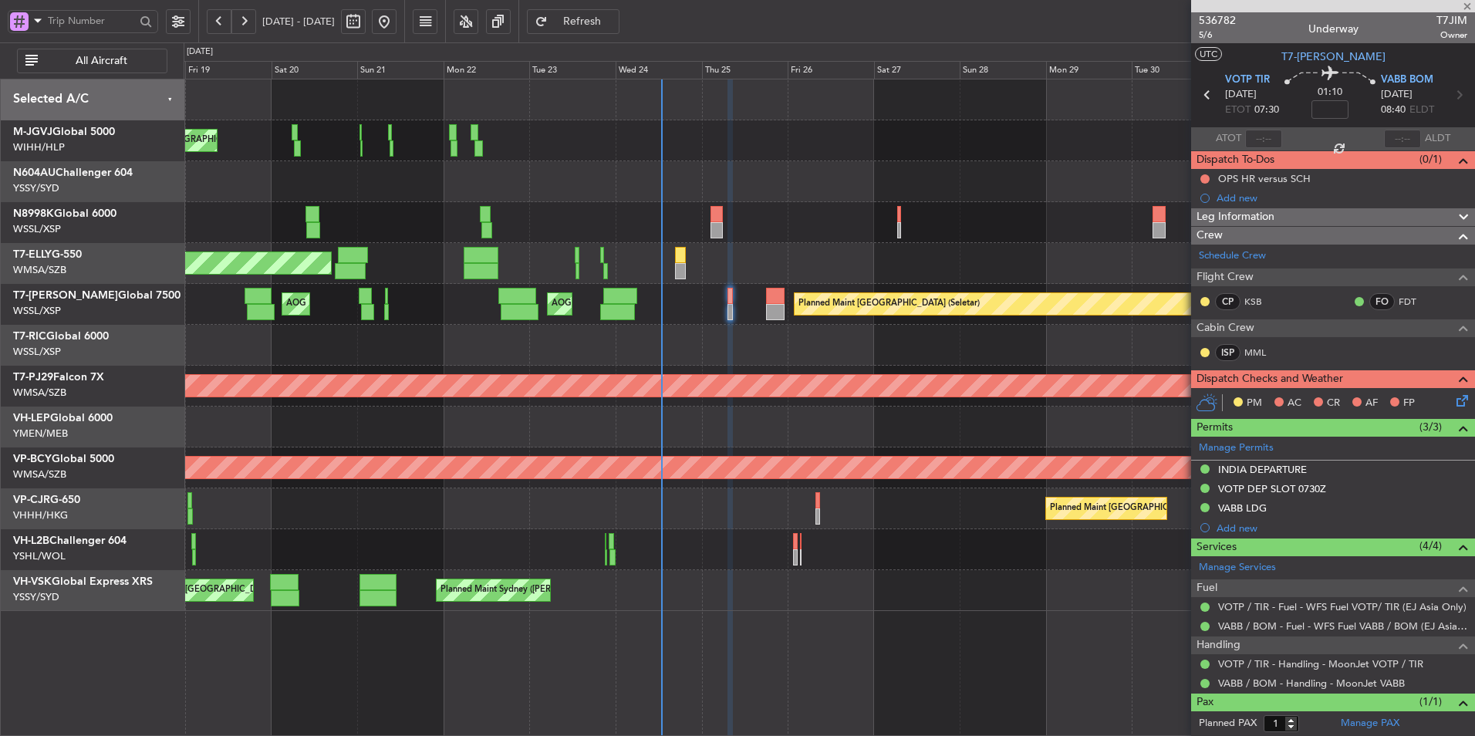
type input "+00:20"
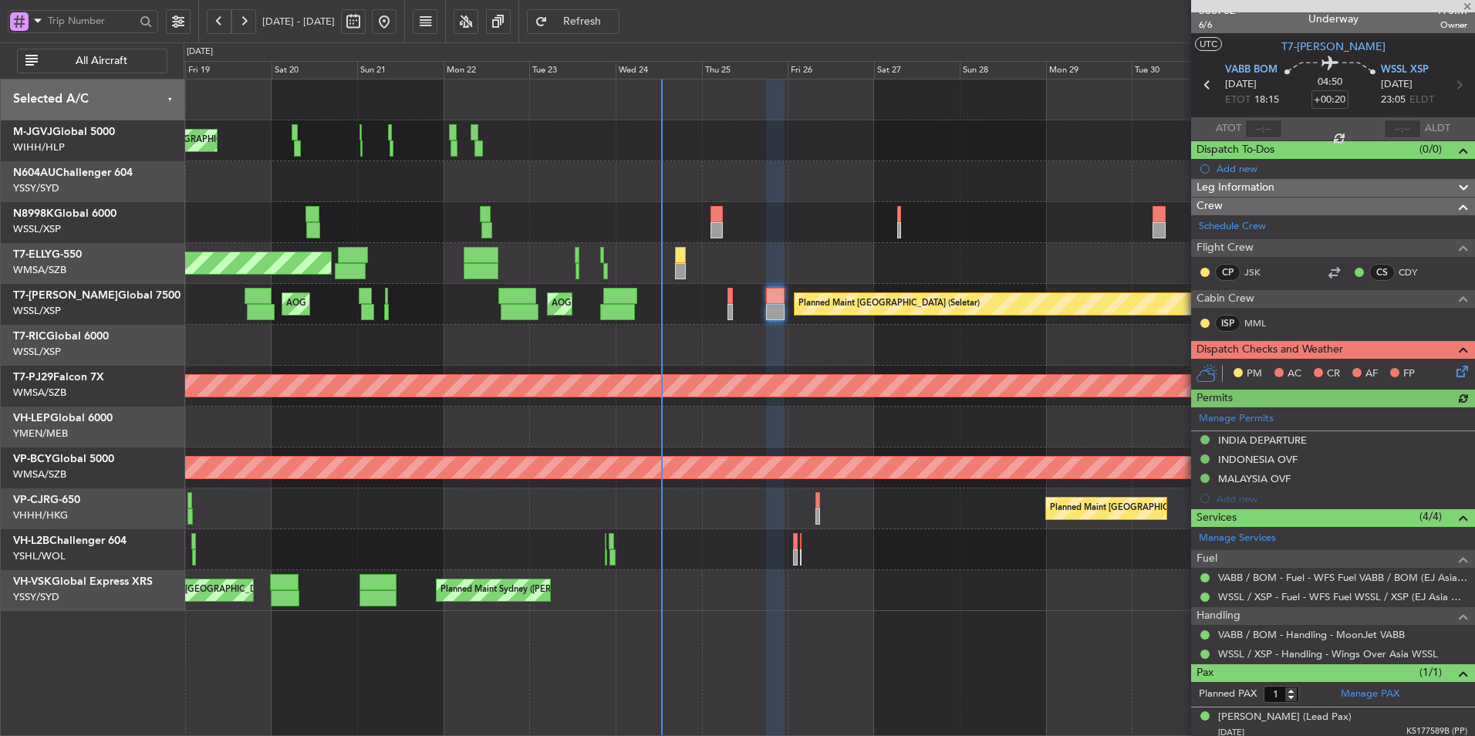
scroll to position [15, 0]
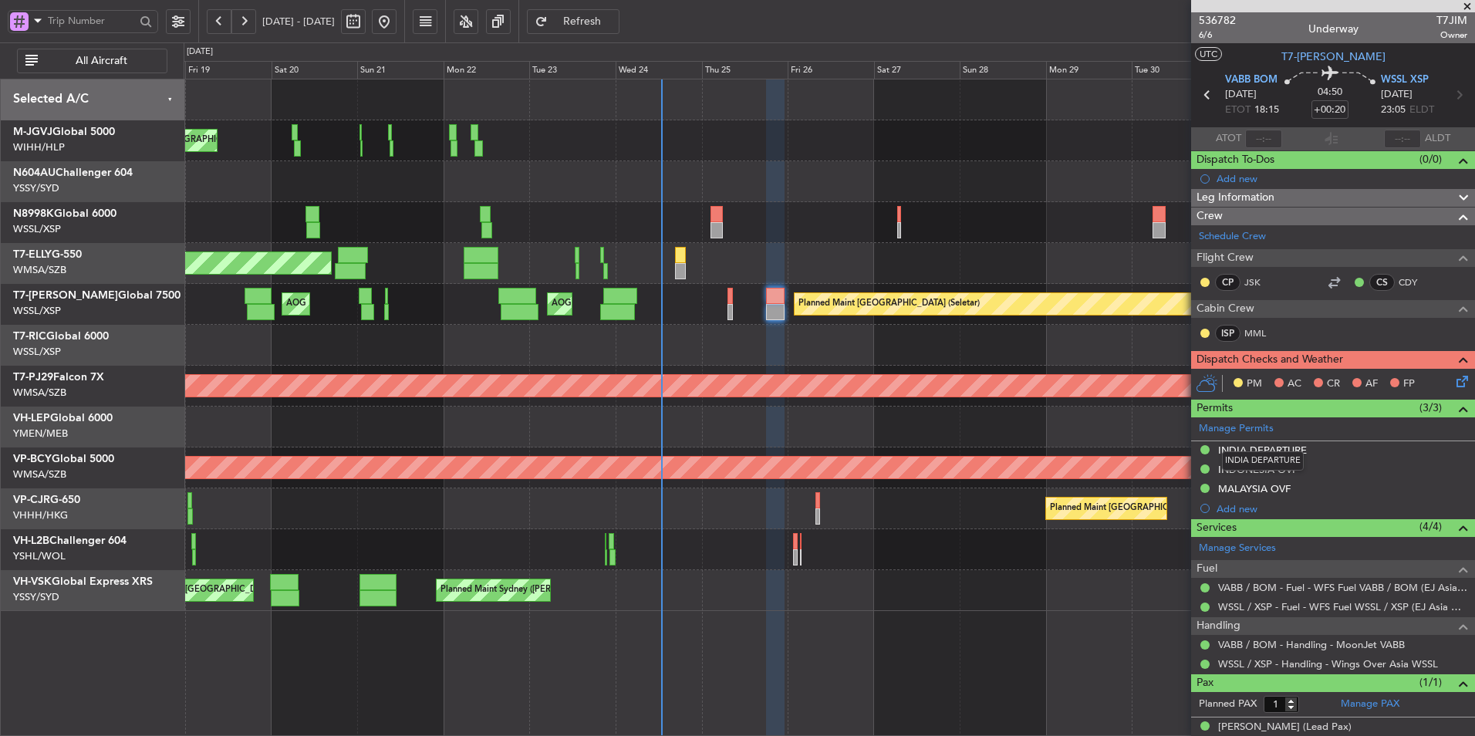
scroll to position [15, 0]
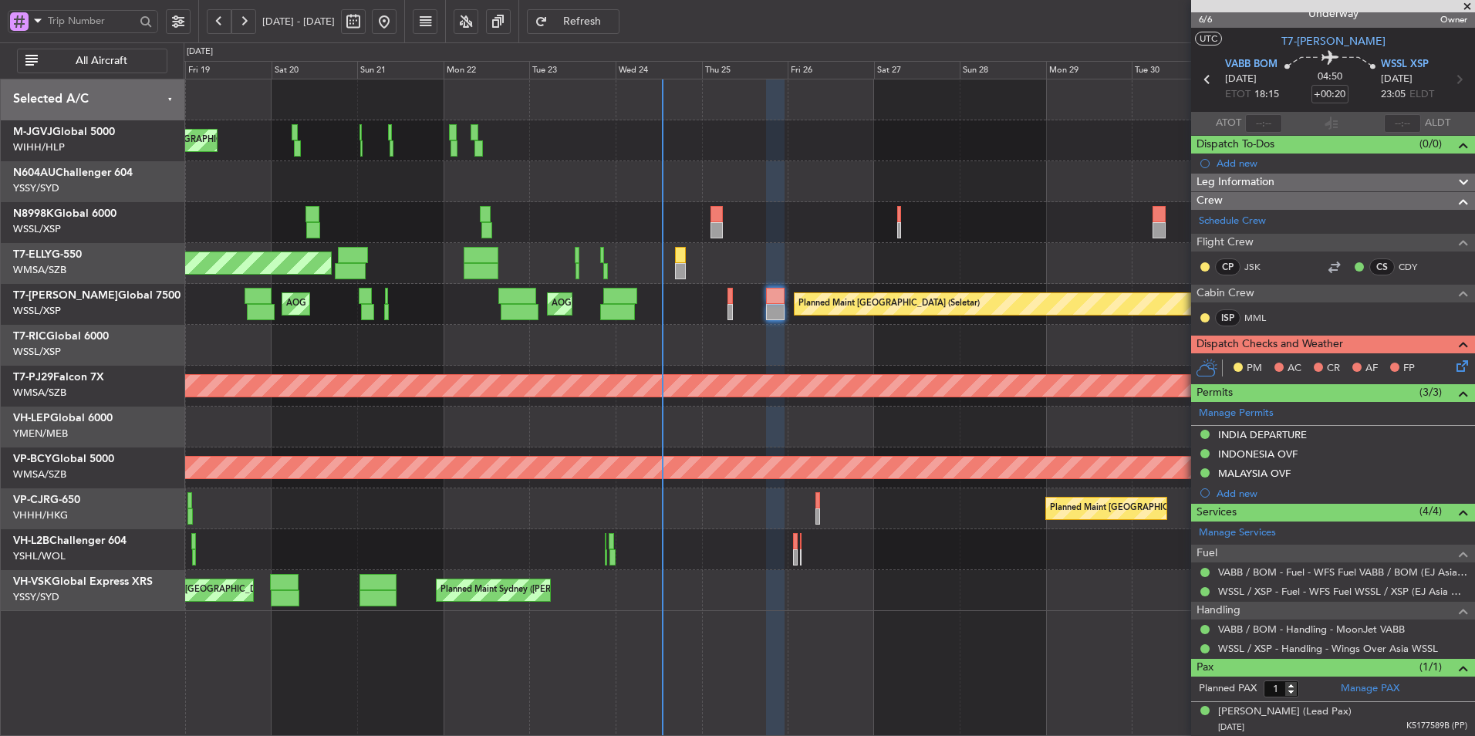
click at [713, 369] on div "[PERSON_NAME][GEOGRAPHIC_DATA] ([PERSON_NAME] Intl) [PERSON_NAME] Jakarta (Hali…" at bounding box center [829, 345] width 1291 height 532
